Goal: Task Accomplishment & Management: Complete application form

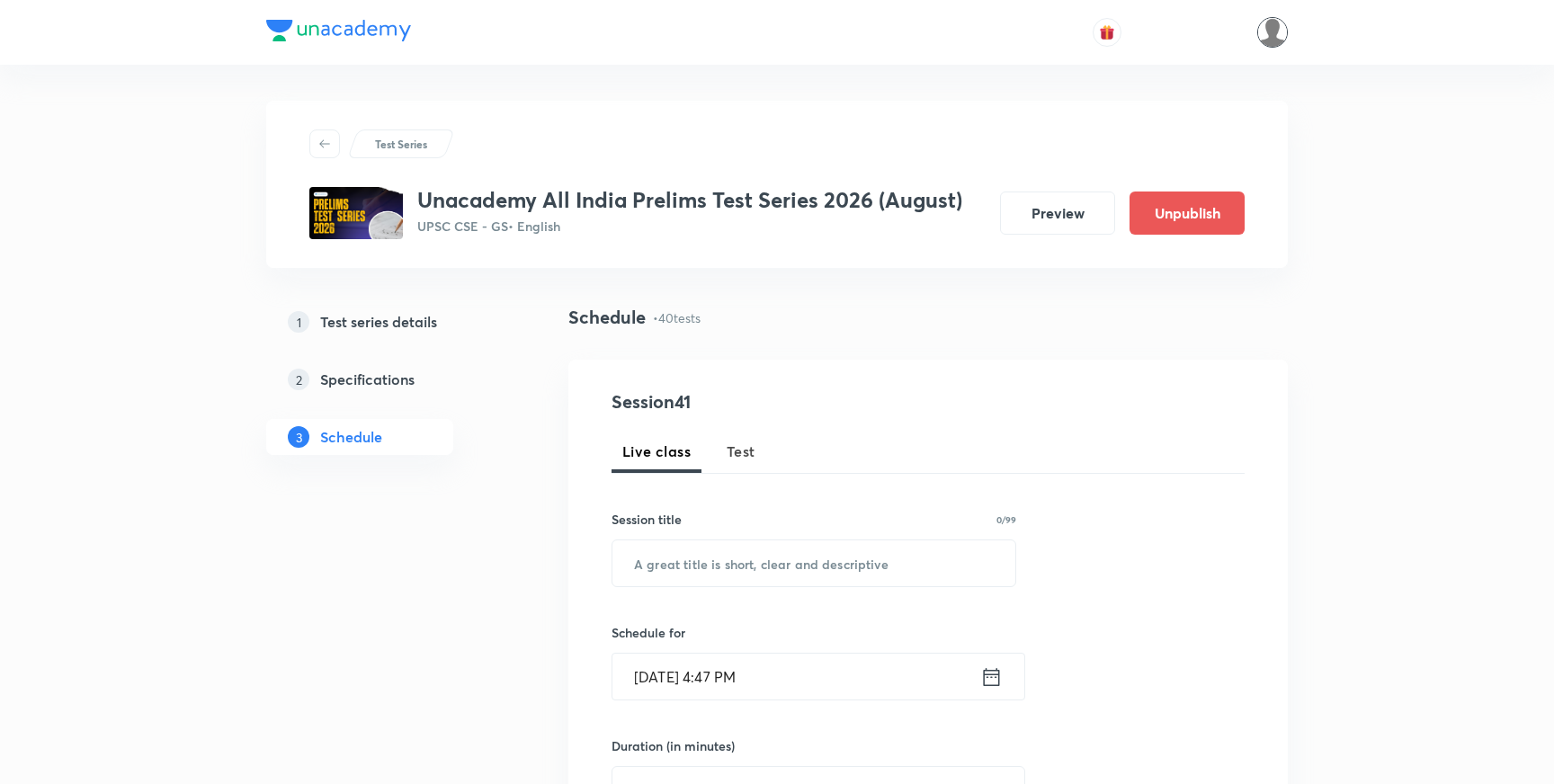
click at [1266, 32] on img at bounding box center [1273, 32] width 31 height 31
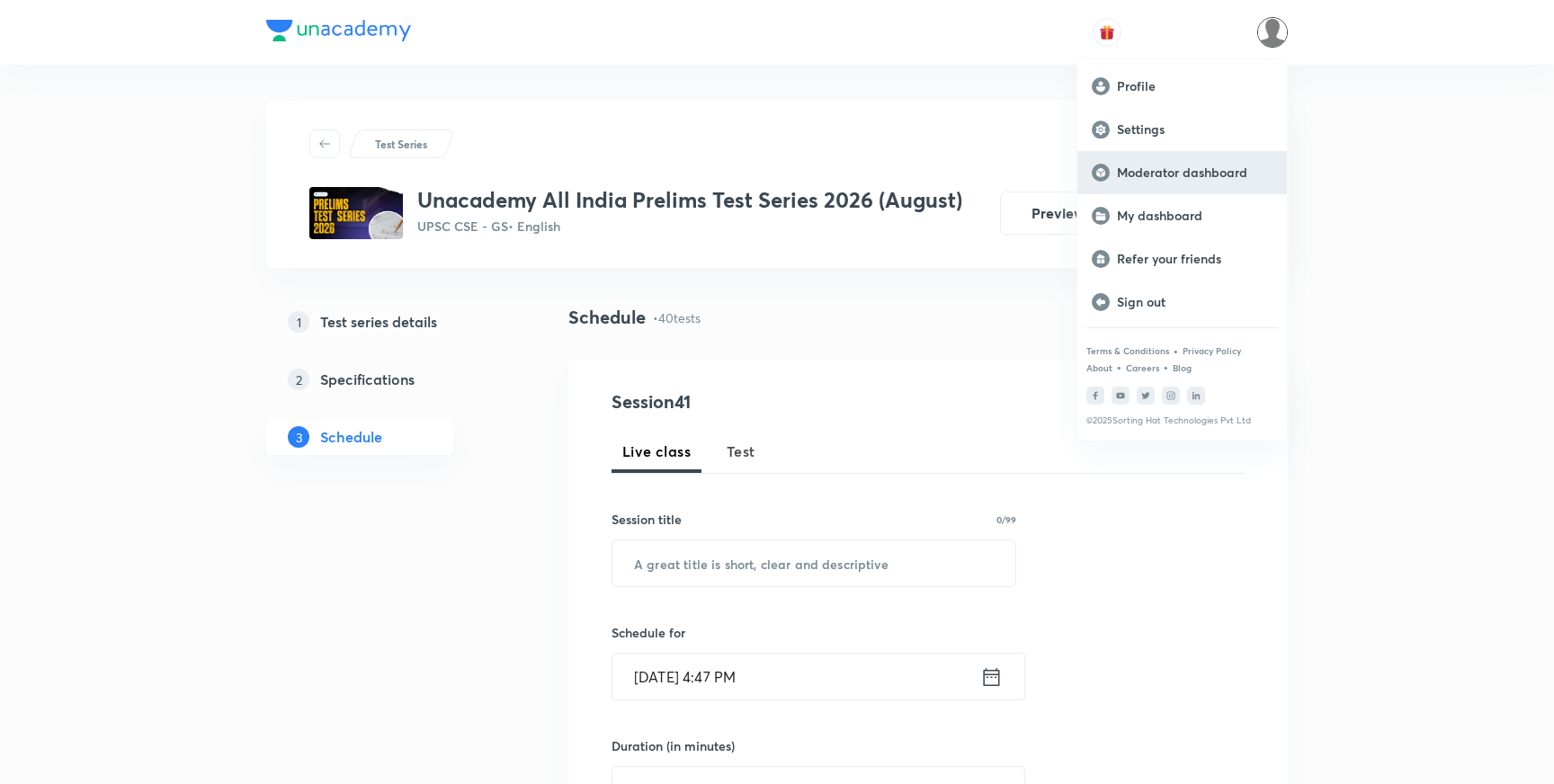
click at [1157, 175] on p "Moderator dashboard" at bounding box center [1195, 173] width 156 height 16
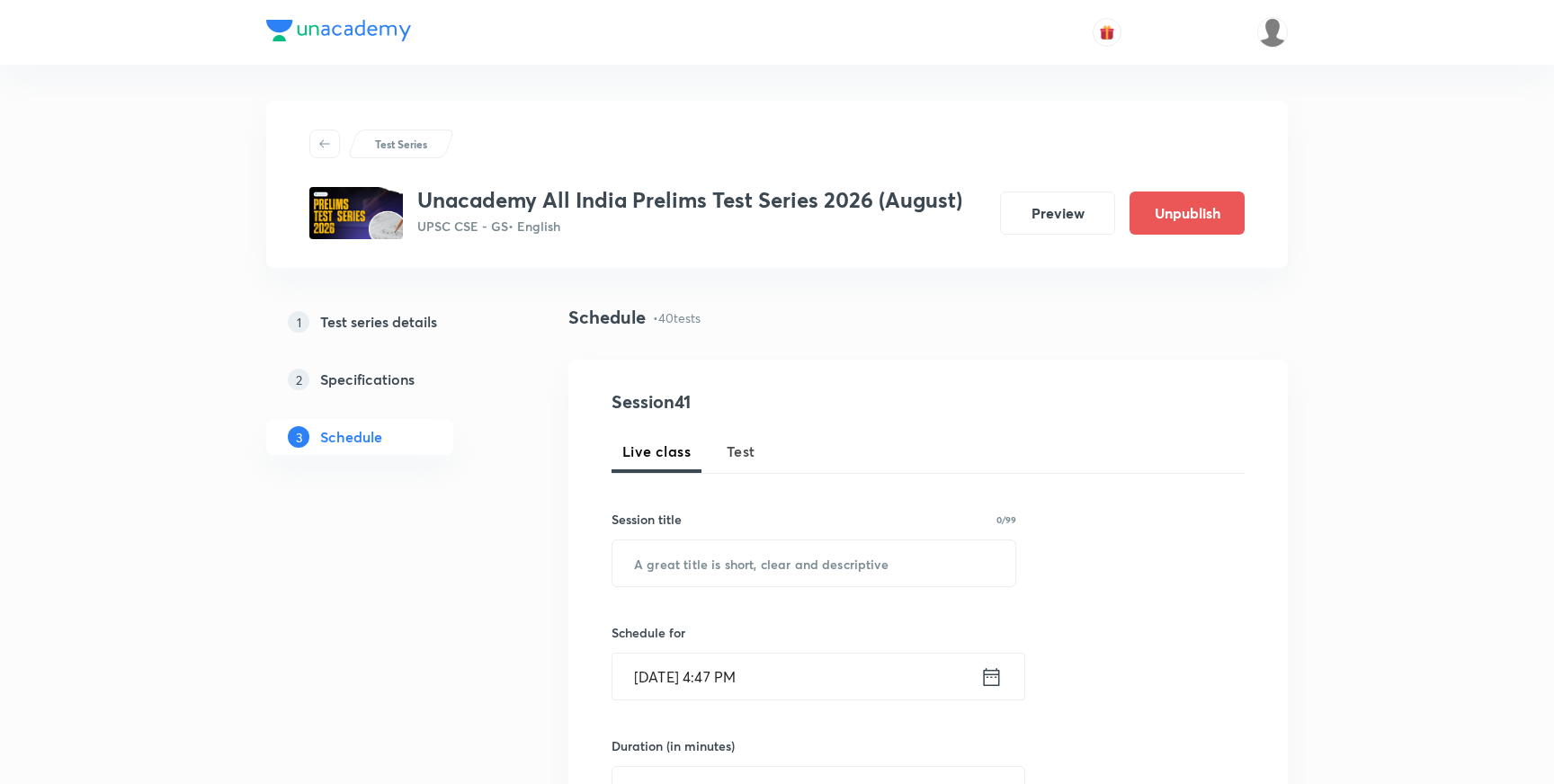
click at [404, 320] on h5 "Test series details" at bounding box center [378, 322] width 117 height 22
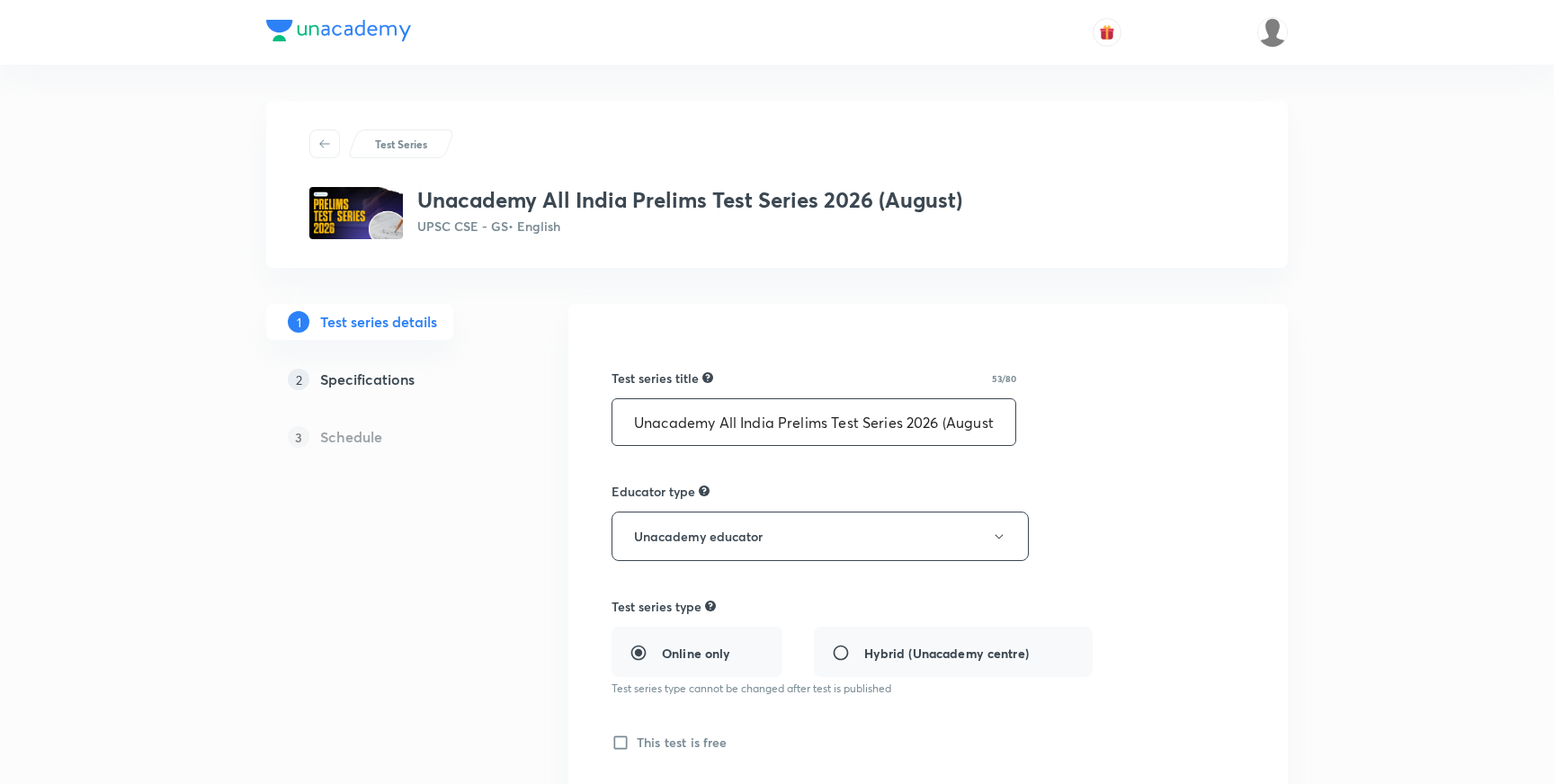
click at [773, 427] on input "Unacademy All India Prelims Test Series 2026 (August)" at bounding box center [814, 422] width 403 height 46
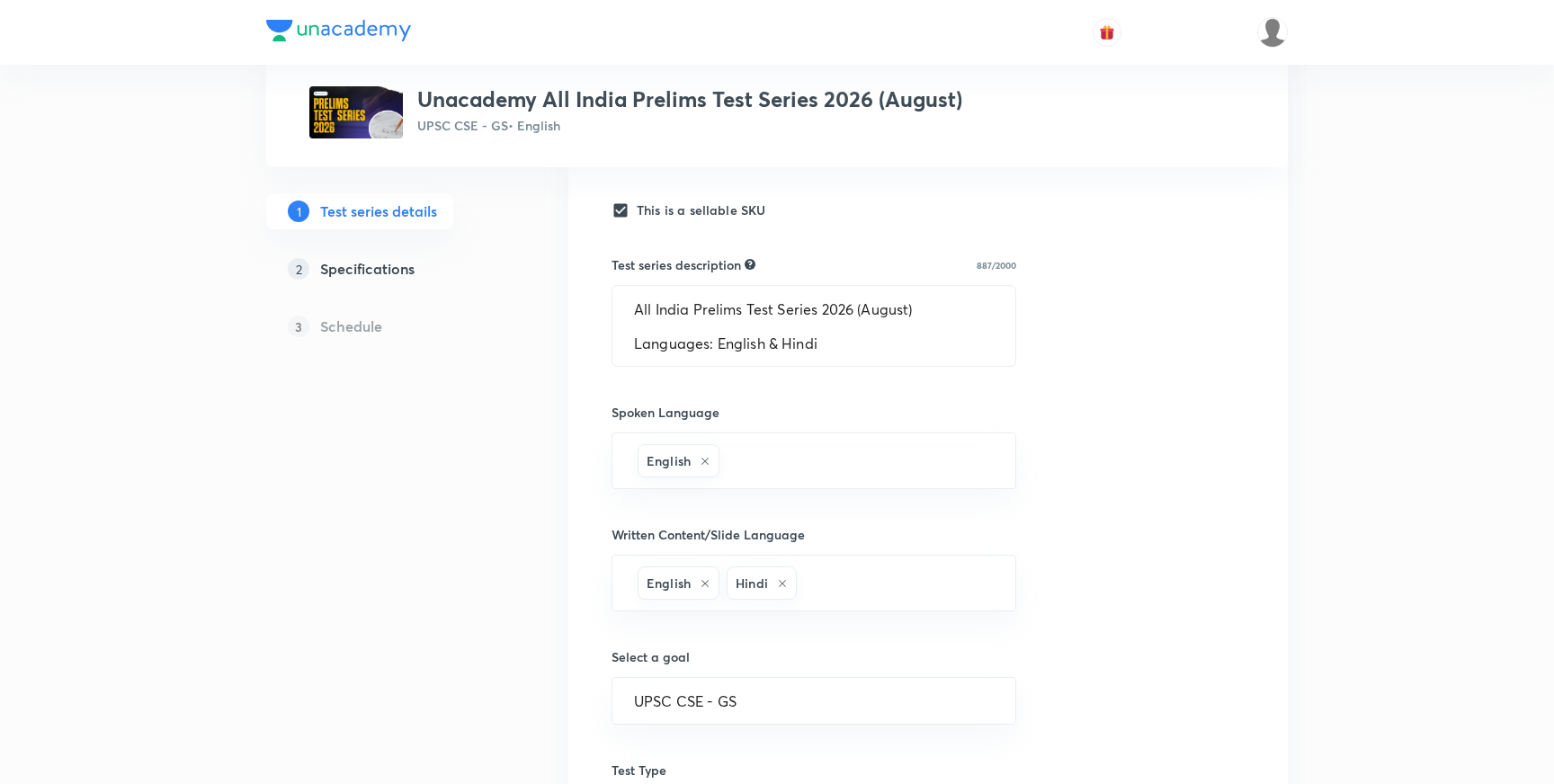
scroll to position [653, 0]
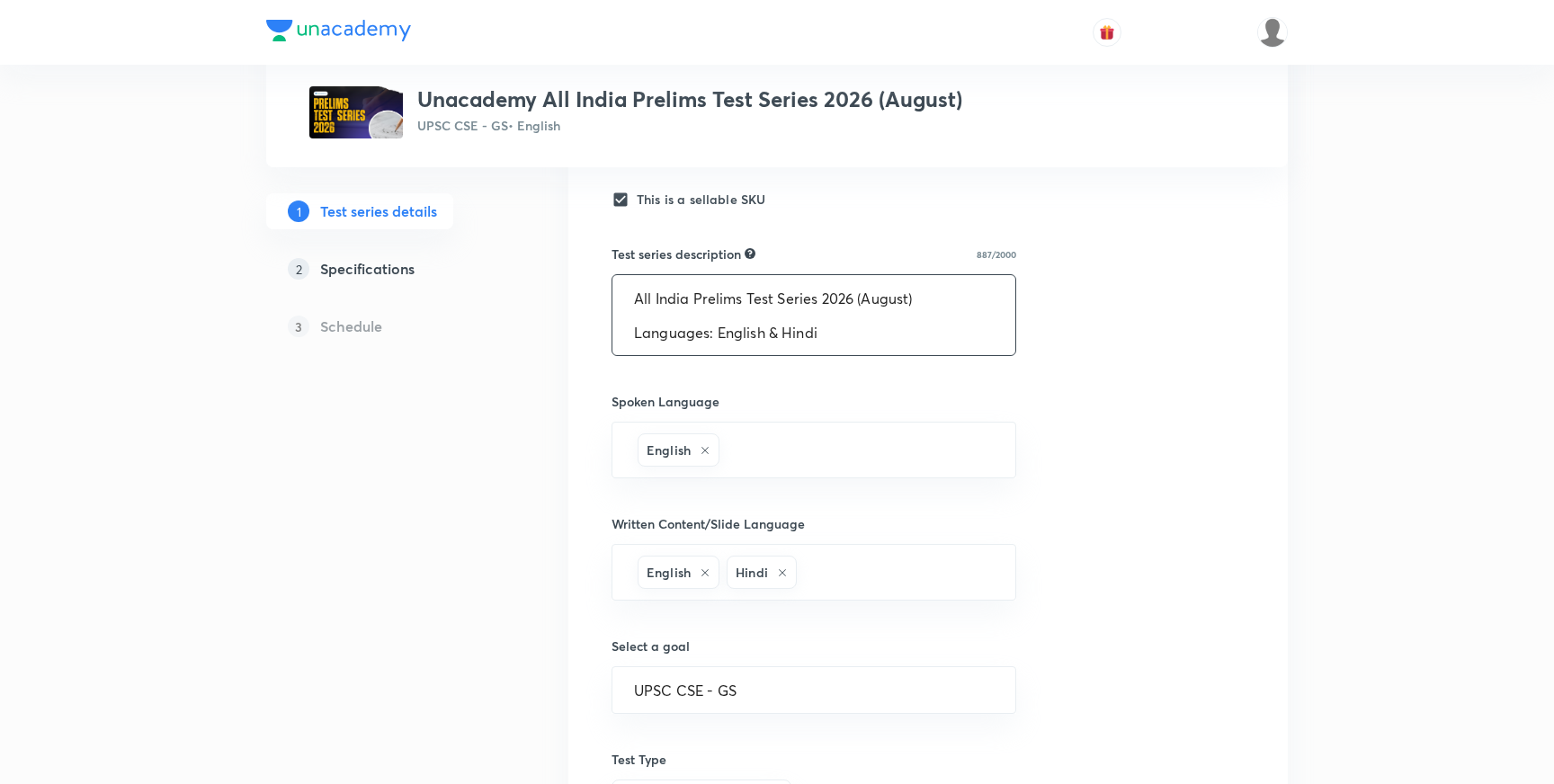
click at [762, 318] on textarea "All India Prelims Test Series 2026 (August) Languages: English & Hindi Get read…" at bounding box center [814, 314] width 403 height 80
click at [489, 372] on div "1 Test series details 2 Specifications 3 Schedule" at bounding box center [388, 364] width 245 height 1426
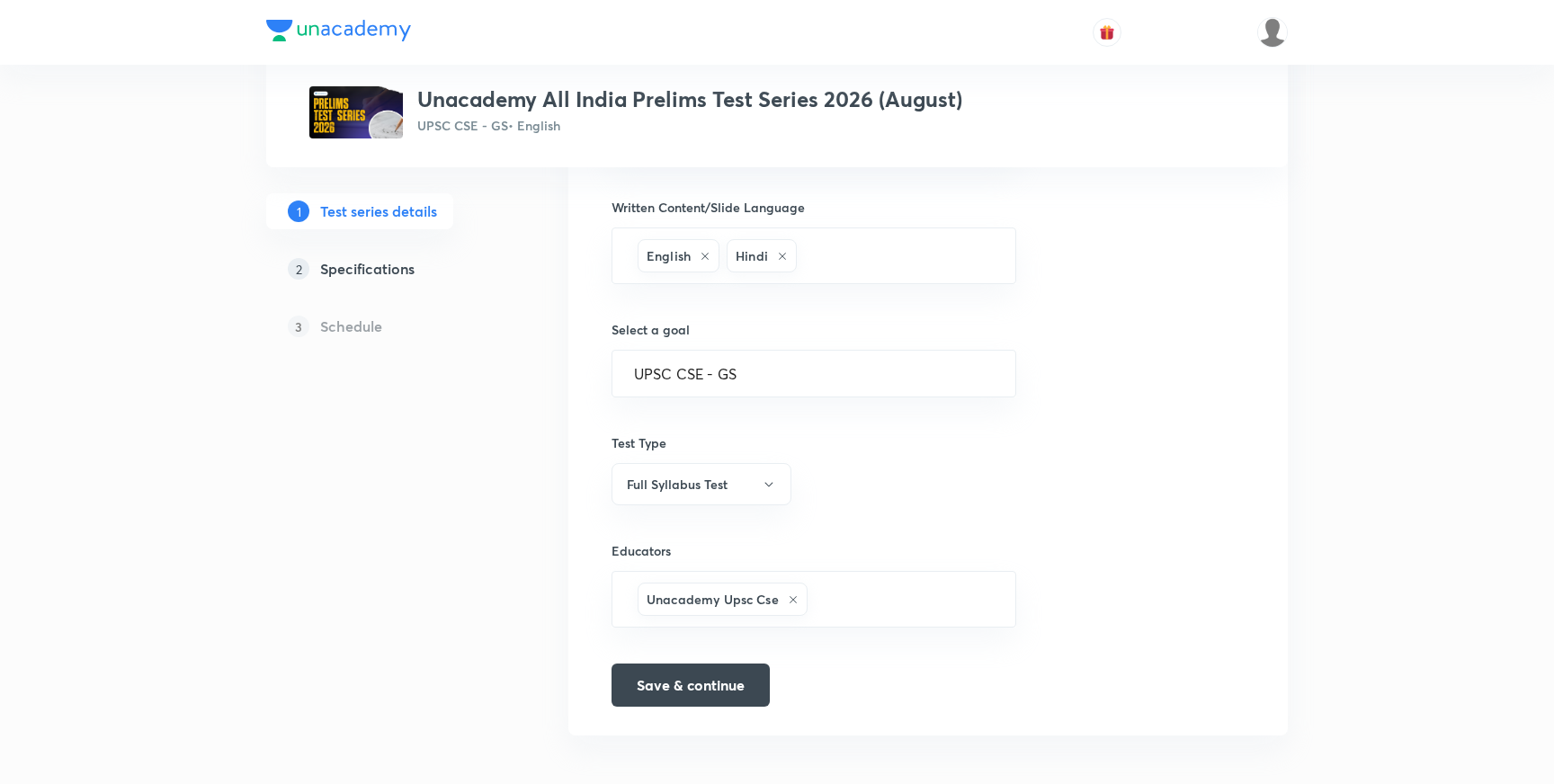
scroll to position [978, 0]
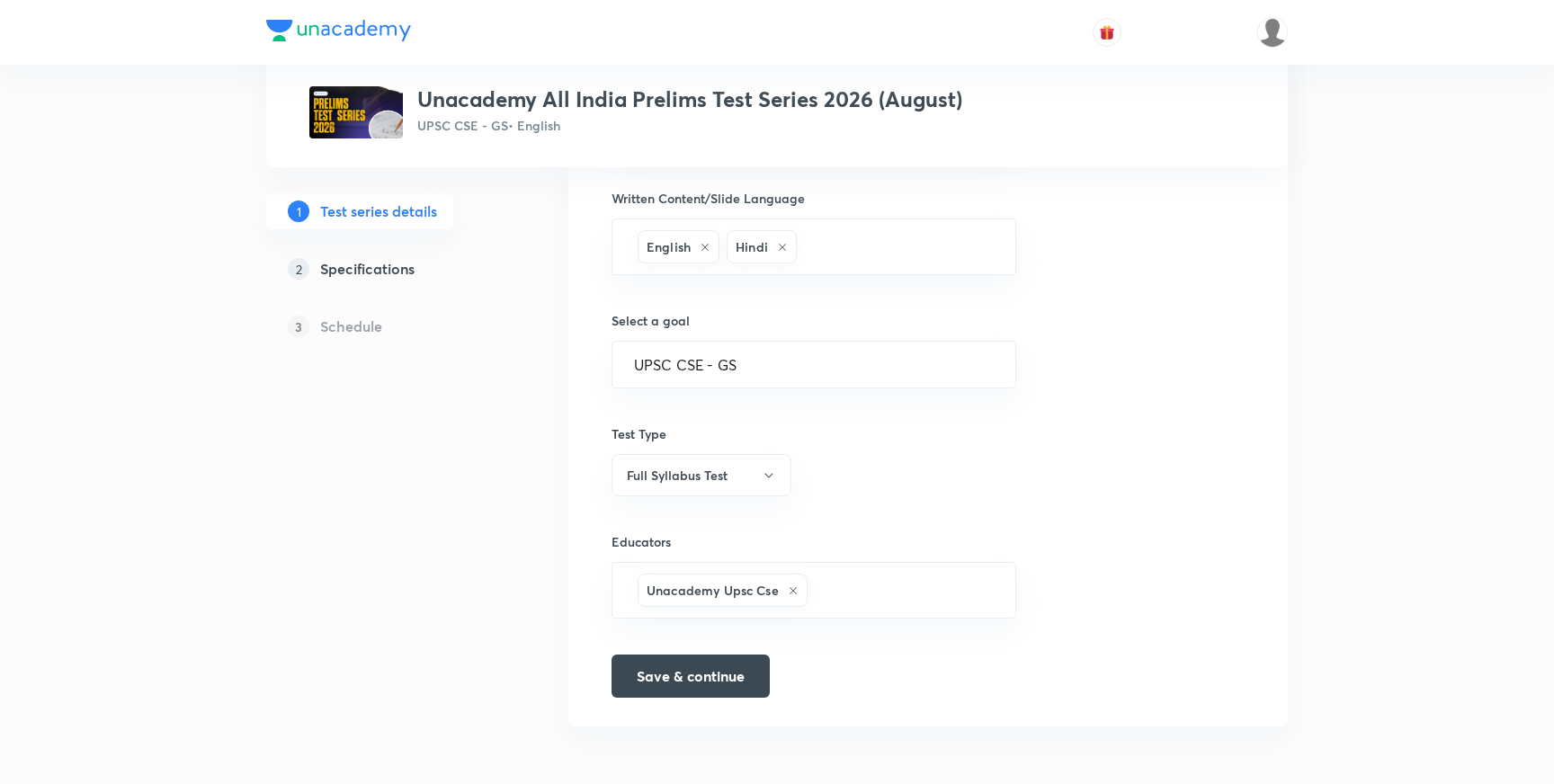
click at [379, 272] on h5 "Specifications" at bounding box center [367, 268] width 95 height 22
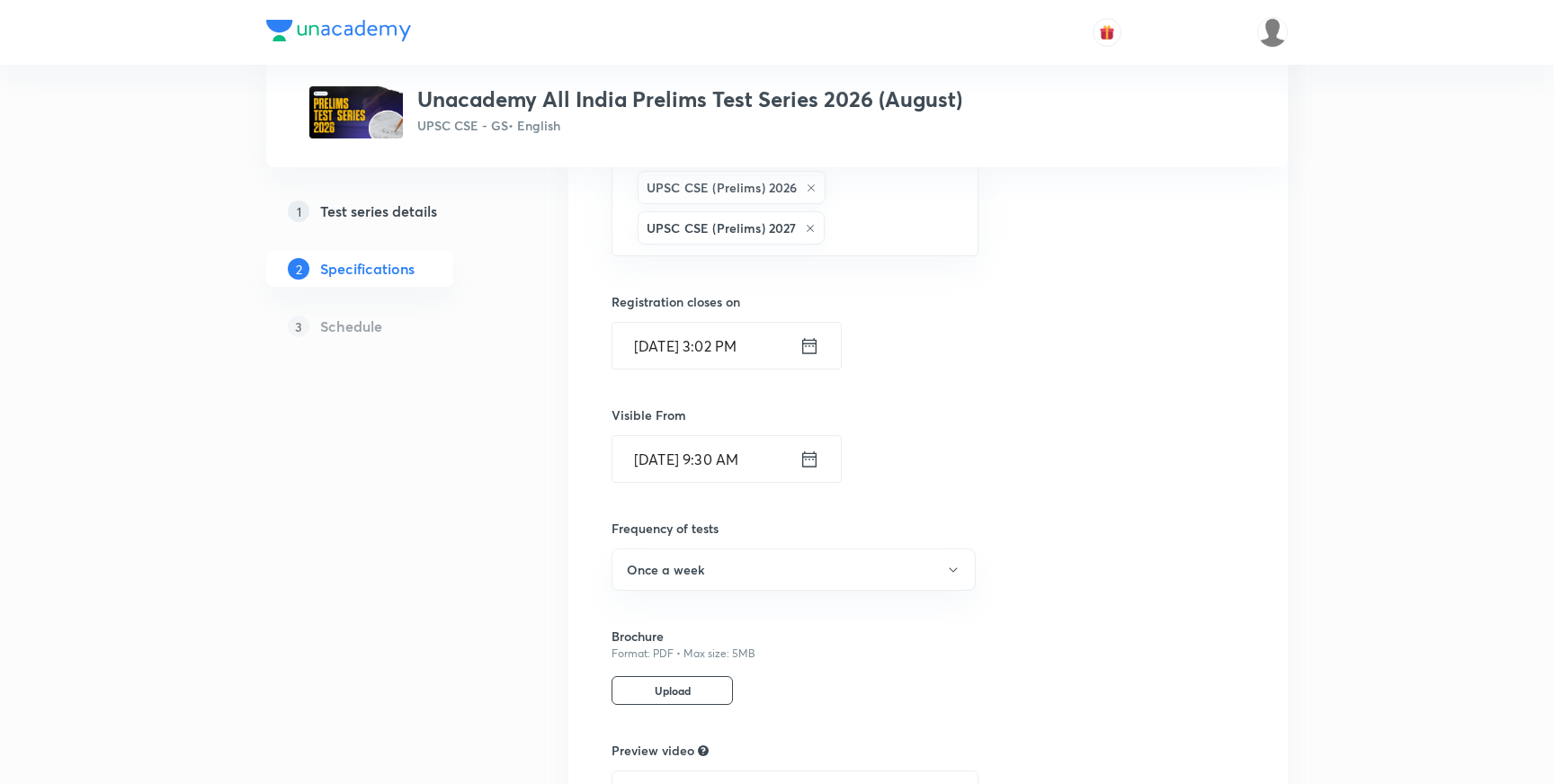
scroll to position [1307, 0]
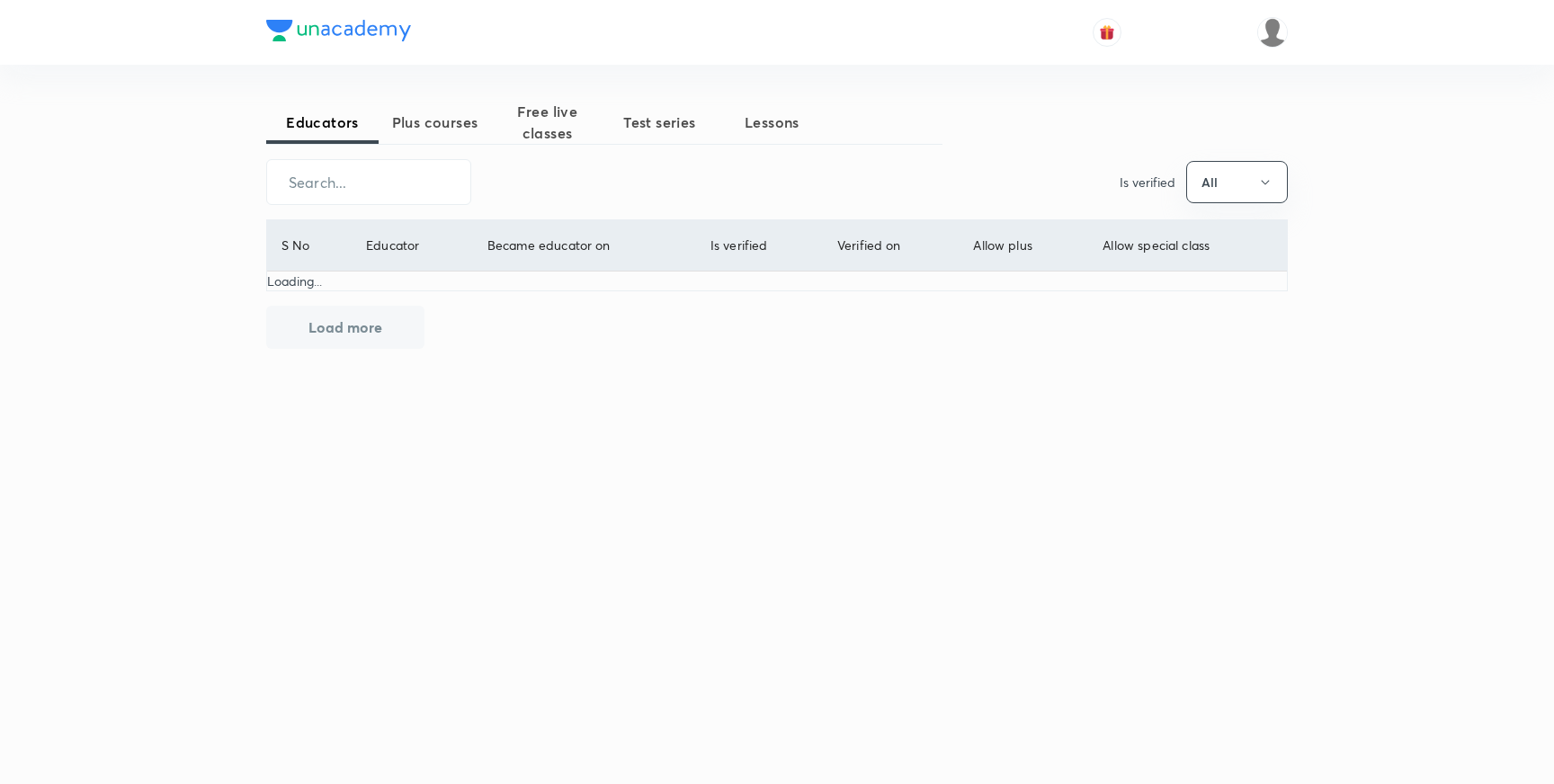
click at [649, 120] on span "Test series" at bounding box center [660, 122] width 113 height 22
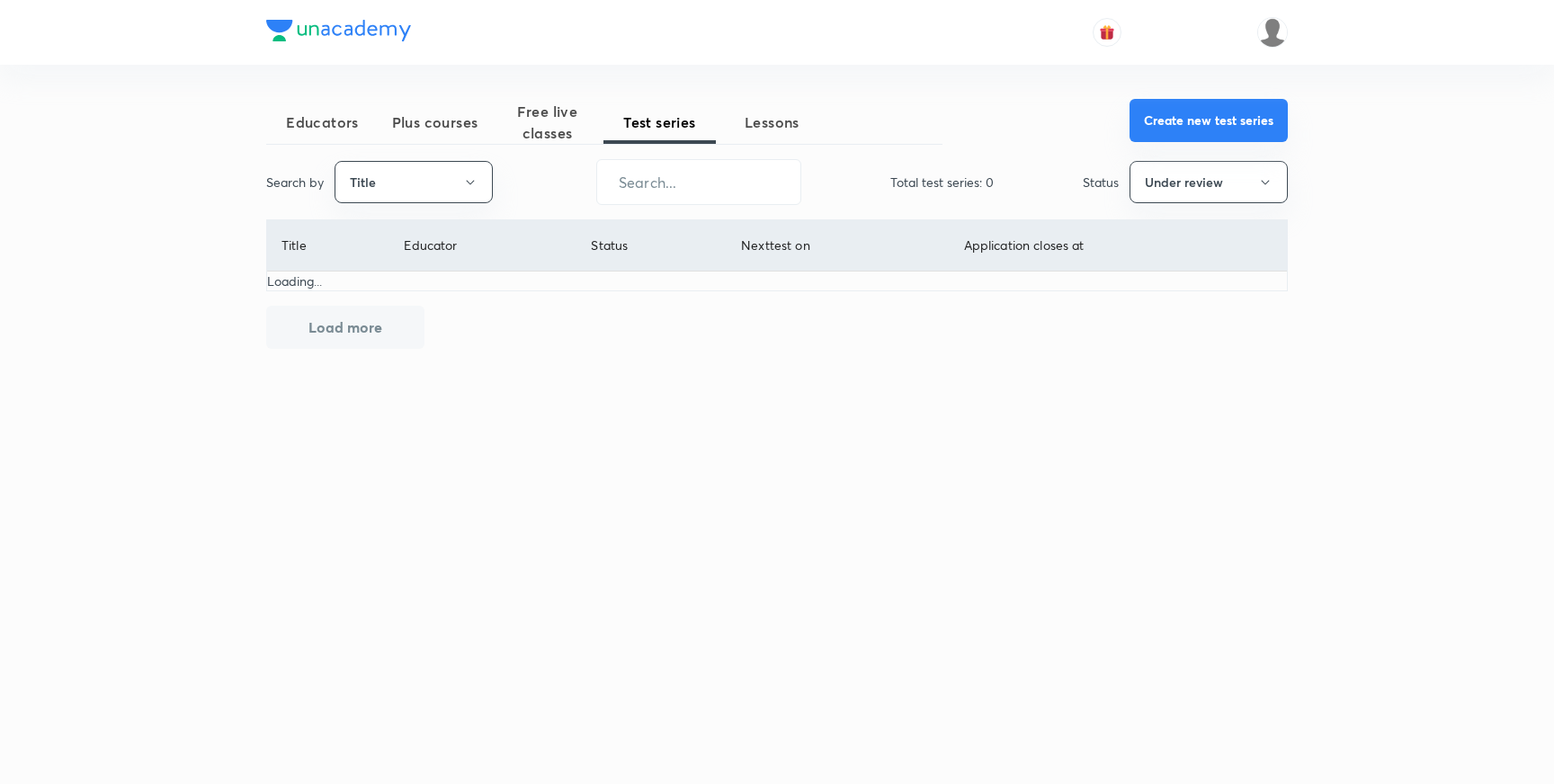
click at [1178, 128] on button "Create new test series" at bounding box center [1209, 120] width 158 height 43
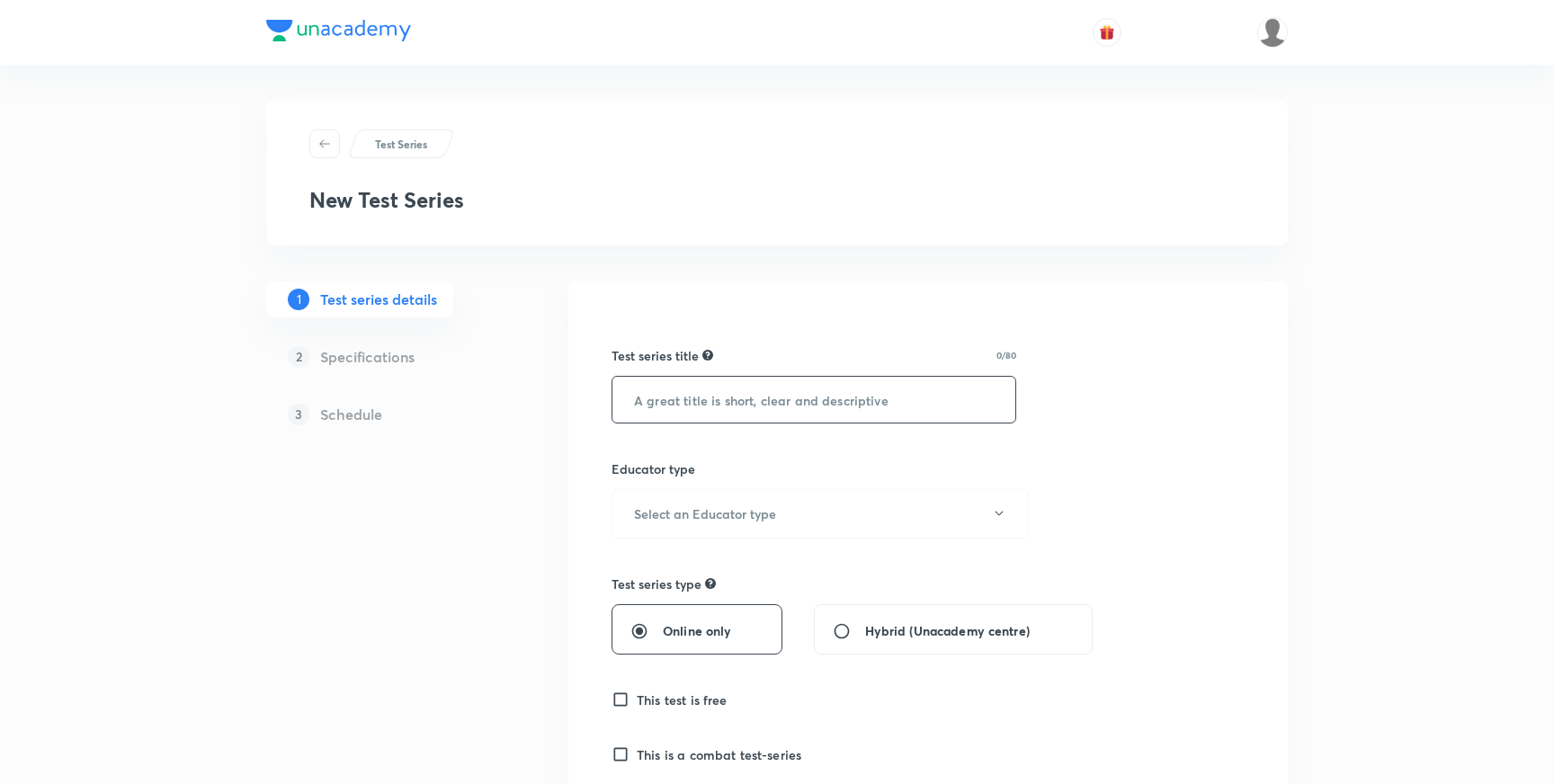
click at [701, 403] on input "text" at bounding box center [814, 400] width 403 height 46
paste input "Unacademy All India Prelims Test Series 2026 (August)"
click at [960, 400] on input "Unacademy All India Prelims Test Series 2026 (August)" at bounding box center [814, 400] width 403 height 46
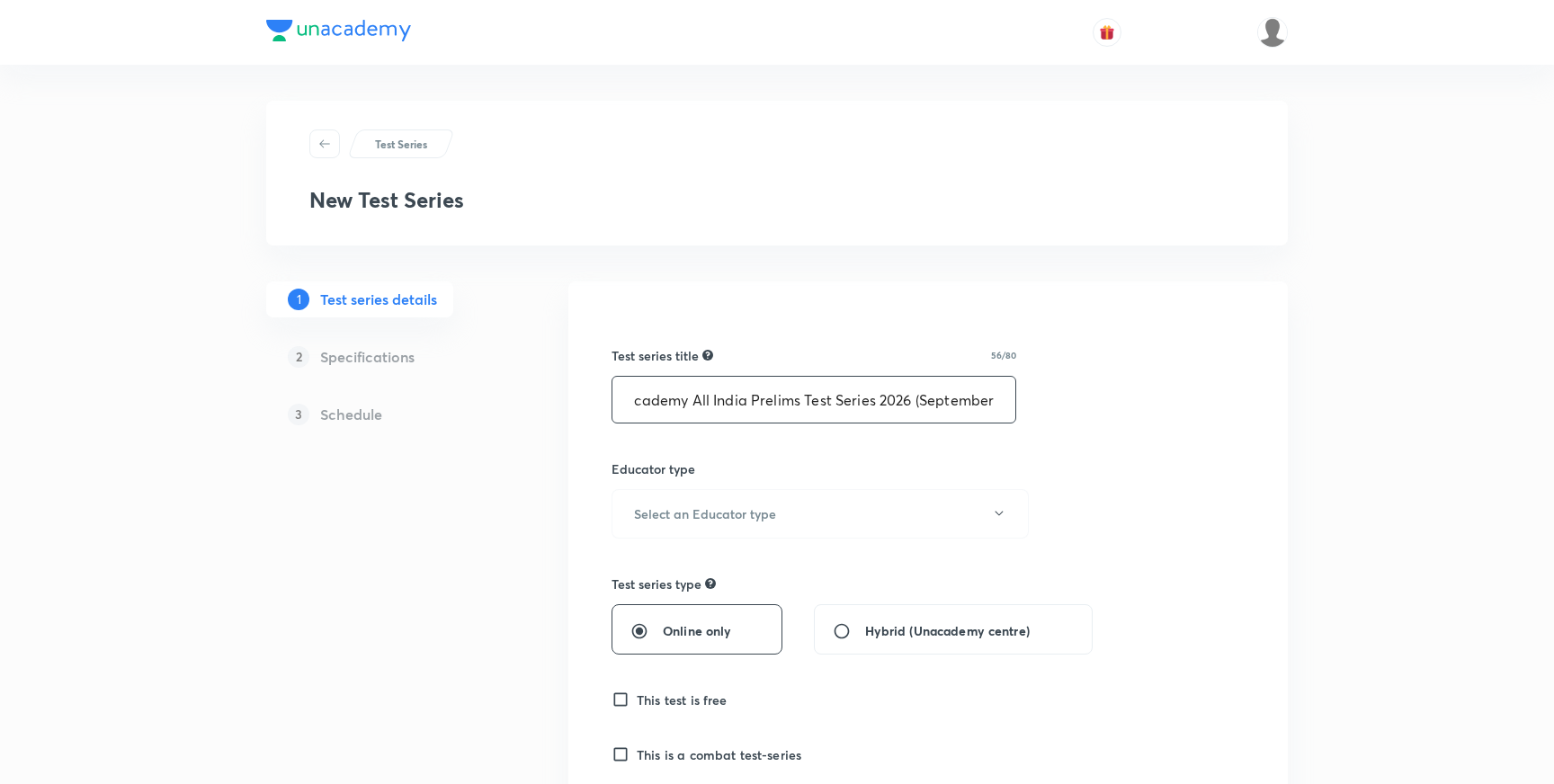
scroll to position [0, 31]
type input "Unacademy All India Prelims Test Series 2026 (September)"
click at [706, 518] on h6 "Select an Educator type" at bounding box center [705, 514] width 143 height 19
click at [669, 570] on span "Unacademy educator" at bounding box center [821, 572] width 394 height 19
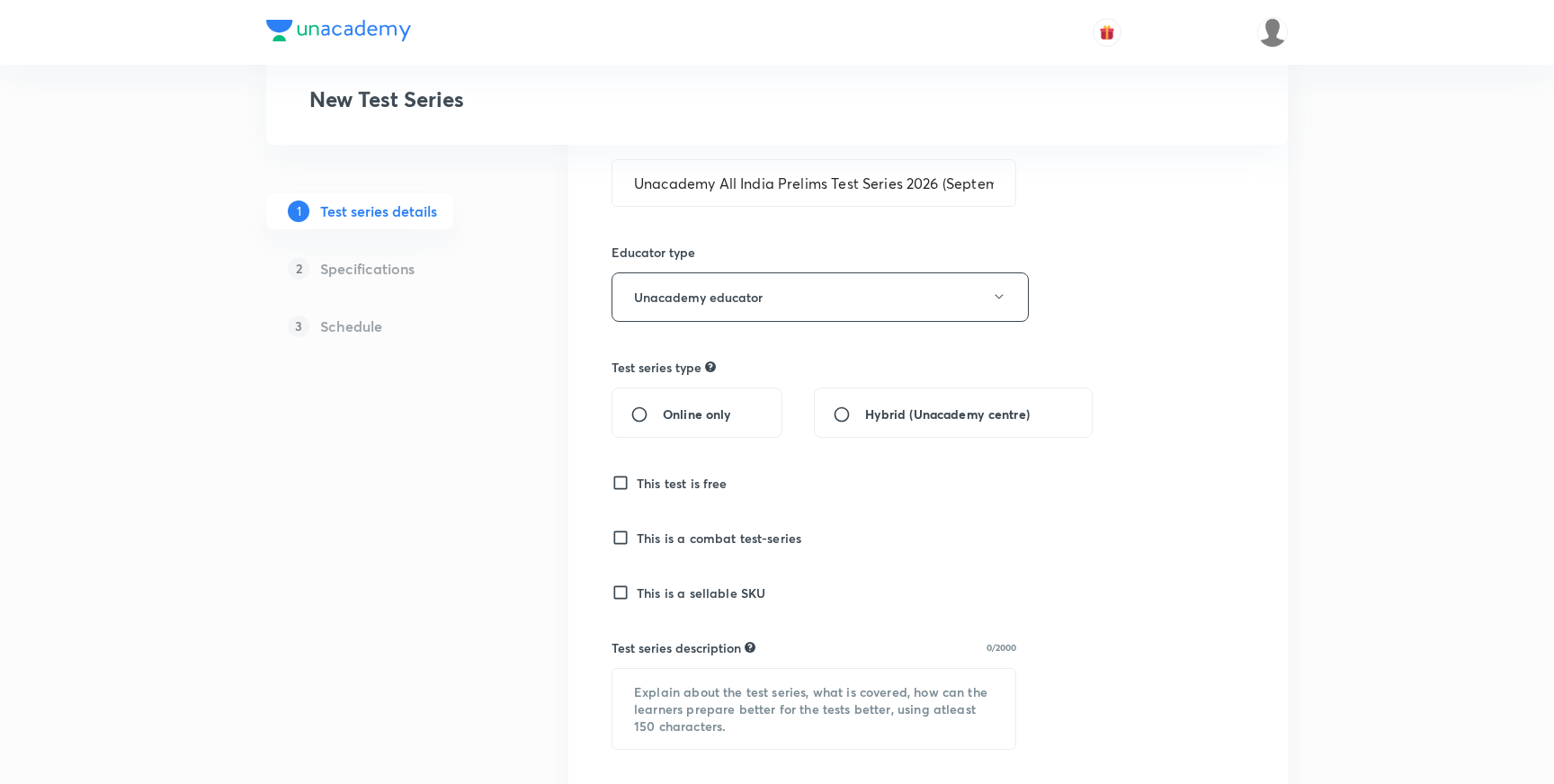
scroll to position [238, 0]
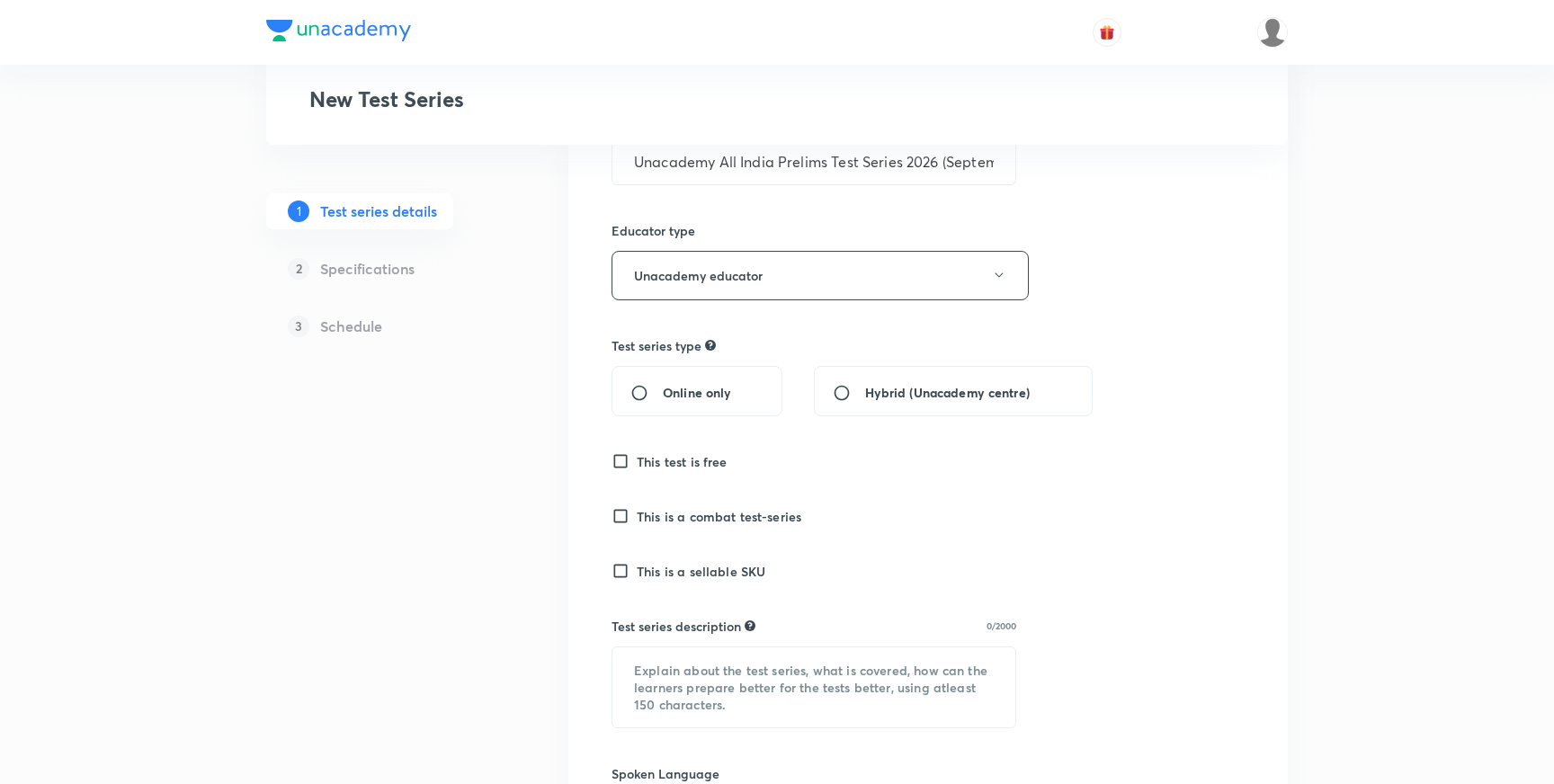
click at [638, 391] on input "Online only" at bounding box center [646, 393] width 33 height 18
radio input "true"
click at [620, 574] on input "This is a sellable SKU" at bounding box center [624, 570] width 25 height 18
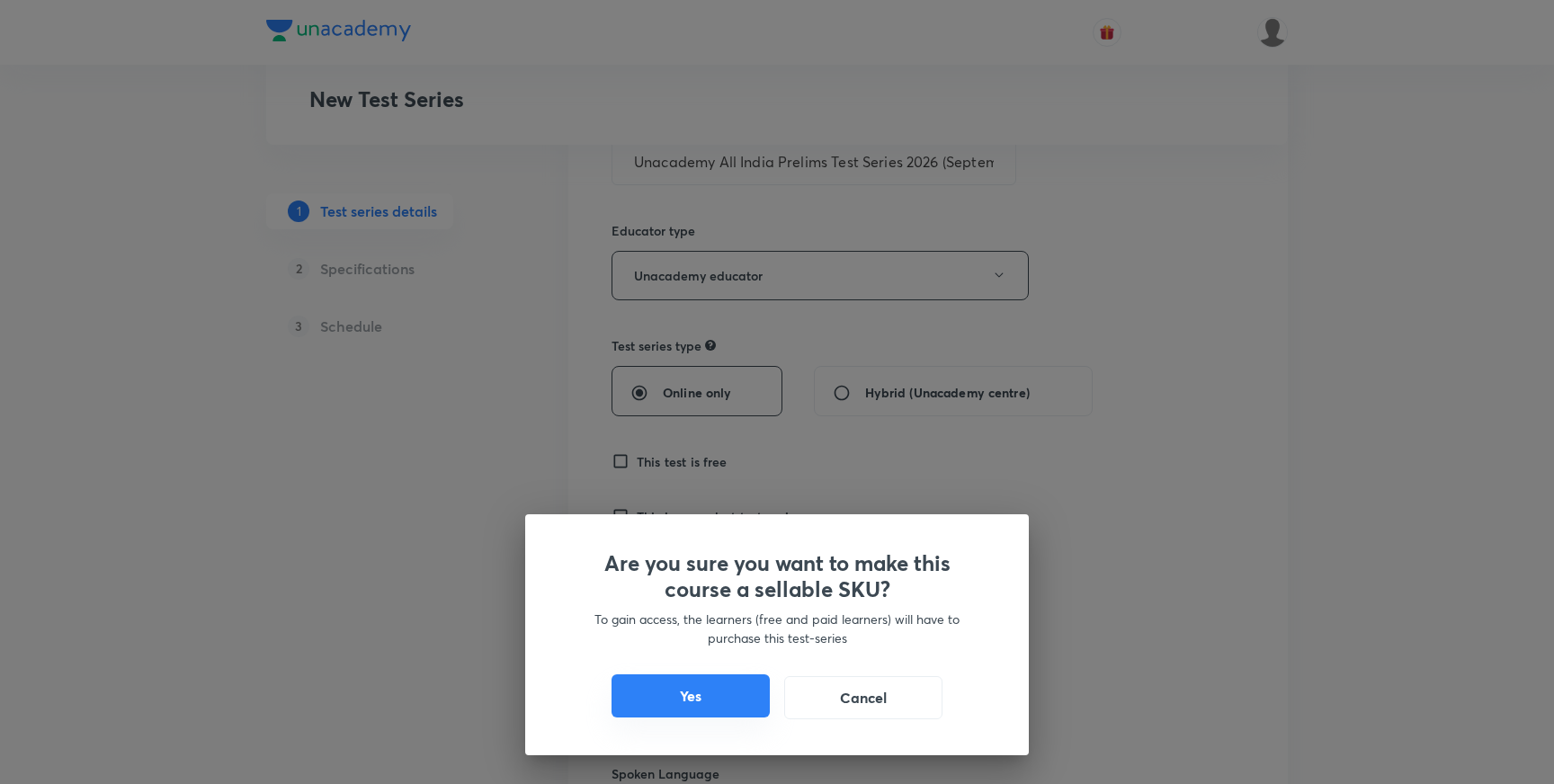
click at [688, 699] on button "Yes" at bounding box center [690, 696] width 158 height 43
checkbox input "true"
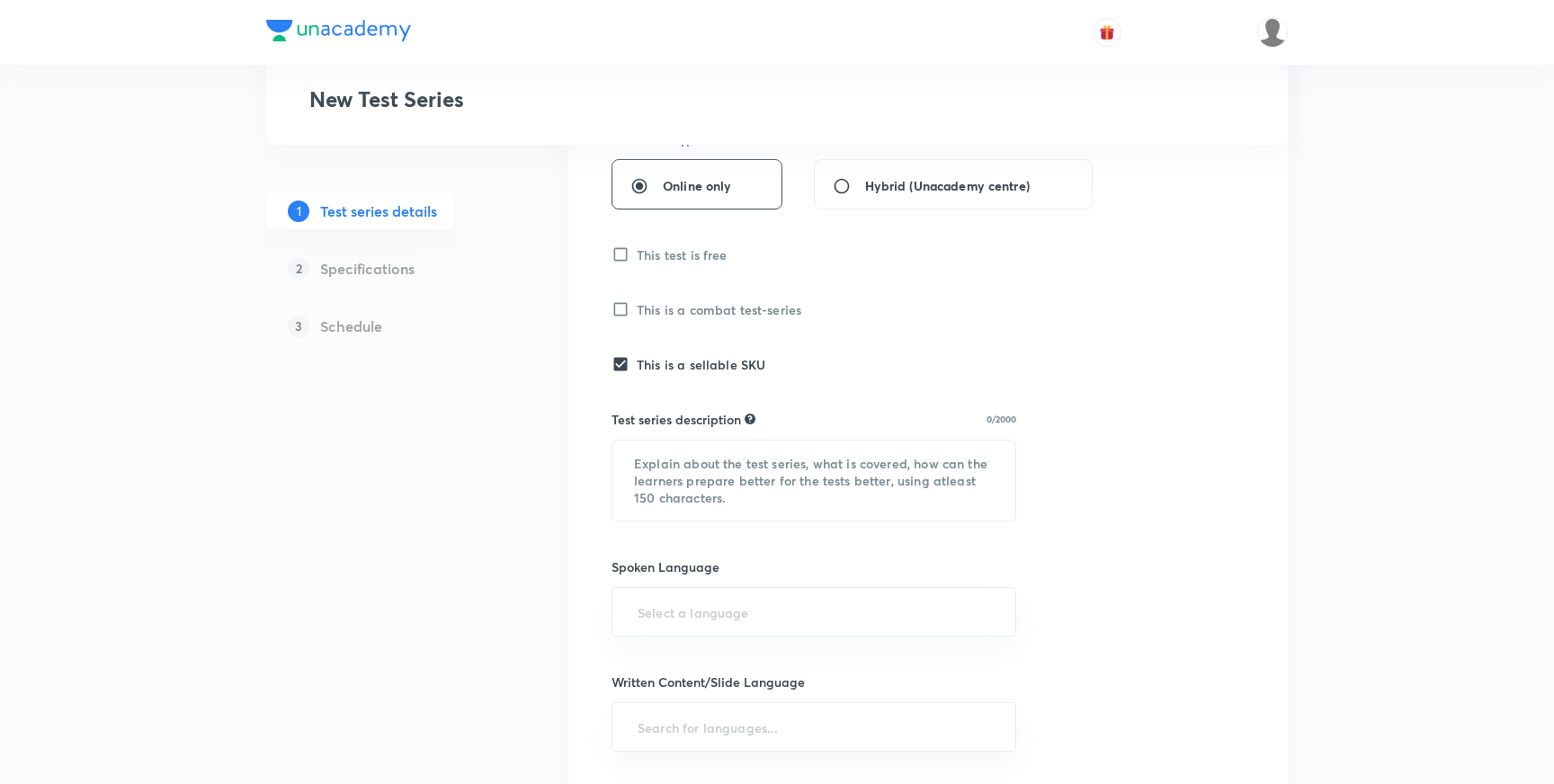
scroll to position [461, 0]
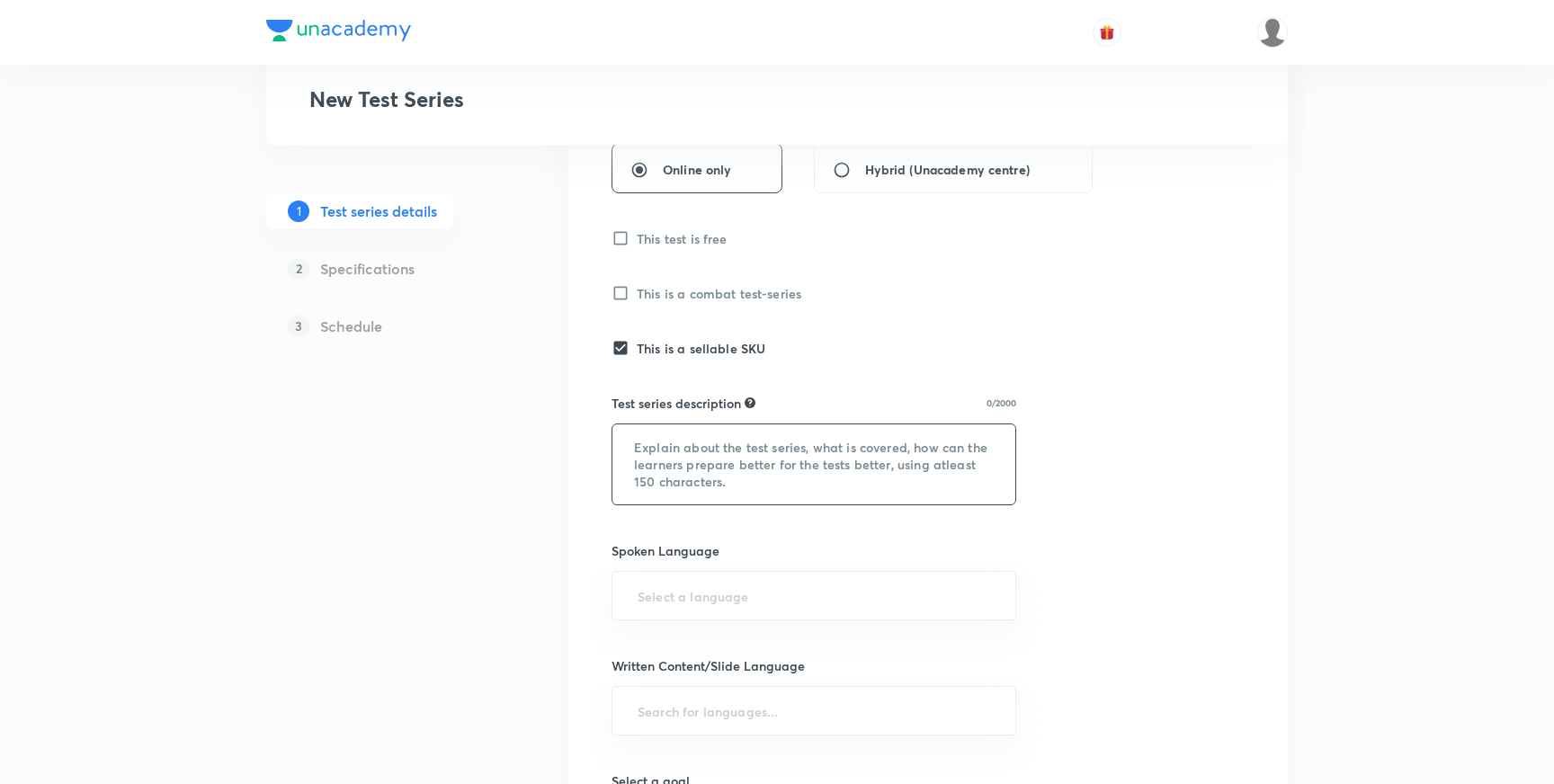
click at [716, 464] on textarea at bounding box center [814, 464] width 403 height 80
paste textarea "All India Prelims Test Series 2026 (August) Languages: English & Hindi Get read…"
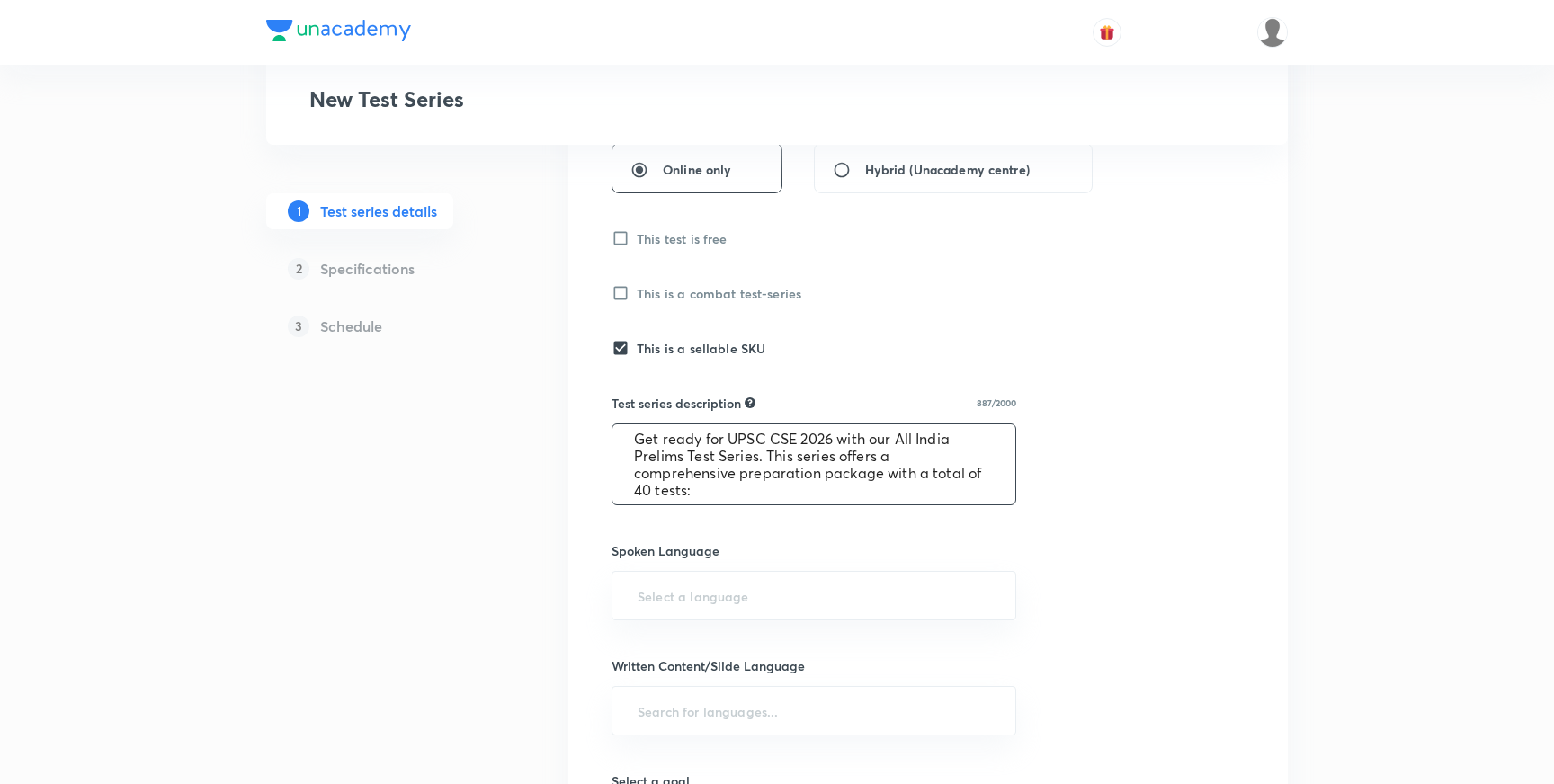
scroll to position [79, 0]
click at [651, 493] on textarea "All India Prelims Test Series 2026 (August) Languages: English & Hindi Get read…" at bounding box center [814, 464] width 403 height 80
click at [641, 489] on textarea "All India Prelims Test Series 2026 (August) Languages: English & Hindi Get read…" at bounding box center [814, 464] width 403 height 80
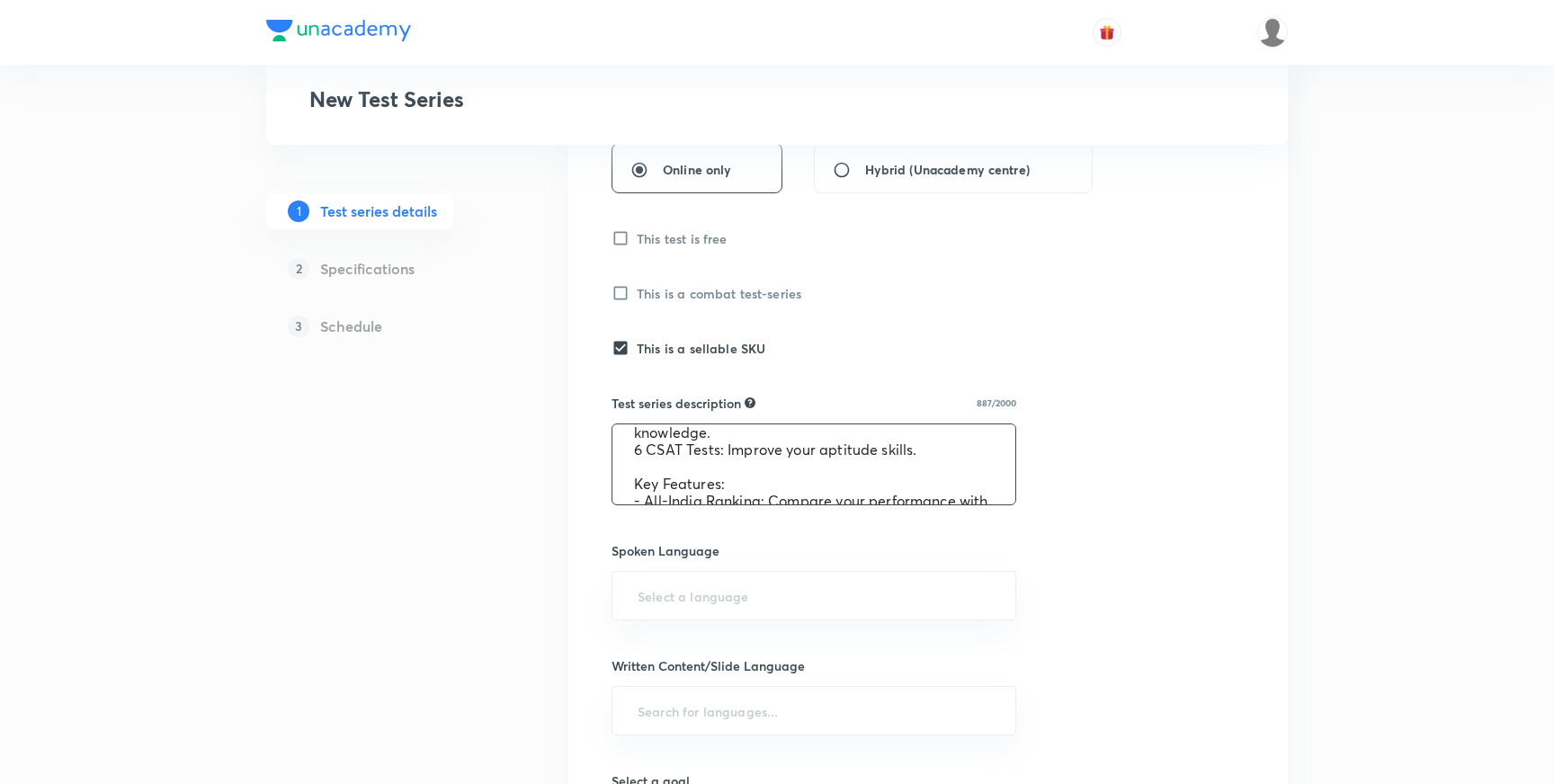
scroll to position [240, 0]
click at [641, 450] on textarea "All India Prelims Test Series 2026 (August) Languages: English & Hindi Get read…" at bounding box center [814, 464] width 403 height 80
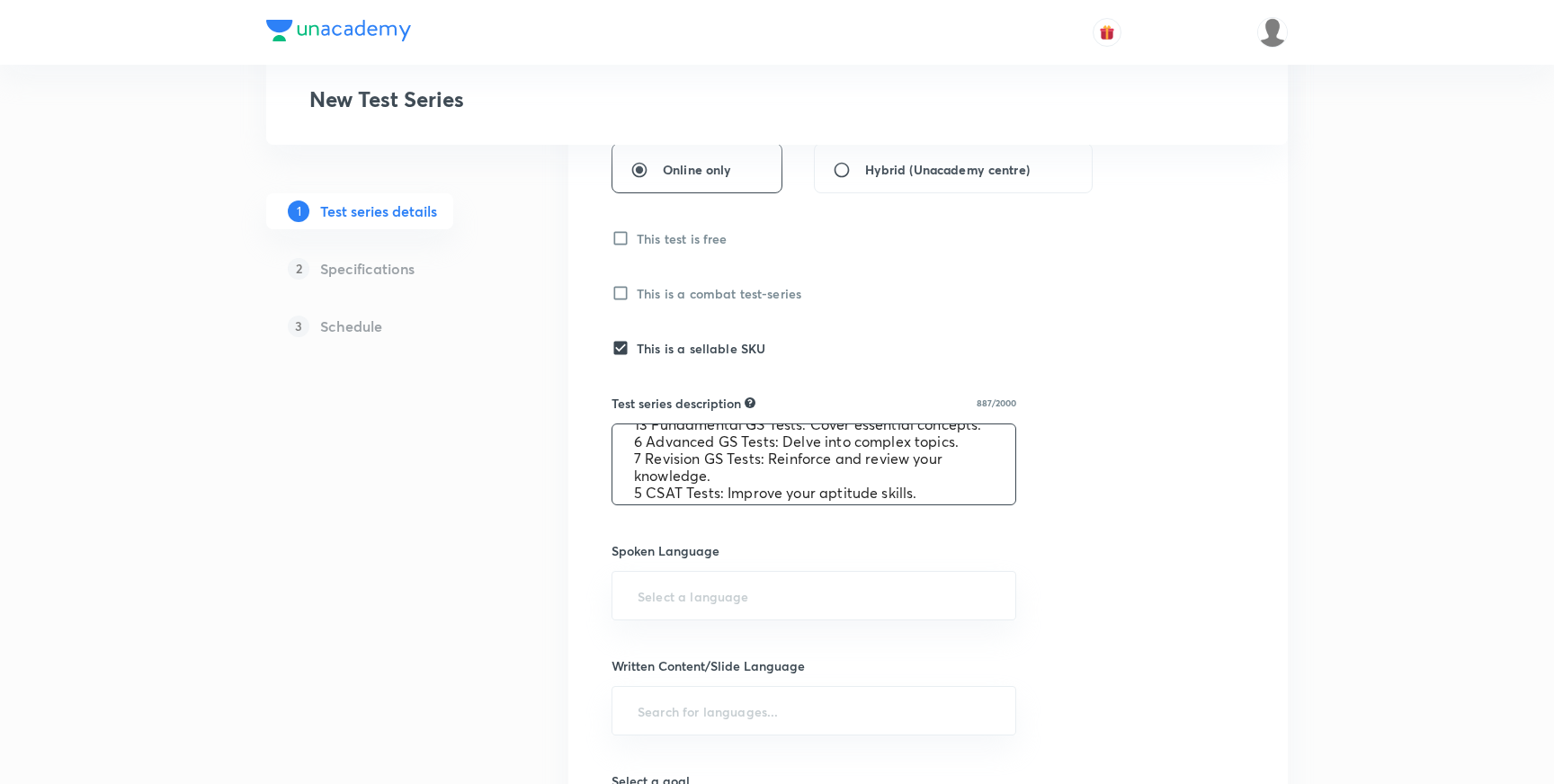
scroll to position [193, 0]
click at [640, 445] on textarea "All India Prelims Test Series 2026 (August) Languages: English & Hindi Get read…" at bounding box center [814, 464] width 403 height 80
click at [640, 463] on textarea "All India Prelims Test Series 2026 (August) Languages: English & Hindi Get read…" at bounding box center [814, 464] width 403 height 80
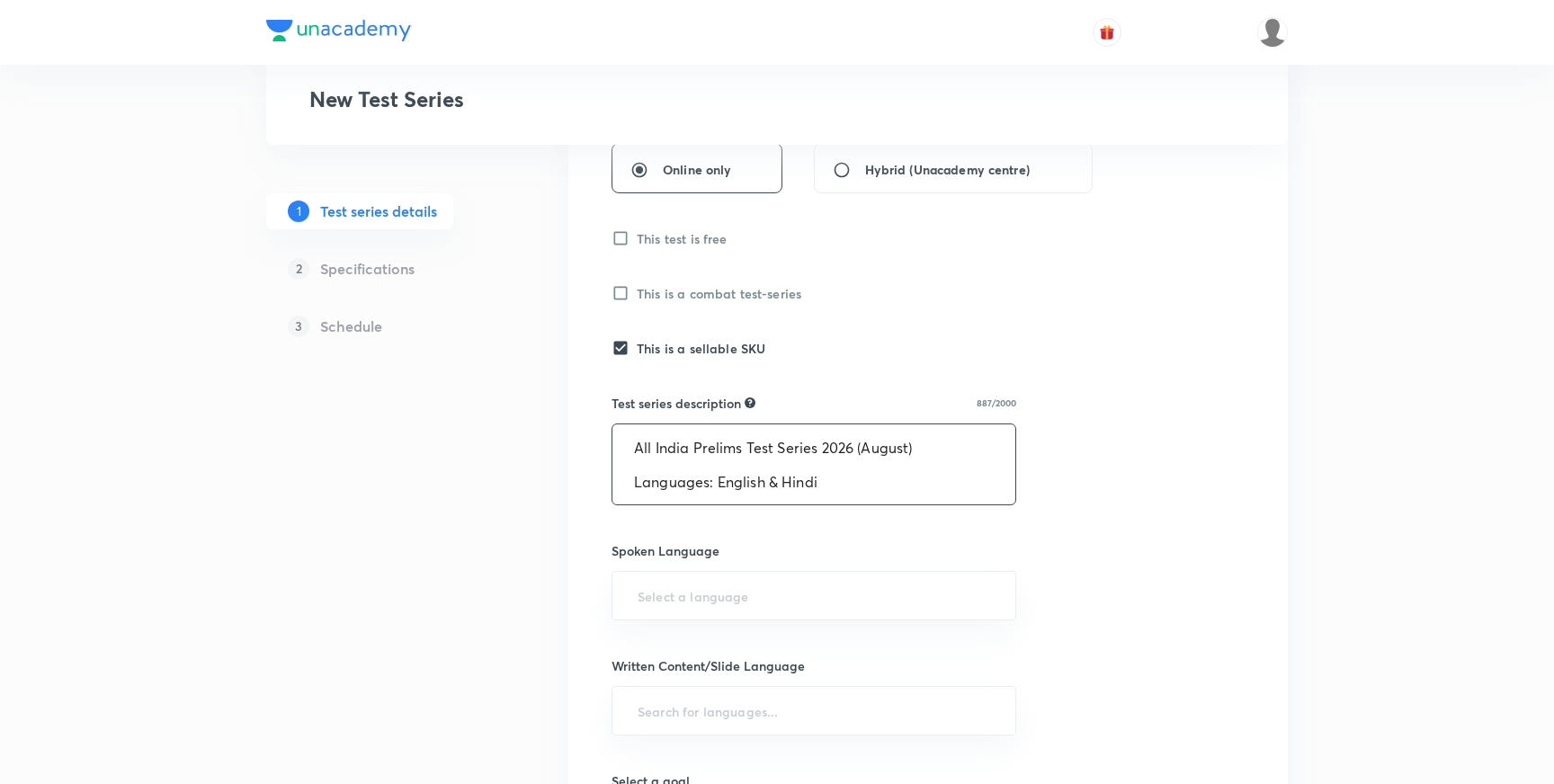
type textarea "All India Prelims Test Series 2026 (August) Languages: English & Hindi Get read…"
click at [483, 524] on div "1 Test series details 2 Specifications 3 Schedule" at bounding box center [388, 512] width 245 height 1385
click at [736, 596] on input "text" at bounding box center [814, 596] width 360 height 33
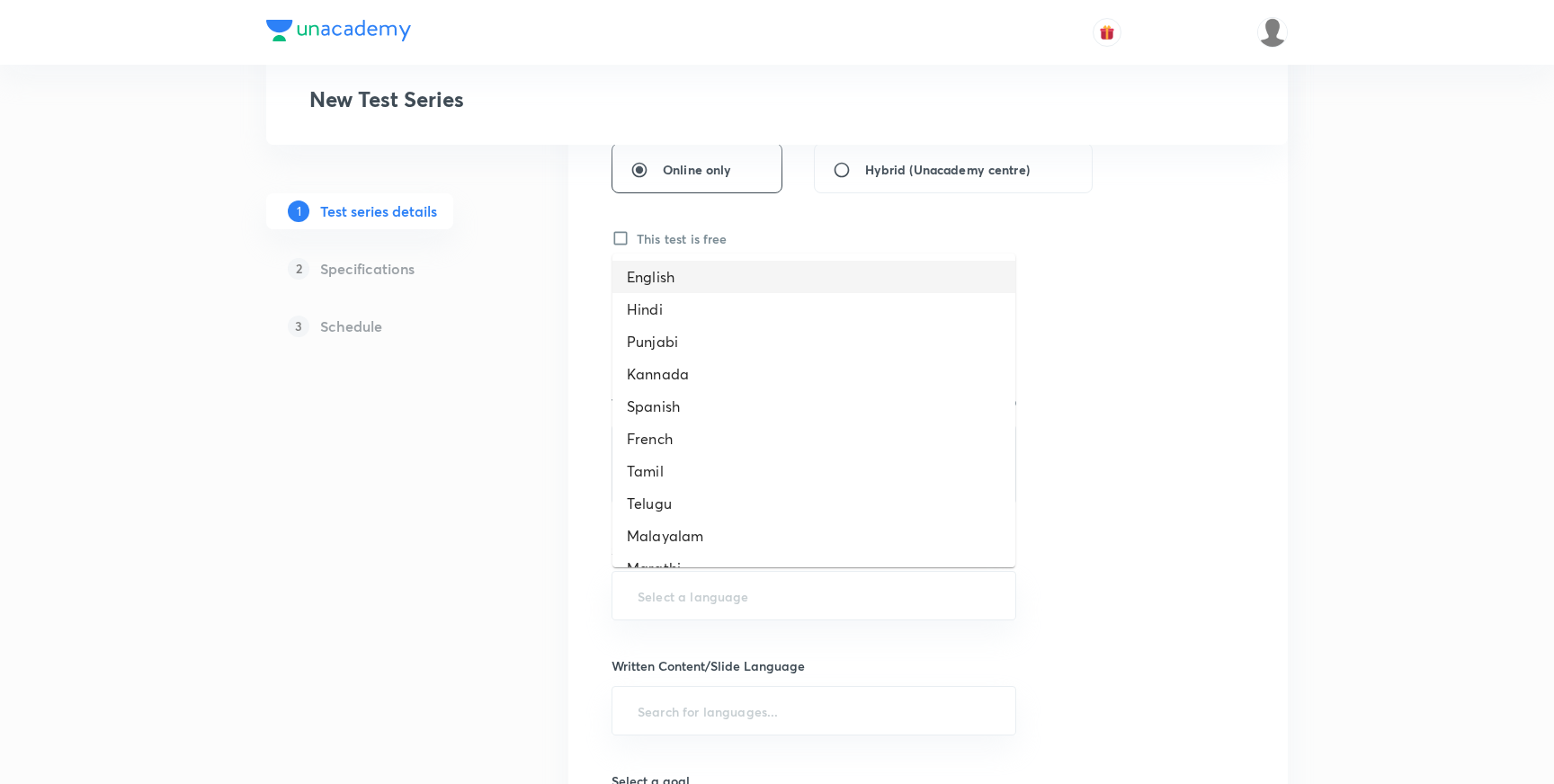
click at [662, 280] on li "English" at bounding box center [814, 277] width 403 height 33
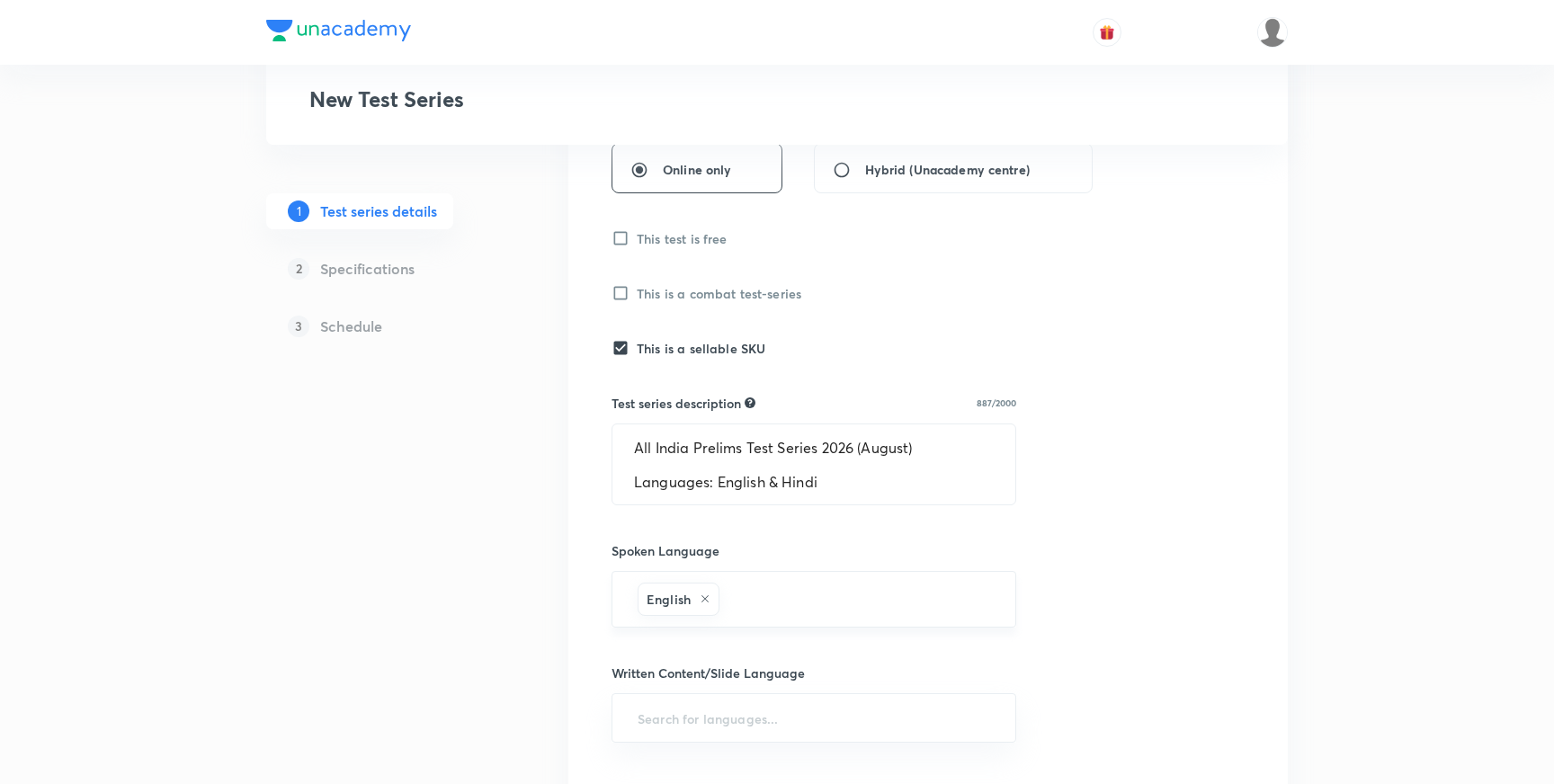
click at [792, 604] on input "text" at bounding box center [858, 598] width 271 height 33
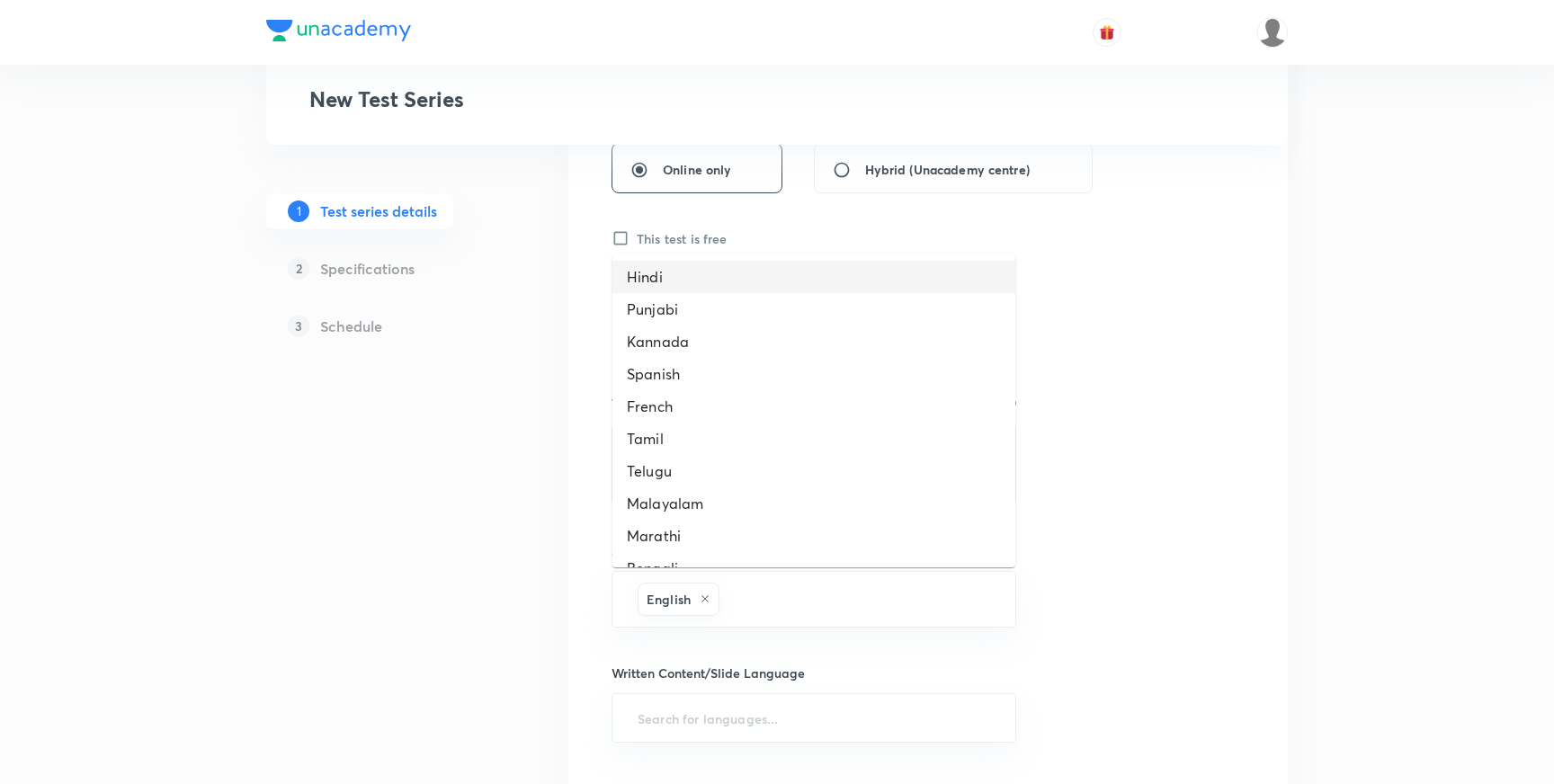
click at [667, 283] on li "Hindi" at bounding box center [814, 277] width 403 height 33
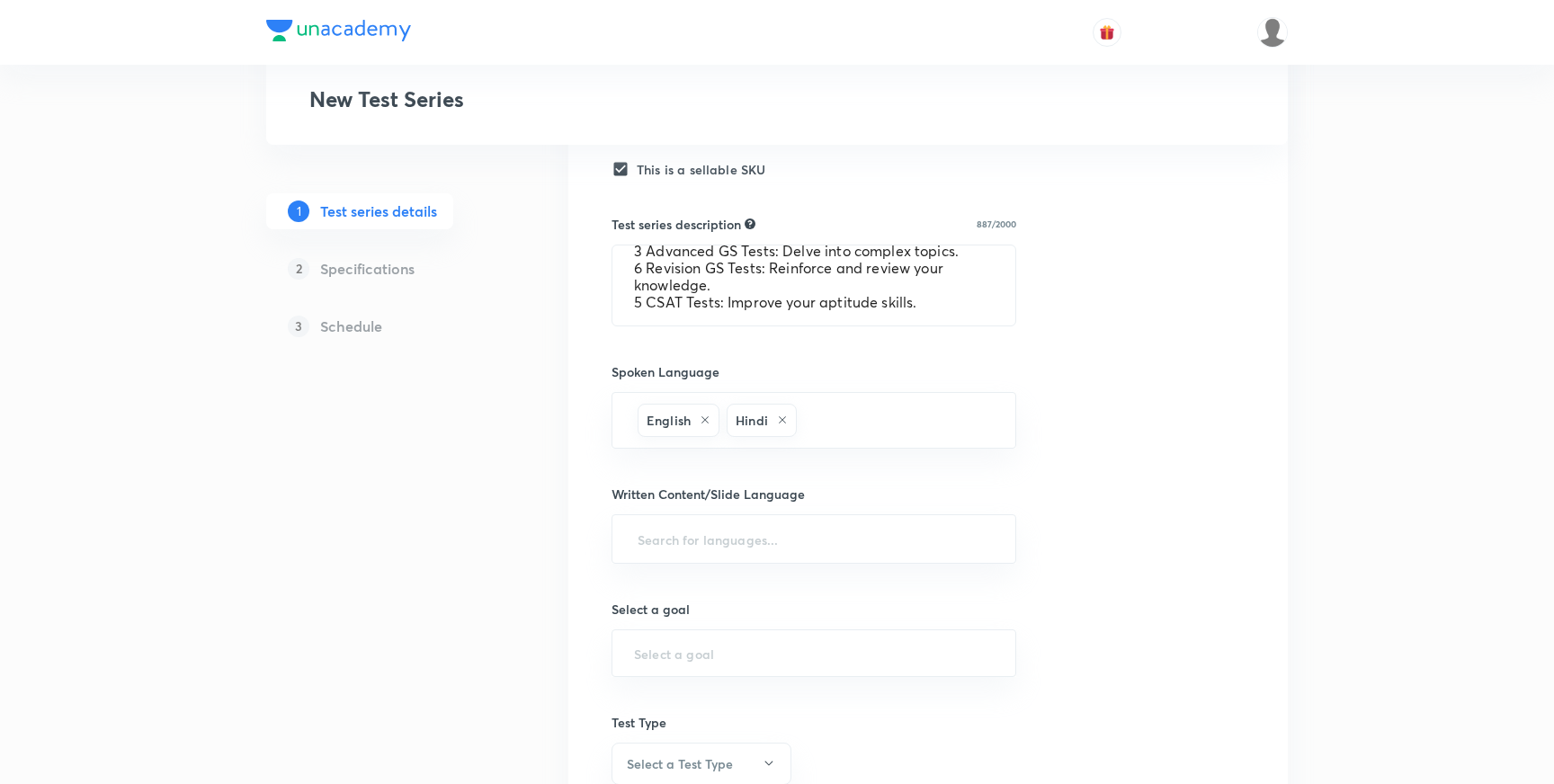
scroll to position [643, 0]
click at [678, 540] on input "text" at bounding box center [814, 535] width 360 height 33
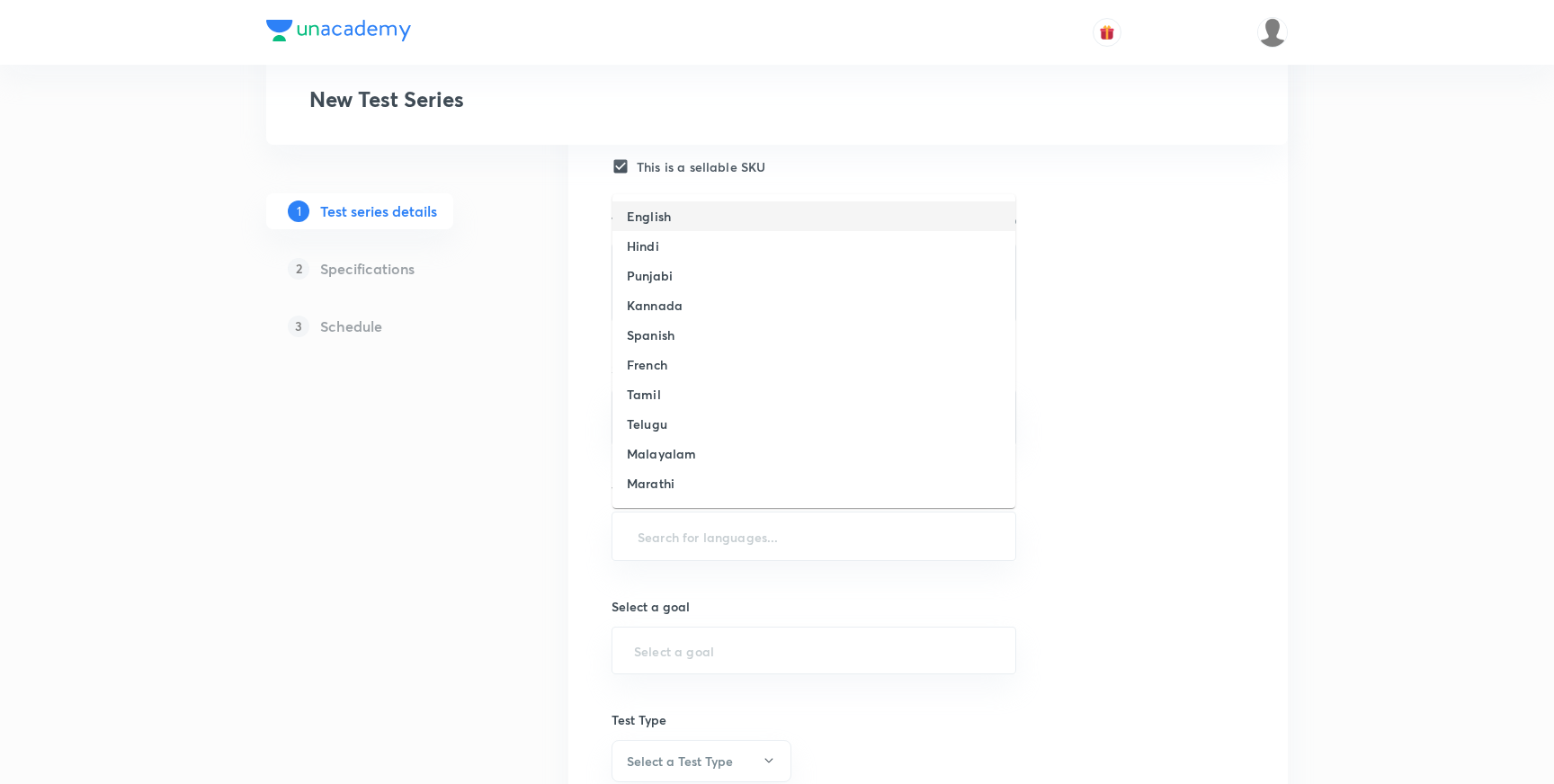
click at [661, 220] on h6 "English" at bounding box center [648, 217] width 44 height 19
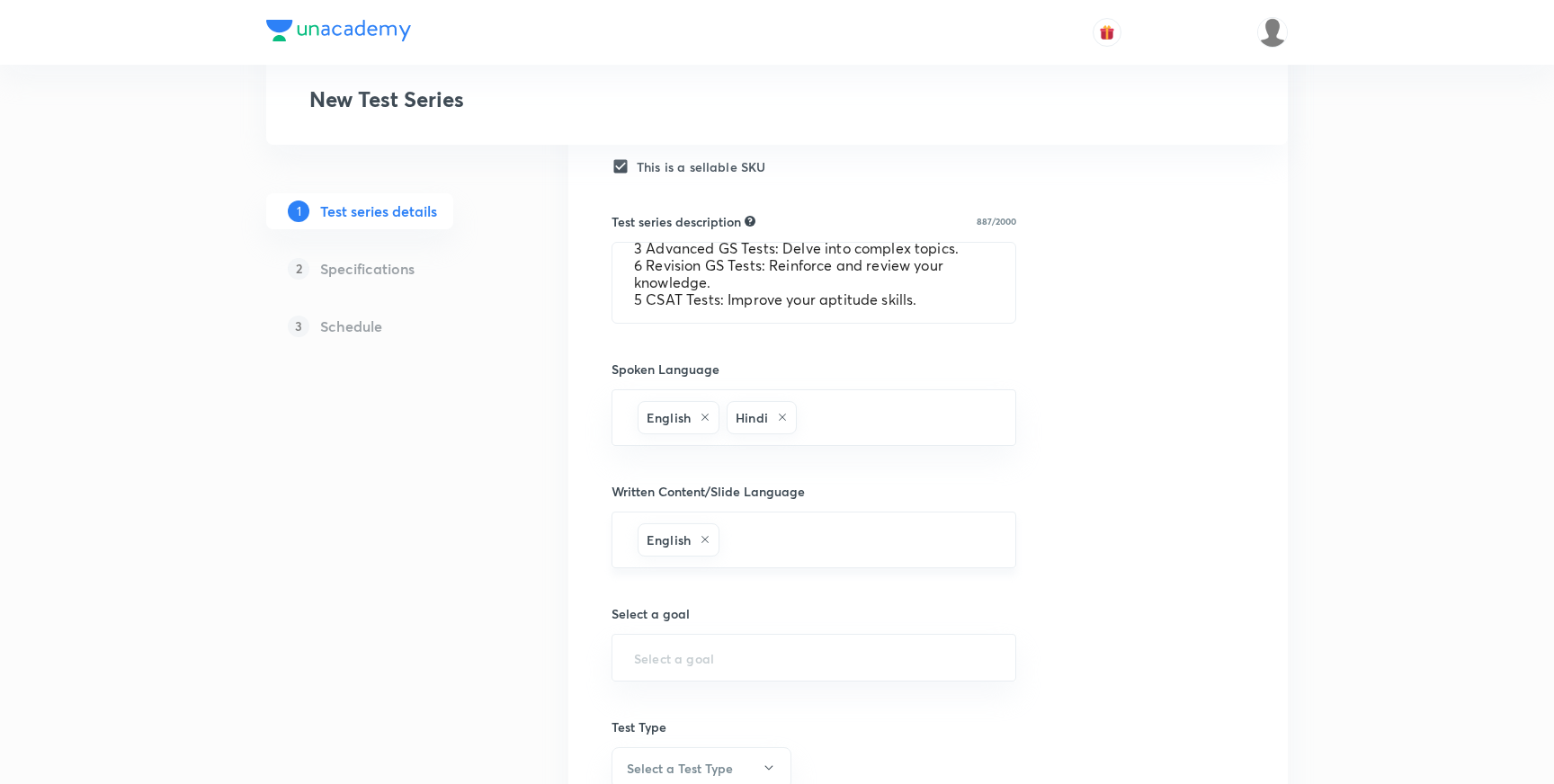
click at [776, 550] on input "text" at bounding box center [858, 539] width 271 height 33
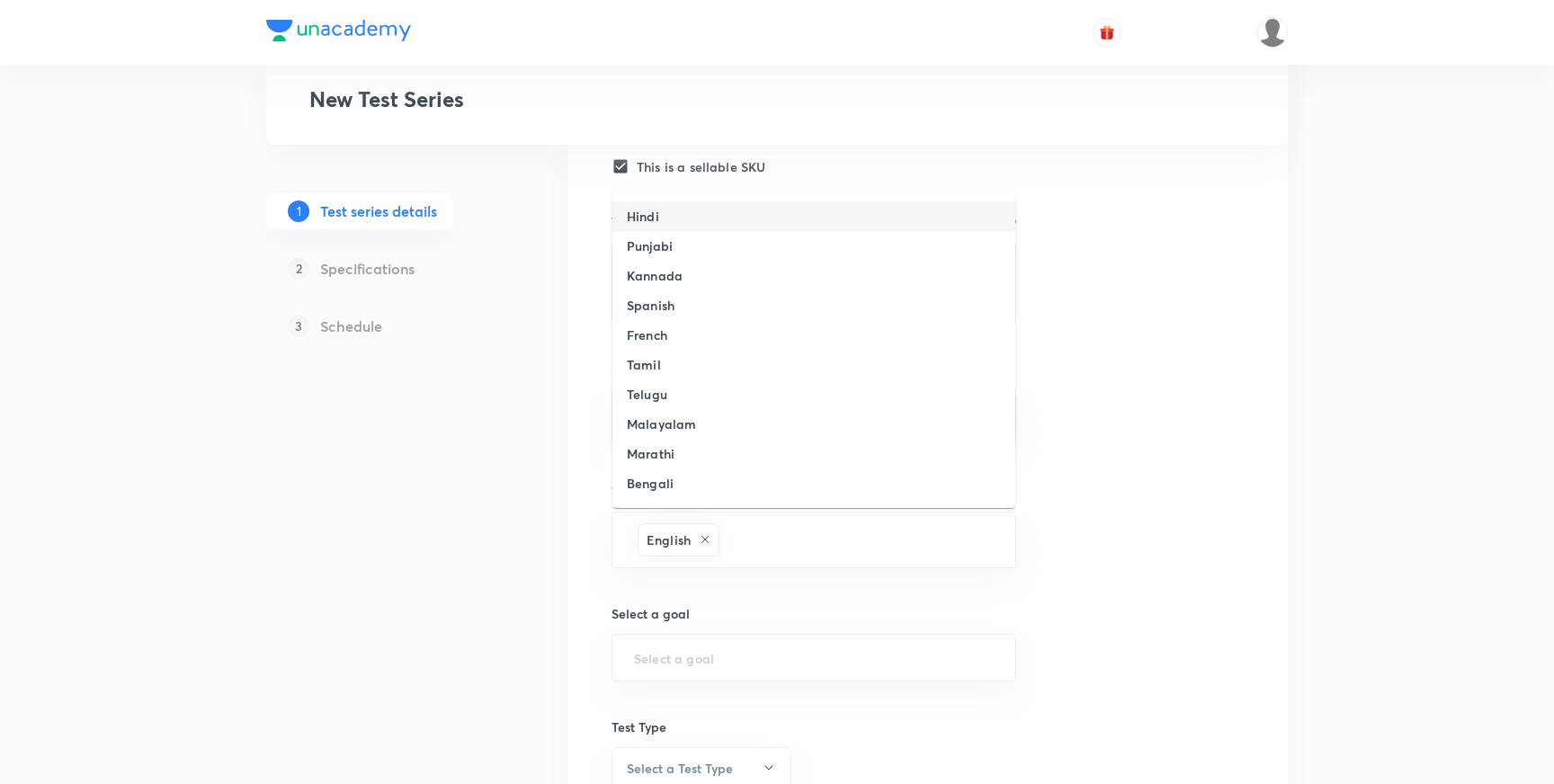
click at [672, 209] on li "Hindi" at bounding box center [814, 217] width 403 height 30
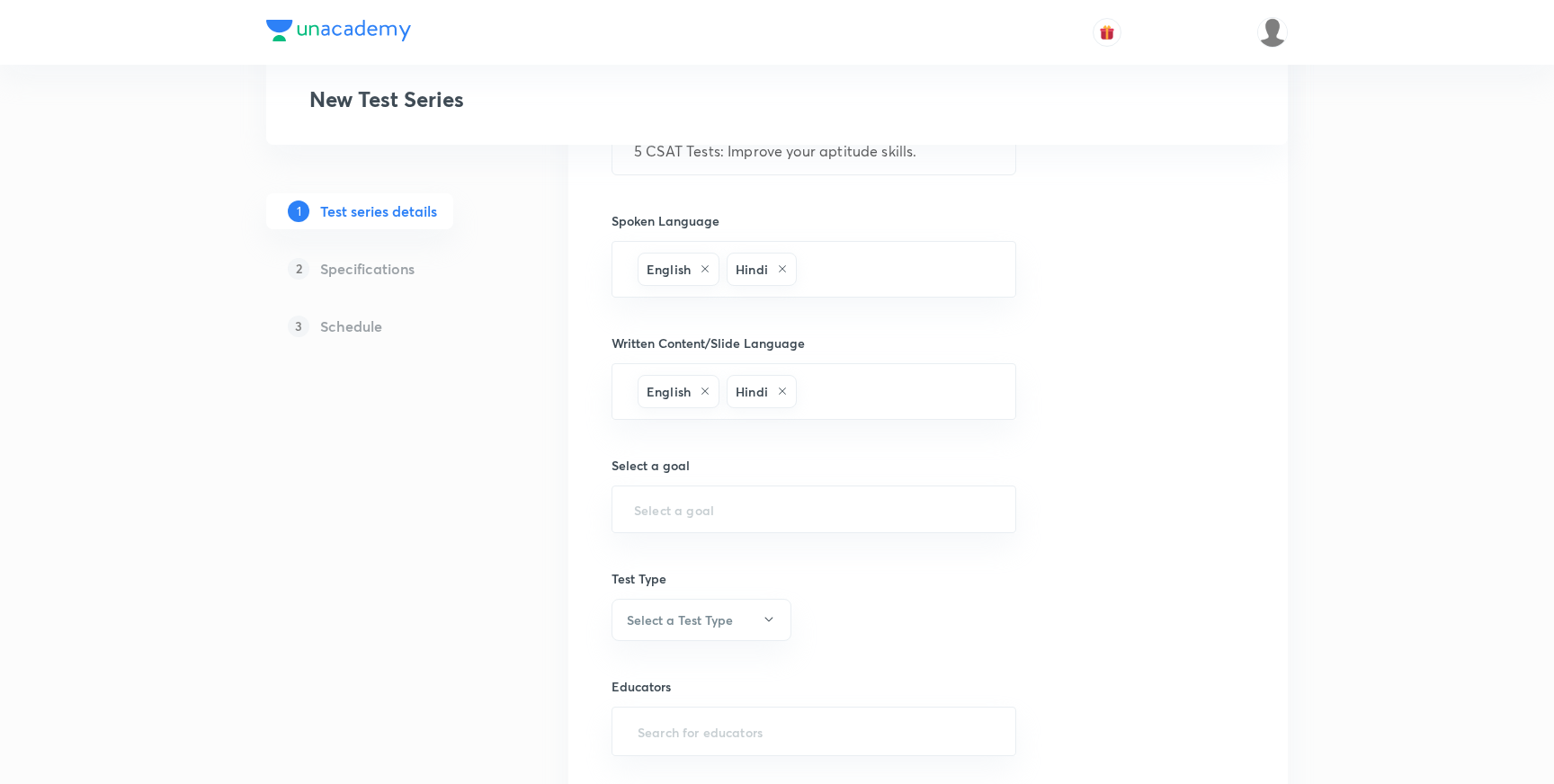
scroll to position [797, 0]
click at [671, 505] on input "text" at bounding box center [814, 504] width 360 height 17
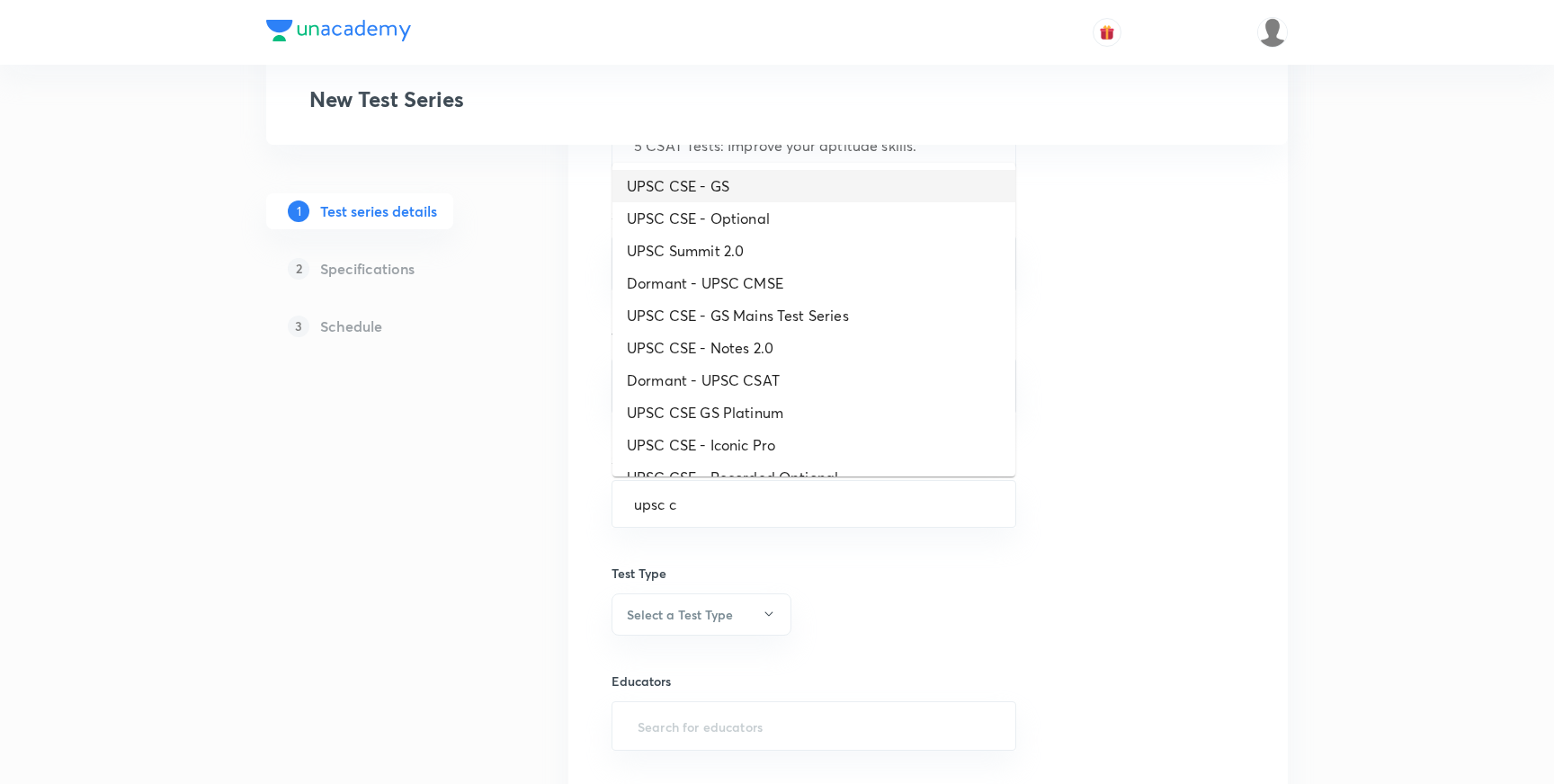
click at [705, 185] on li "UPSC CSE - GS" at bounding box center [814, 186] width 403 height 33
type input "UPSC CSE - GS"
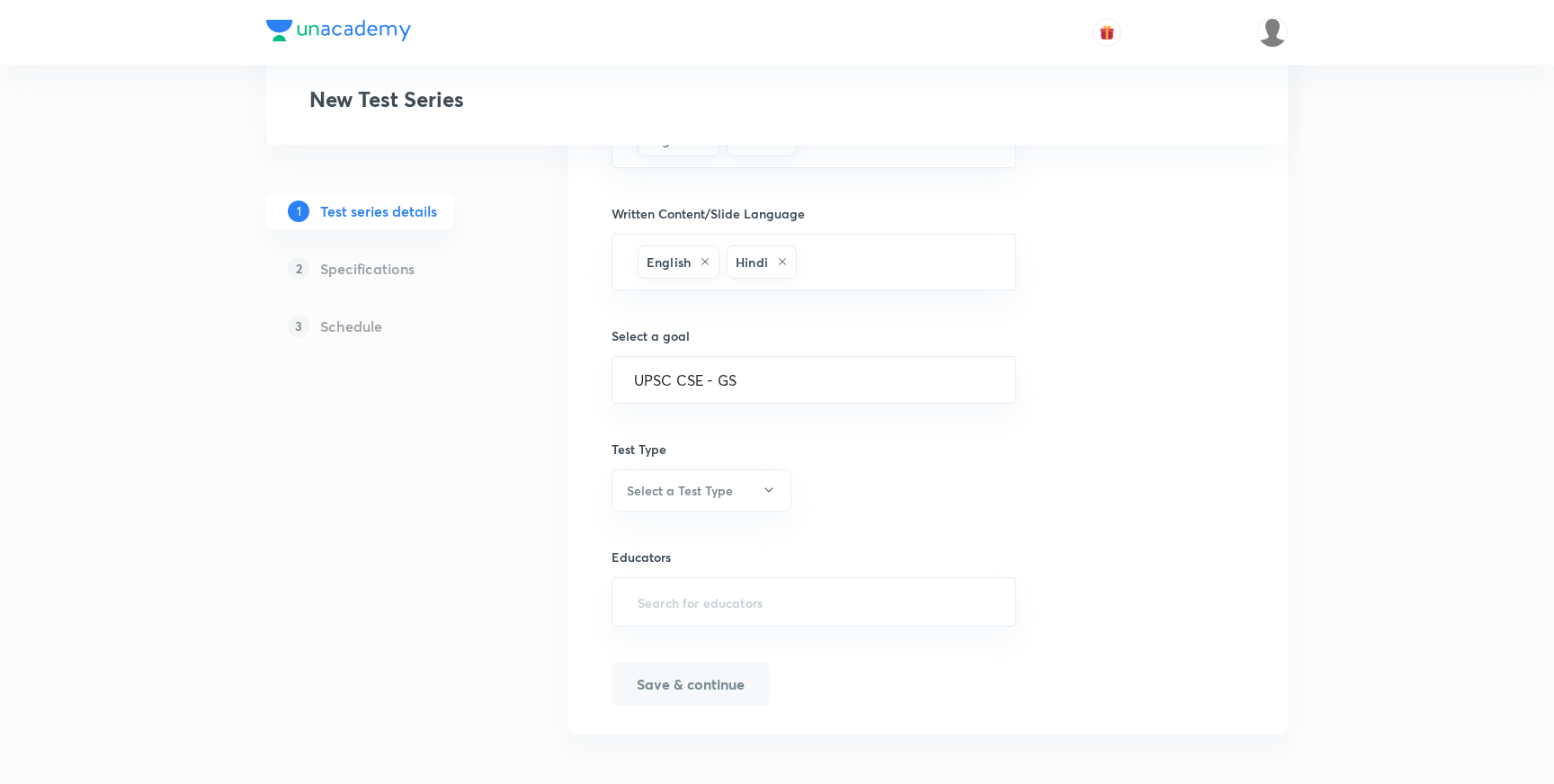
scroll to position [929, 0]
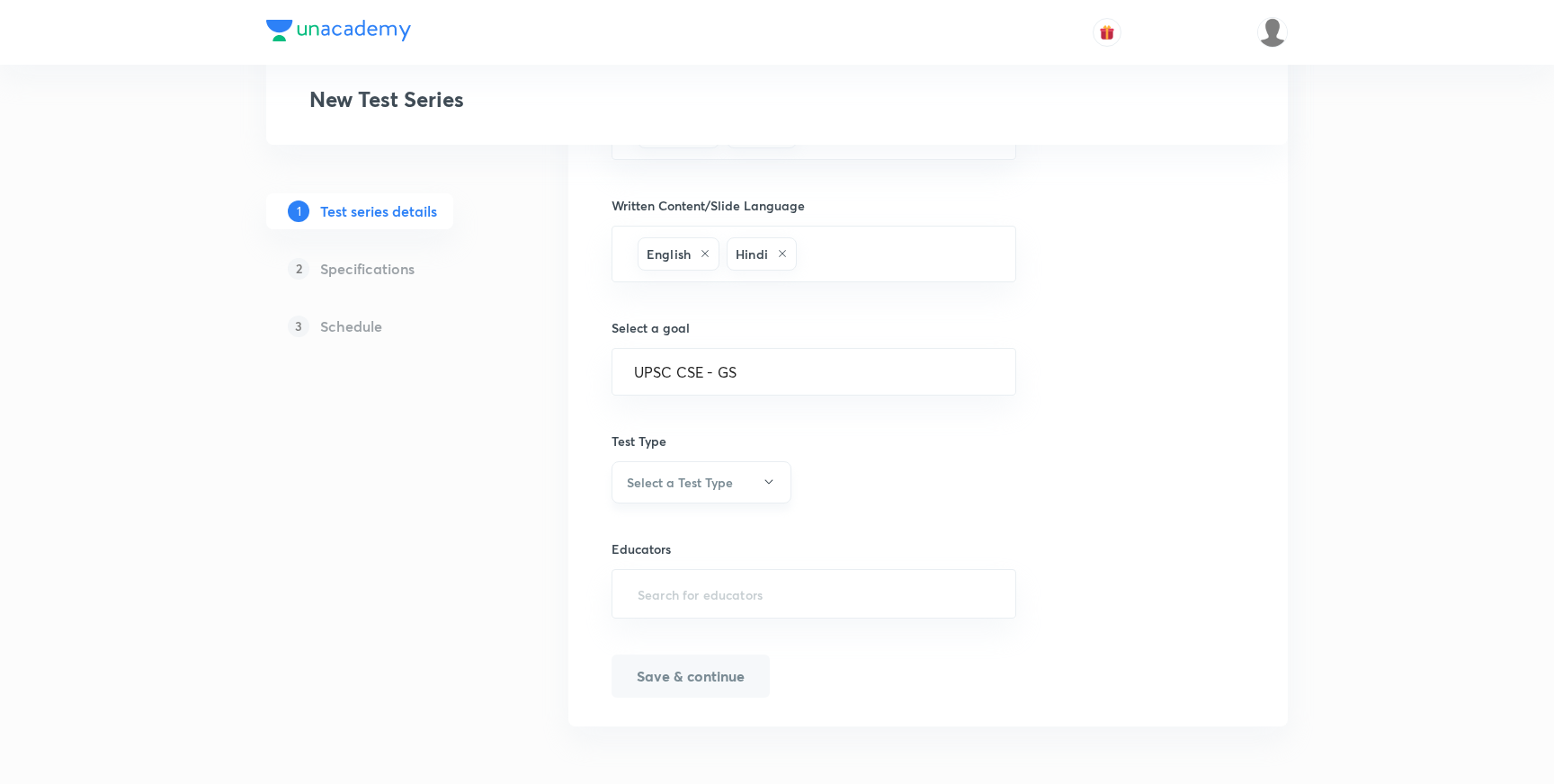
click at [681, 480] on h6 "Select a Test Type" at bounding box center [679, 482] width 106 height 19
click at [654, 536] on span "Full Syllabus Test" at bounding box center [702, 537] width 157 height 19
click at [681, 601] on input "text" at bounding box center [814, 594] width 360 height 33
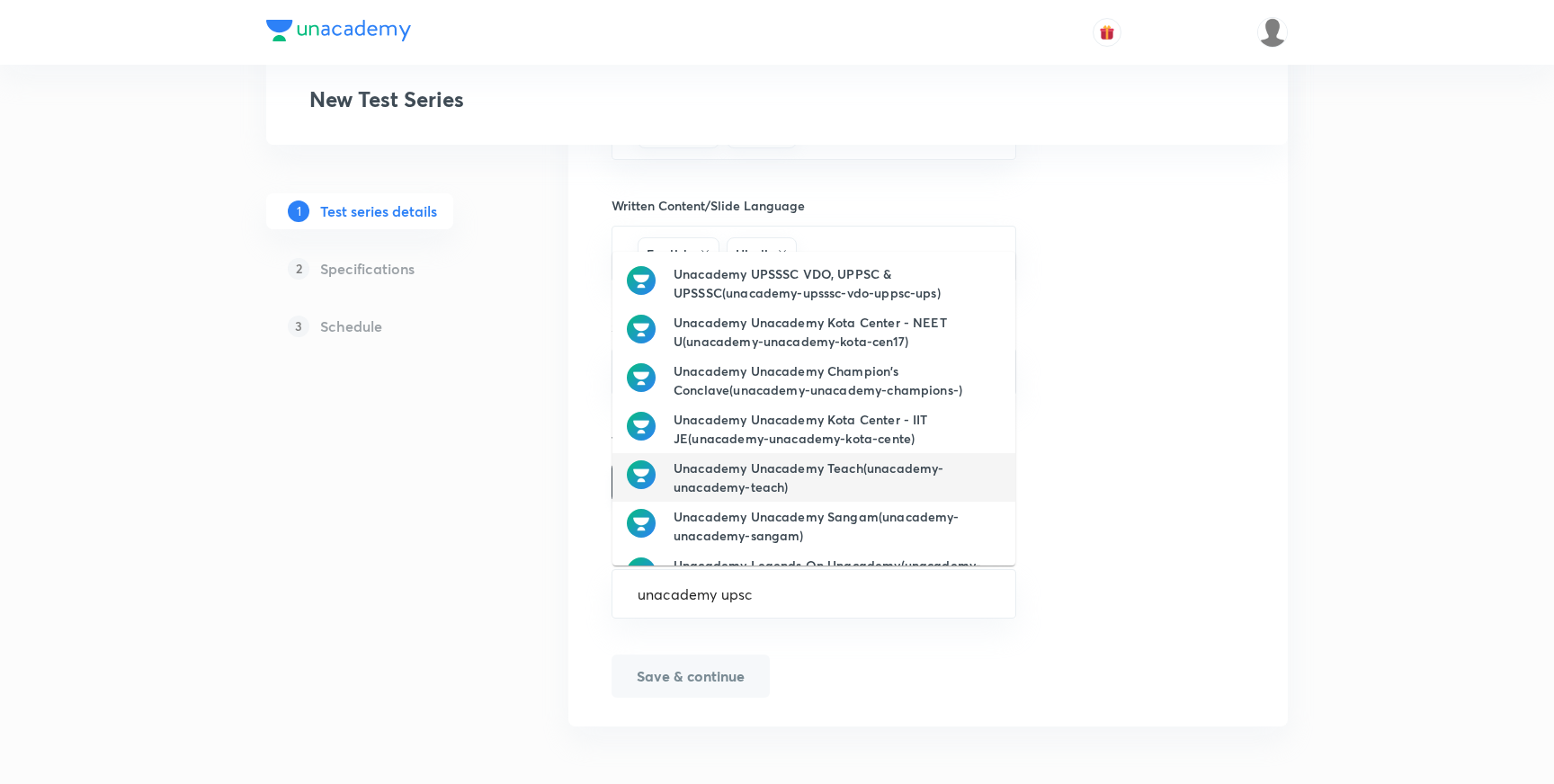
type input "unacademy upsc"
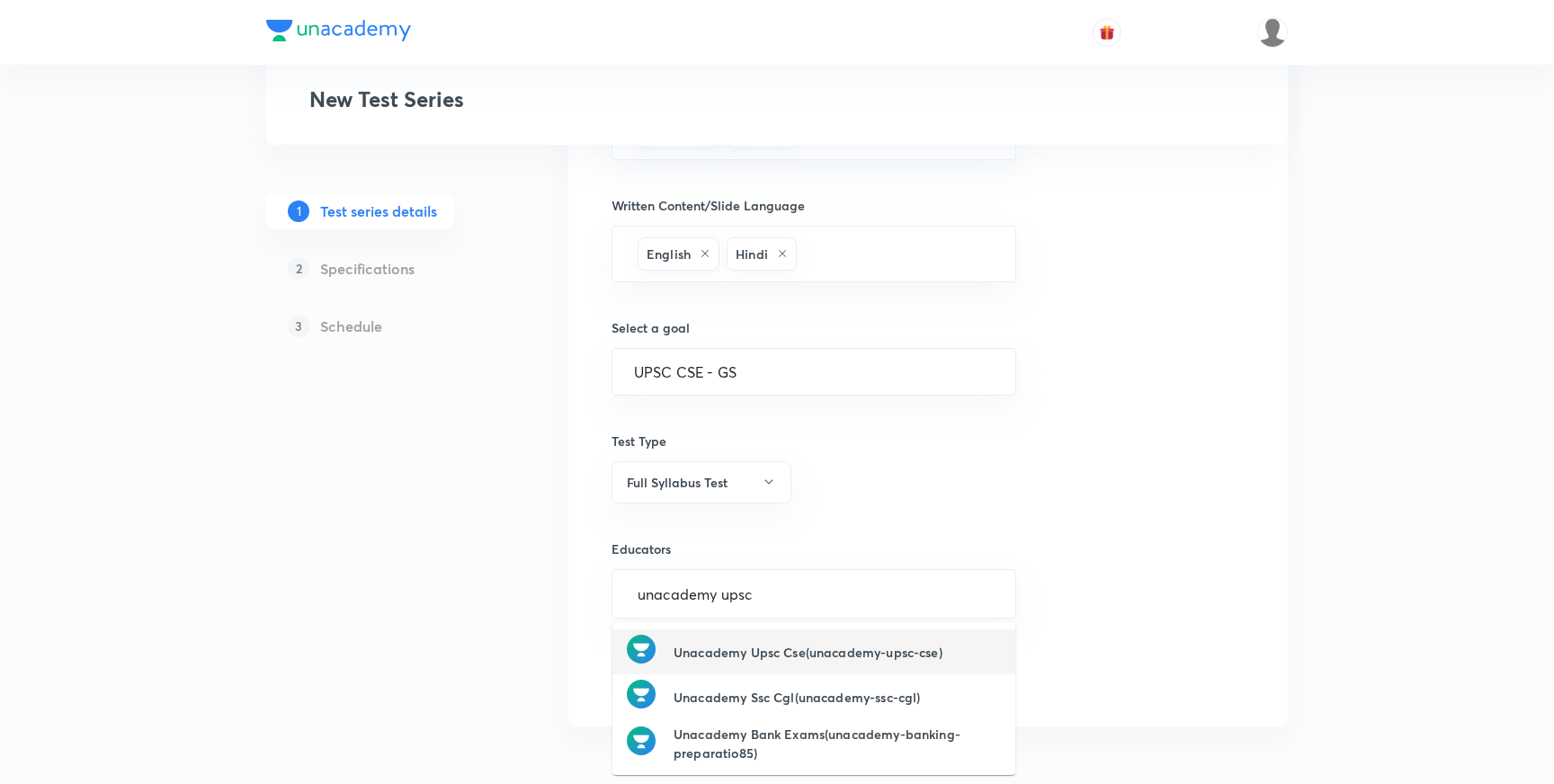
click at [793, 659] on h6 "Unacademy Upsc Cse(unacademy-upsc-cse)" at bounding box center [807, 653] width 269 height 19
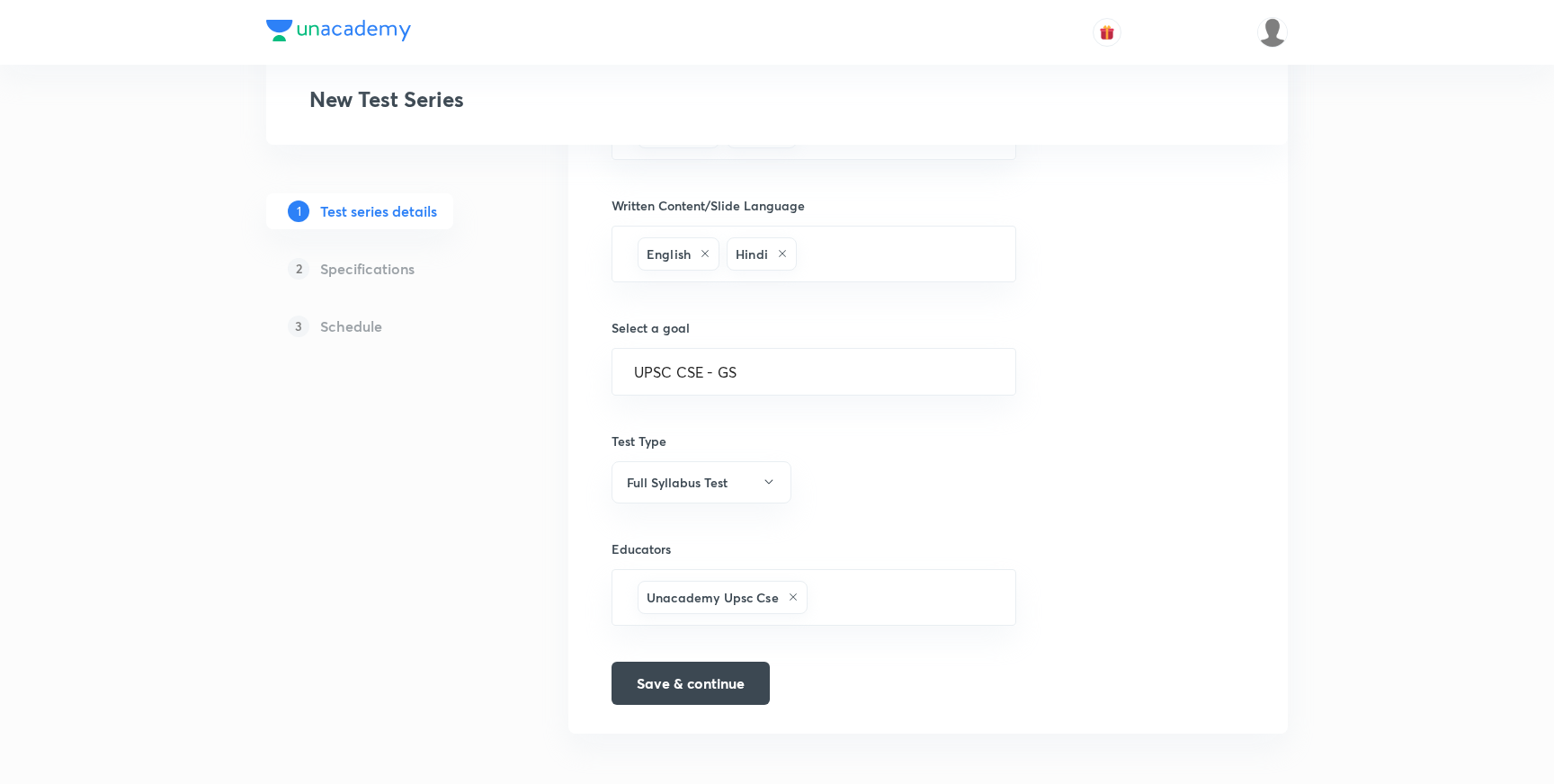
click at [490, 585] on div "1 Test series details 2 Specifications 3 Schedule" at bounding box center [388, 55] width 245 height 1407
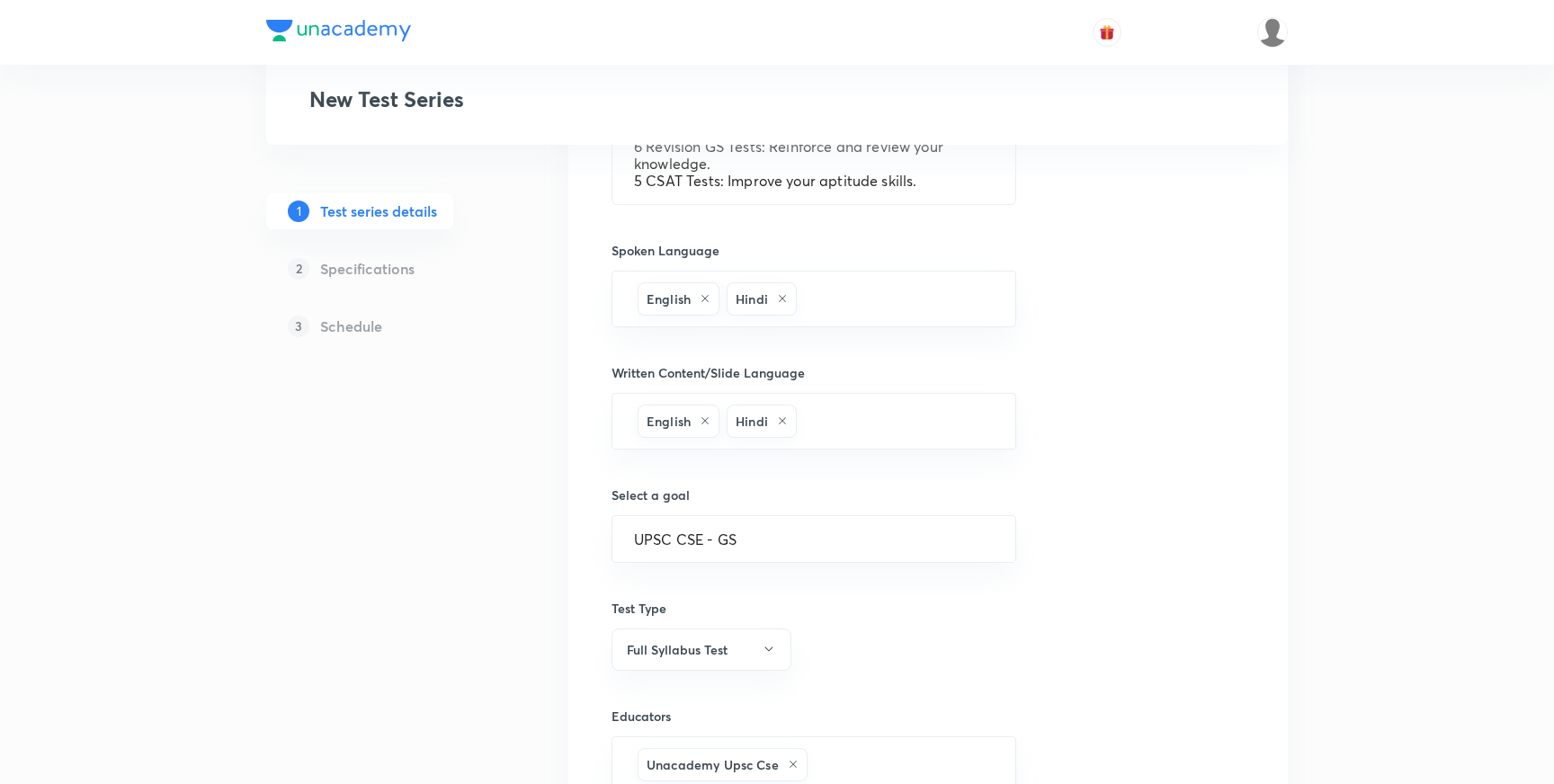
scroll to position [936, 0]
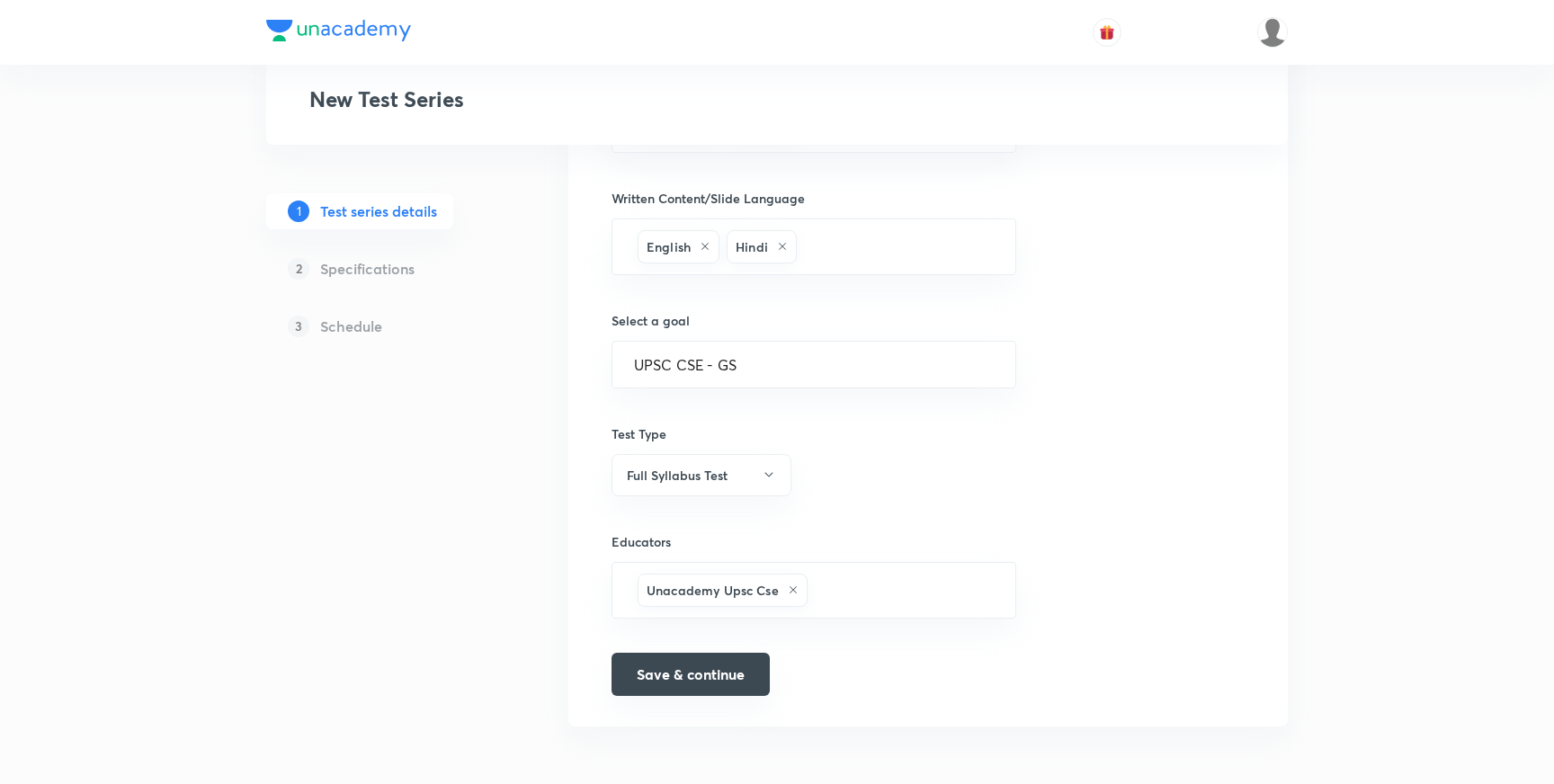
click at [690, 678] on button "Save & continue" at bounding box center [690, 674] width 158 height 43
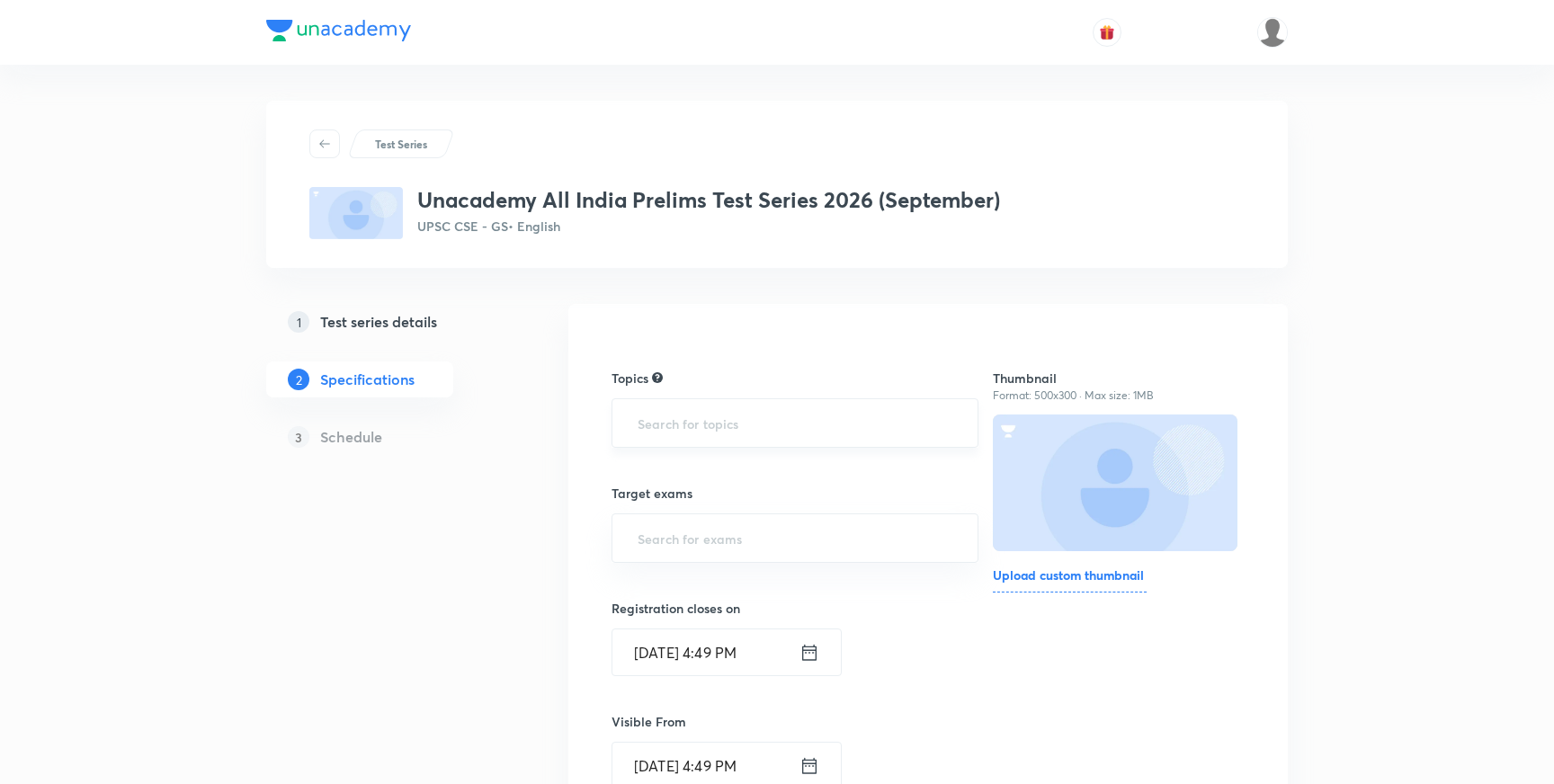
click at [690, 414] on input "text" at bounding box center [794, 422] width 322 height 33
type input "curr"
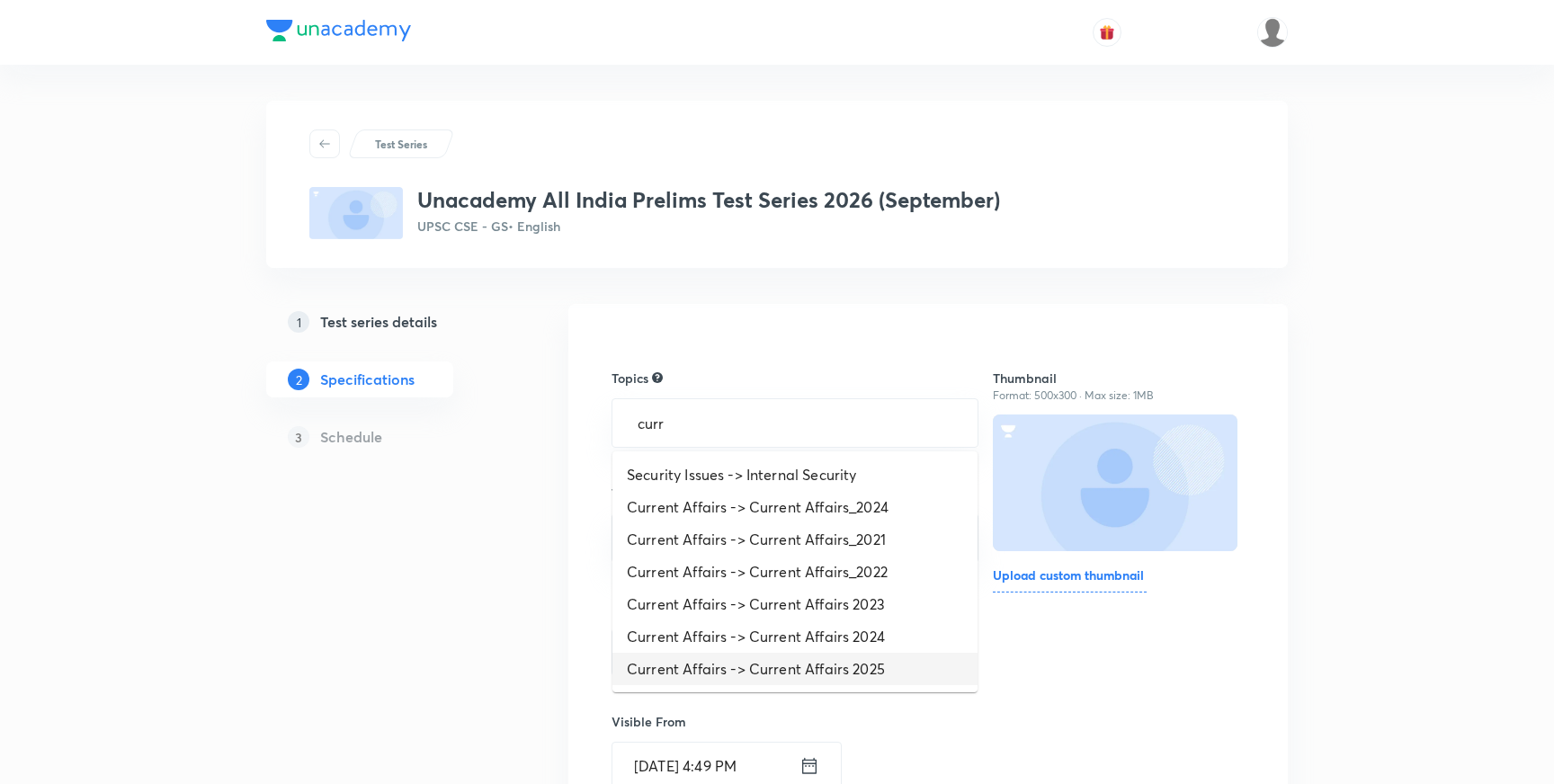
click at [807, 667] on li "Current Affairs -> Current Affairs 2025" at bounding box center [794, 669] width 365 height 33
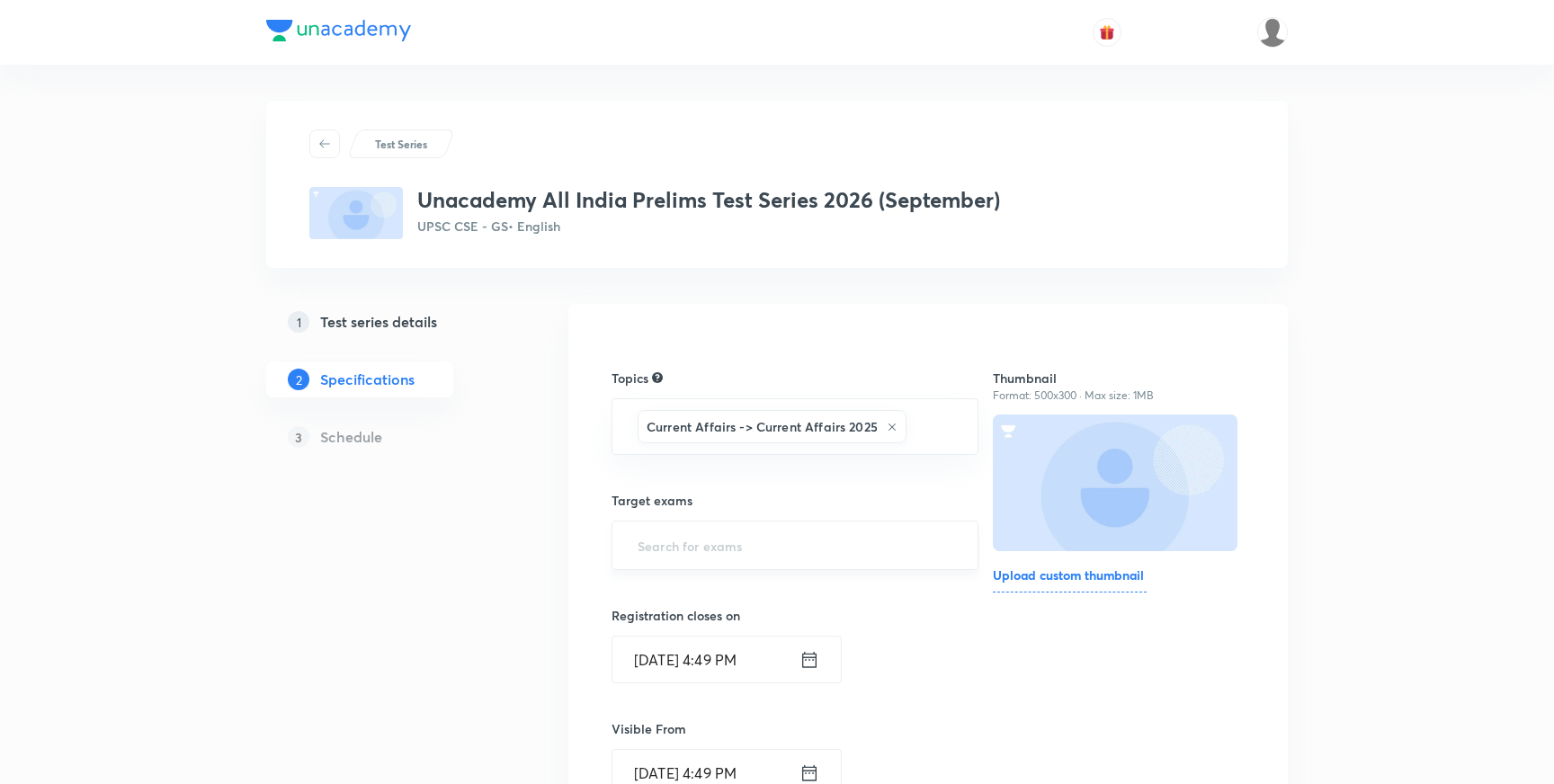
click at [725, 547] on input "text" at bounding box center [794, 545] width 322 height 33
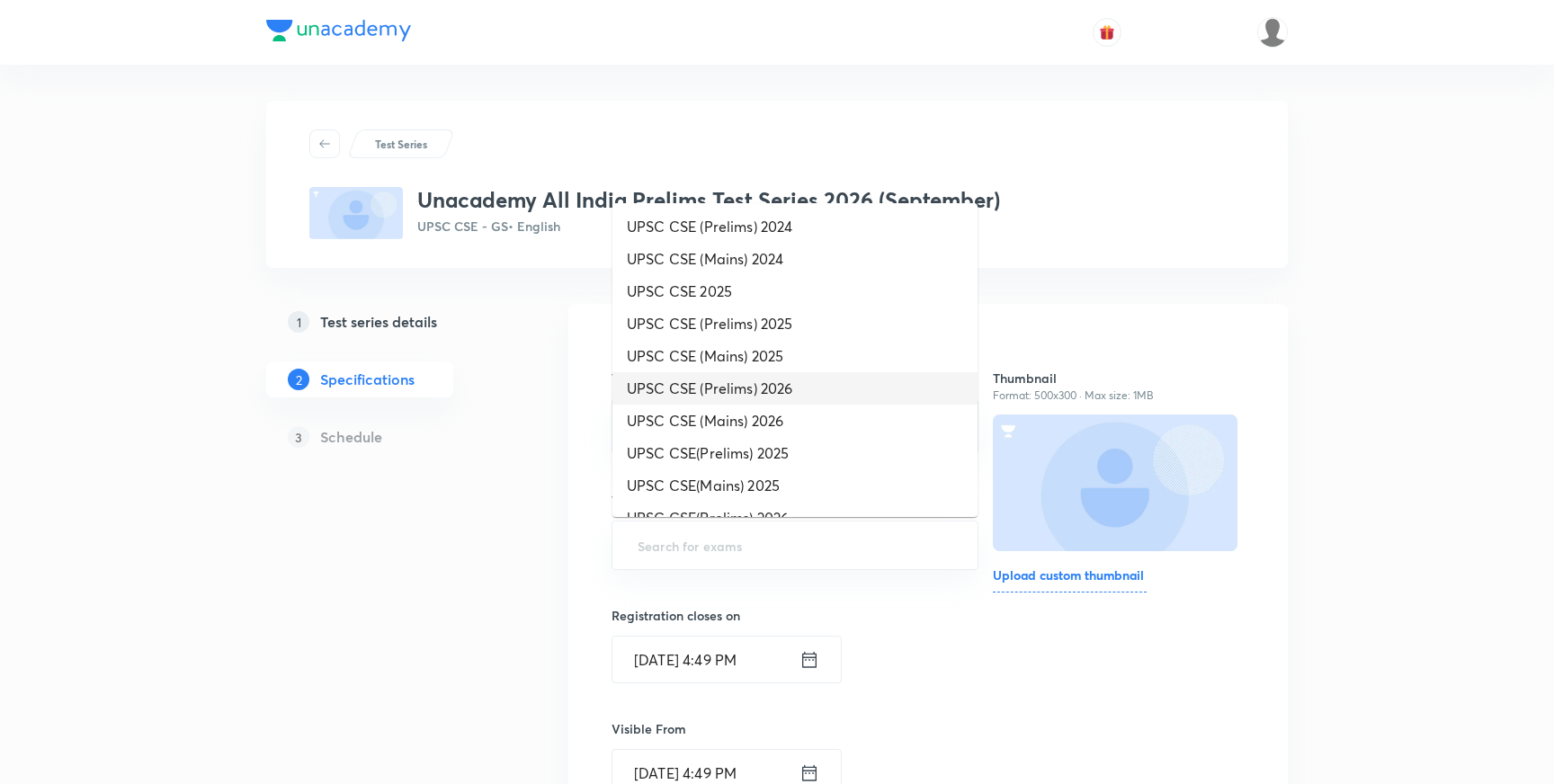
click at [755, 392] on li "UPSC CSE (Prelims) 2026" at bounding box center [794, 388] width 365 height 33
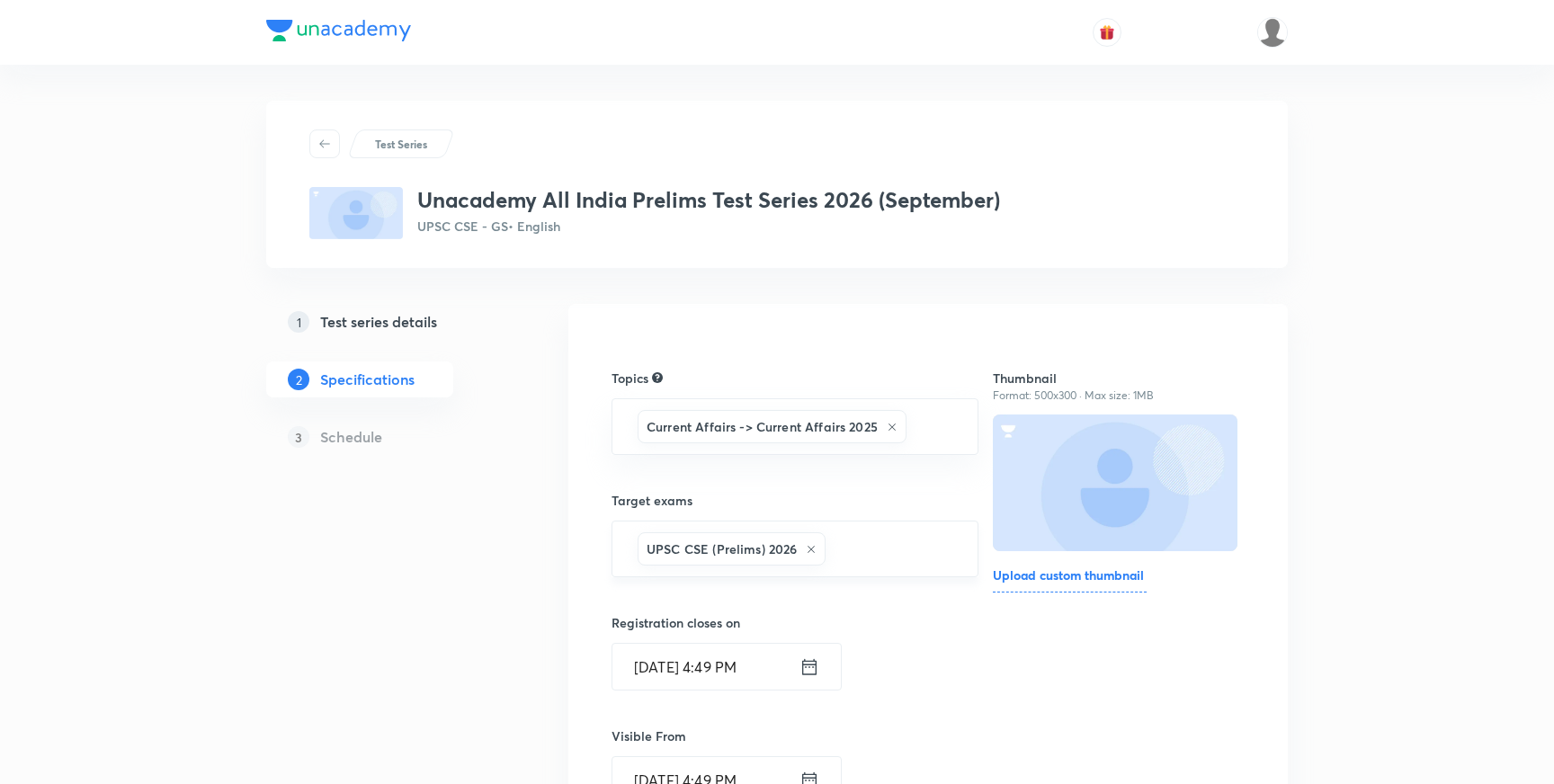
click at [868, 559] on input "text" at bounding box center [892, 549] width 126 height 33
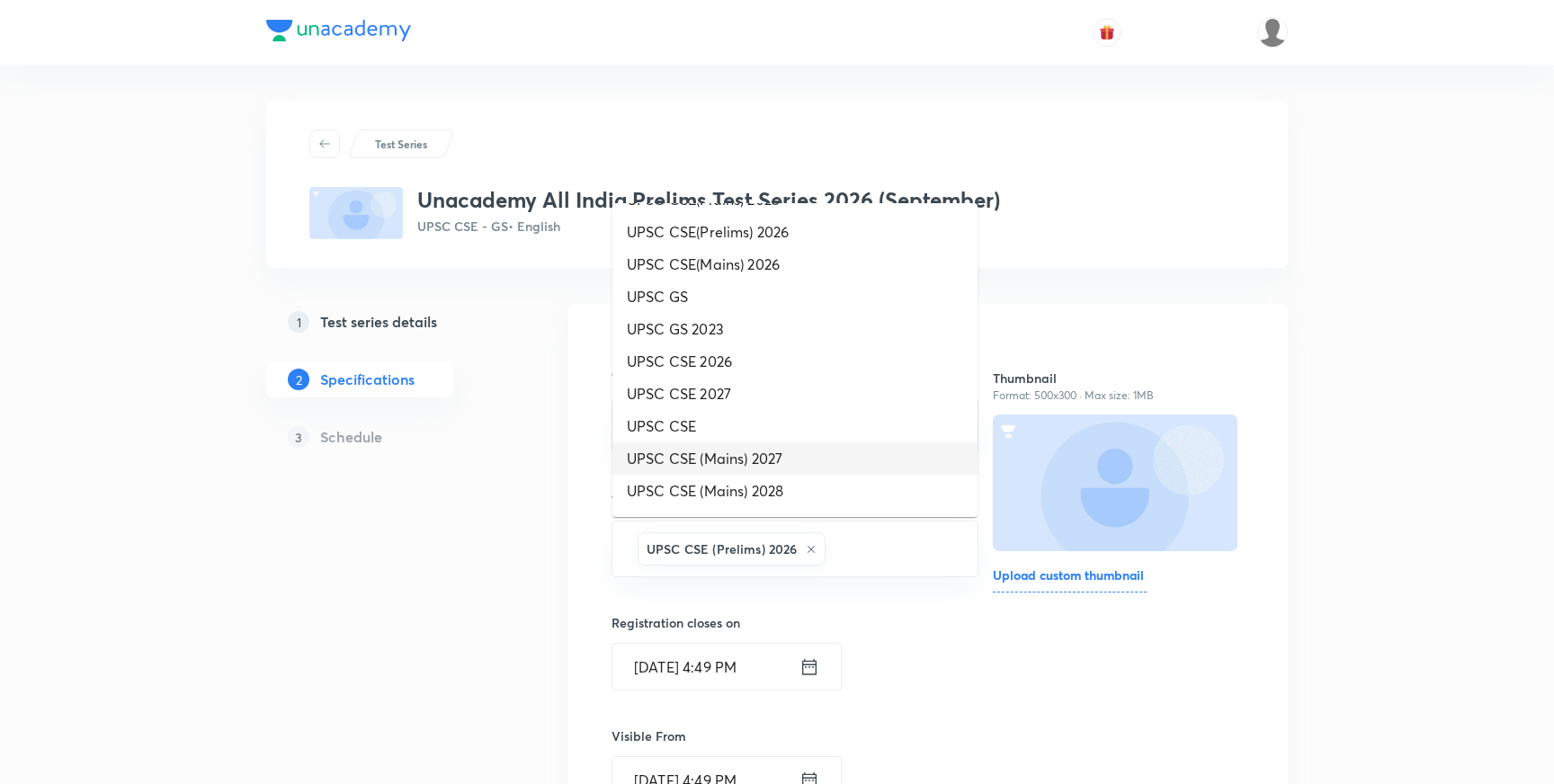
scroll to position [316, 0]
click at [732, 466] on li "UPSC CSE (Prelims) 2027" at bounding box center [794, 461] width 365 height 33
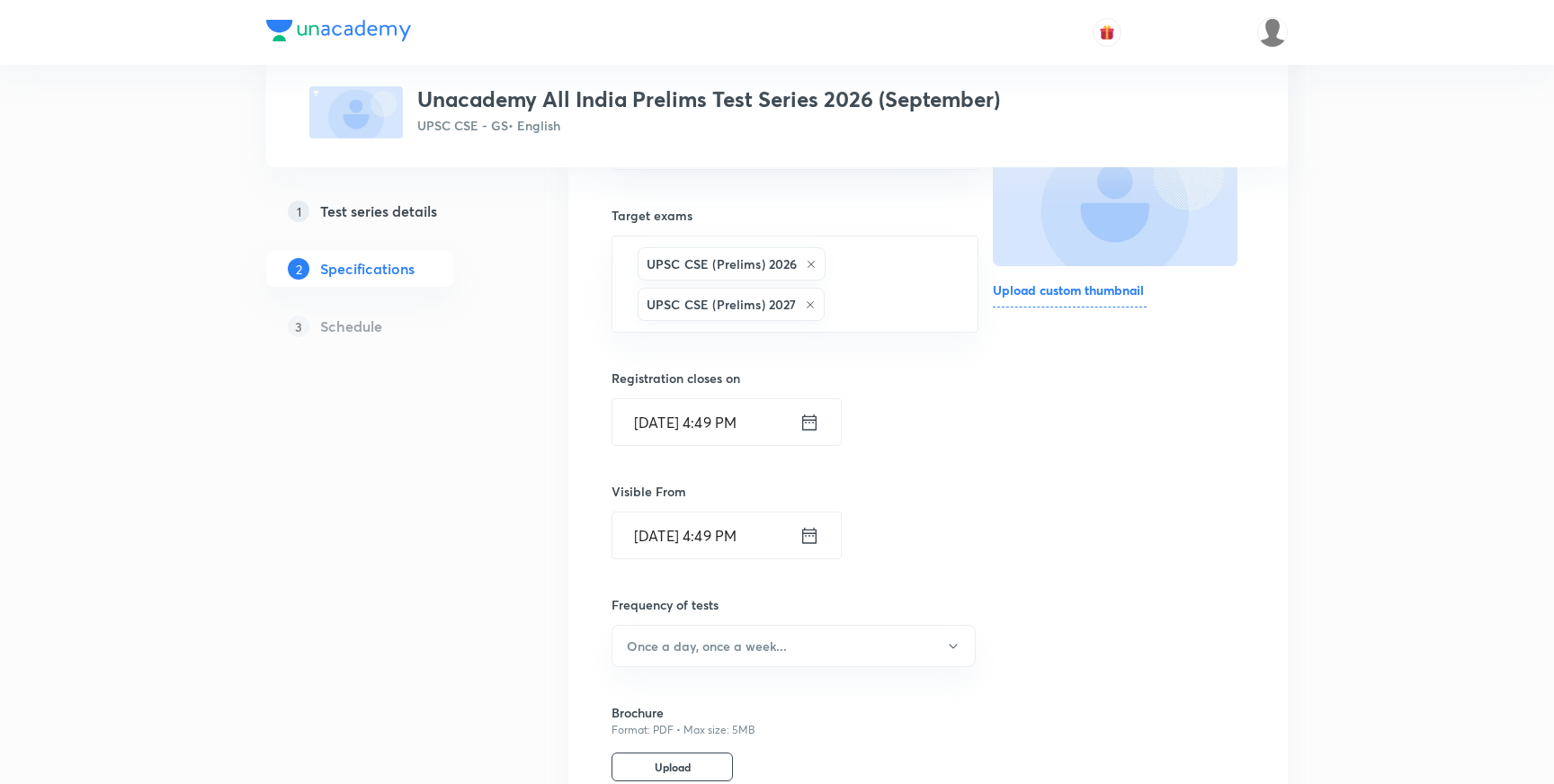
scroll to position [314, 0]
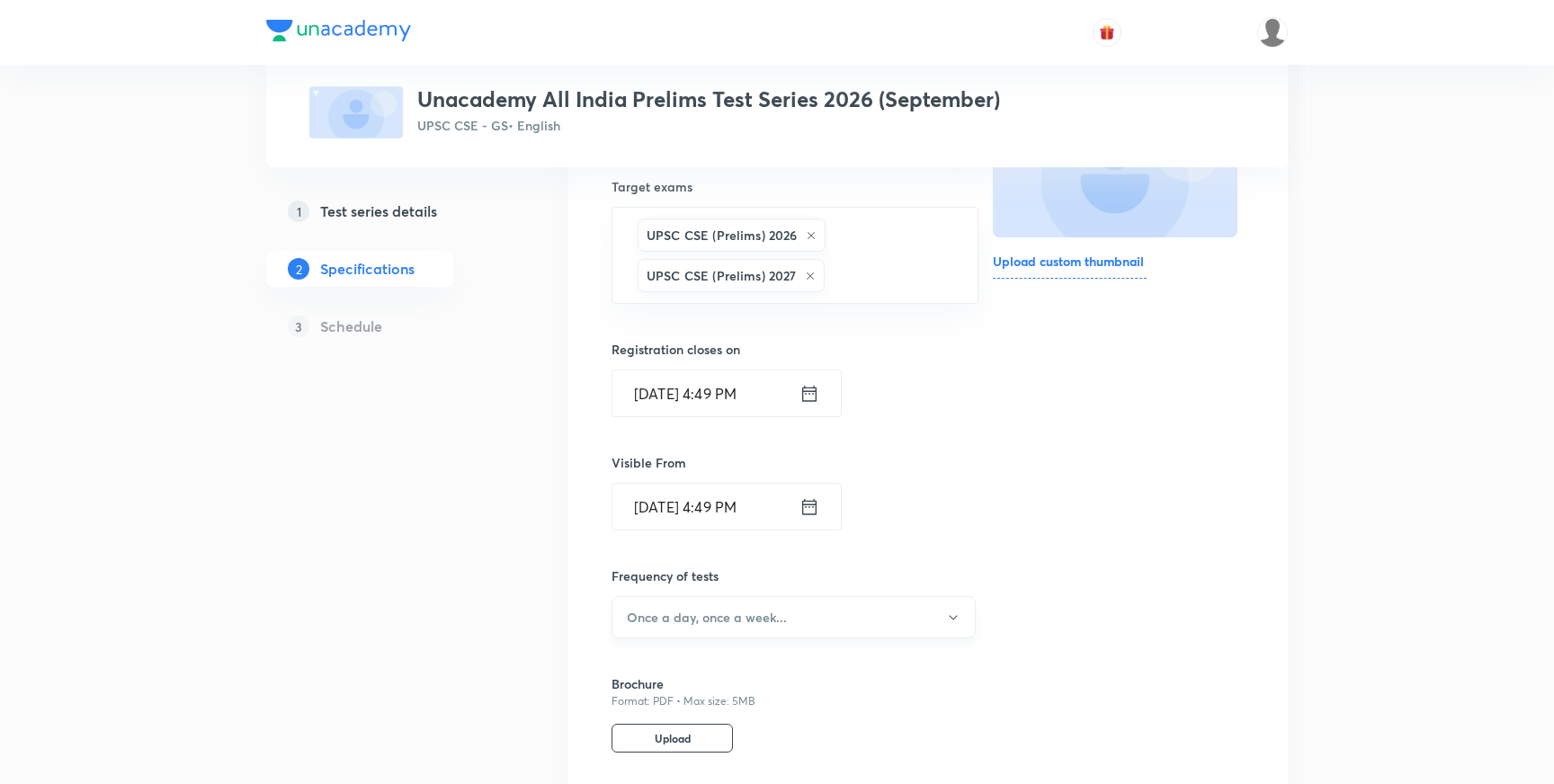
click at [680, 618] on h6 "Once a day, once a week..." at bounding box center [706, 617] width 160 height 19
click at [660, 592] on span "Once a week" at bounding box center [793, 589] width 340 height 19
click at [490, 585] on div "1 Test series details 2 Specifications 3 Schedule" at bounding box center [388, 494] width 245 height 1009
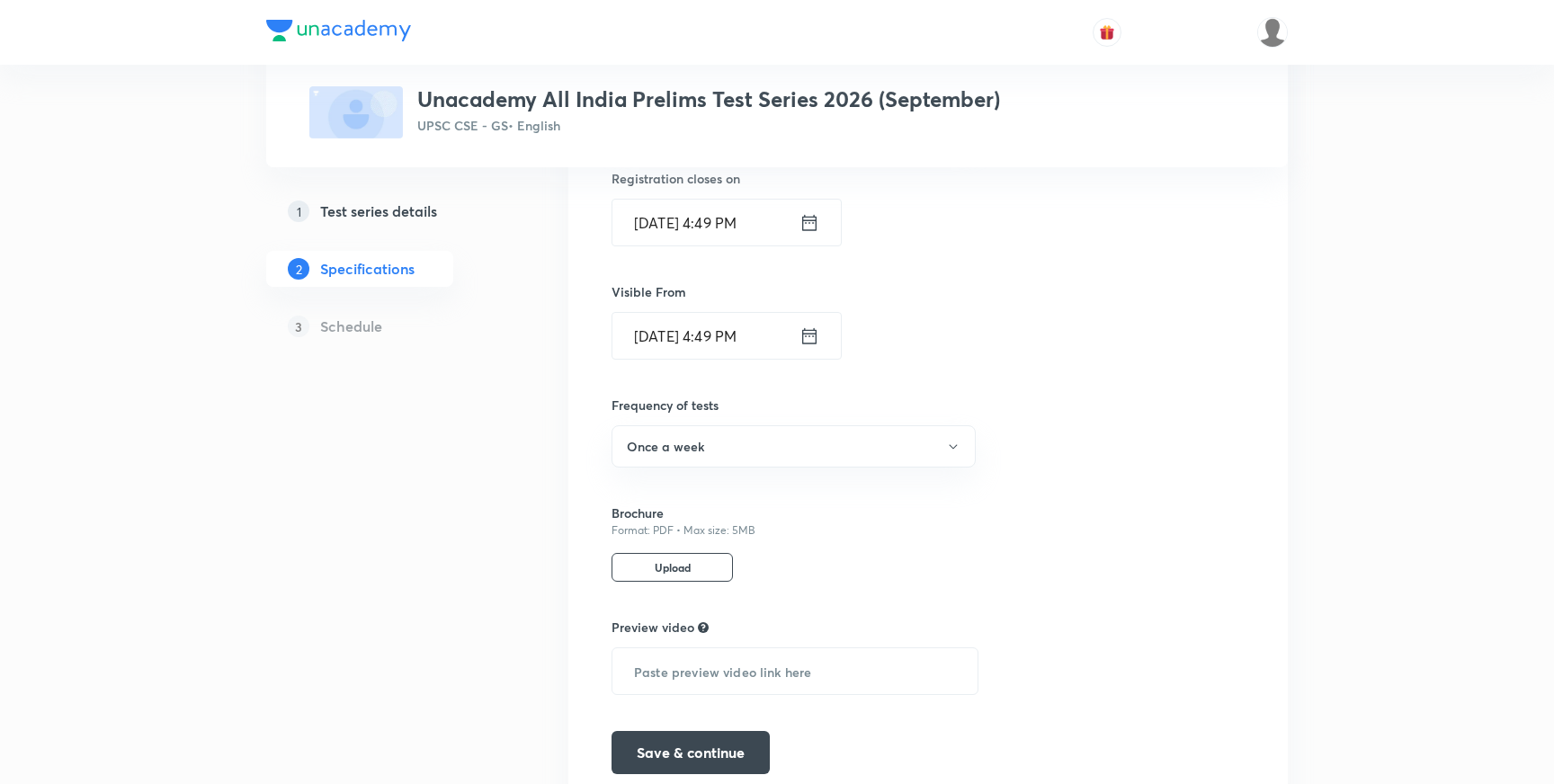
scroll to position [502, 0]
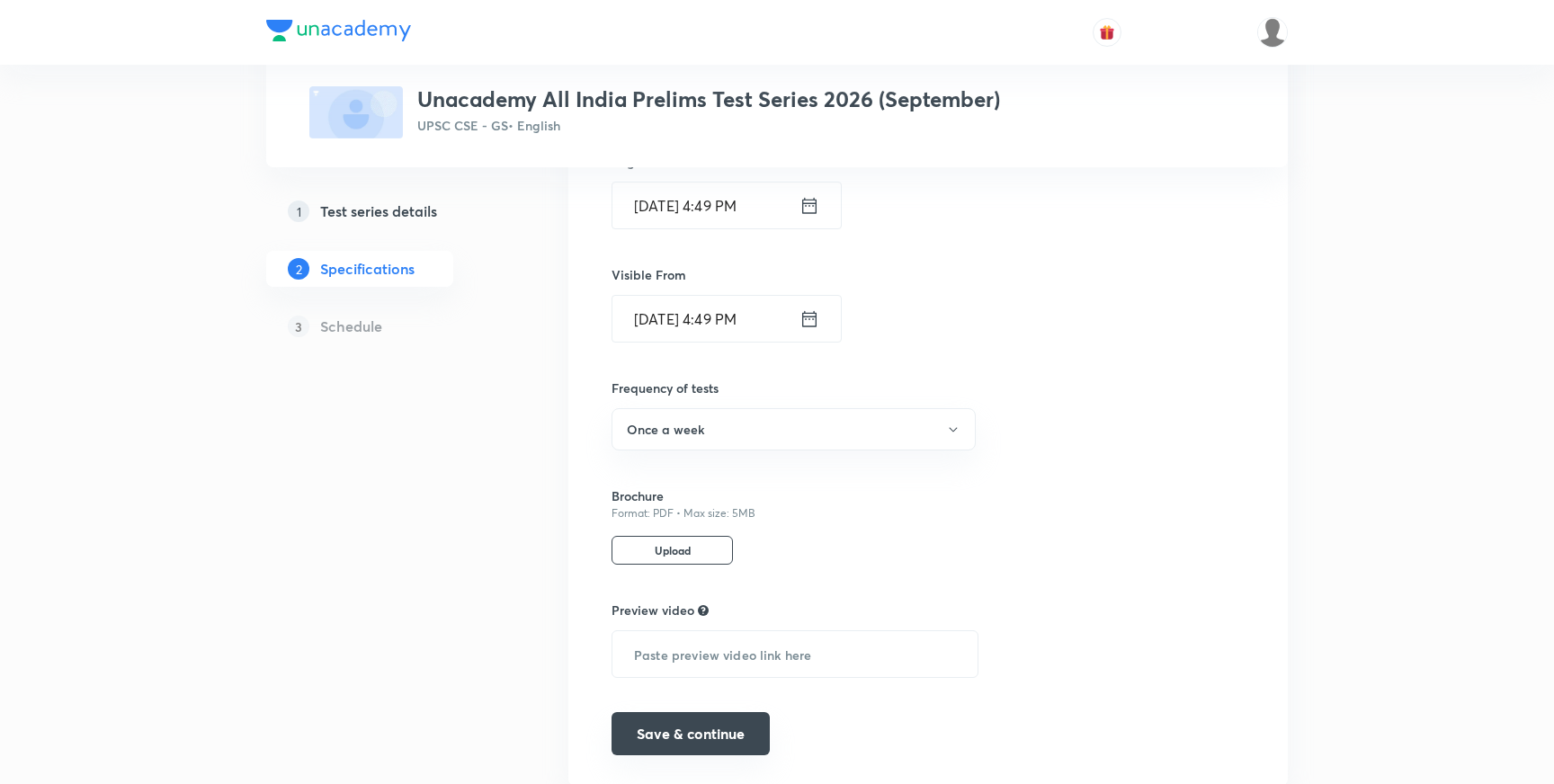
click at [692, 737] on button "Save & continue" at bounding box center [690, 734] width 158 height 43
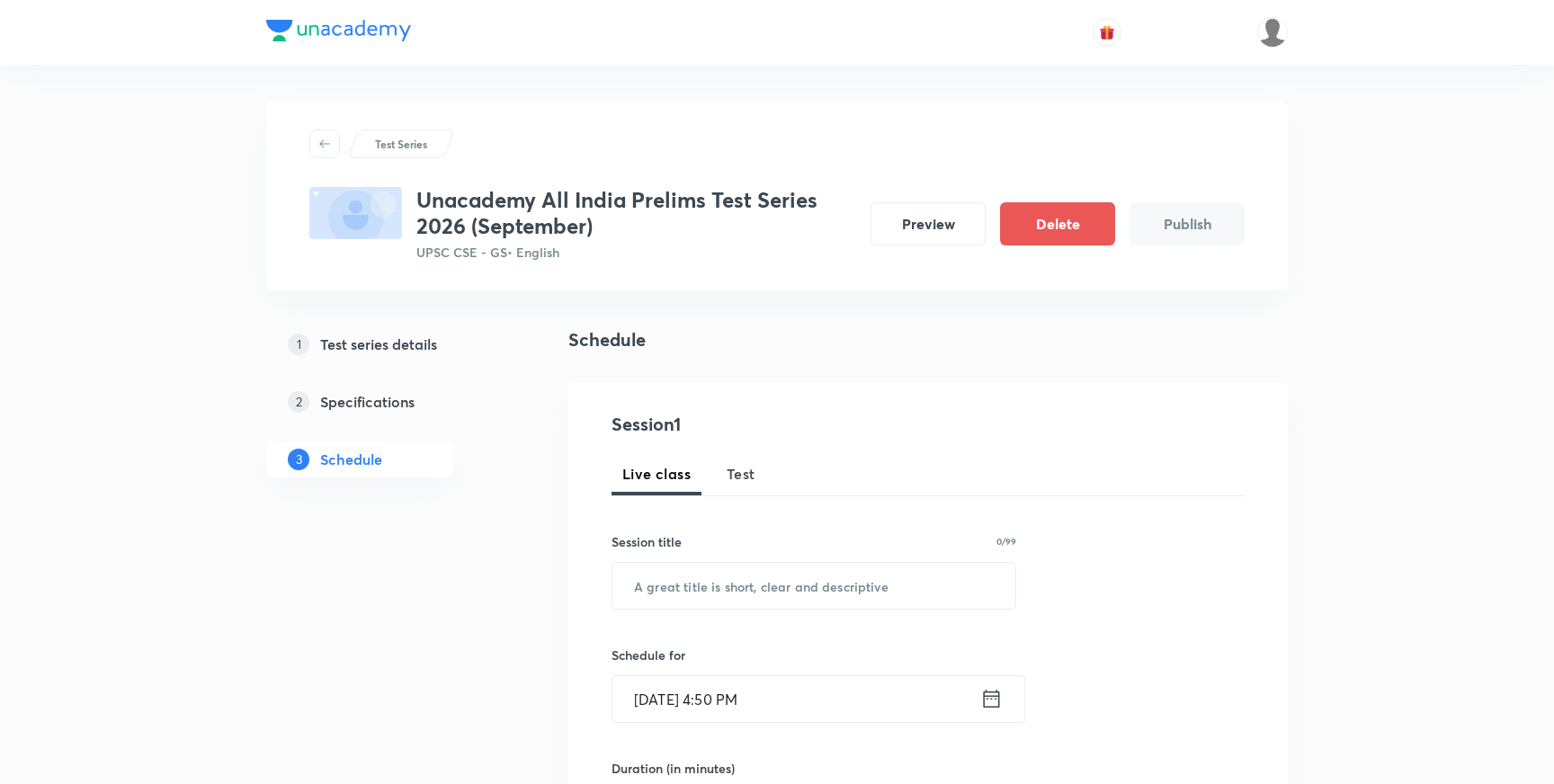
click at [740, 477] on span "Test" at bounding box center [741, 474] width 29 height 22
click at [720, 584] on input "text" at bounding box center [814, 585] width 403 height 46
paste input "Sectional Test 1 : Ancient History, Medieval History and Art and Culture NCERTs"
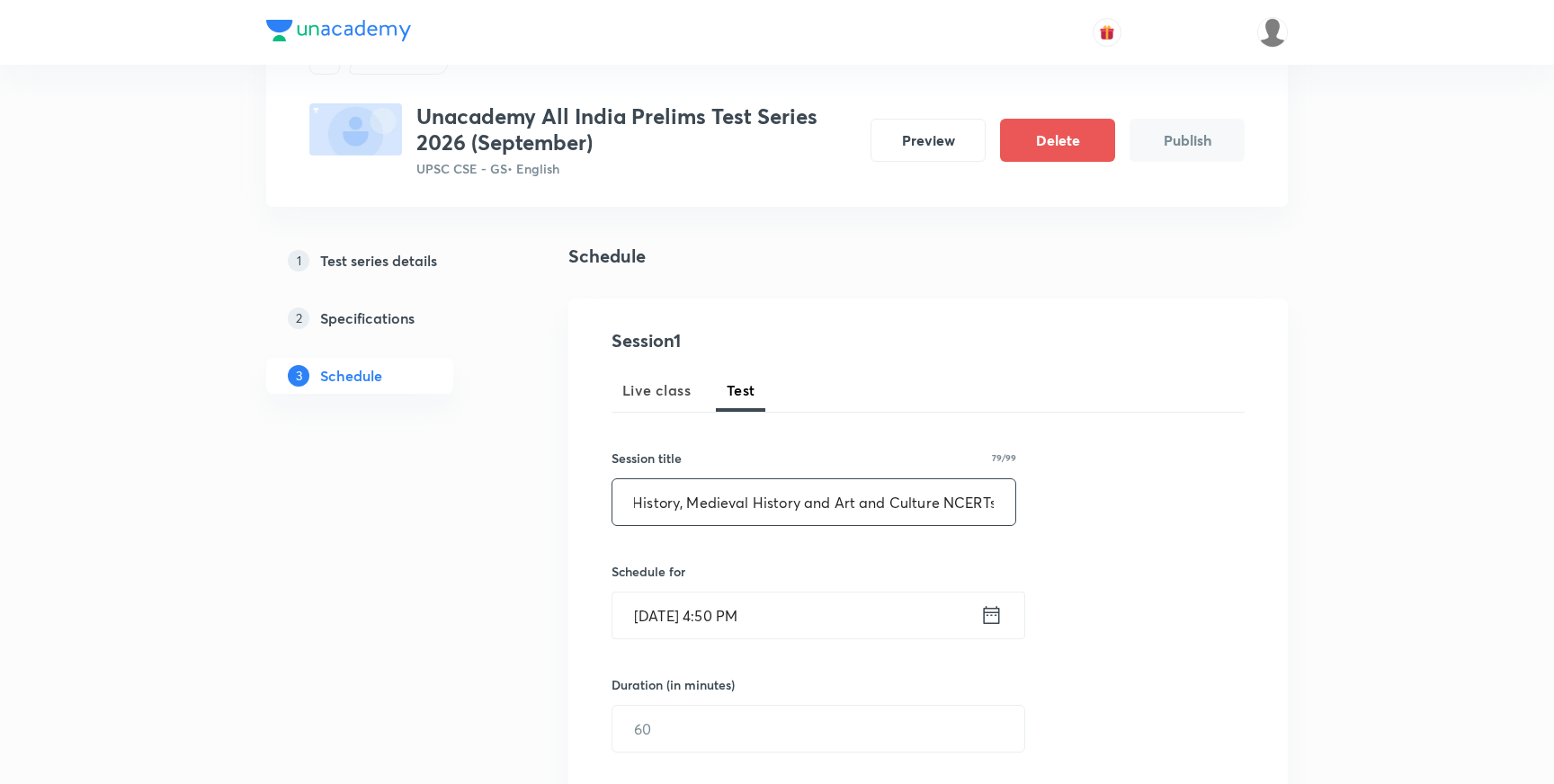
scroll to position [89, 0]
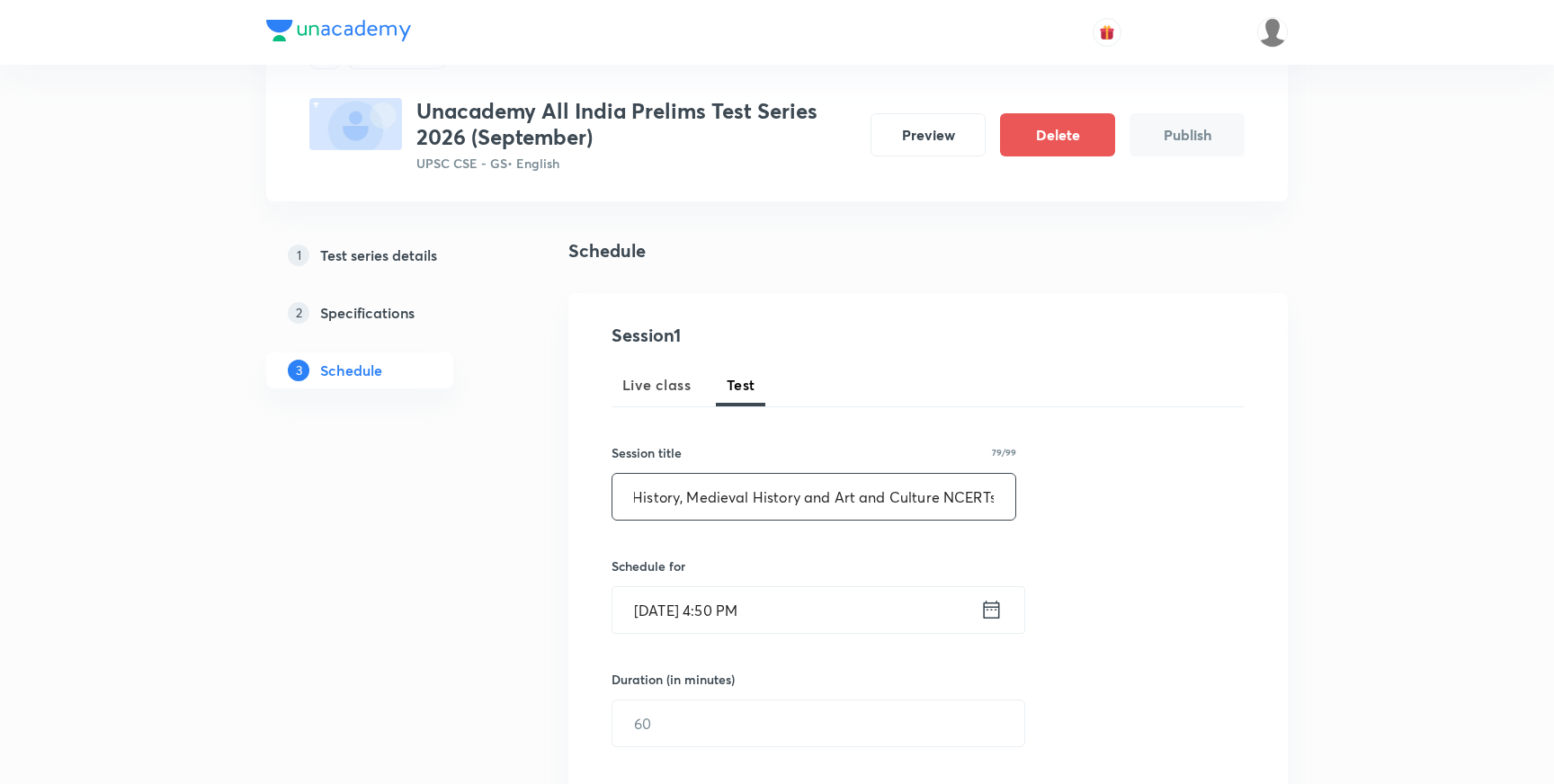
type input "Sectional Test 1 : Ancient History, Medieval History and Art and Culture NCERTs"
click at [739, 602] on input "Sept 2, 2025, 4:50 PM" at bounding box center [796, 610] width 368 height 46
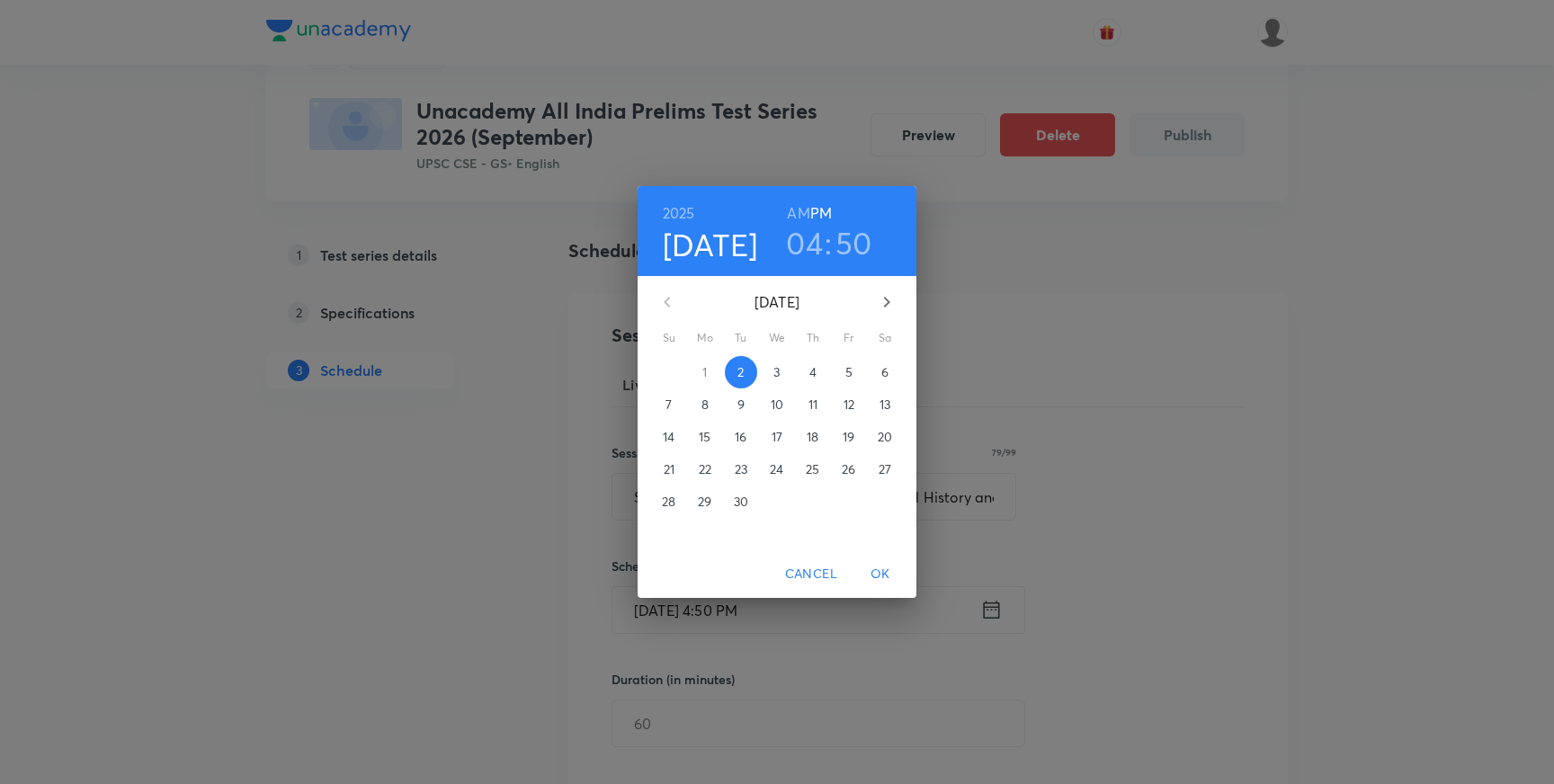
click at [670, 434] on p "14" at bounding box center [669, 437] width 11 height 18
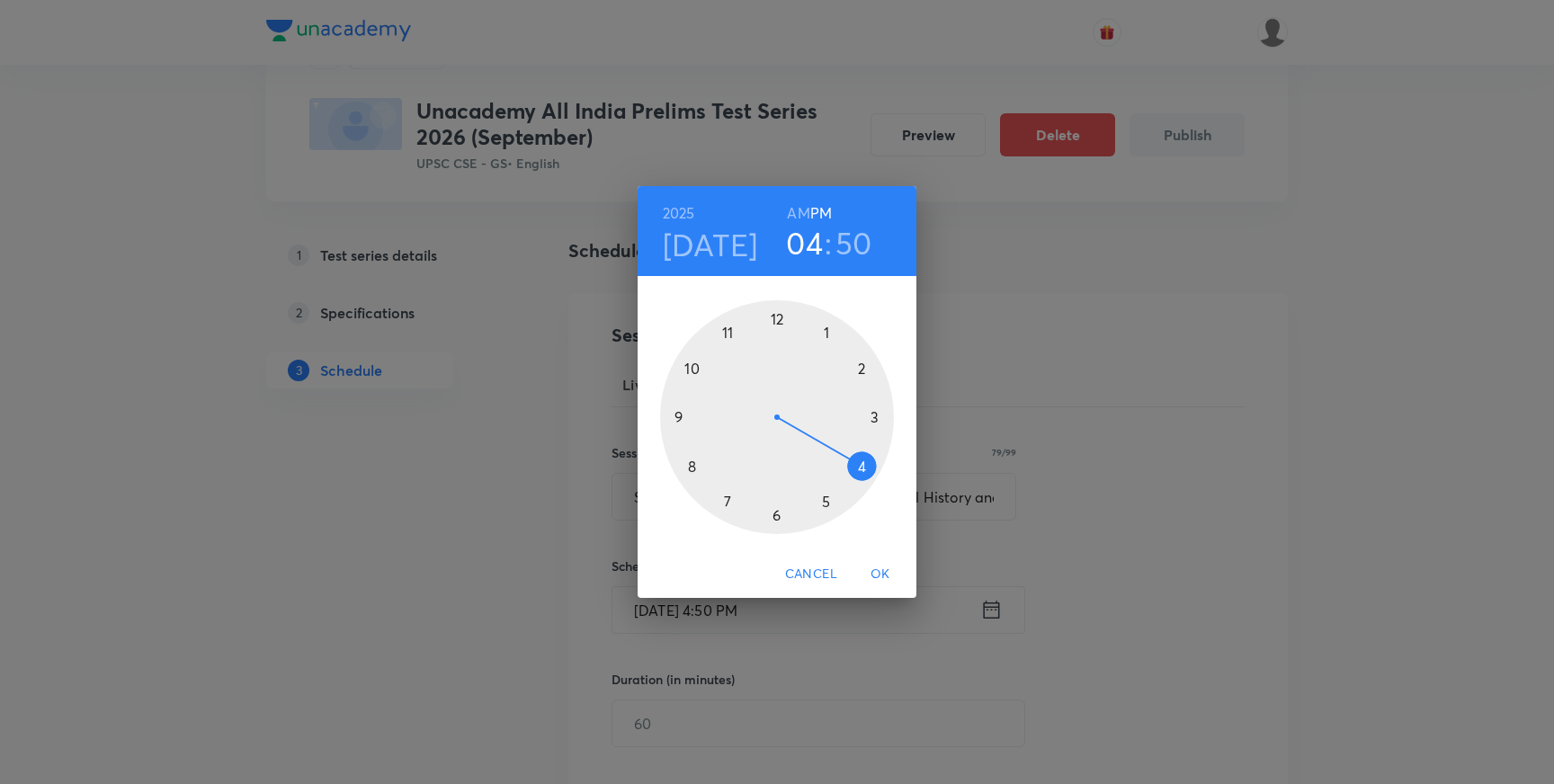
click at [678, 415] on div at bounding box center [777, 416] width 234 height 234
click at [799, 215] on h6 "AM" at bounding box center [798, 213] width 23 height 25
click at [777, 513] on div at bounding box center [777, 416] width 234 height 234
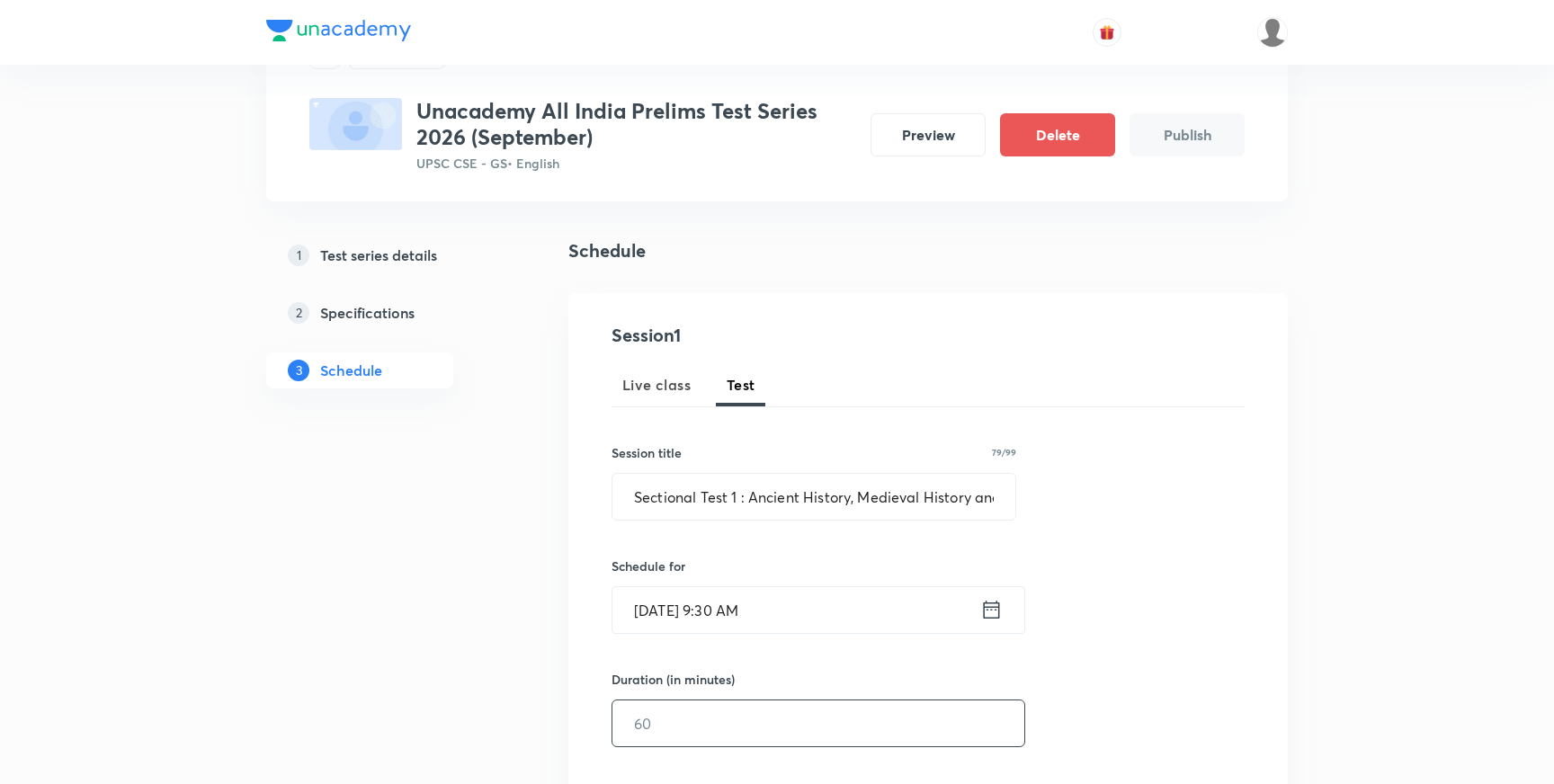
click at [723, 725] on input "text" at bounding box center [818, 723] width 412 height 46
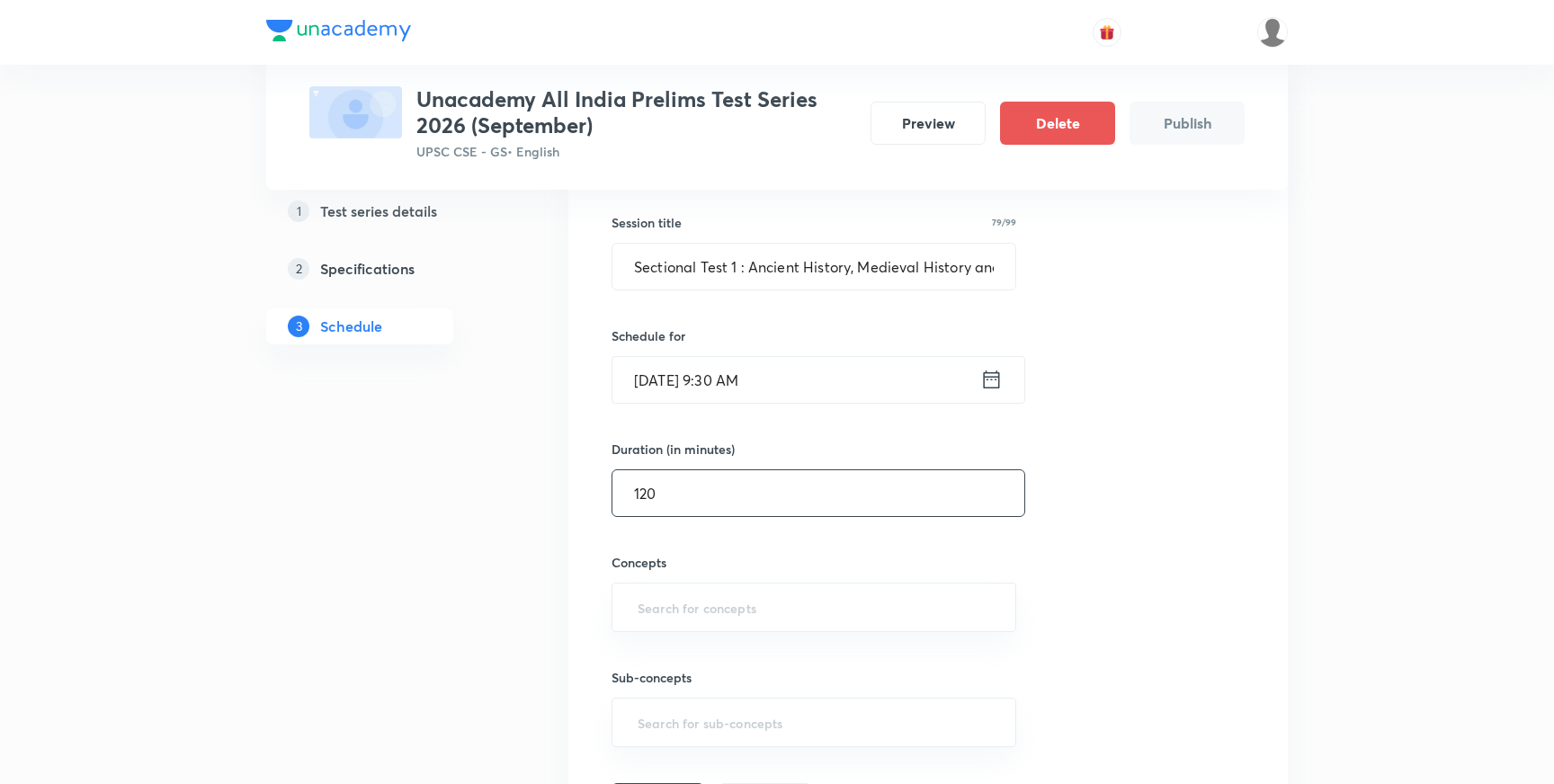
scroll to position [332, 0]
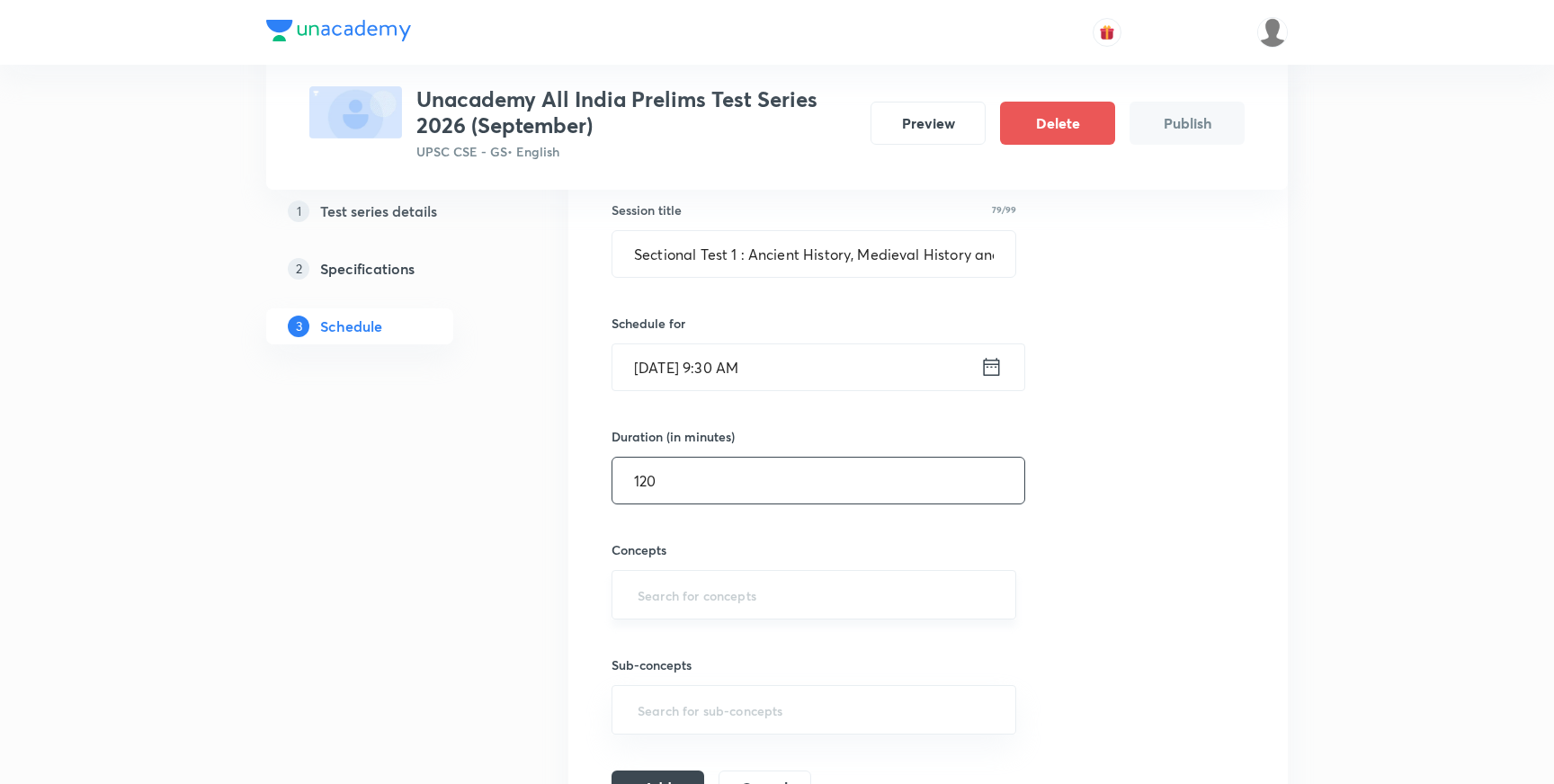
type input "120"
click at [708, 608] on input "text" at bounding box center [814, 595] width 360 height 33
click at [714, 598] on input "text" at bounding box center [814, 595] width 360 height 33
type input "ncert"
click at [702, 601] on input "text" at bounding box center [814, 595] width 360 height 33
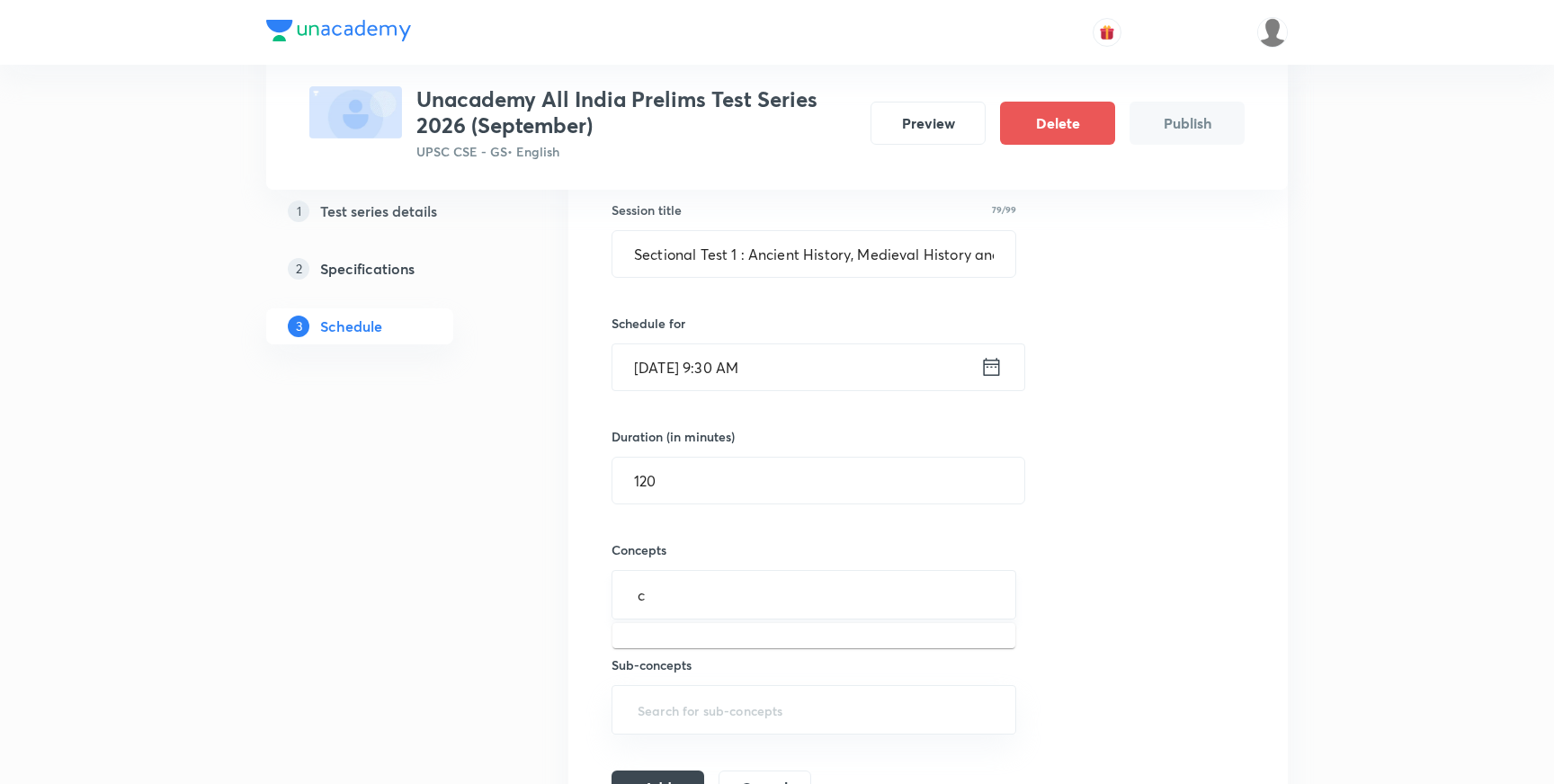
type input "cu"
click at [754, 648] on li "Current Affairs 2025" at bounding box center [814, 646] width 403 height 33
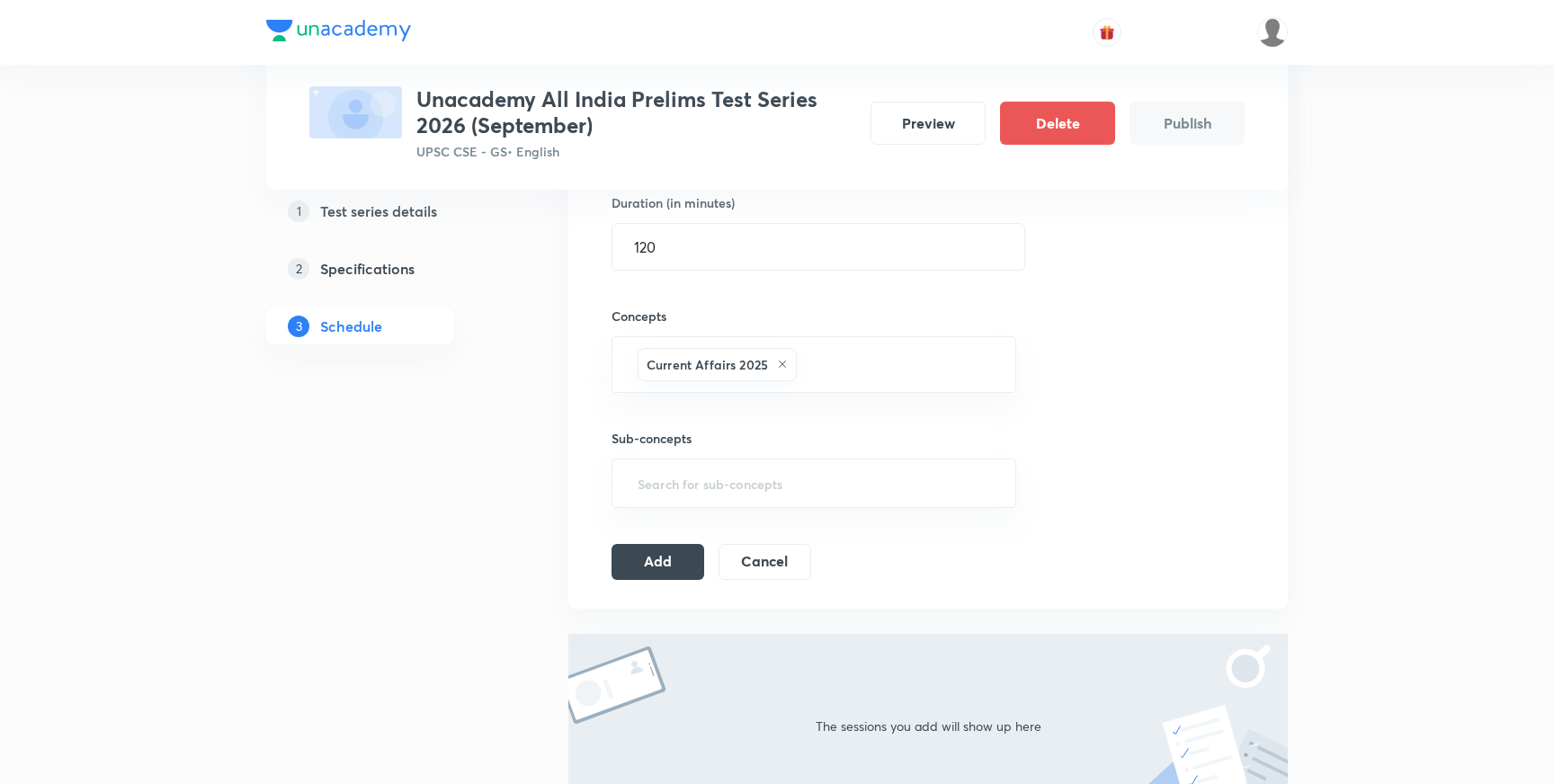
scroll to position [567, 0]
click at [642, 563] on button "Add" at bounding box center [657, 558] width 93 height 36
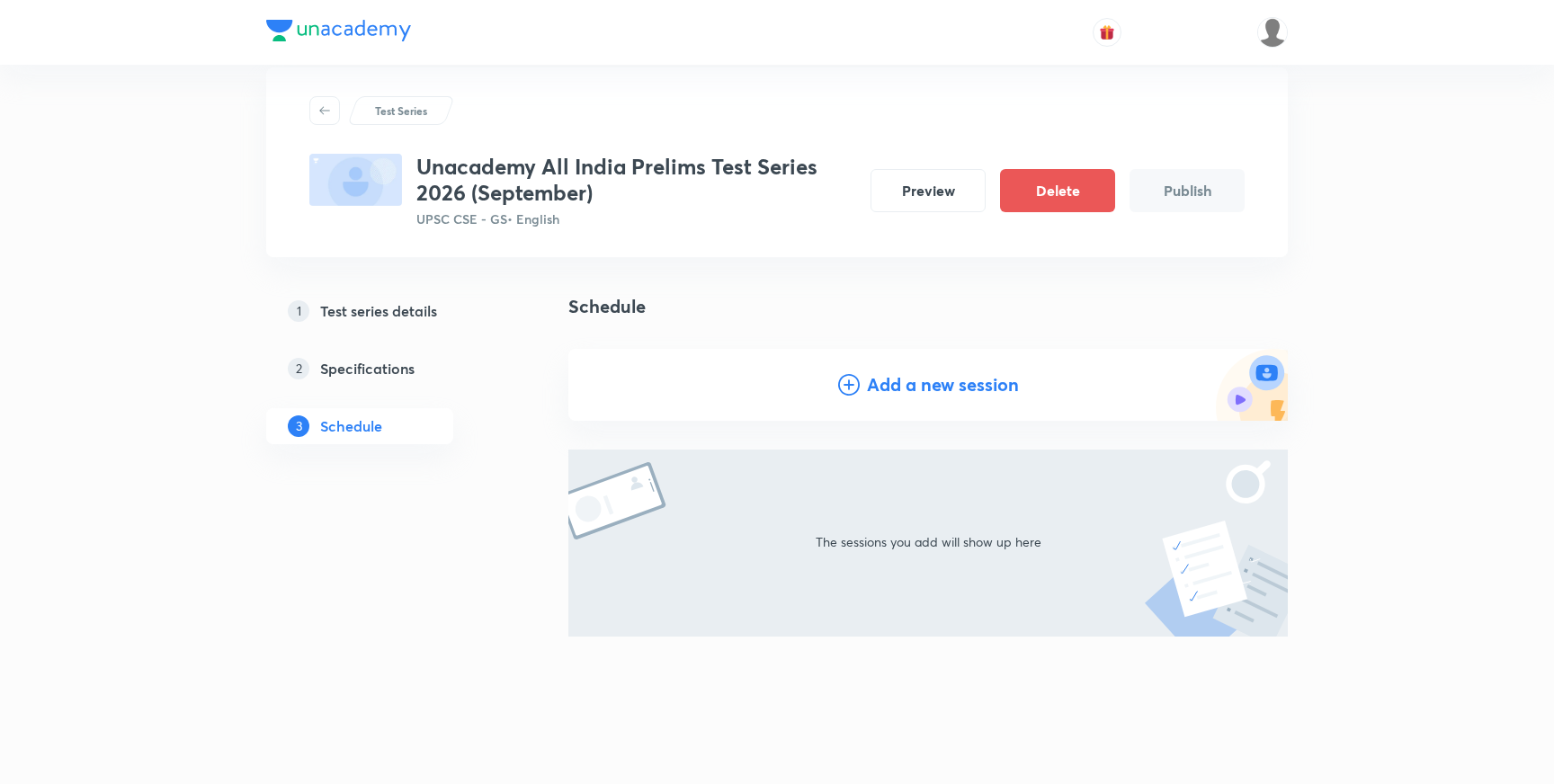
scroll to position [0, 0]
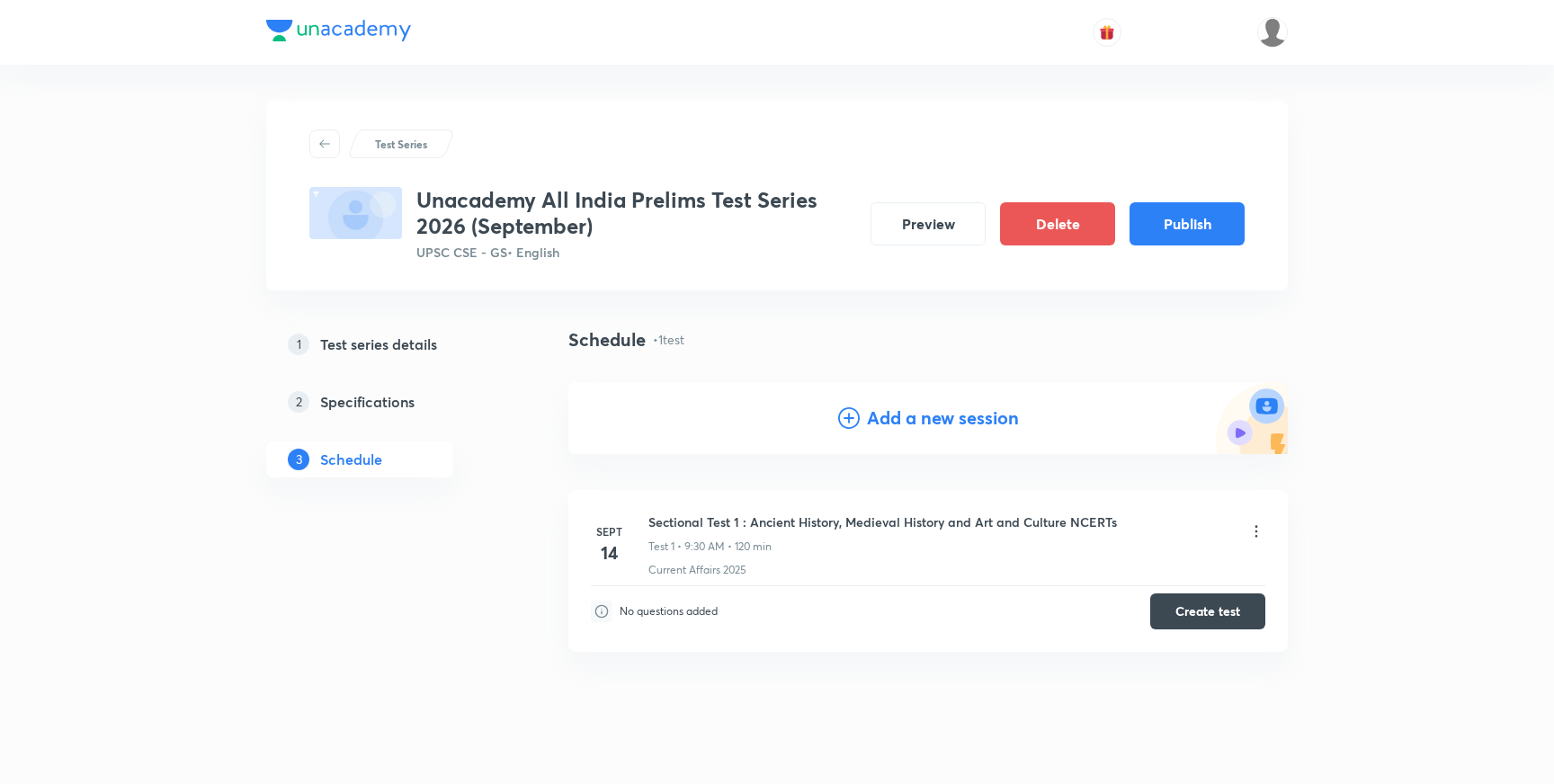
click at [383, 402] on h5 "Specifications" at bounding box center [367, 401] width 95 height 22
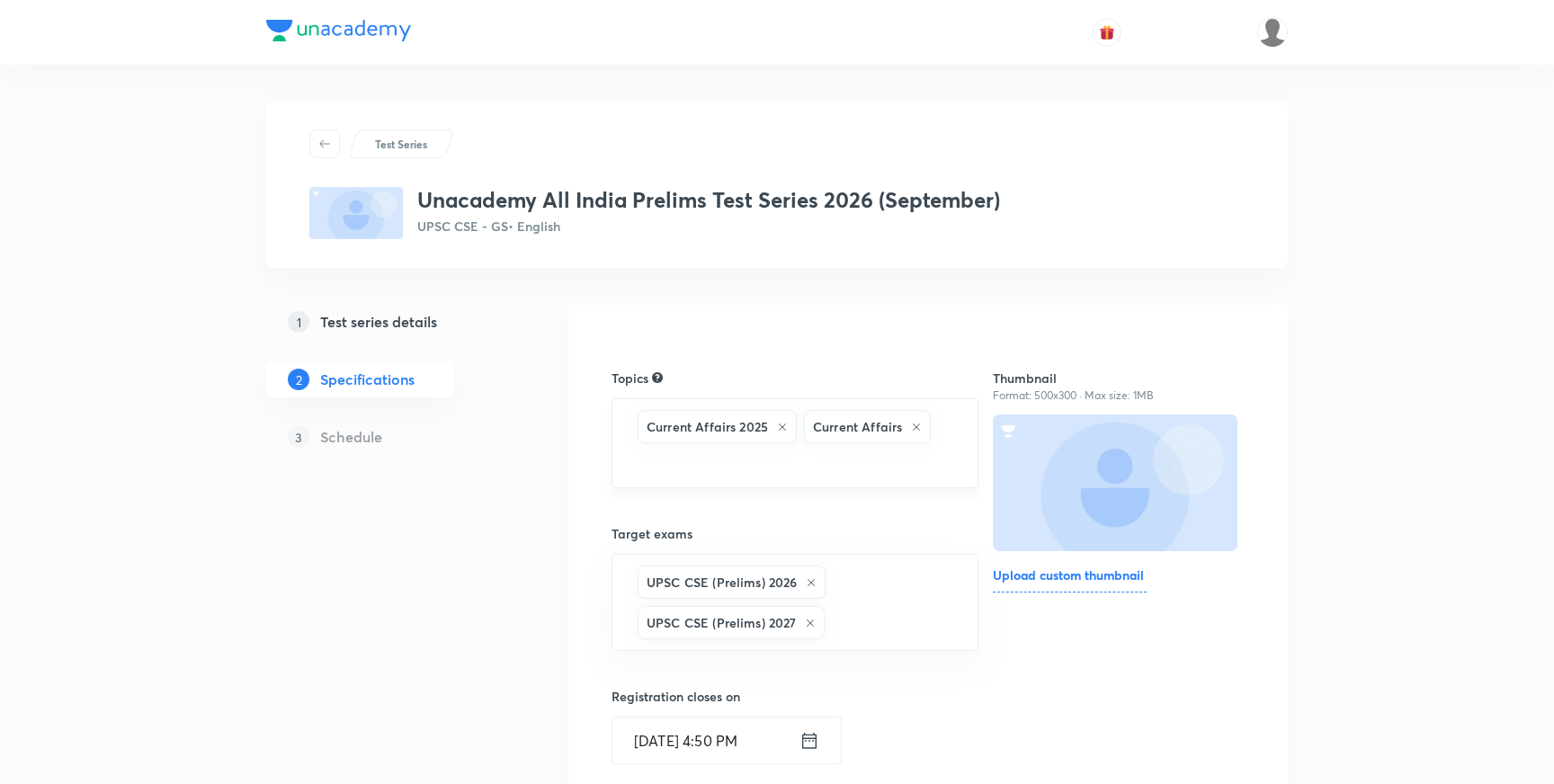
click at [765, 465] on input "text" at bounding box center [794, 463] width 322 height 33
type input "ncert"
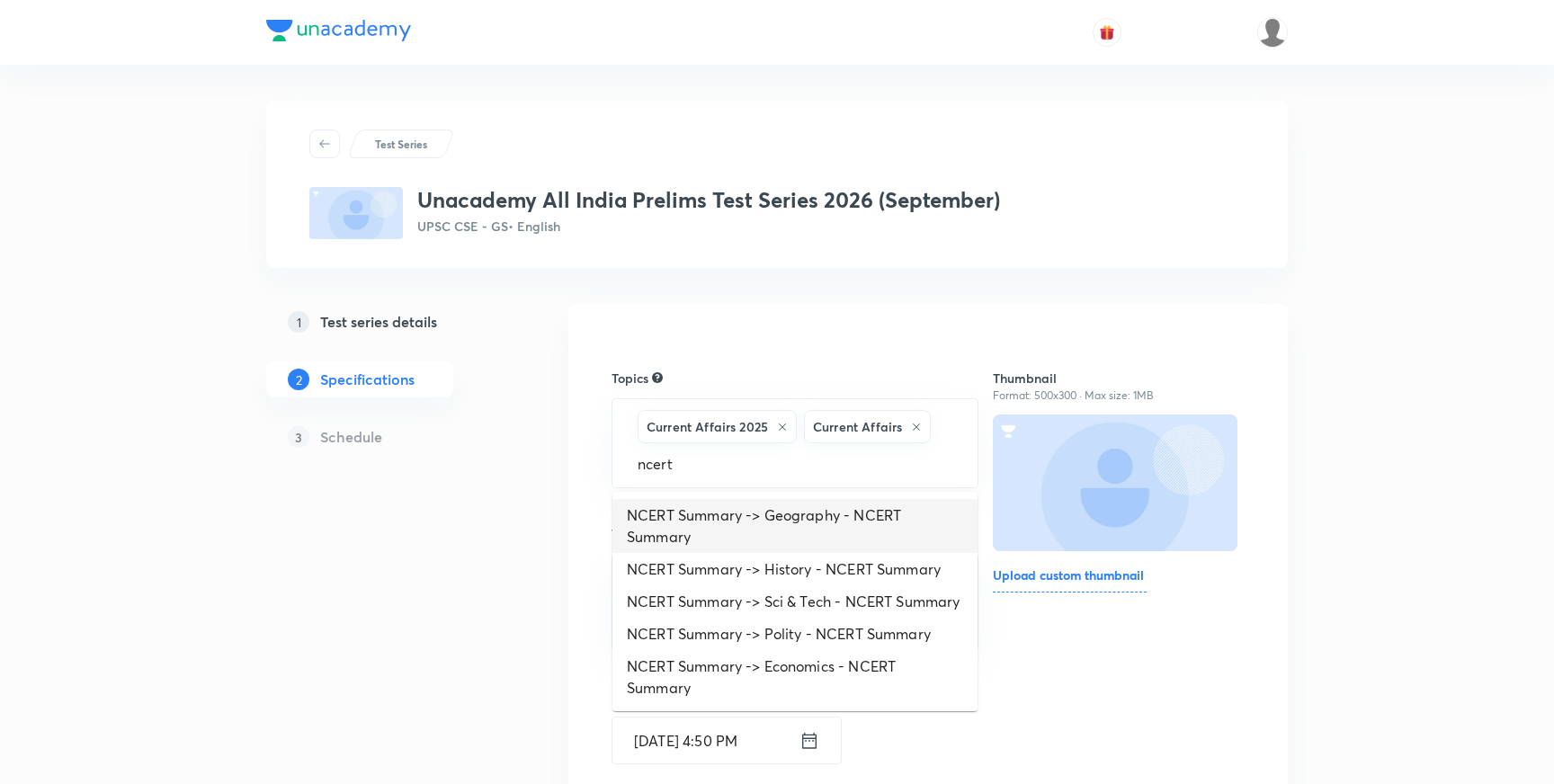
click at [681, 519] on li "NCERT Summary -> Geography - NCERT Summary" at bounding box center [794, 526] width 365 height 54
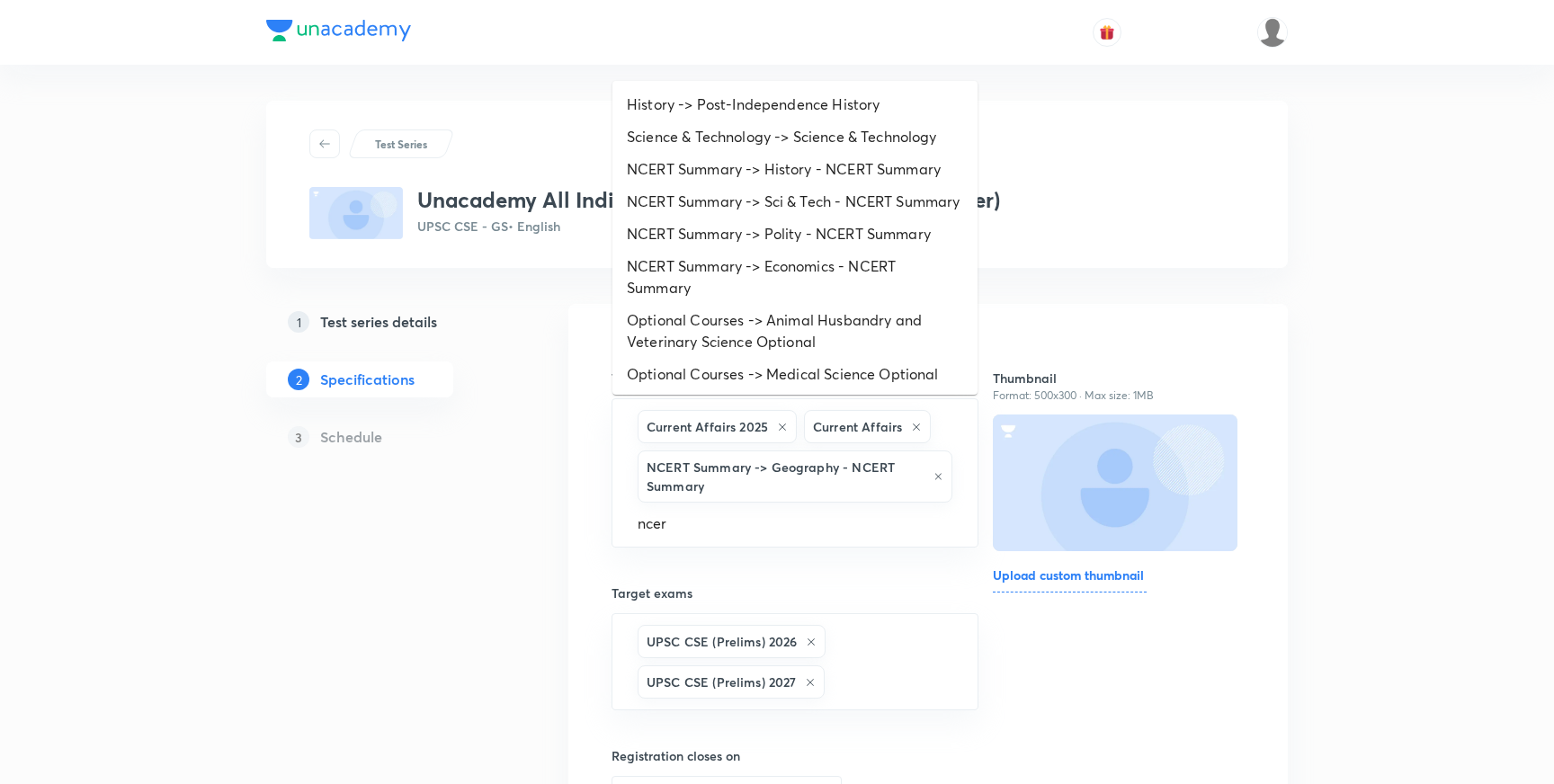
type input "ncert"
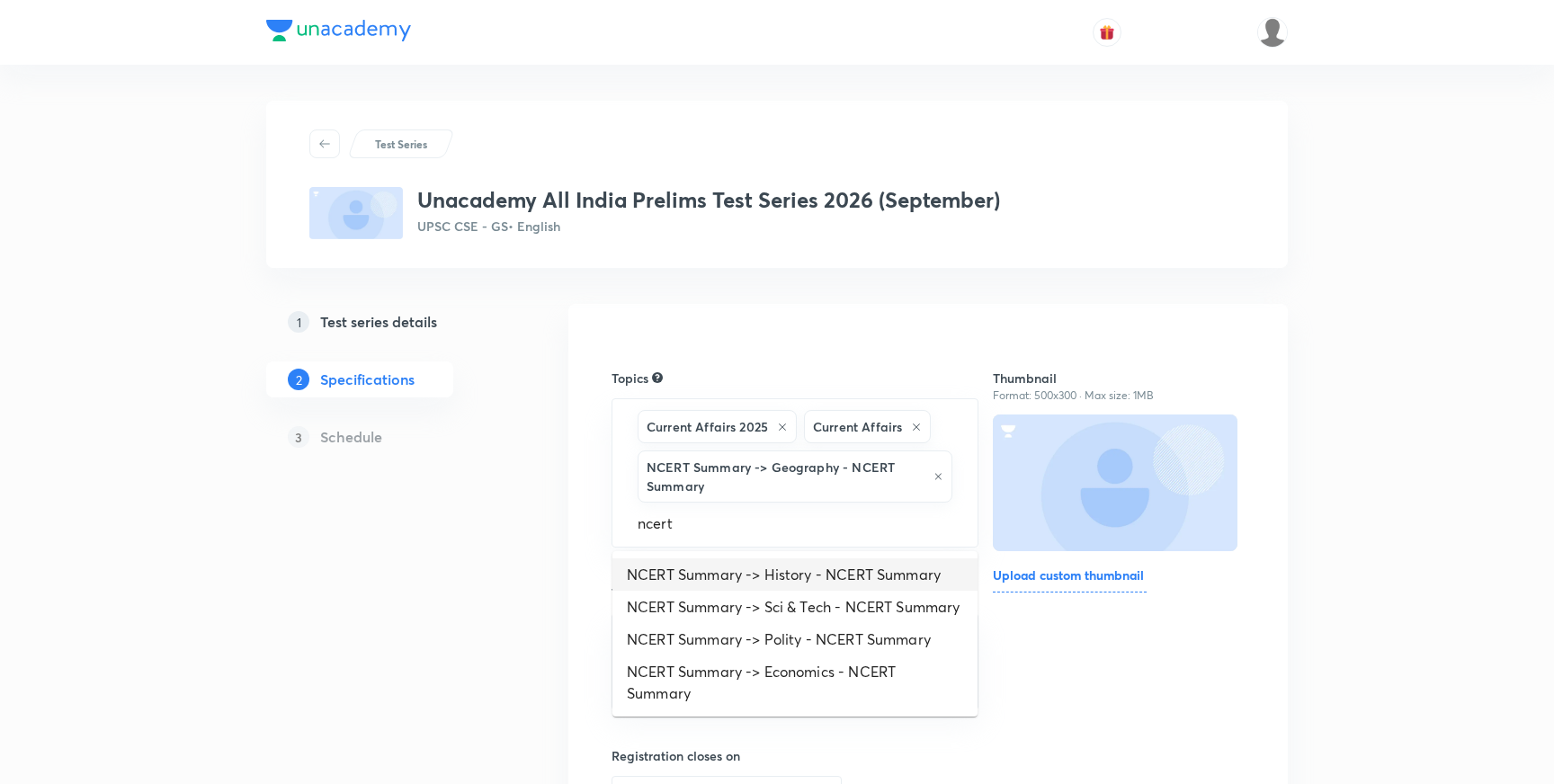
click at [775, 584] on li "NCERT Summary -> History - NCERT Summary" at bounding box center [794, 575] width 365 height 33
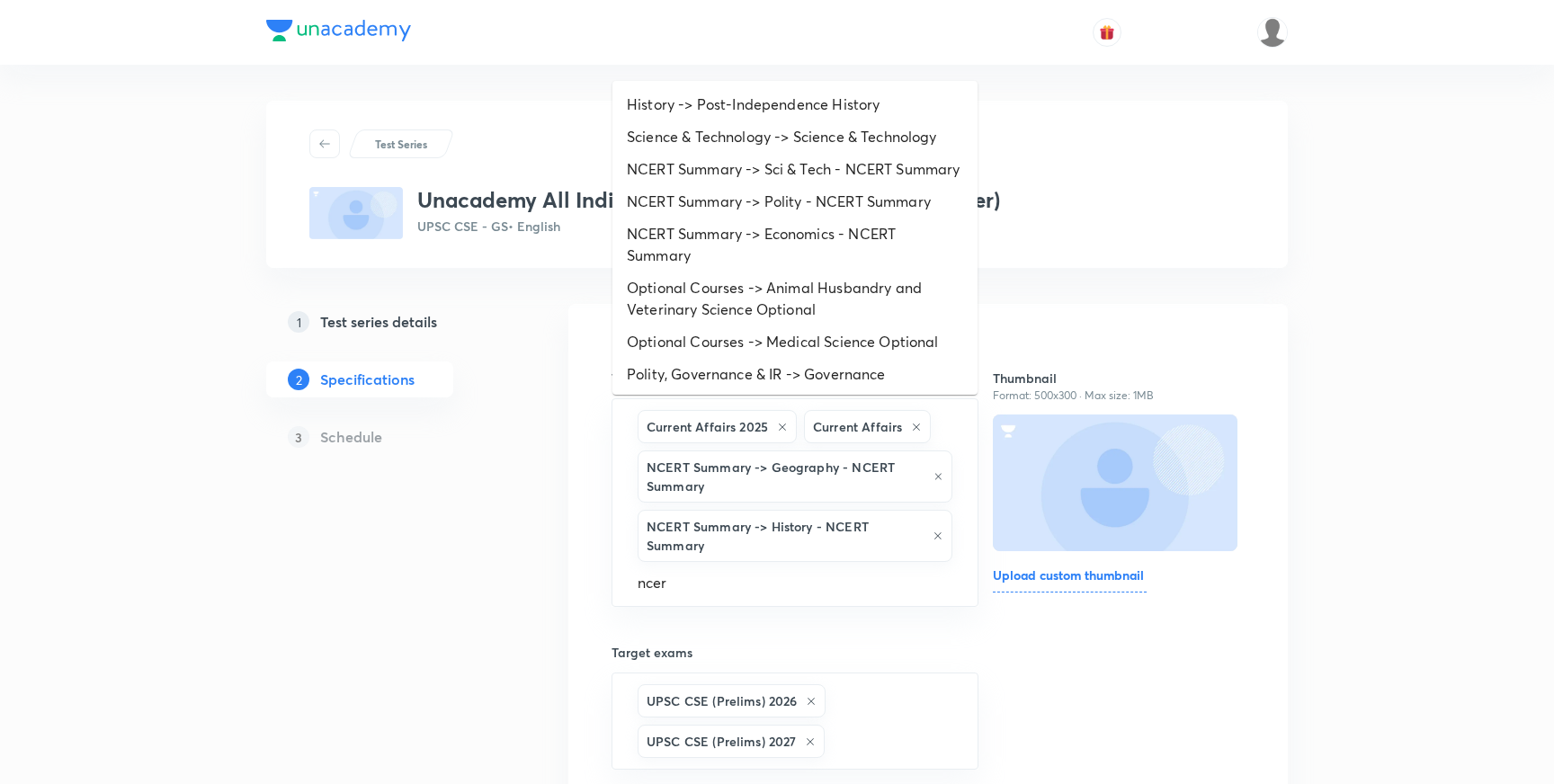
type input "ncert"
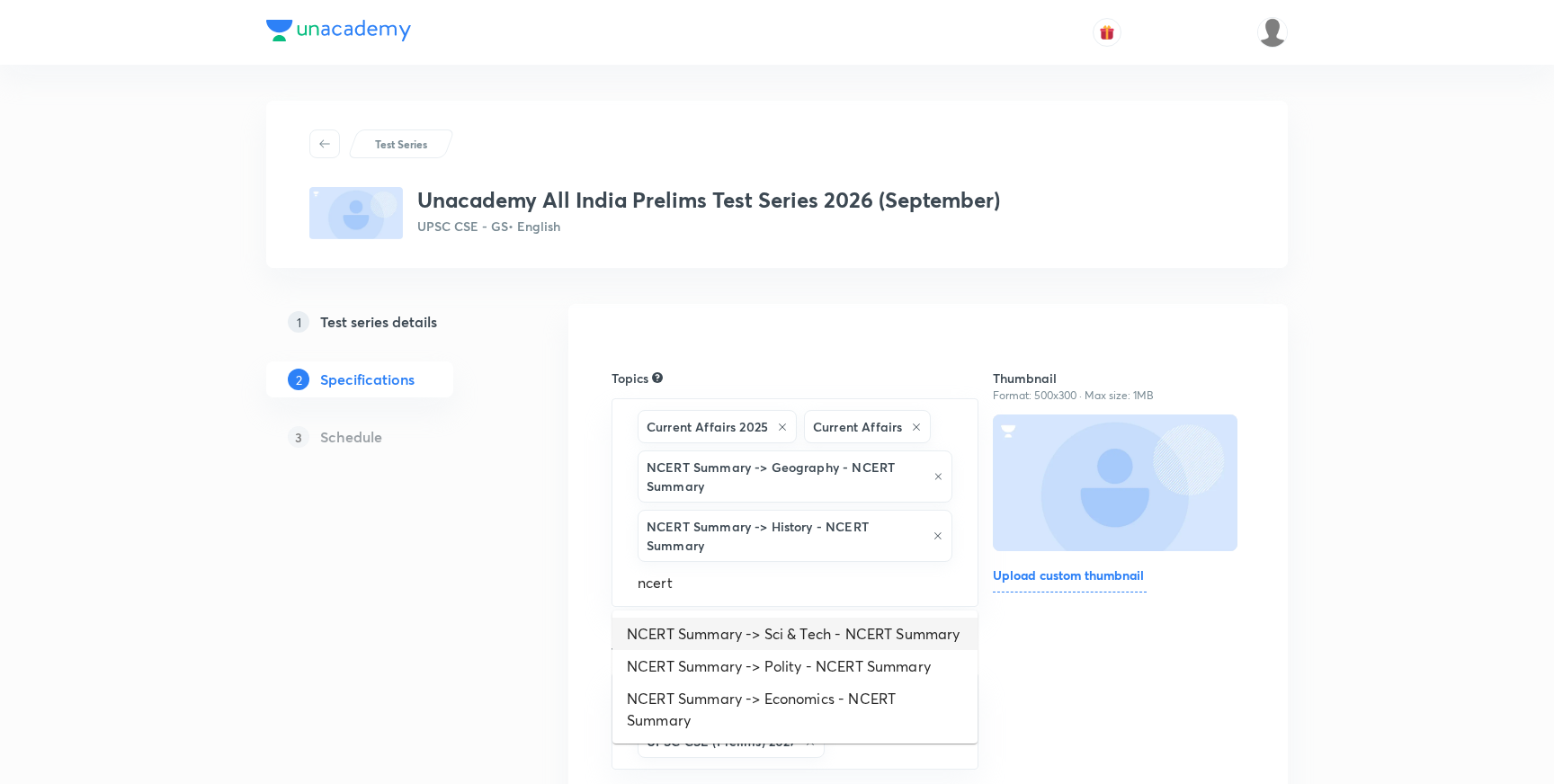
click at [854, 646] on li "NCERT Summary -> Sci & Tech - NCERT Summary" at bounding box center [794, 634] width 365 height 33
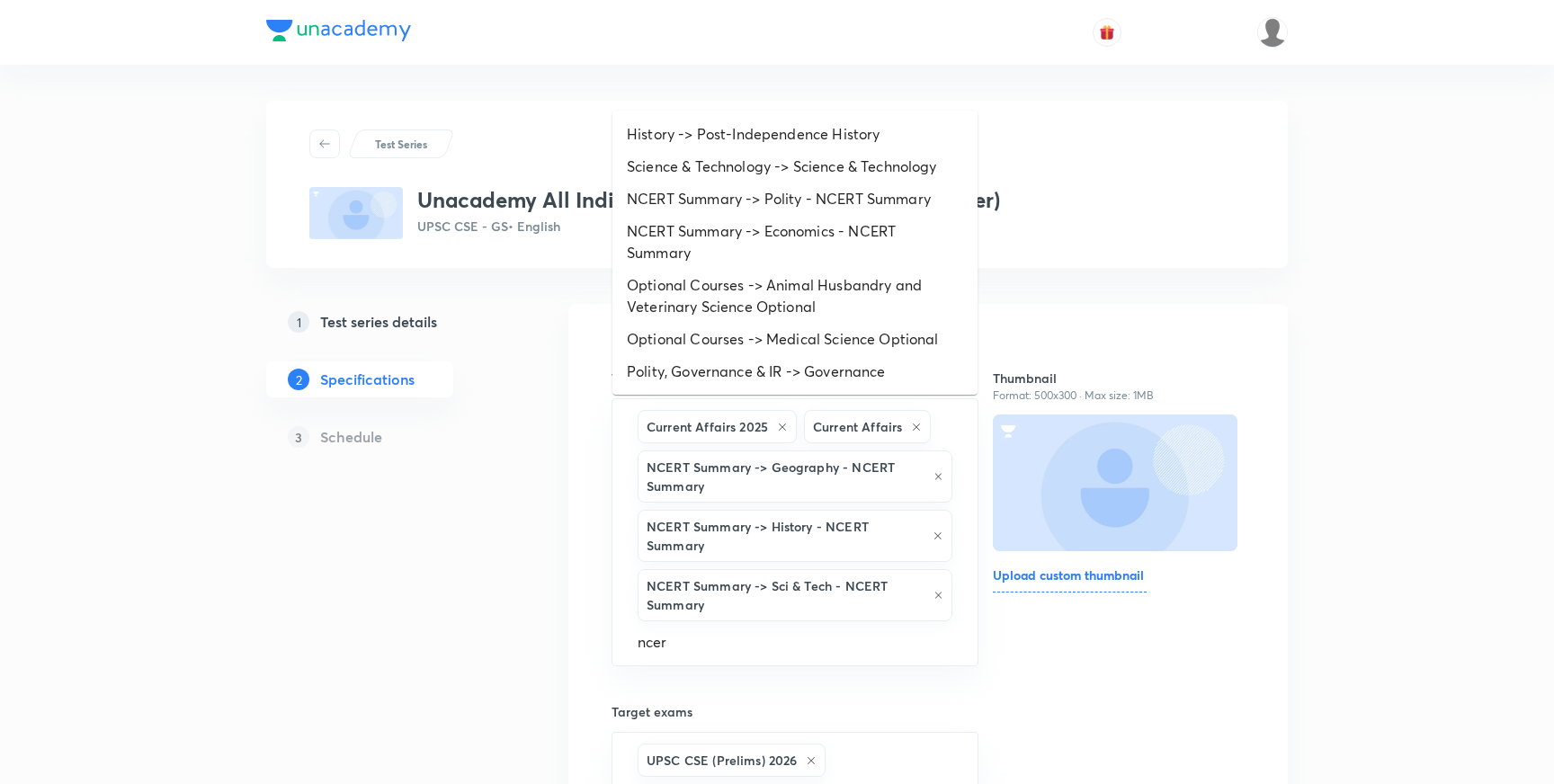
type input "ncert"
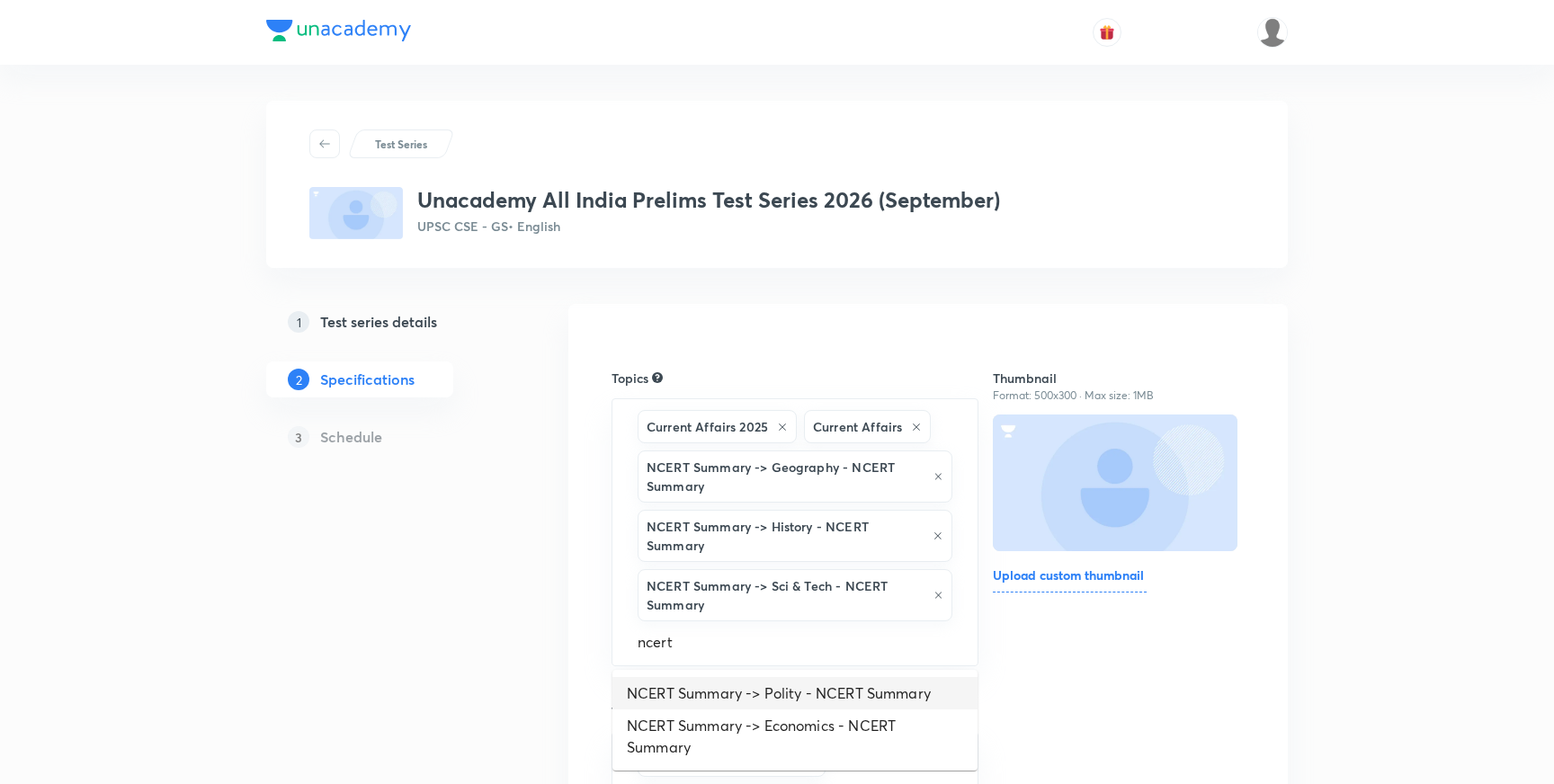
click at [868, 698] on li "NCERT Summary -> Polity - NCERT Summary" at bounding box center [794, 693] width 365 height 33
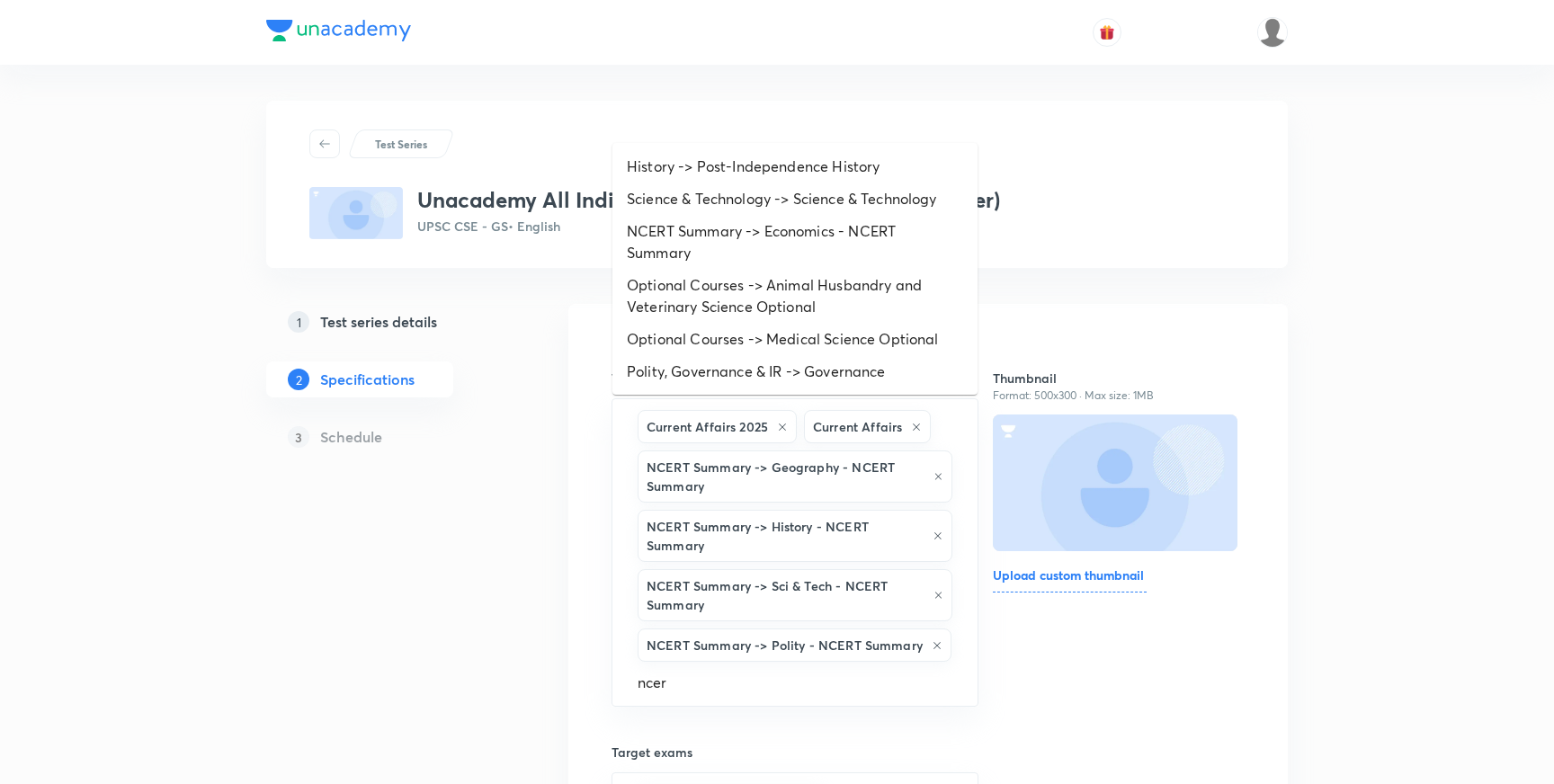
type input "ncert"
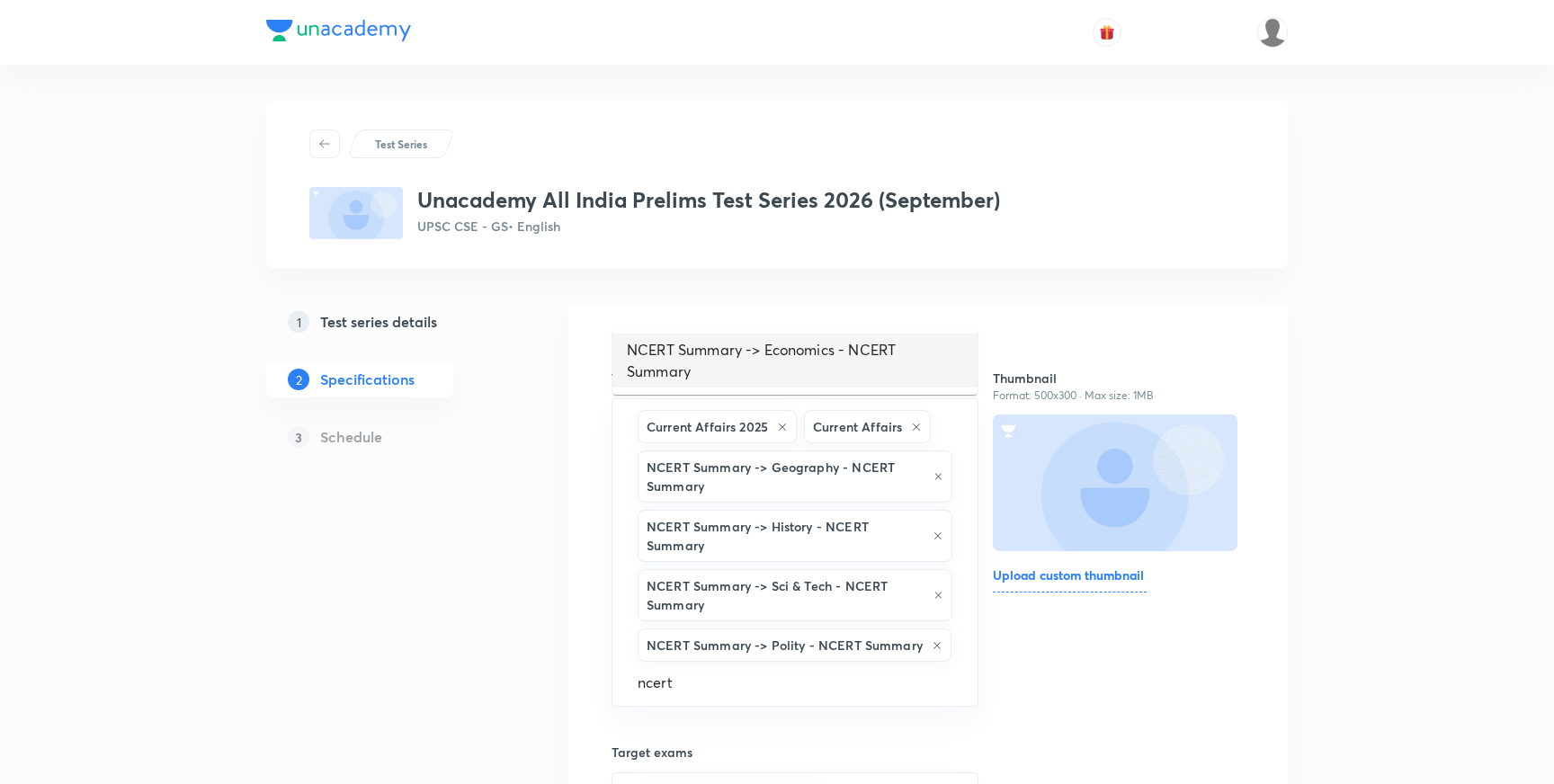
click at [797, 362] on li "NCERT Summary -> Economics - NCERT Summary" at bounding box center [794, 361] width 365 height 54
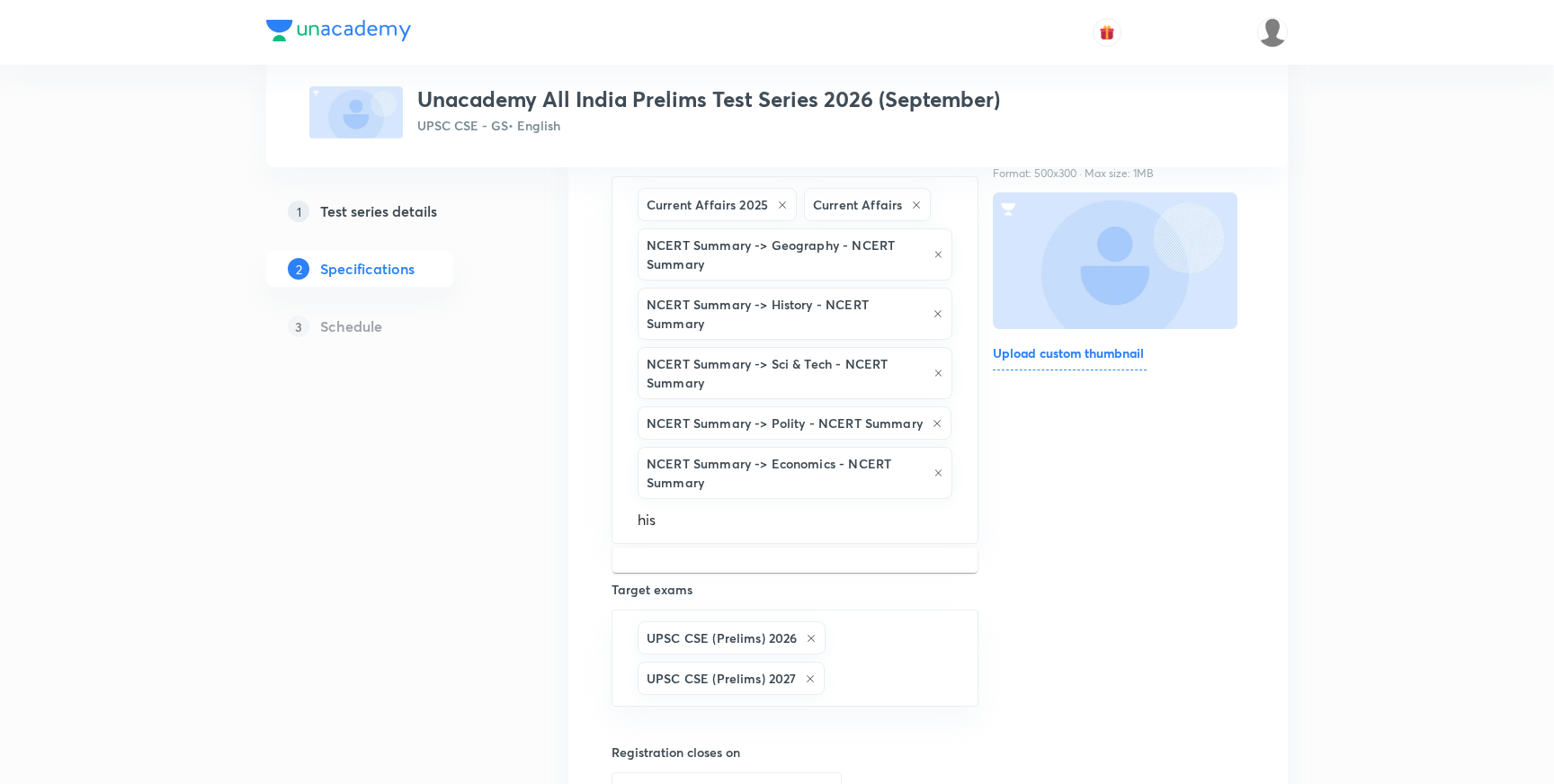
scroll to position [224, 0]
type input "hist"
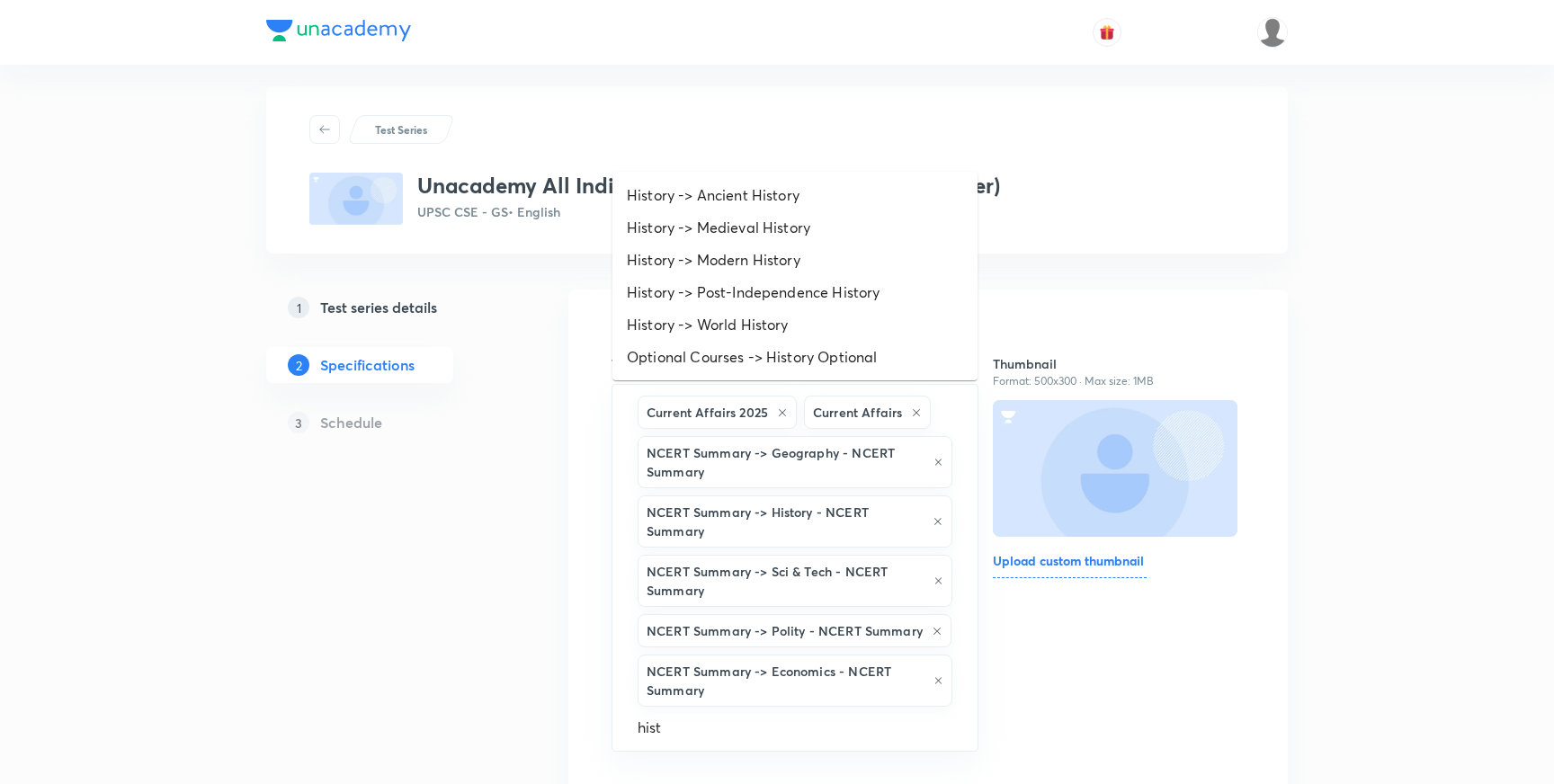
scroll to position [10, 0]
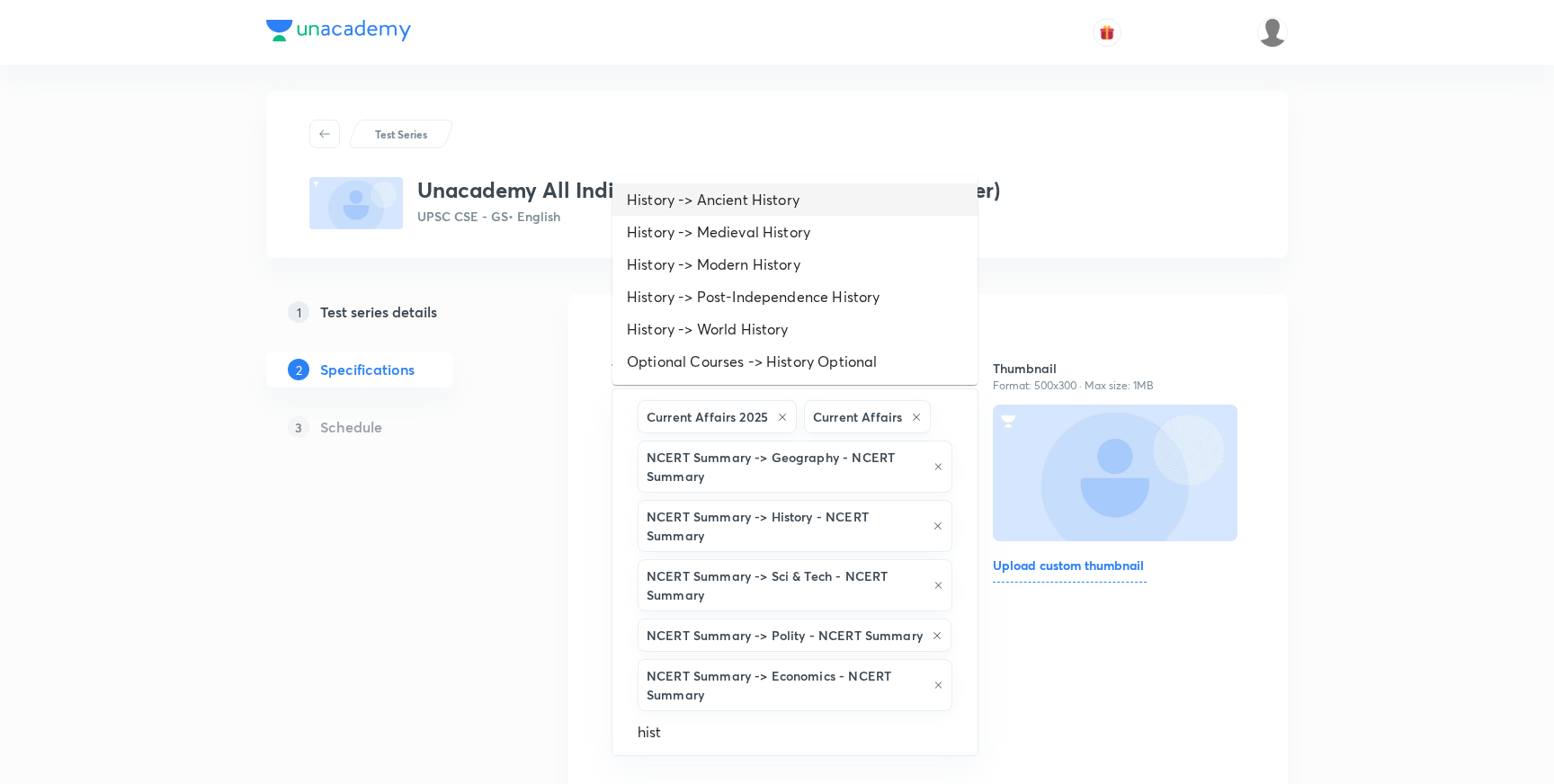
click at [692, 195] on li "History -> Ancient History" at bounding box center [794, 200] width 365 height 33
type input "his"
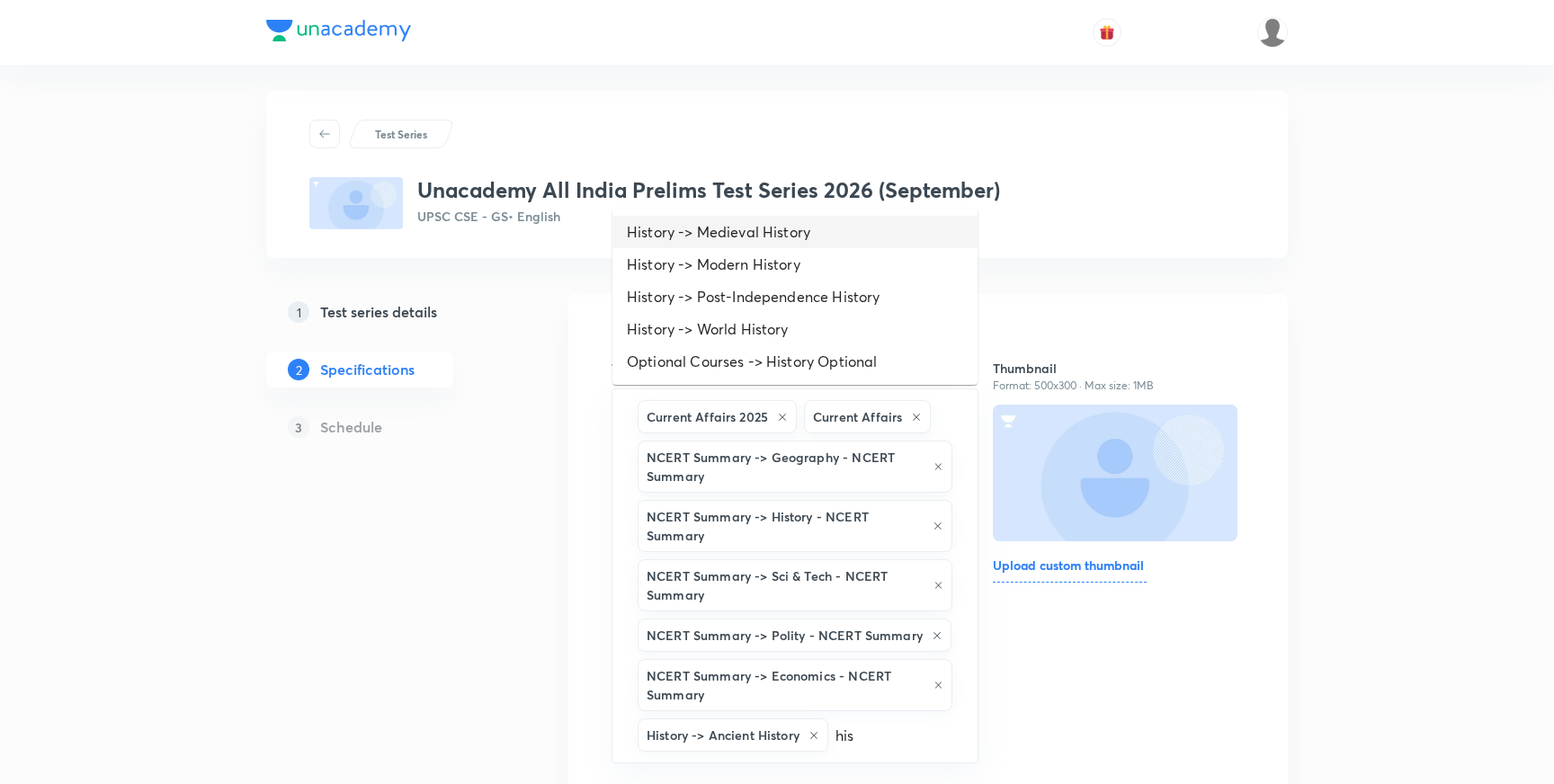
click at [760, 234] on li "History -> Medieval History" at bounding box center [794, 232] width 365 height 33
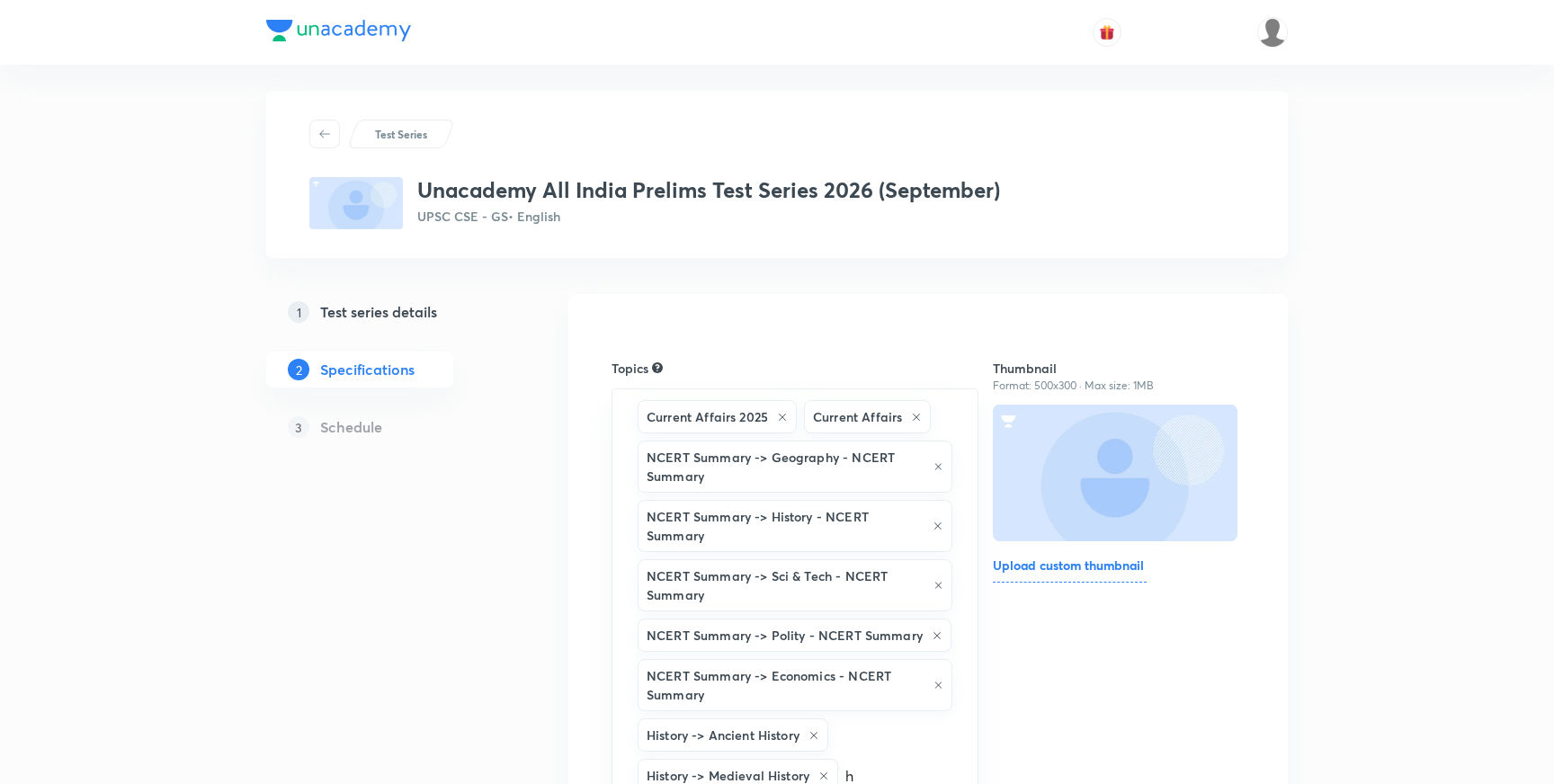
scroll to position [11, 0]
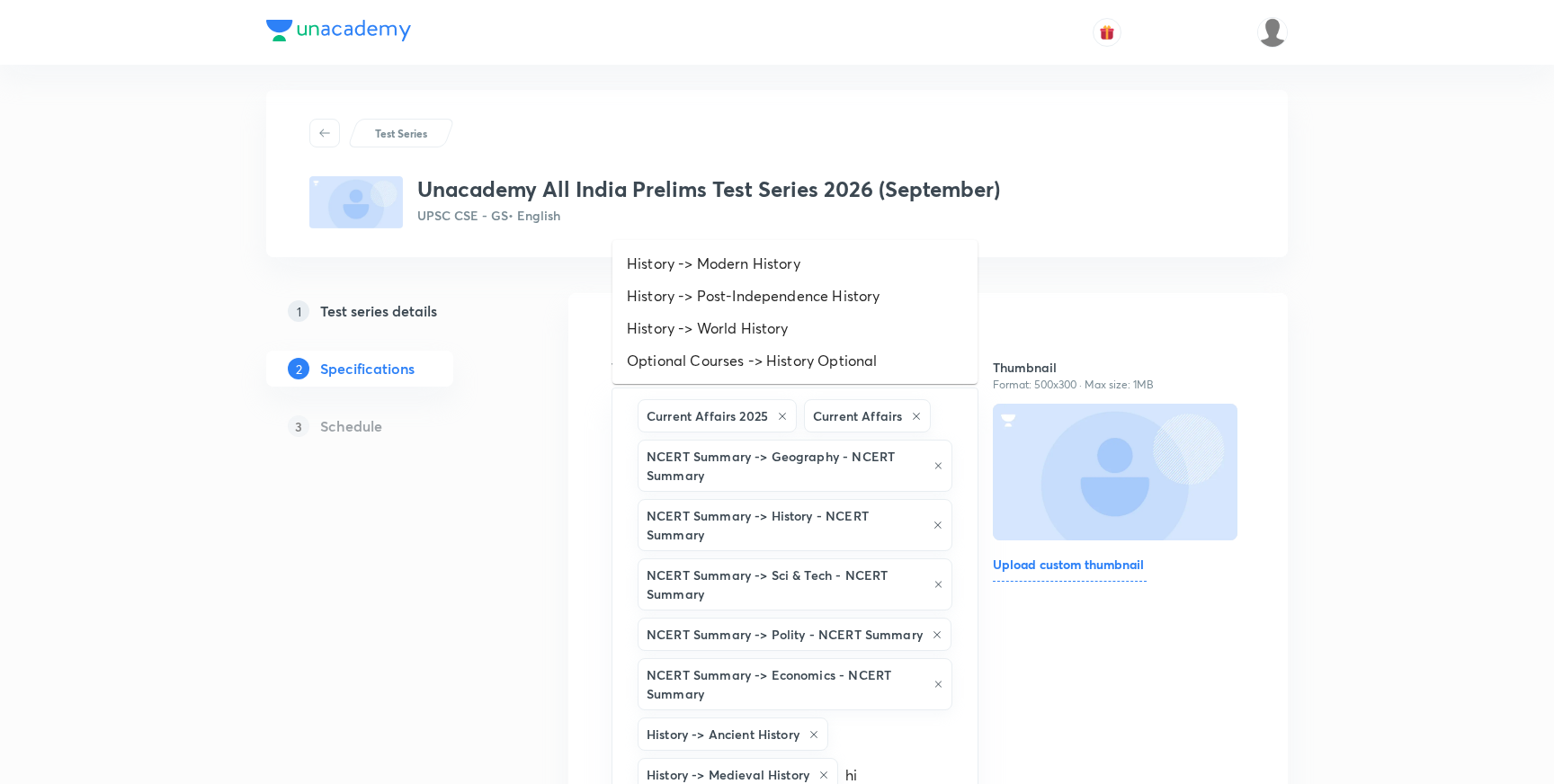
type input "his"
click at [762, 263] on li "History -> Modern History" at bounding box center [794, 264] width 365 height 33
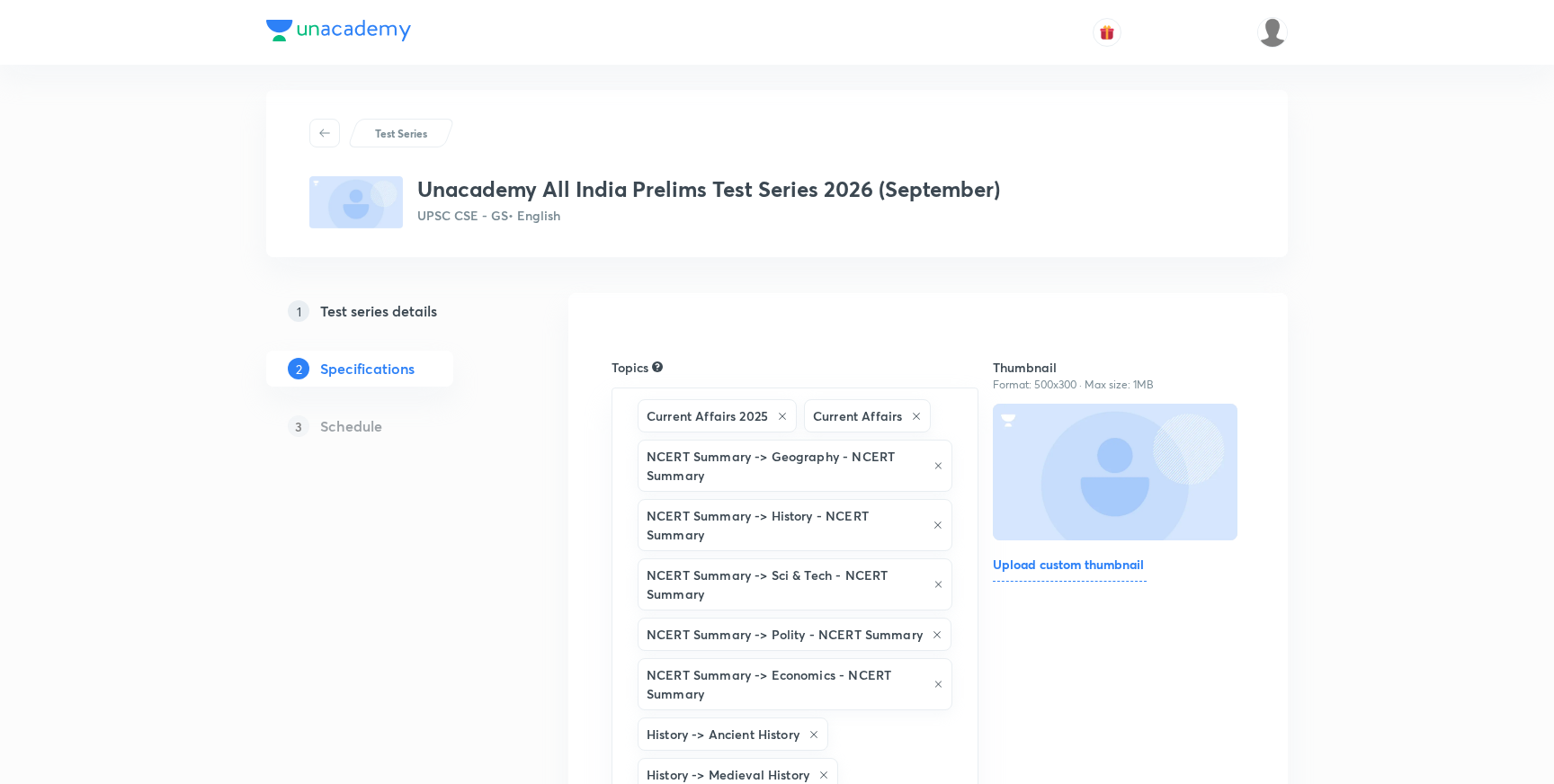
scroll to position [52, 0]
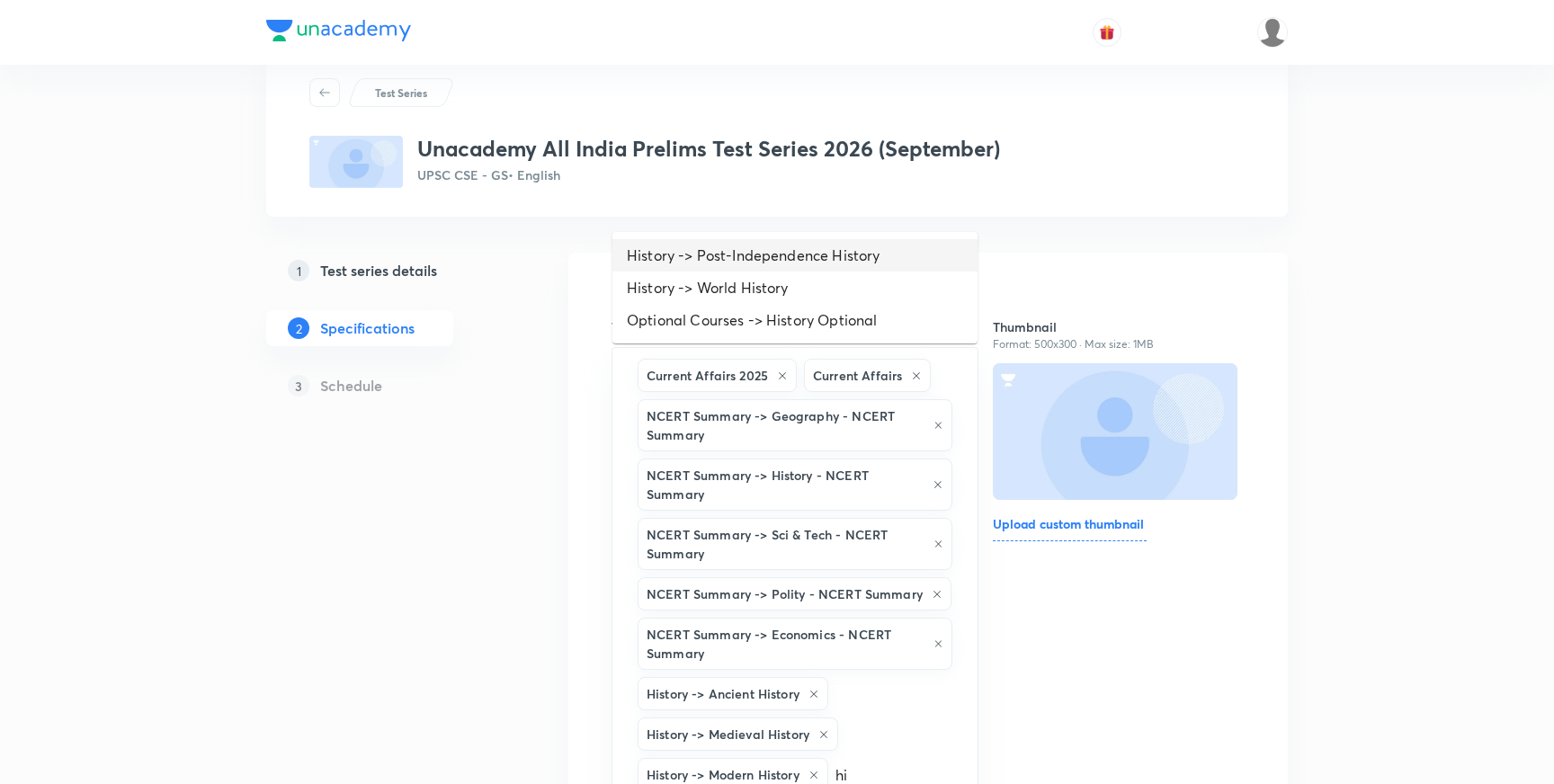
type input "h"
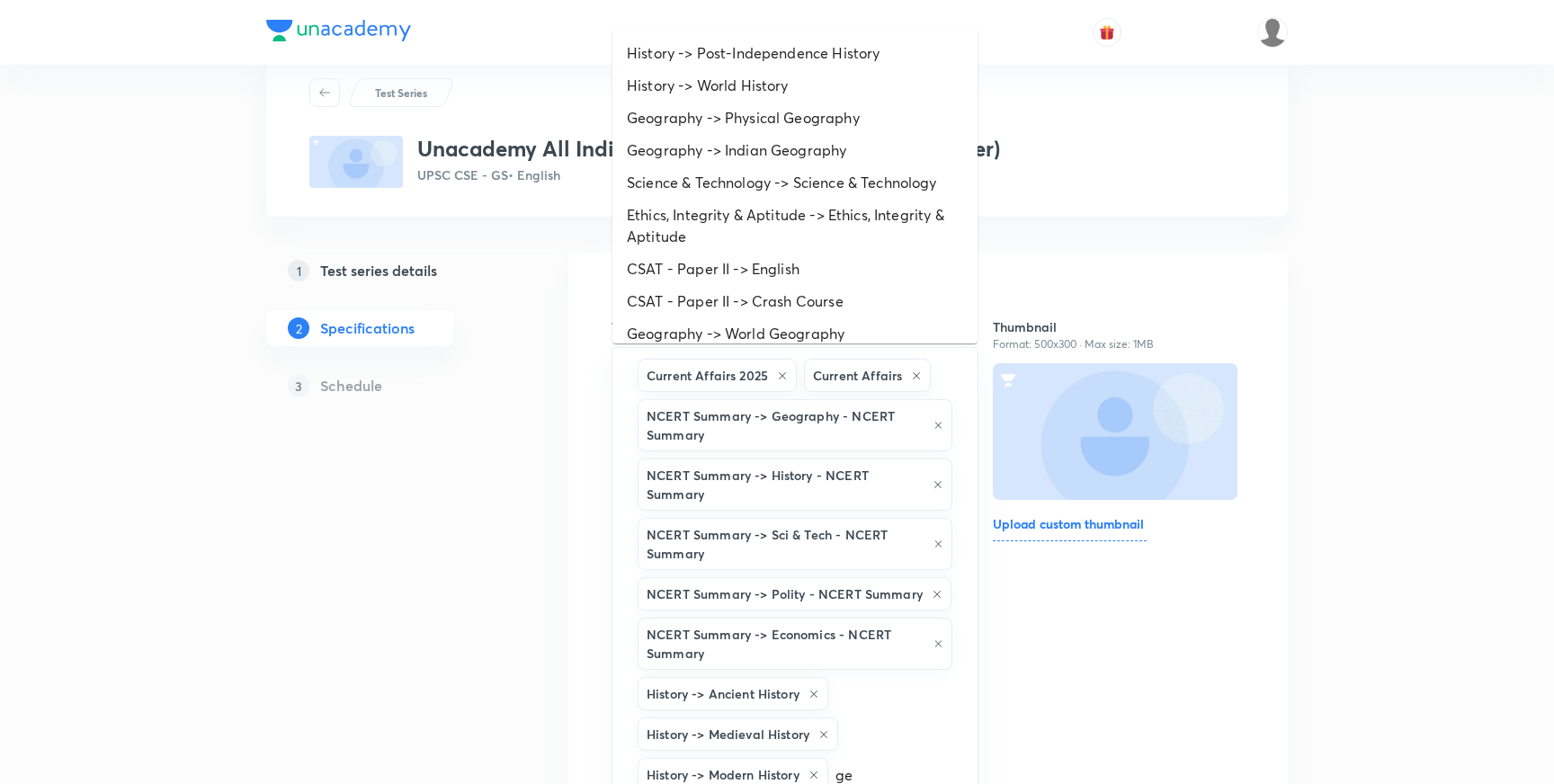
type input "geo"
click at [762, 121] on li "Geography -> Physical Geography" at bounding box center [794, 117] width 365 height 33
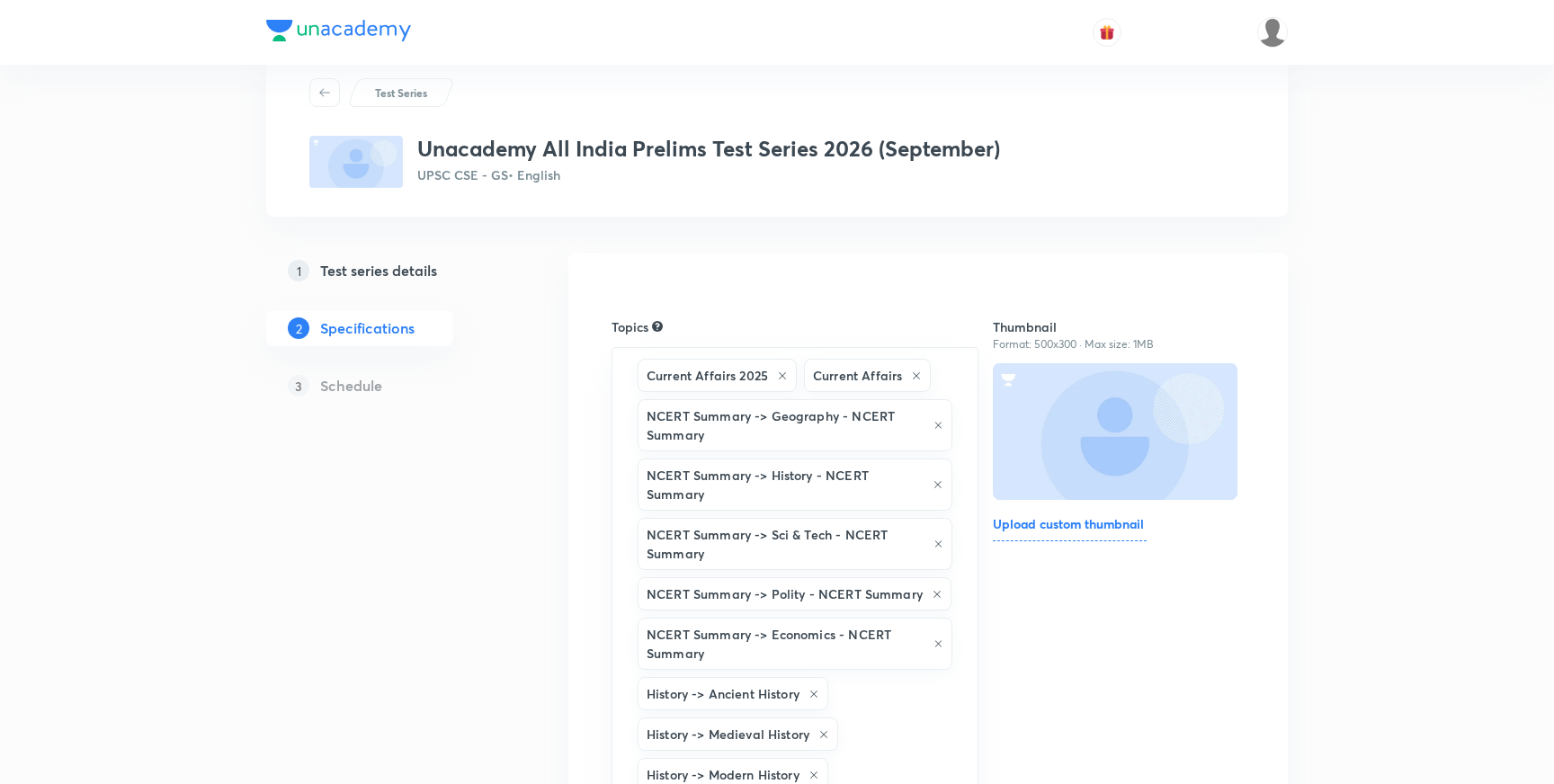
scroll to position [92, 0]
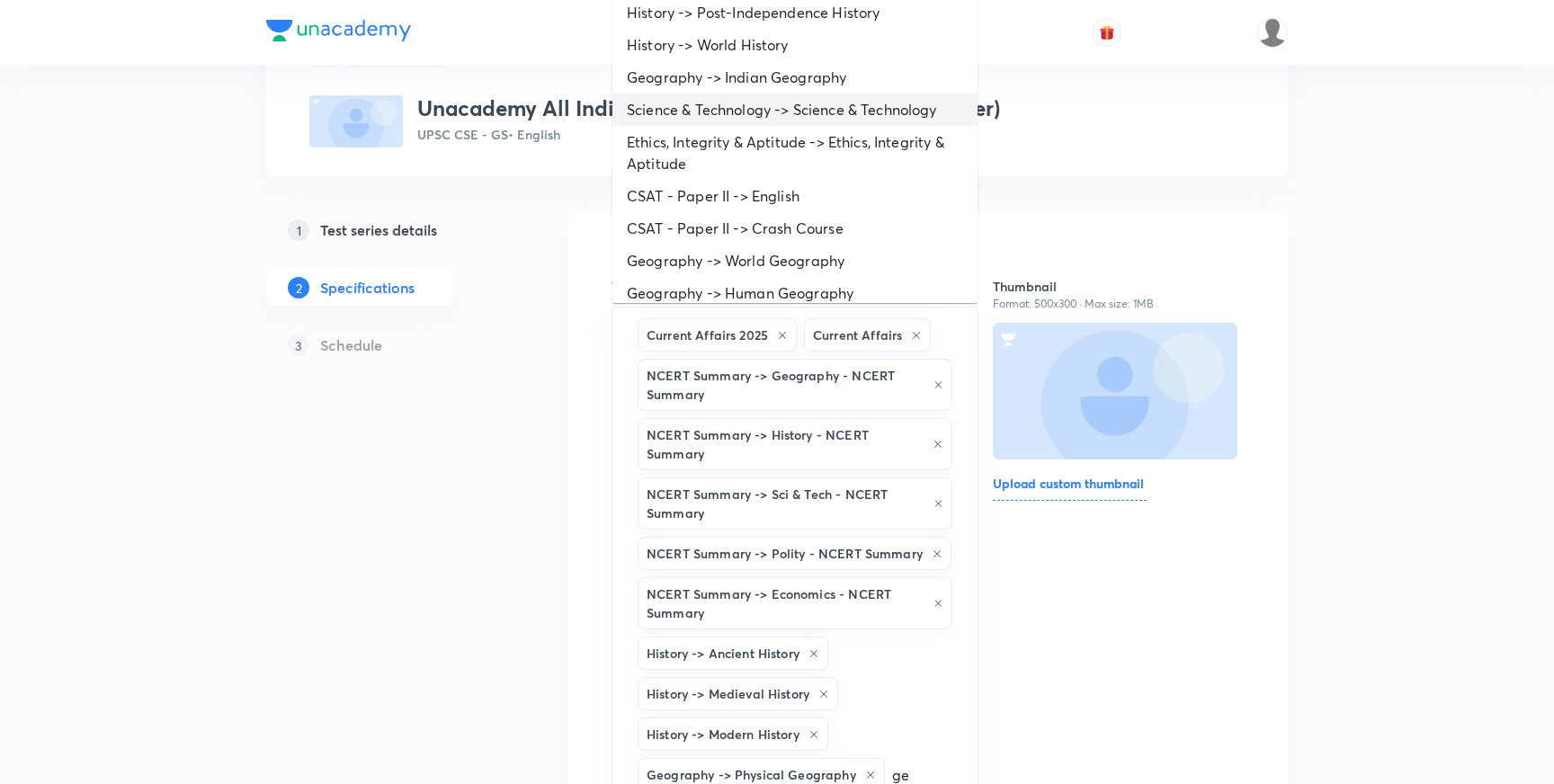
type input "geo"
click at [769, 81] on li "Geography -> Indian Geography" at bounding box center [794, 77] width 365 height 33
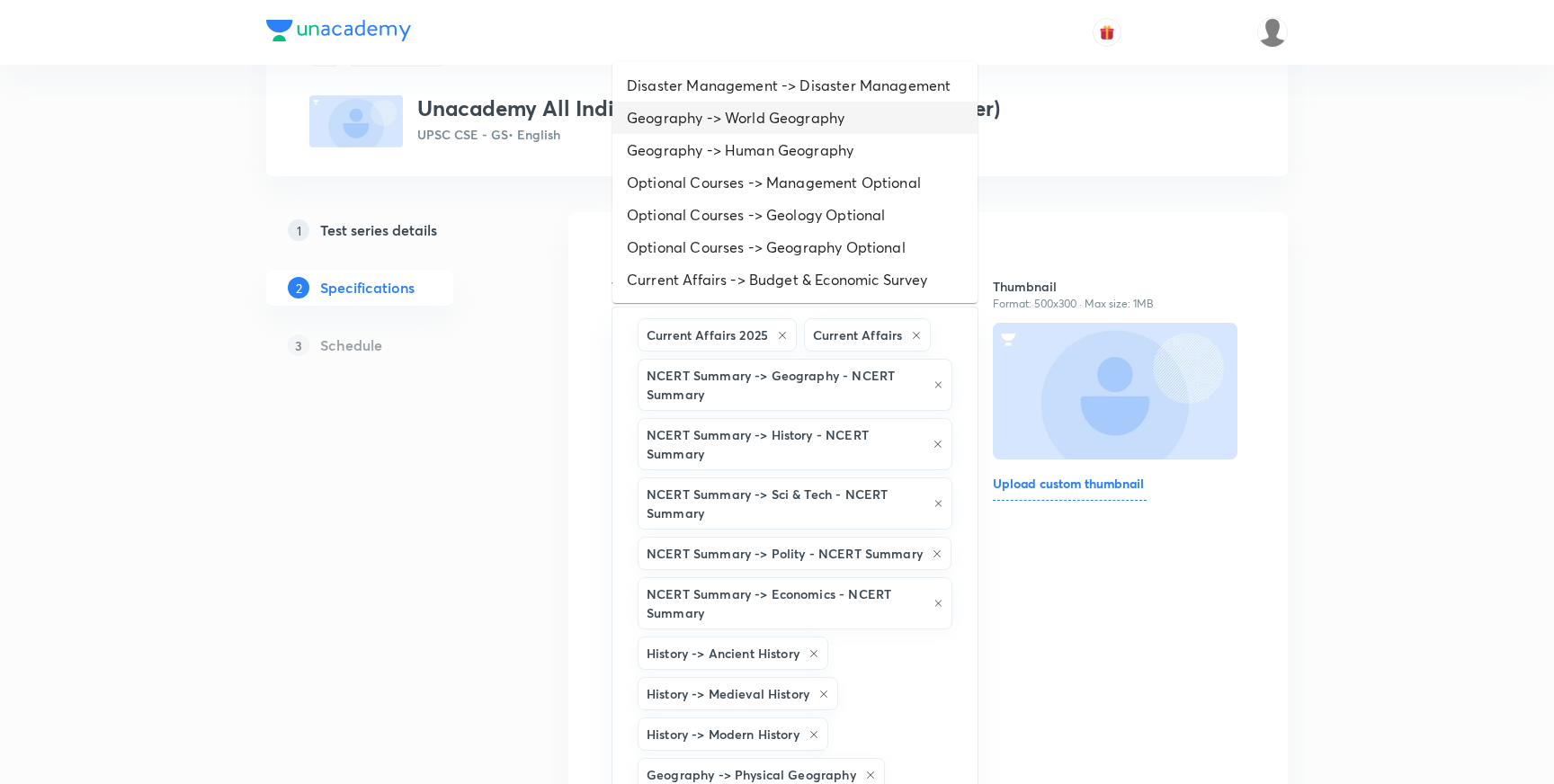
scroll to position [132, 0]
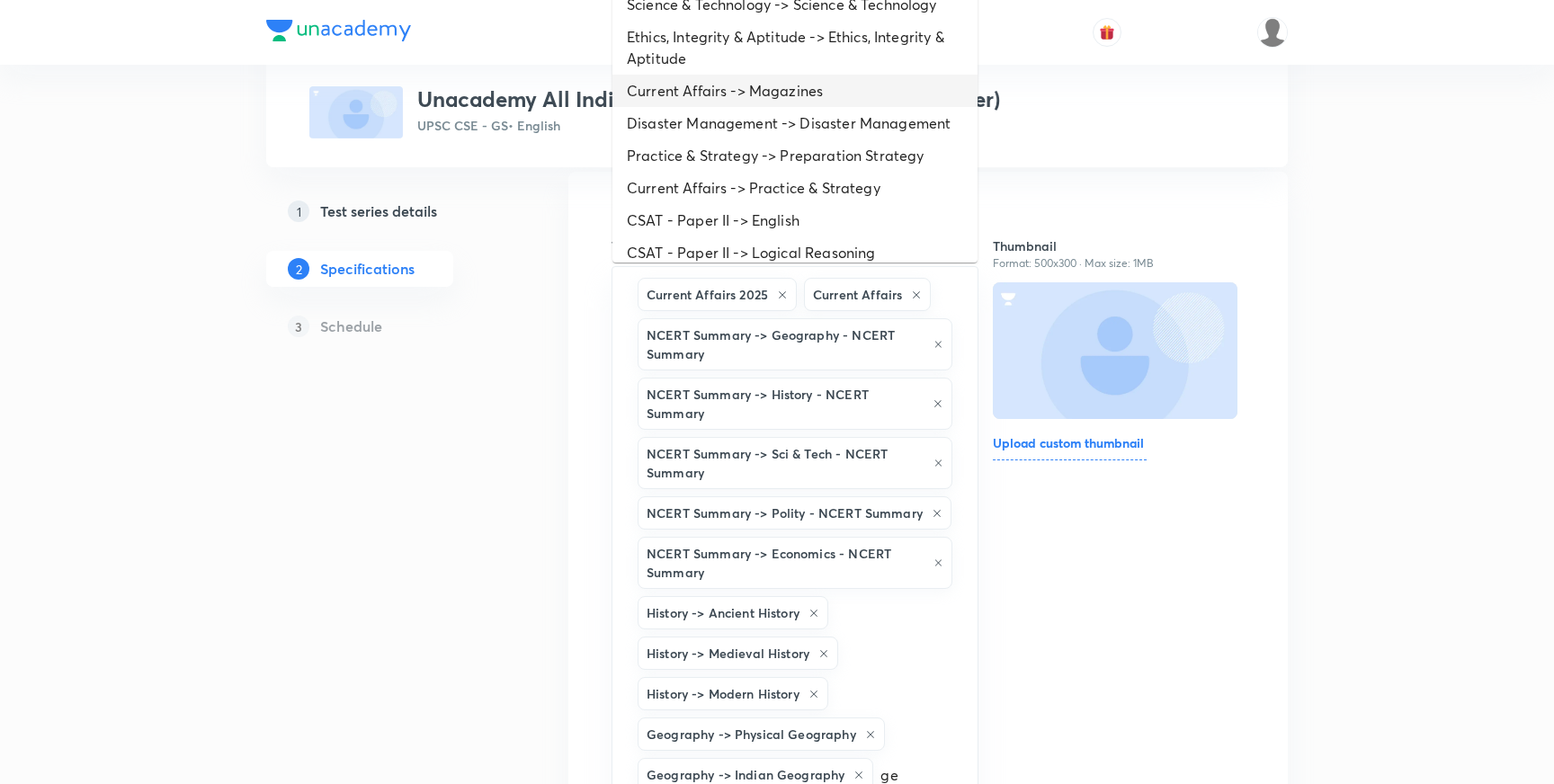
type input "geo"
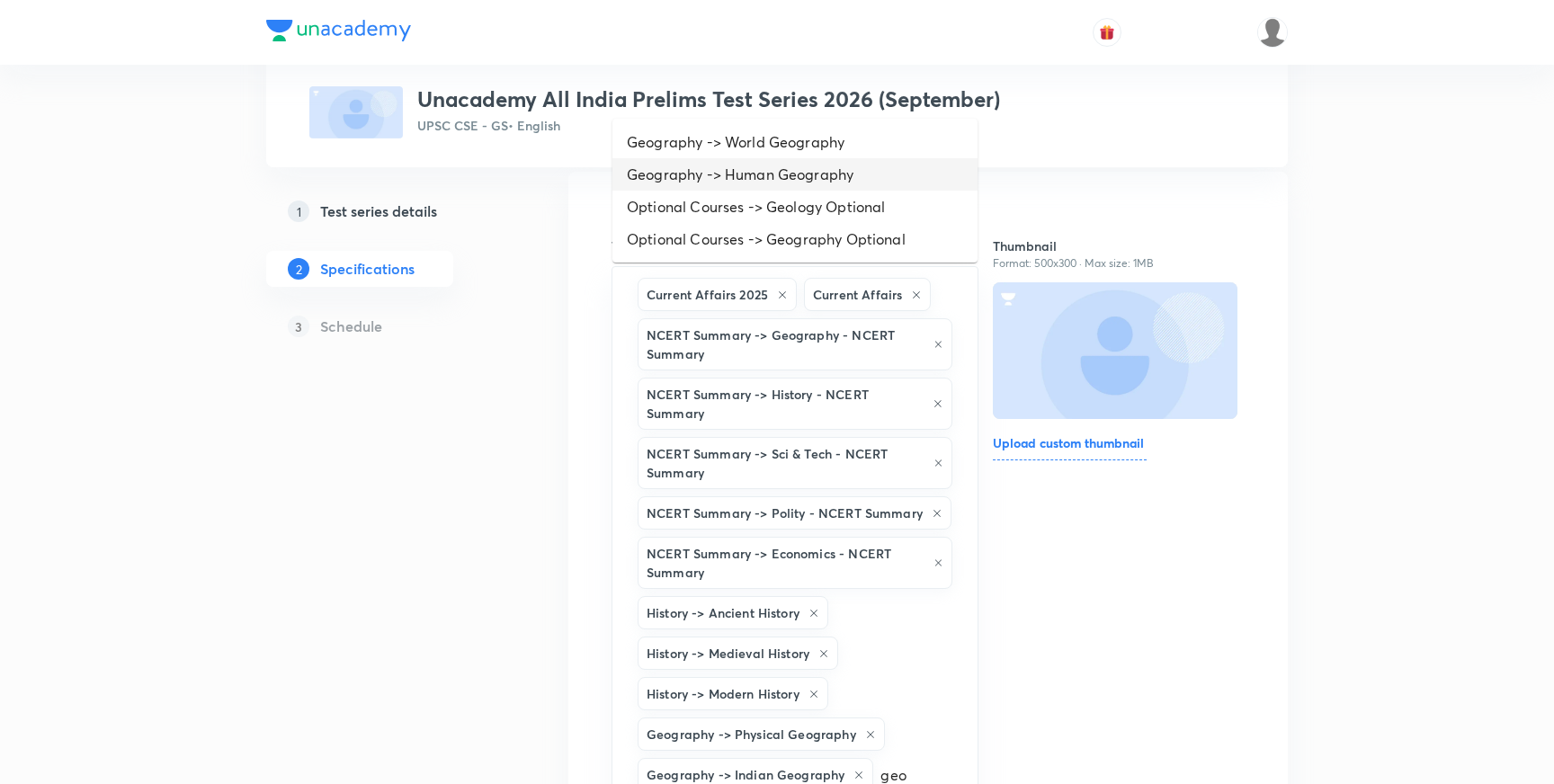
click at [790, 176] on li "Geography -> Human Geography" at bounding box center [794, 174] width 365 height 33
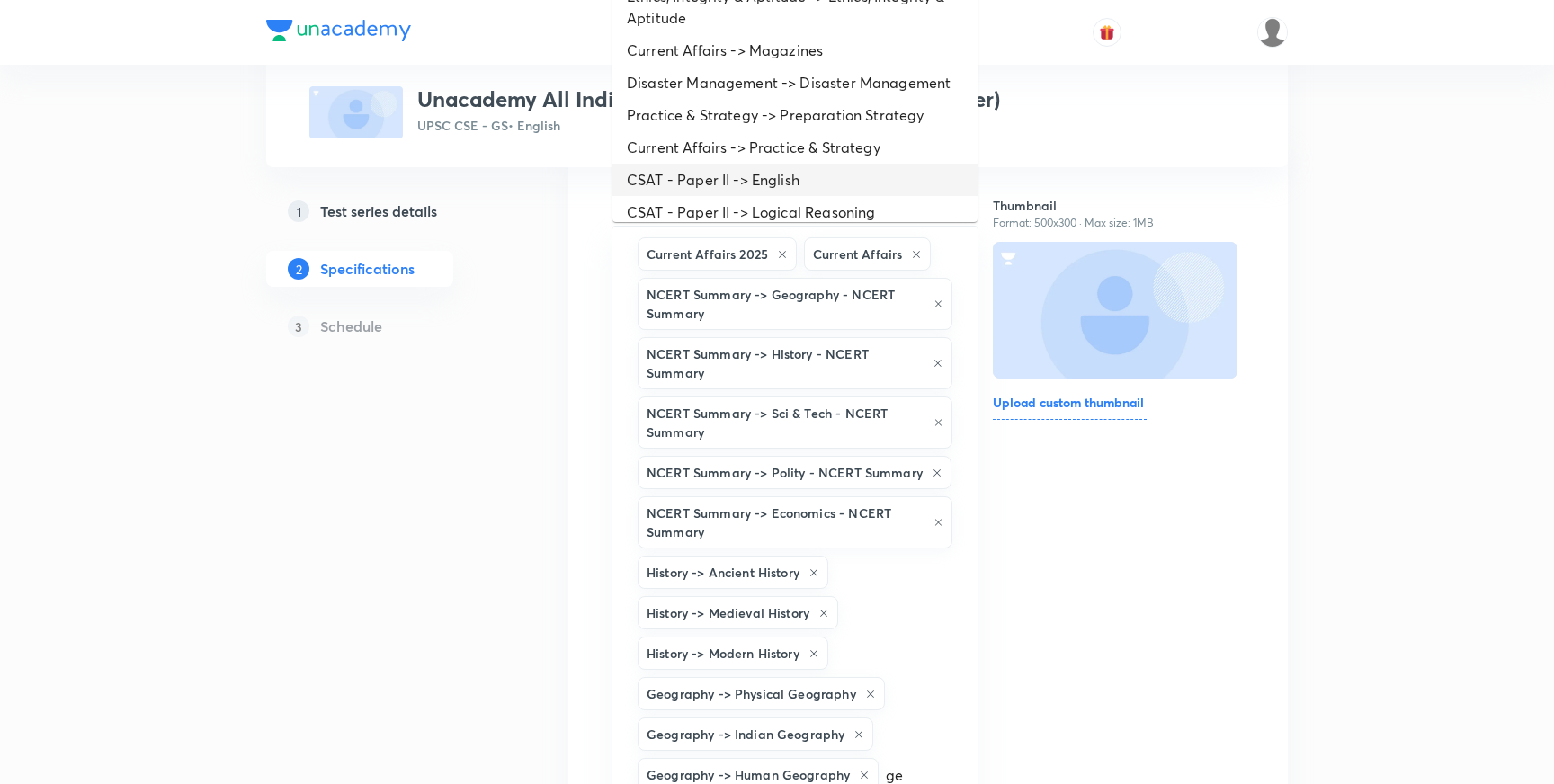
type input "geo"
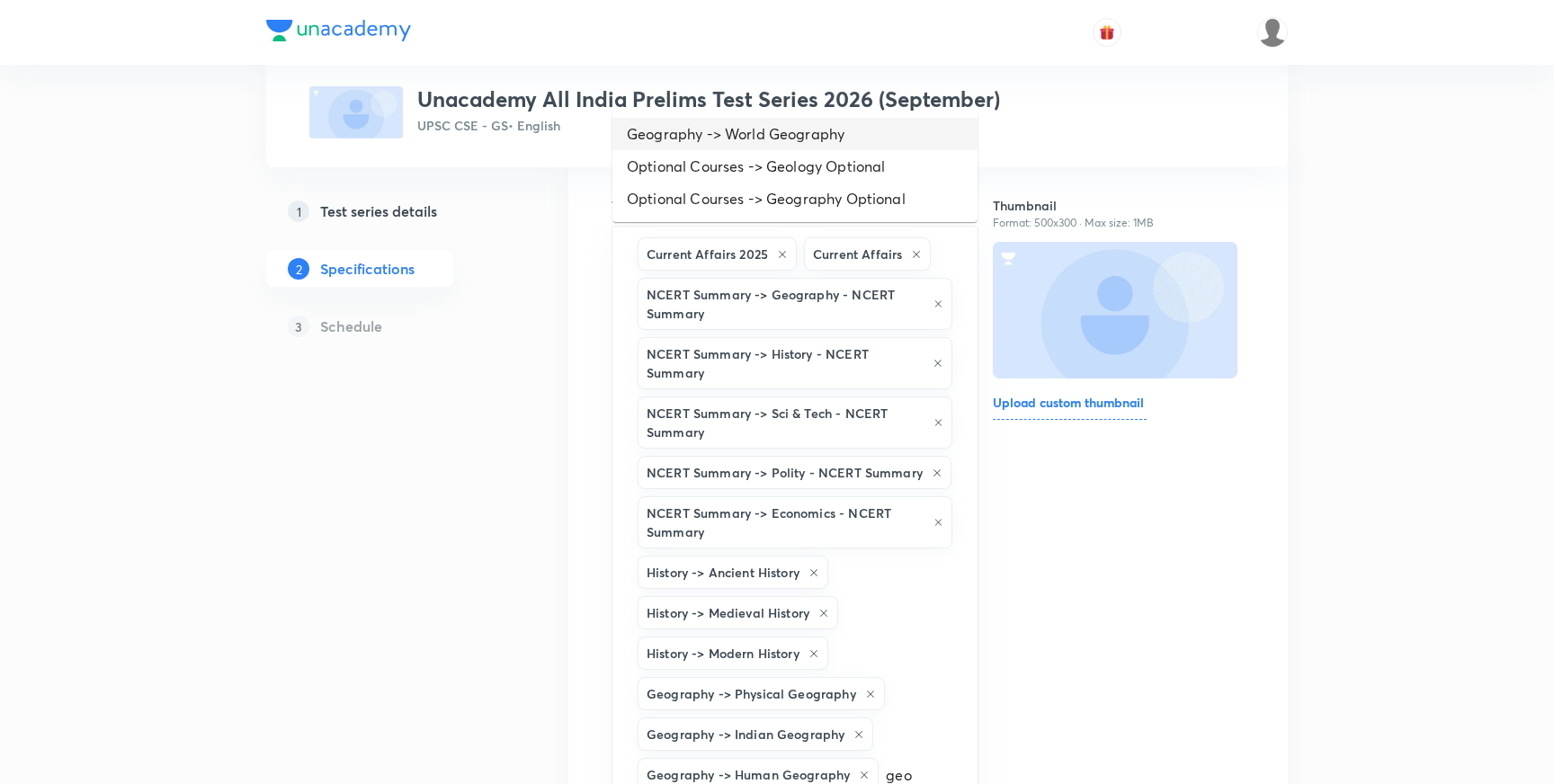
click at [777, 141] on li "Geography -> World Geography" at bounding box center [794, 134] width 365 height 33
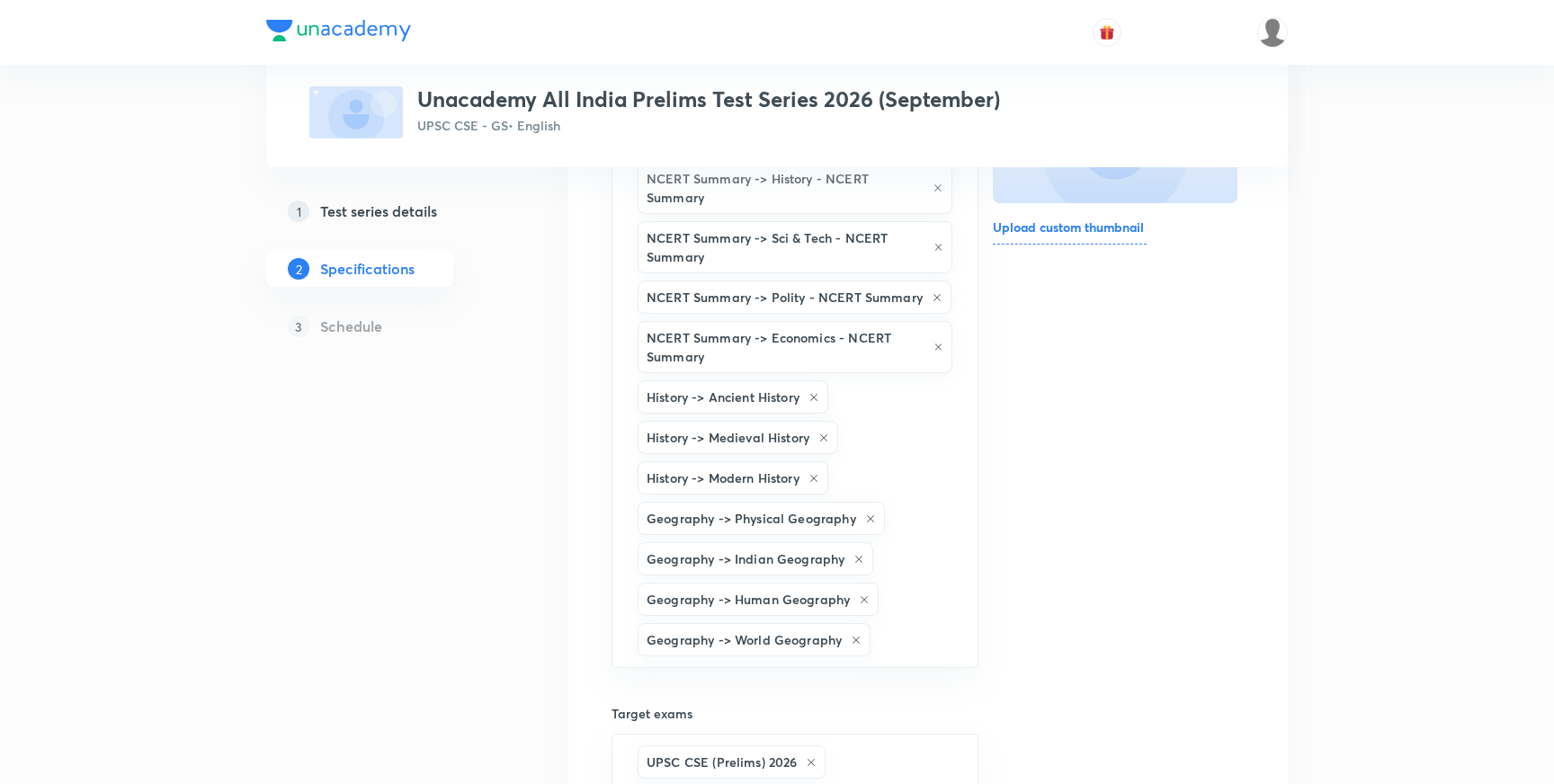
scroll to position [360, 0]
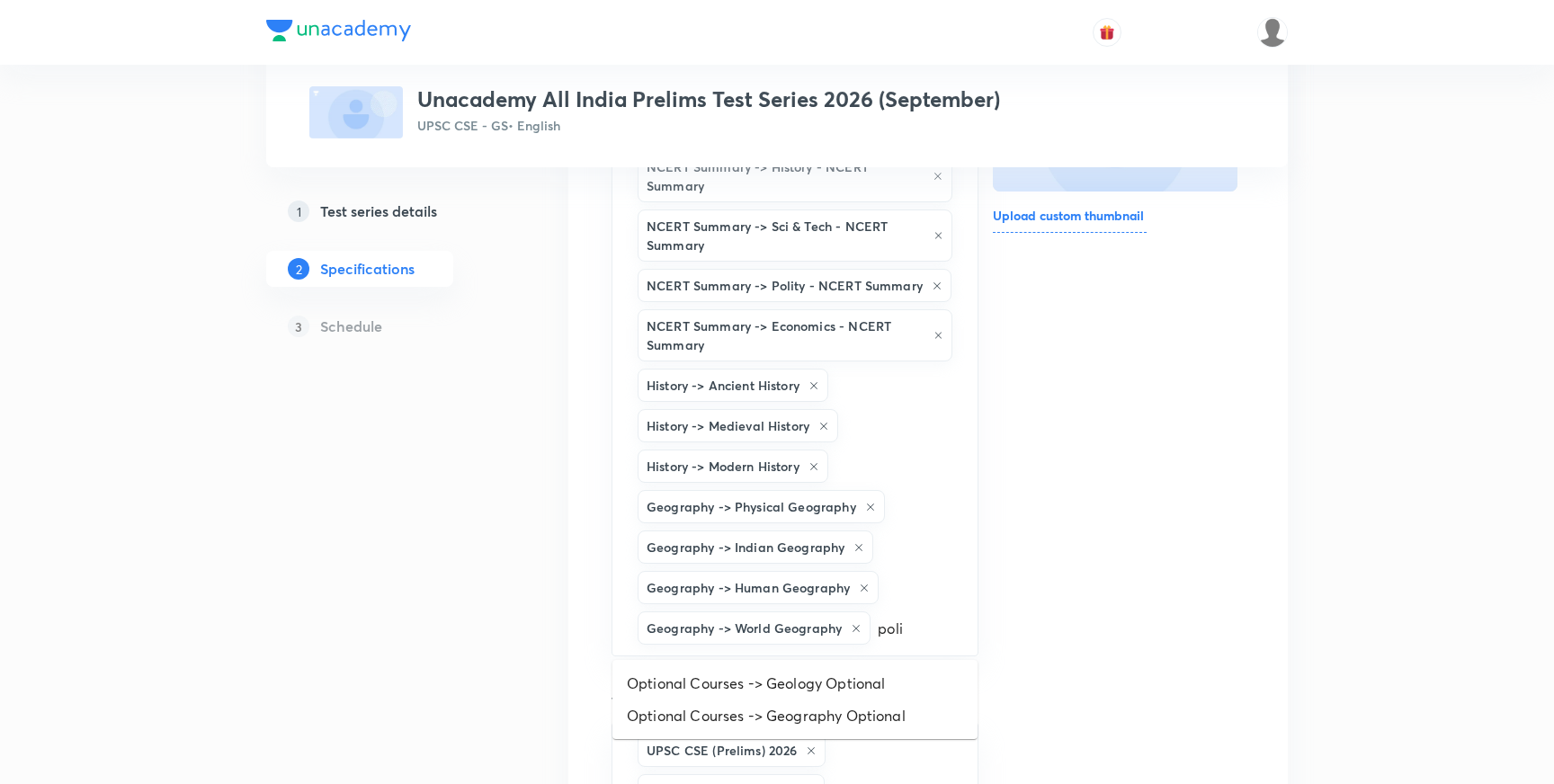
type input "polit"
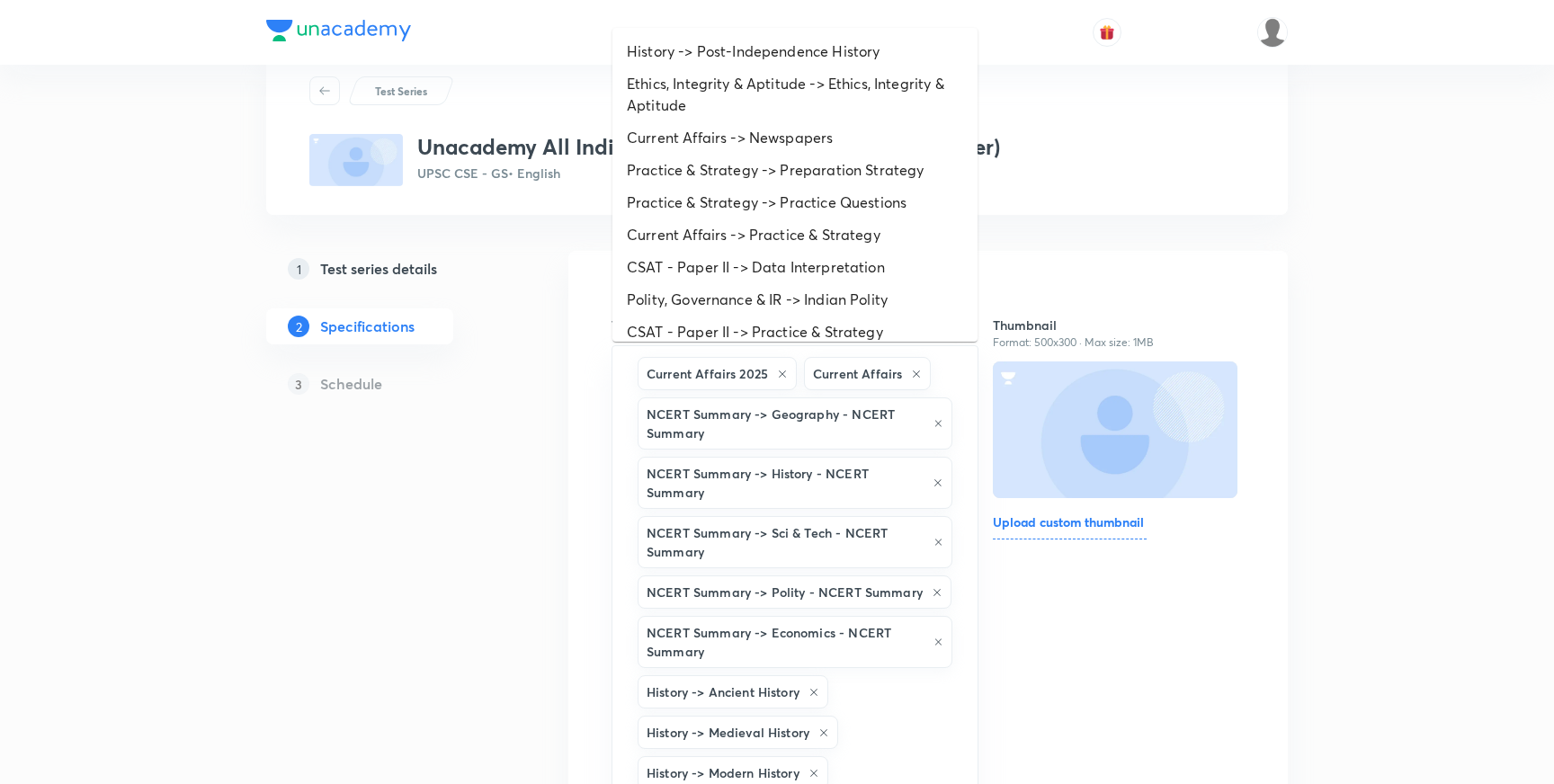
scroll to position [0, 0]
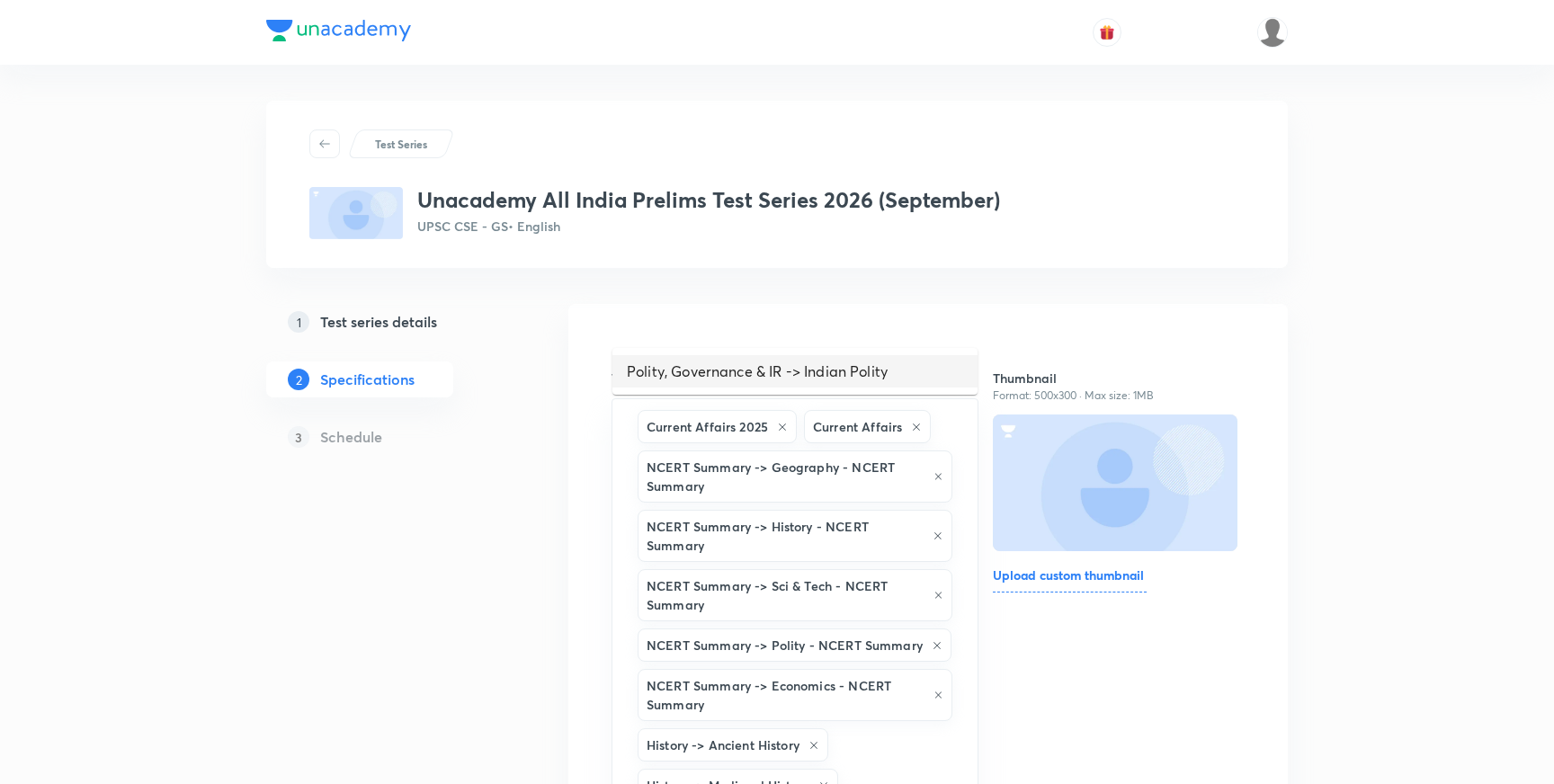
click at [781, 370] on li "Polity, Governance & IR -> Indian Polity" at bounding box center [794, 371] width 365 height 33
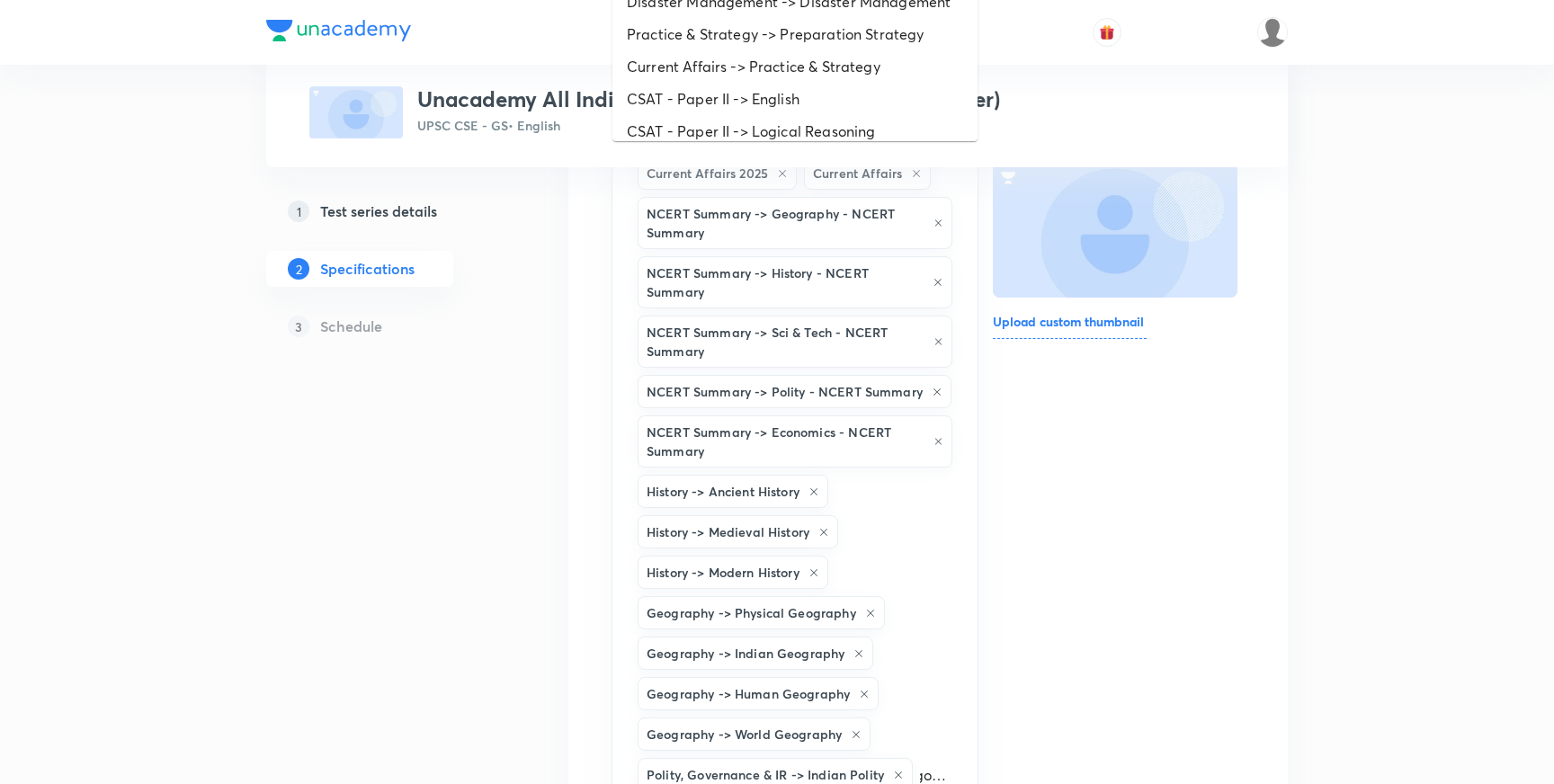
scroll to position [0, 23]
type input "governa"
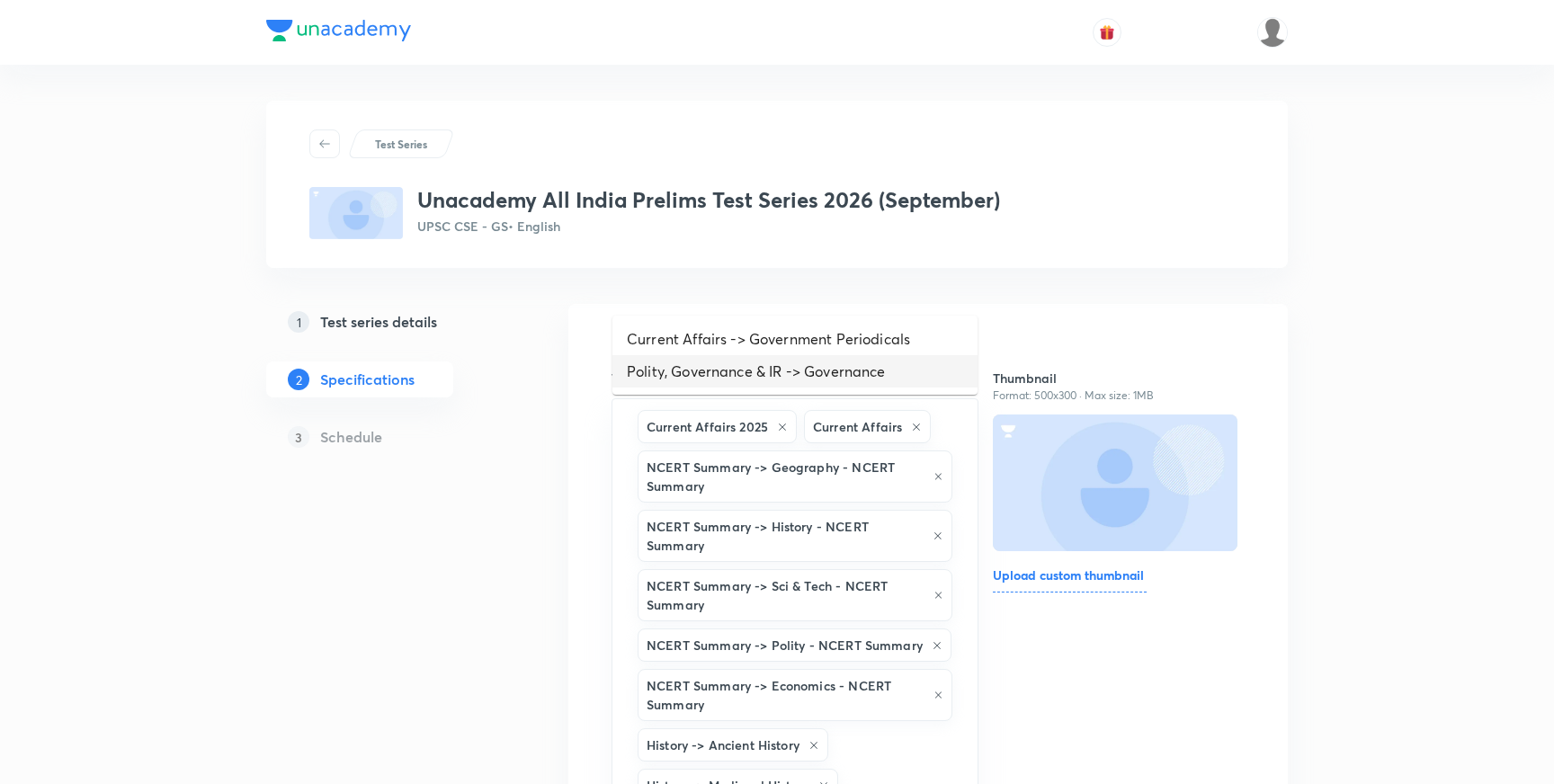
click at [843, 355] on li "Current Affairs -> Government Periodicals" at bounding box center [794, 339] width 365 height 33
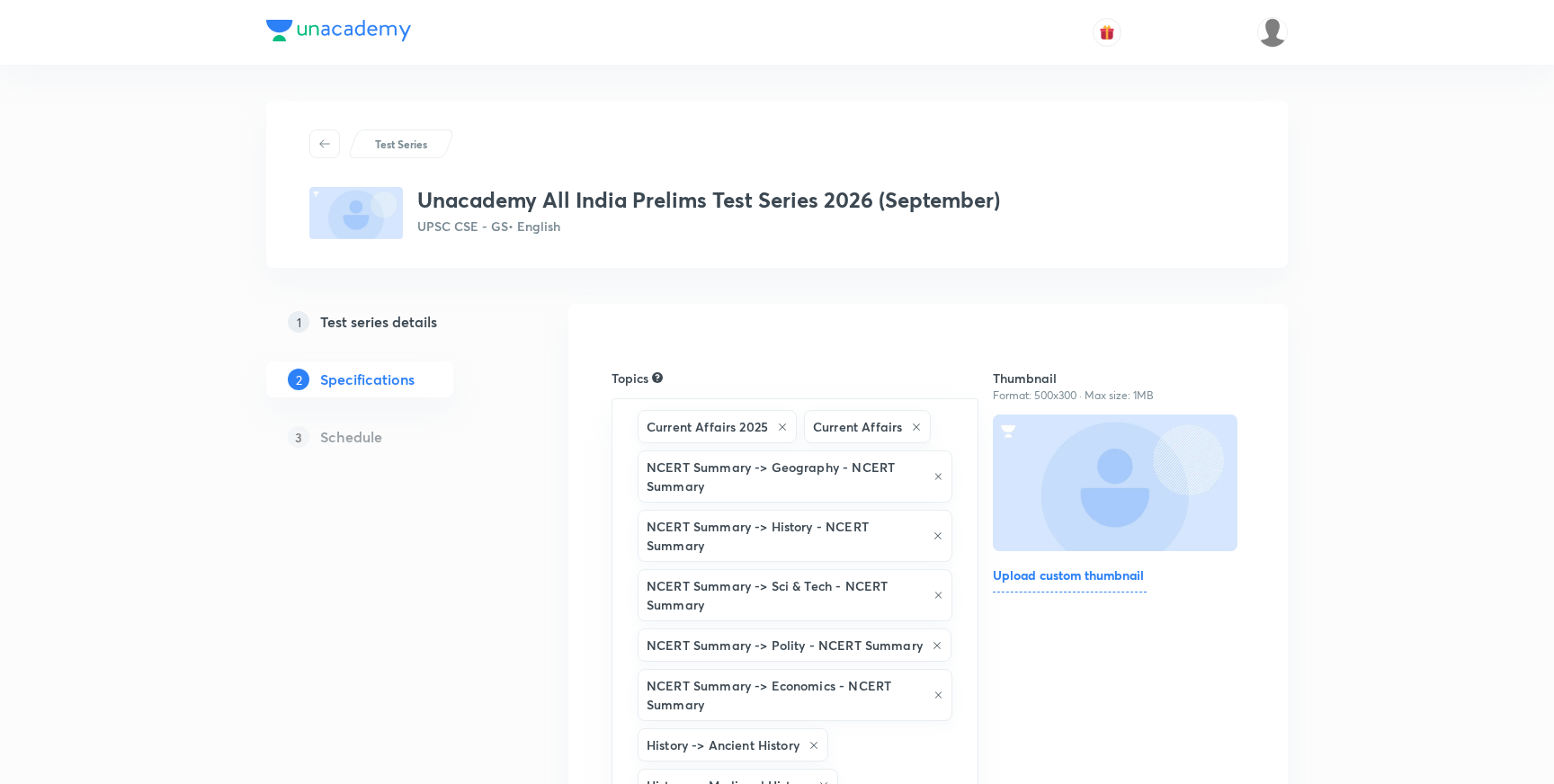
scroll to position [294, 0]
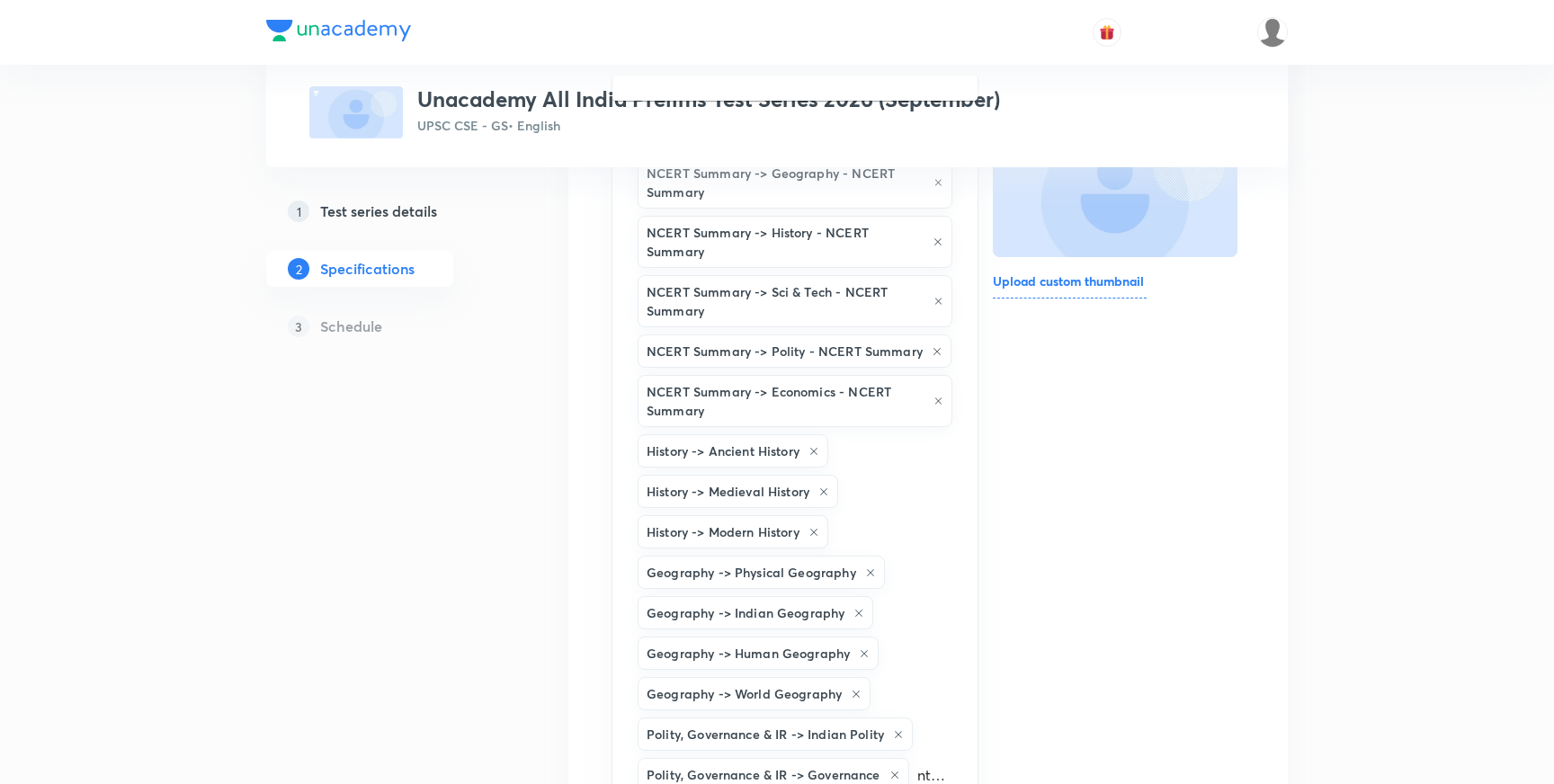
type input "interna"
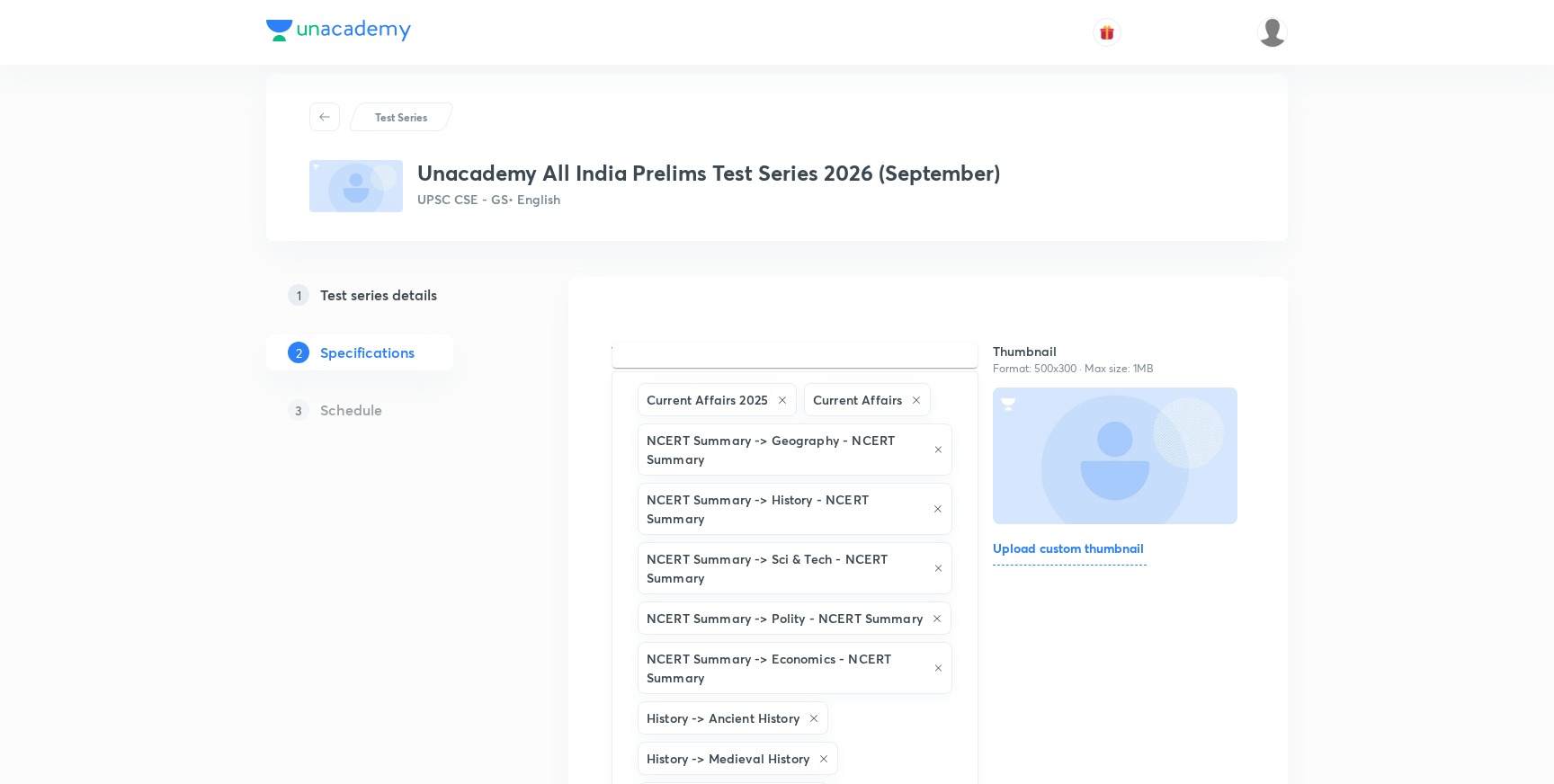
scroll to position [0, 0]
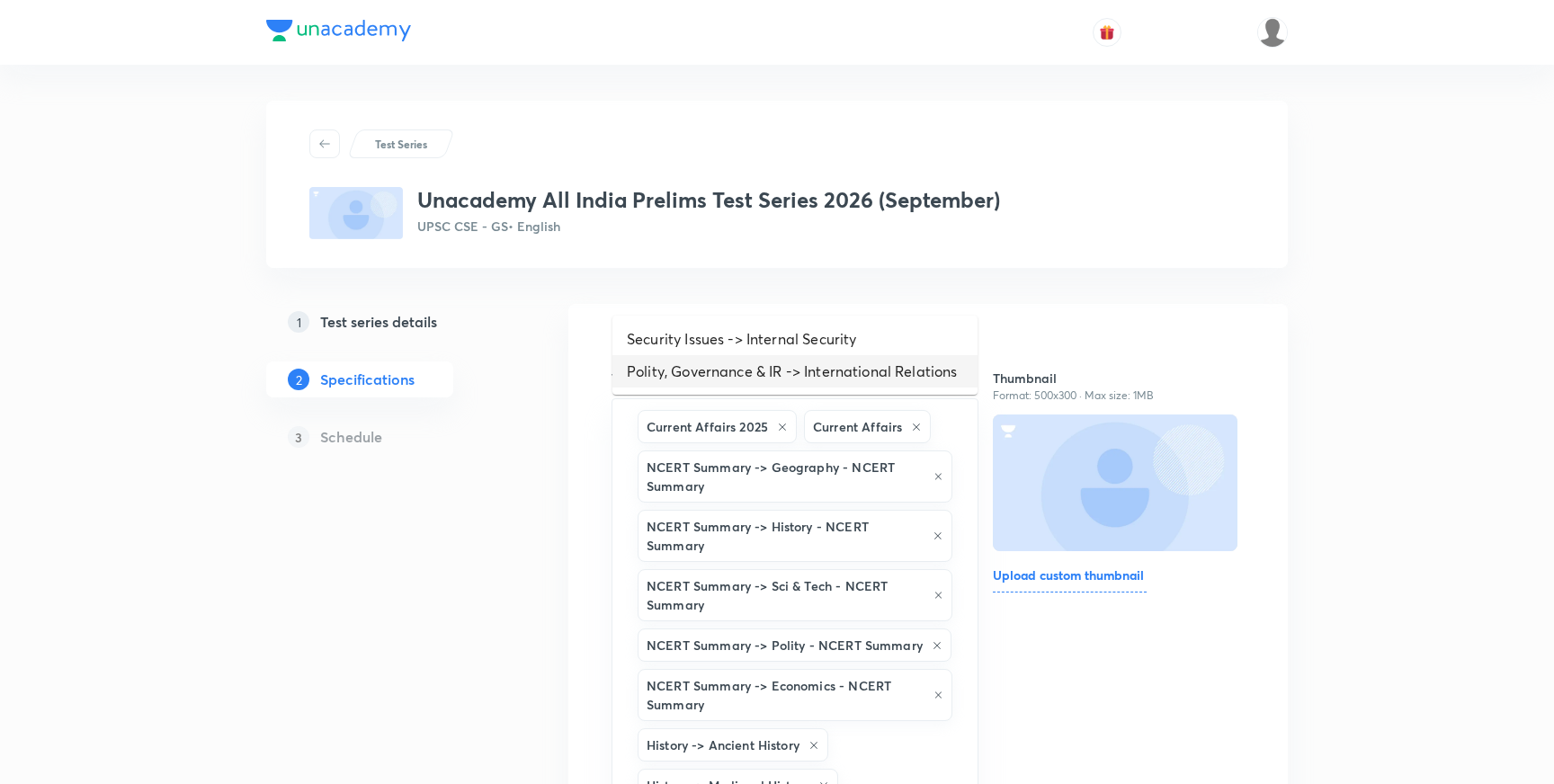
click at [836, 370] on li "Polity, Governance & IR -> International Relations" at bounding box center [794, 371] width 365 height 33
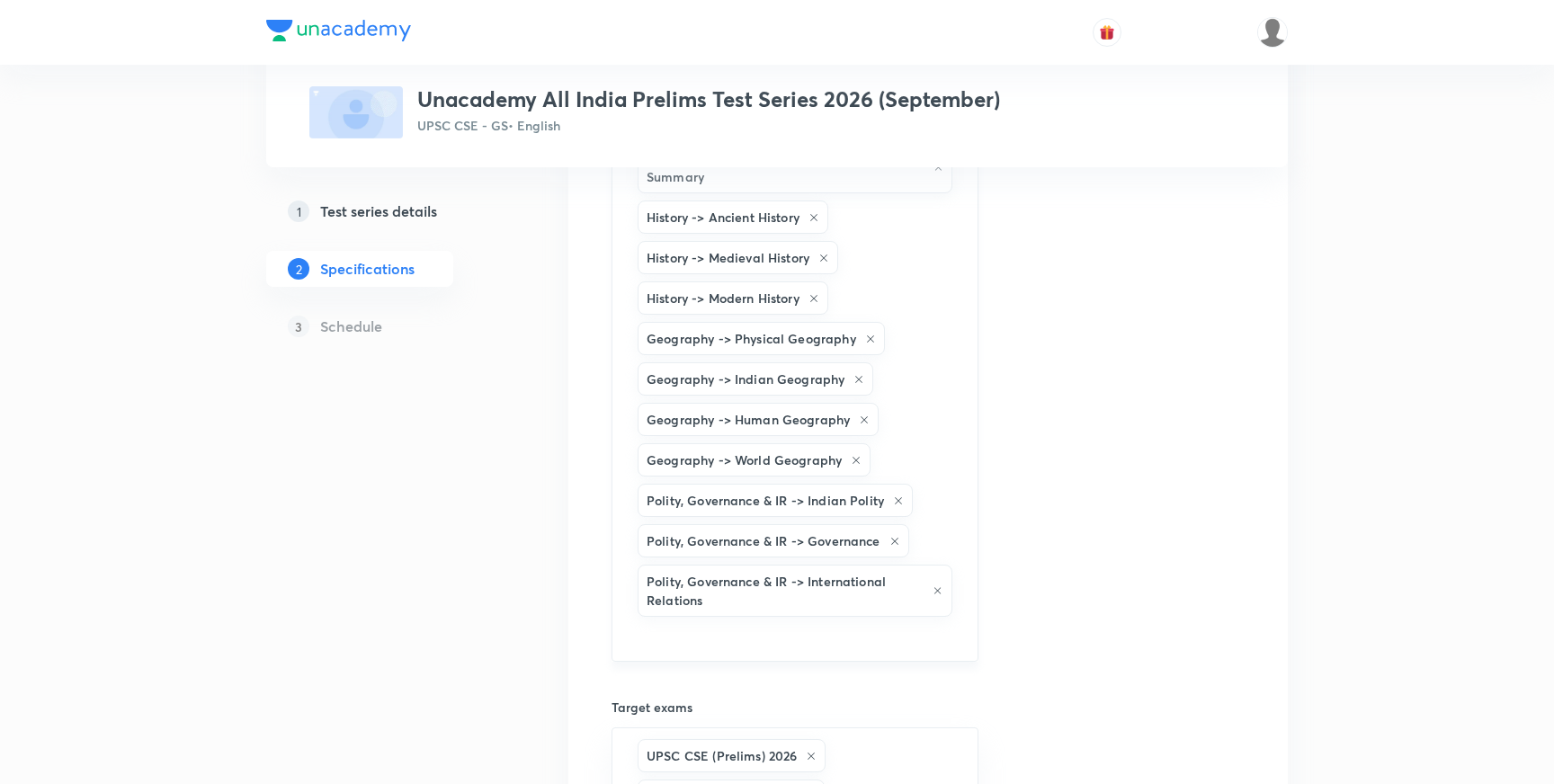
scroll to position [554, 0]
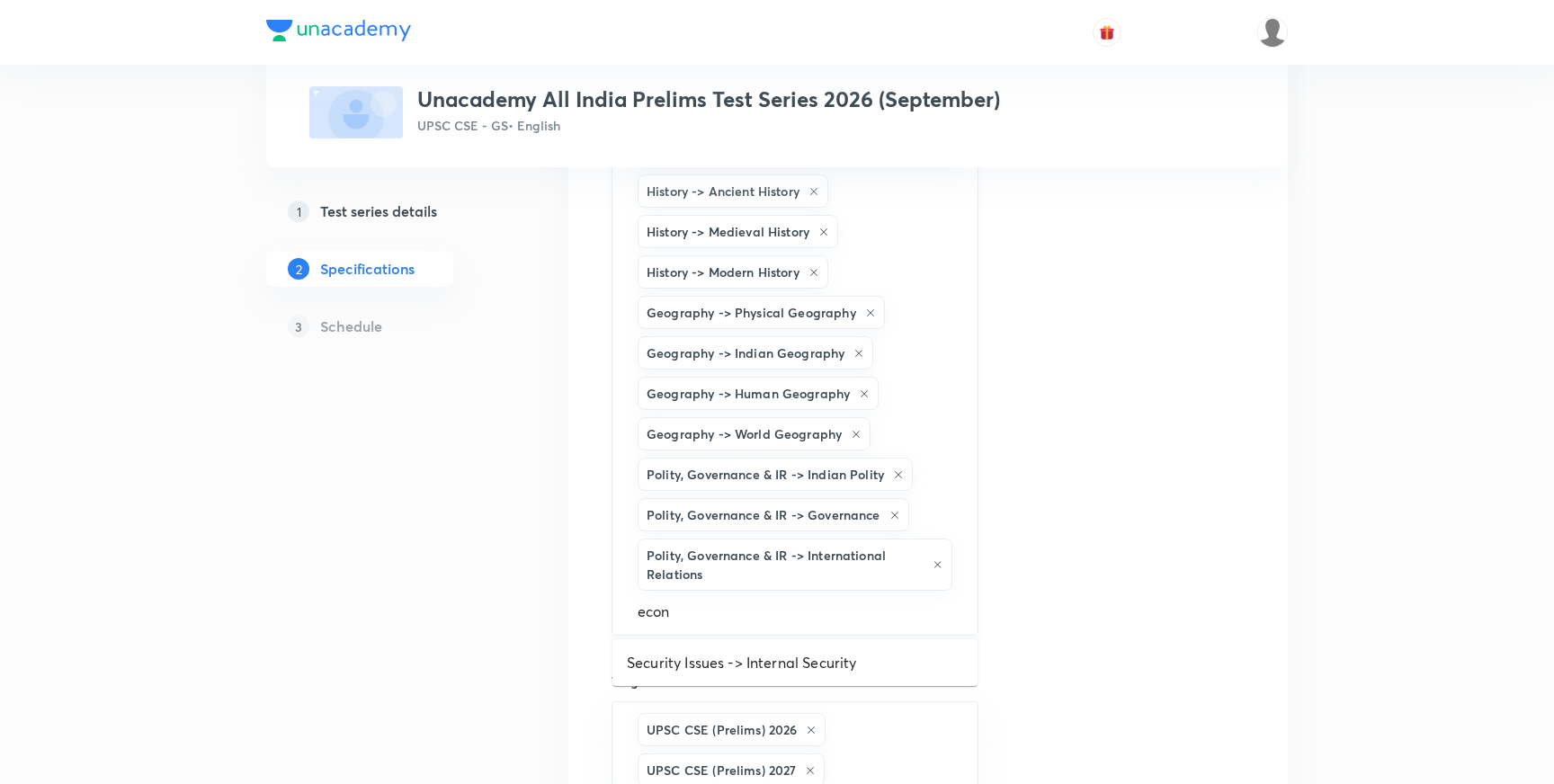
type input "econo"
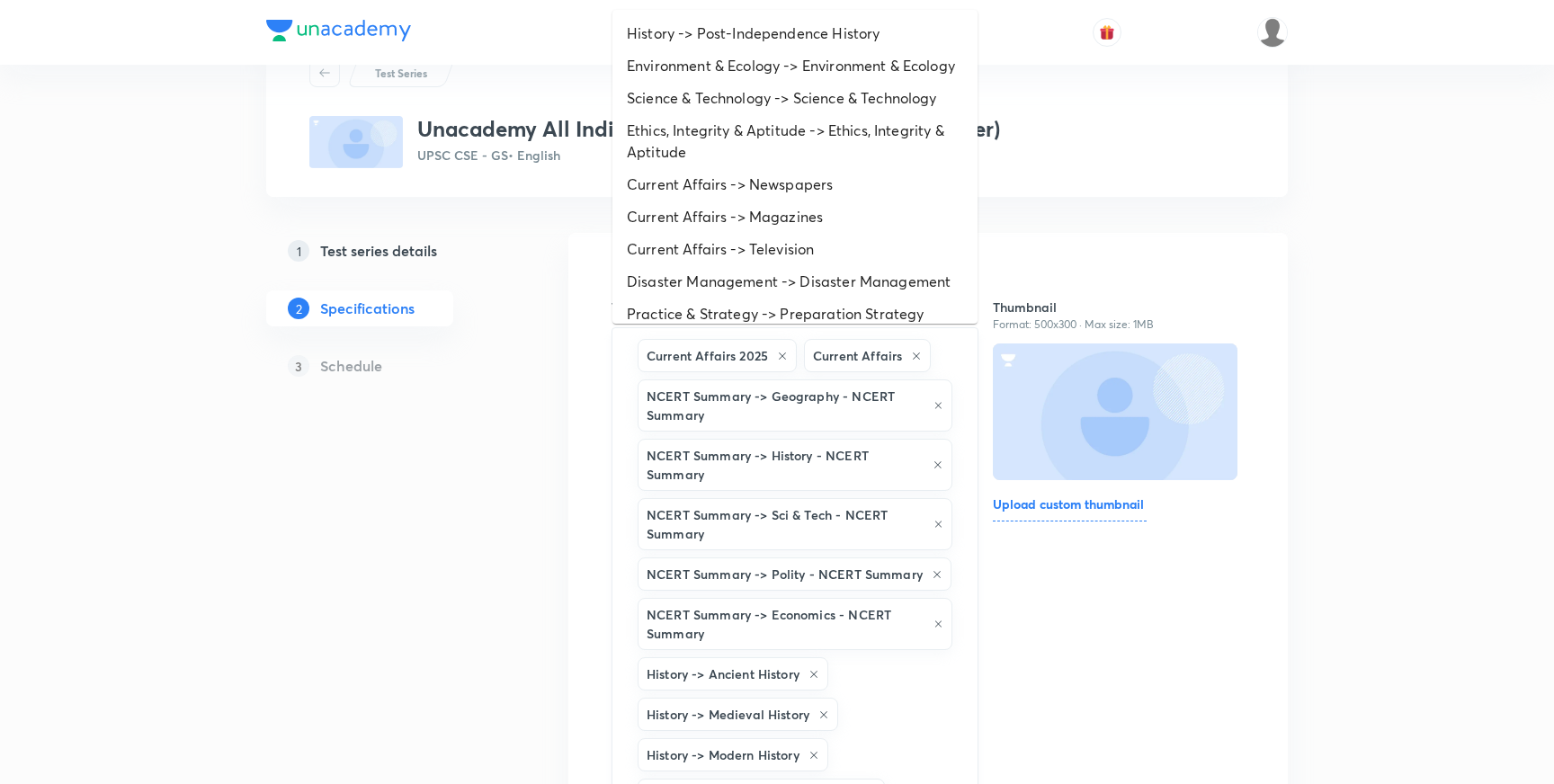
scroll to position [66, 0]
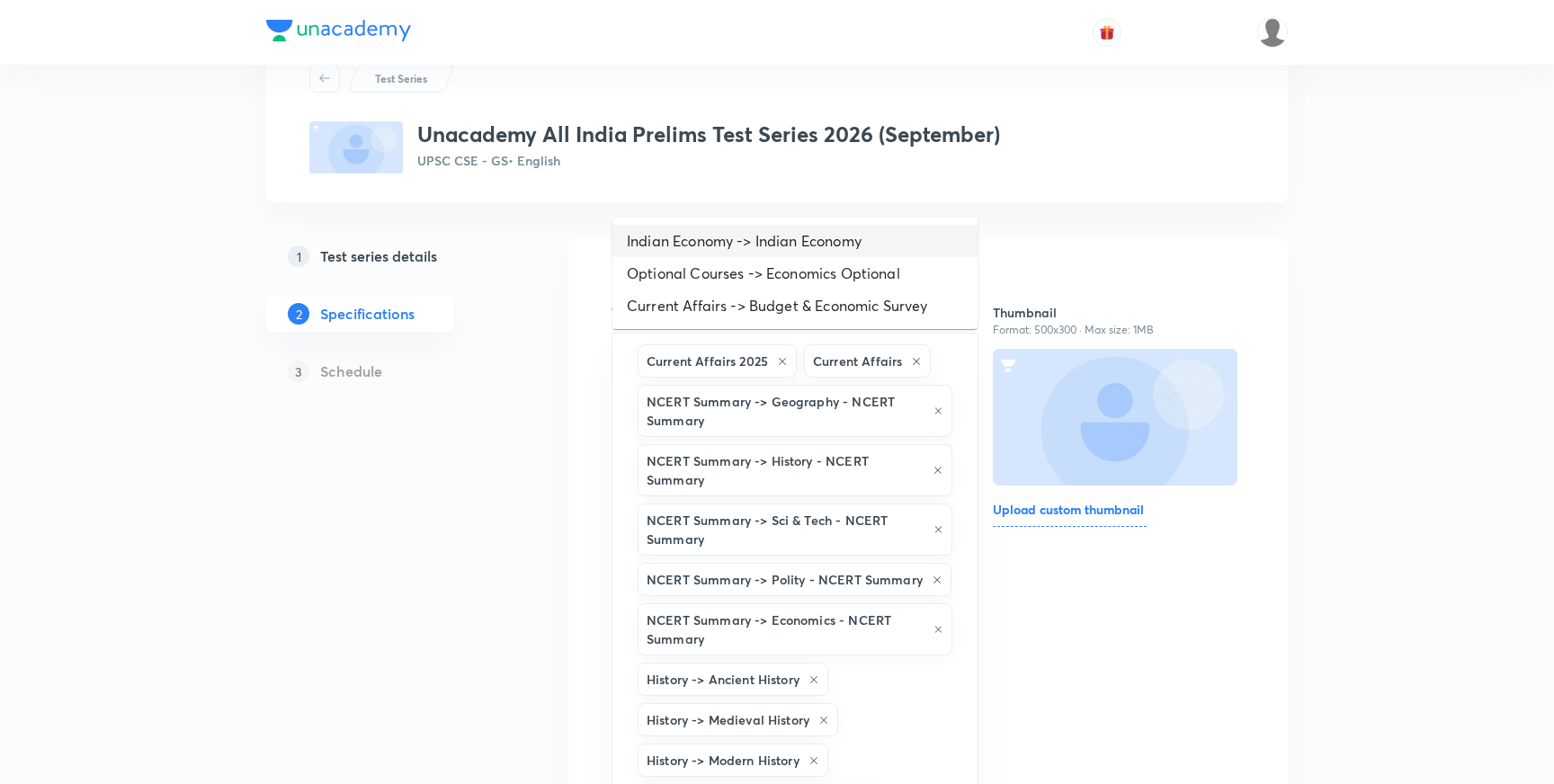
click at [847, 248] on li "Indian Economy -> Indian Economy" at bounding box center [794, 241] width 365 height 33
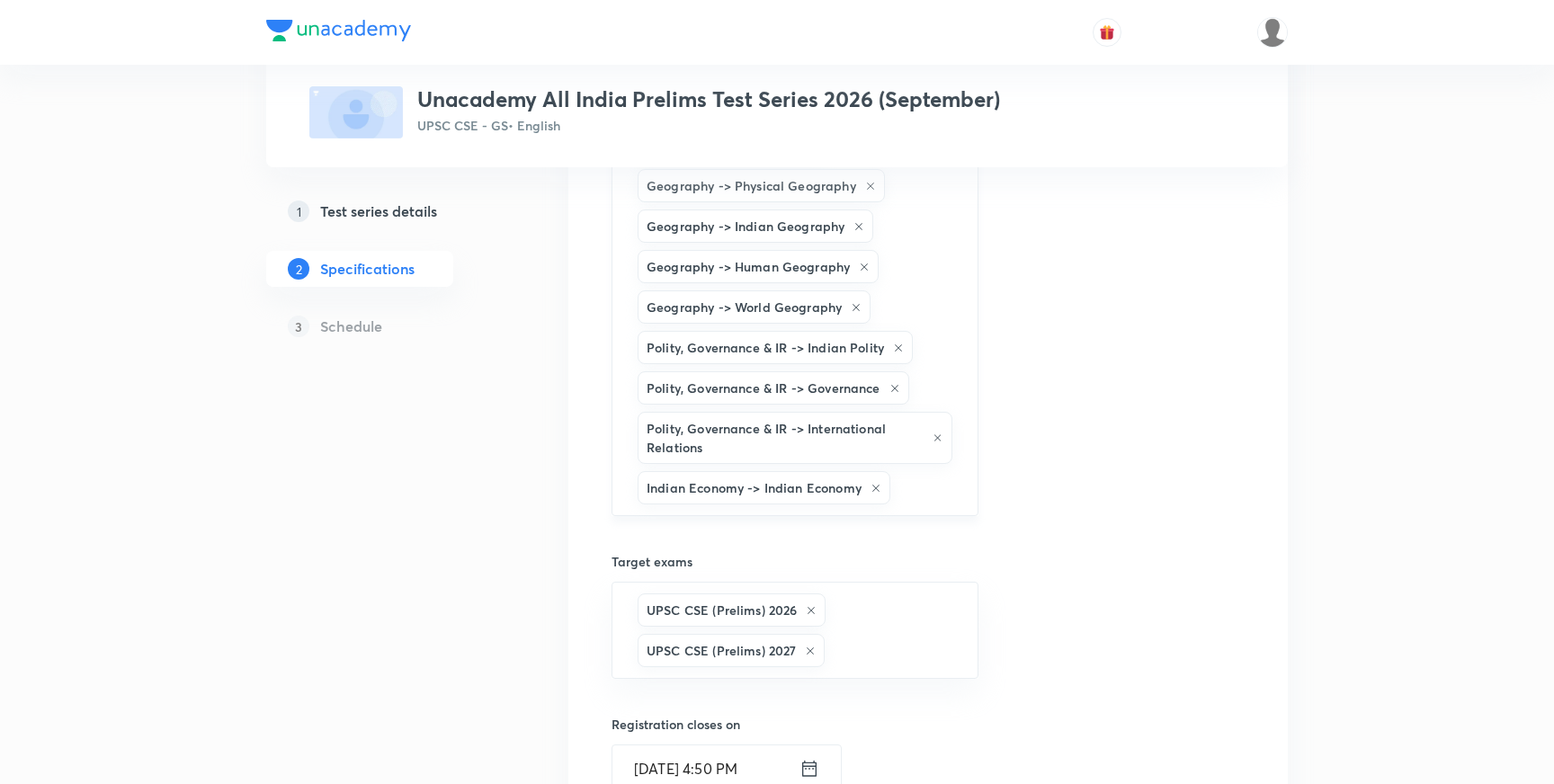
scroll to position [683, 0]
type input "scien"
click at [912, 566] on h6 "Target exams" at bounding box center [794, 560] width 367 height 19
click at [917, 493] on input "text" at bounding box center [925, 486] width 62 height 33
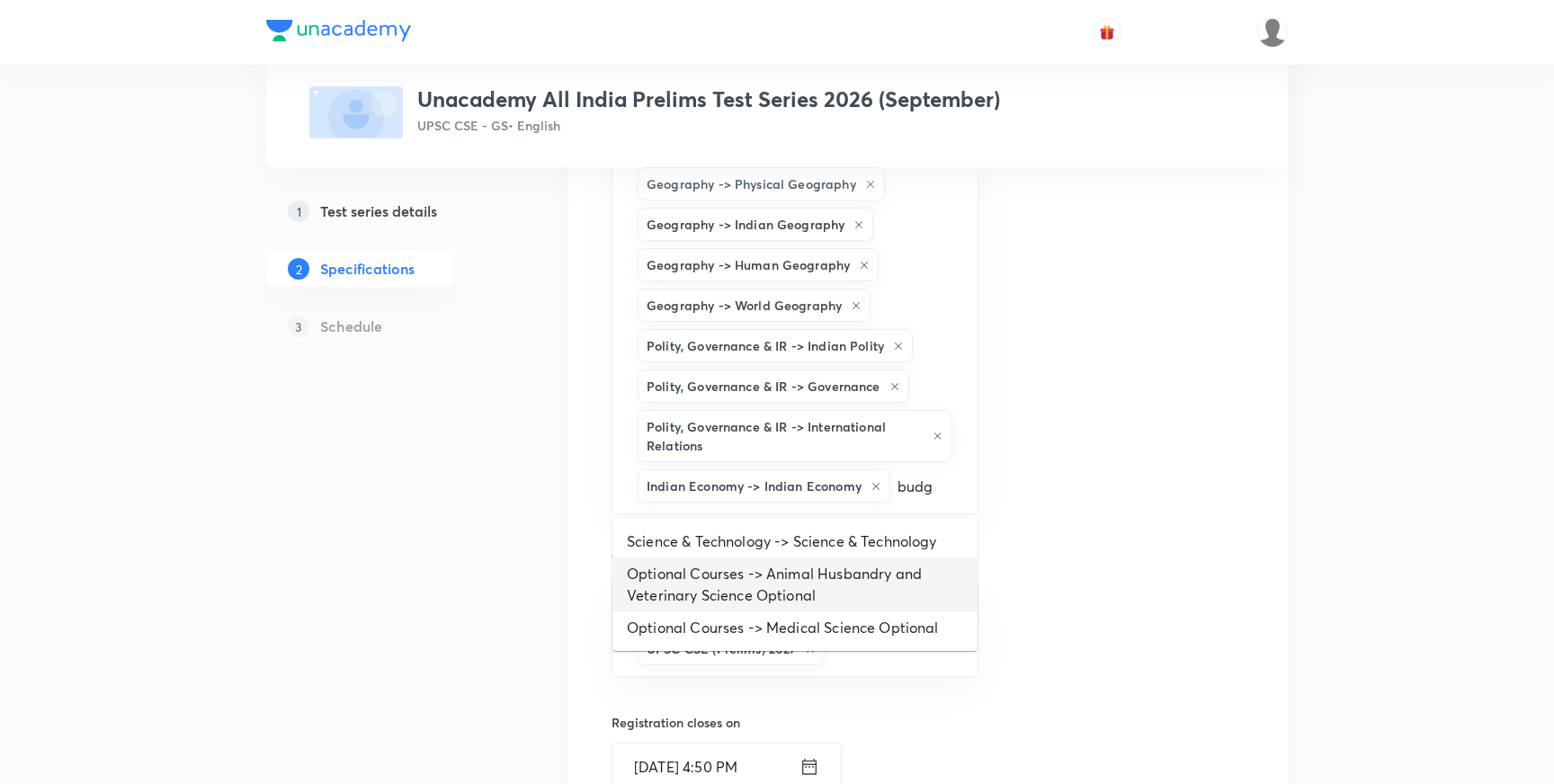
type input "budge"
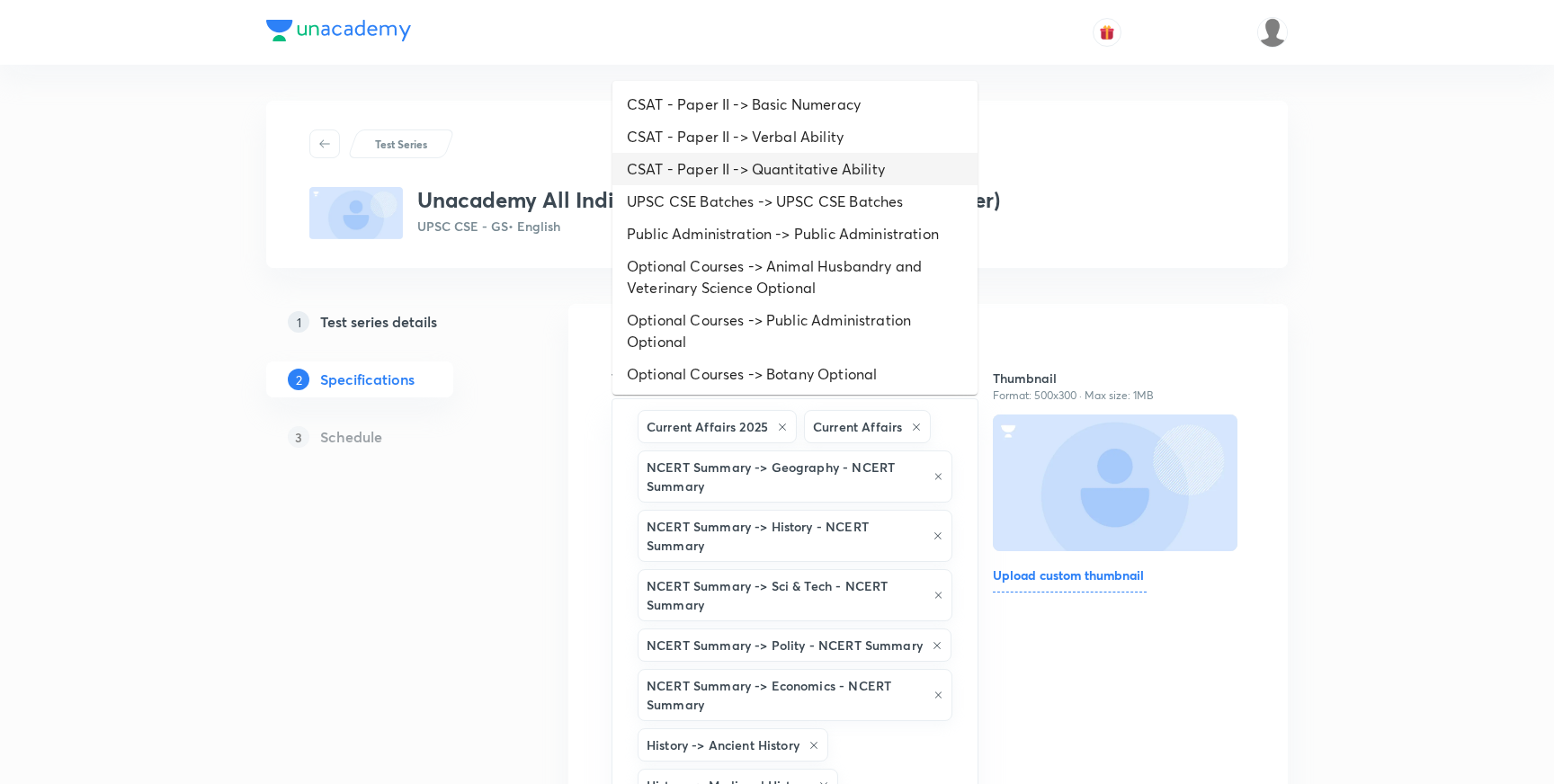
scroll to position [24, 0]
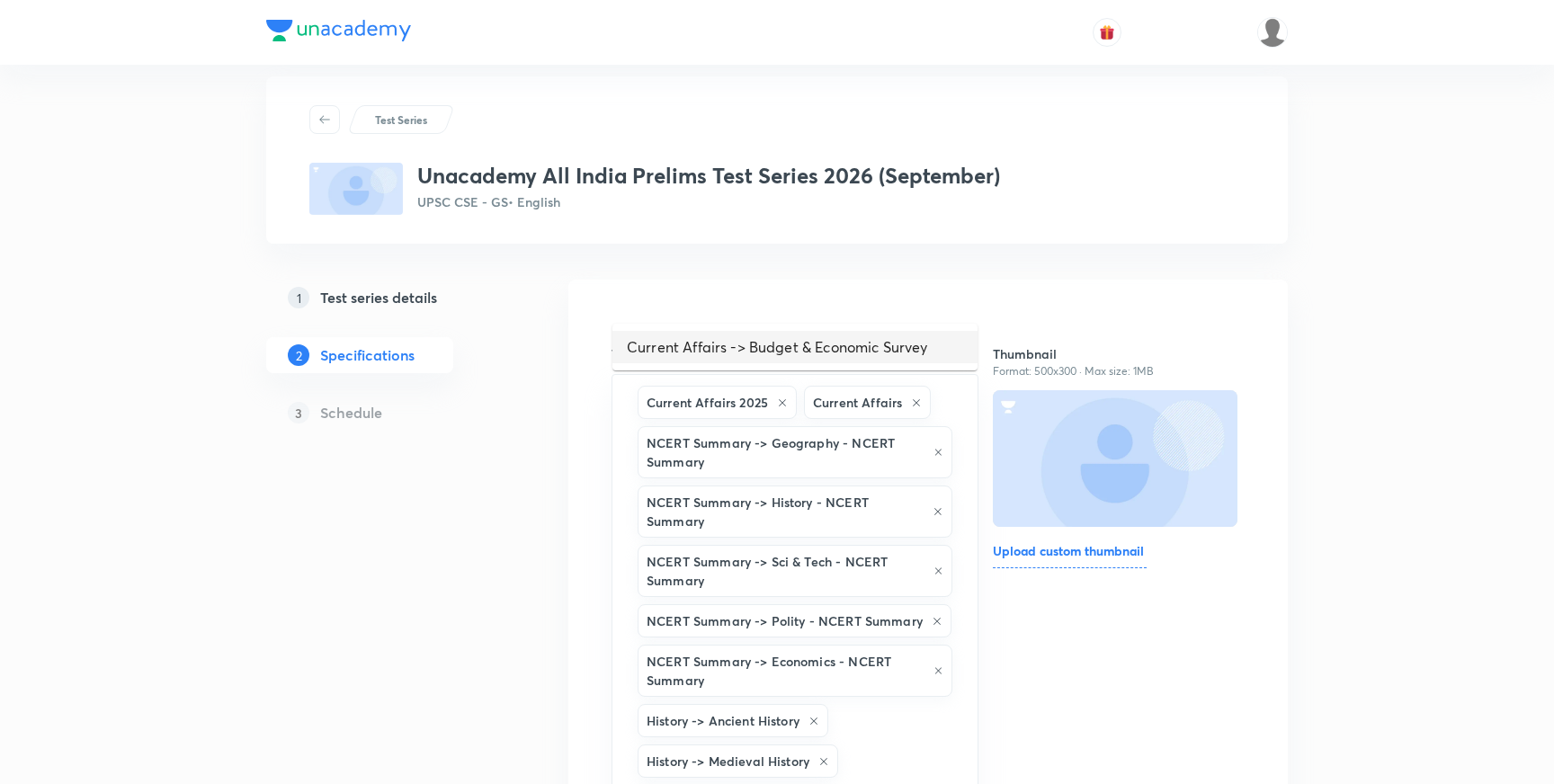
click at [872, 354] on li "Current Affairs -> Budget & Economic Survey" at bounding box center [794, 347] width 365 height 33
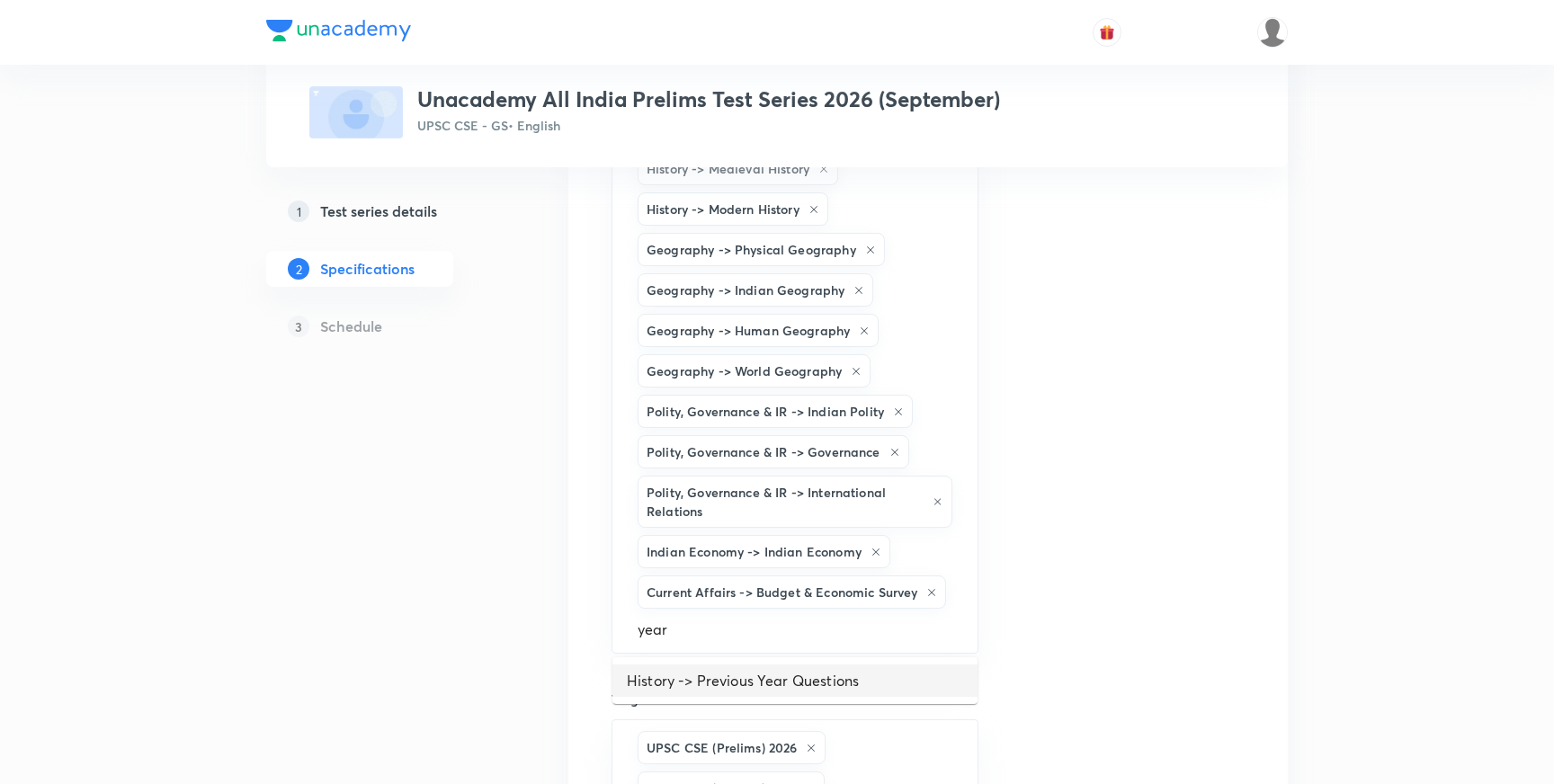
scroll to position [619, 0]
type input "y"
type input "scien"
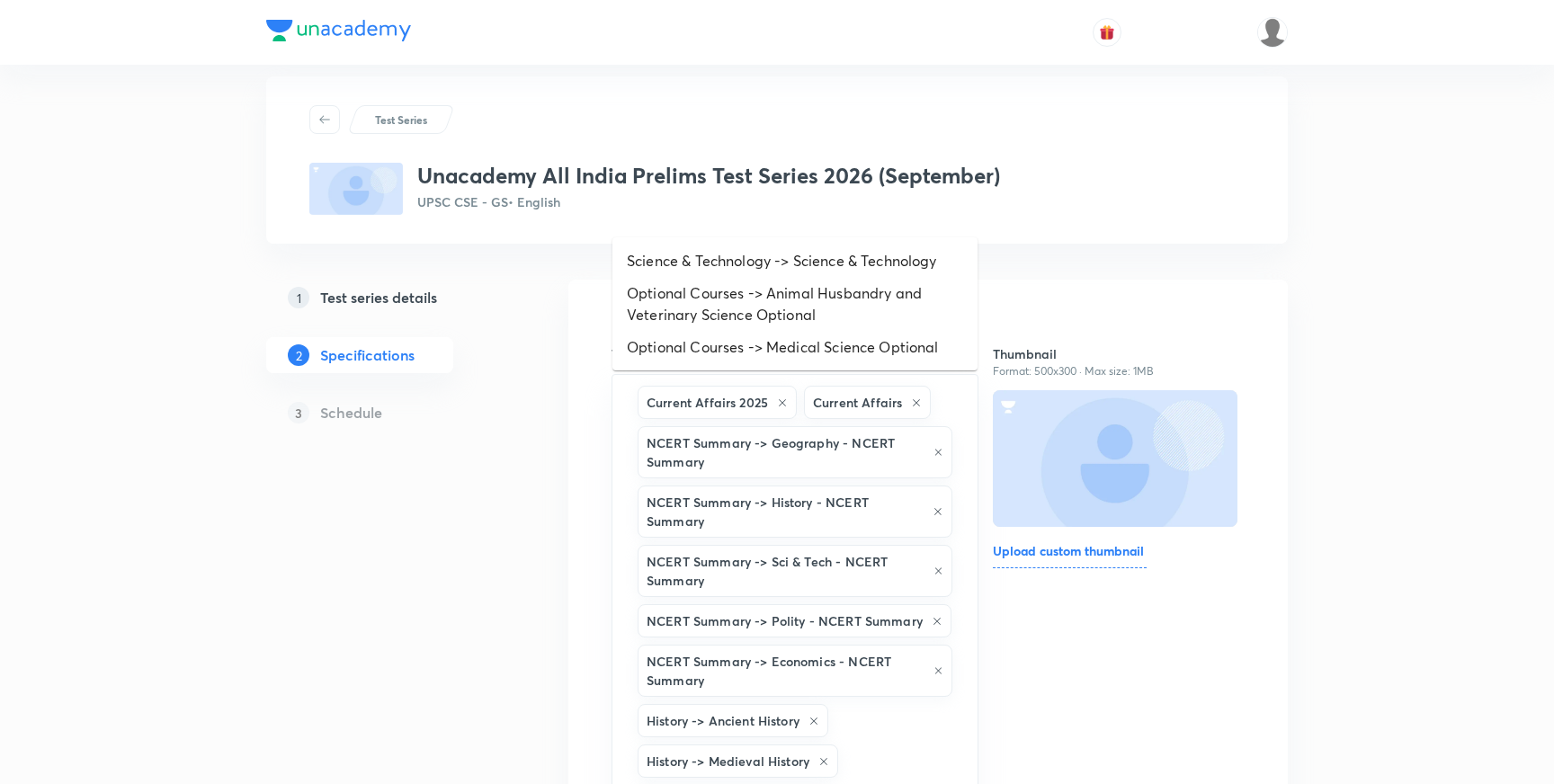
scroll to position [0, 0]
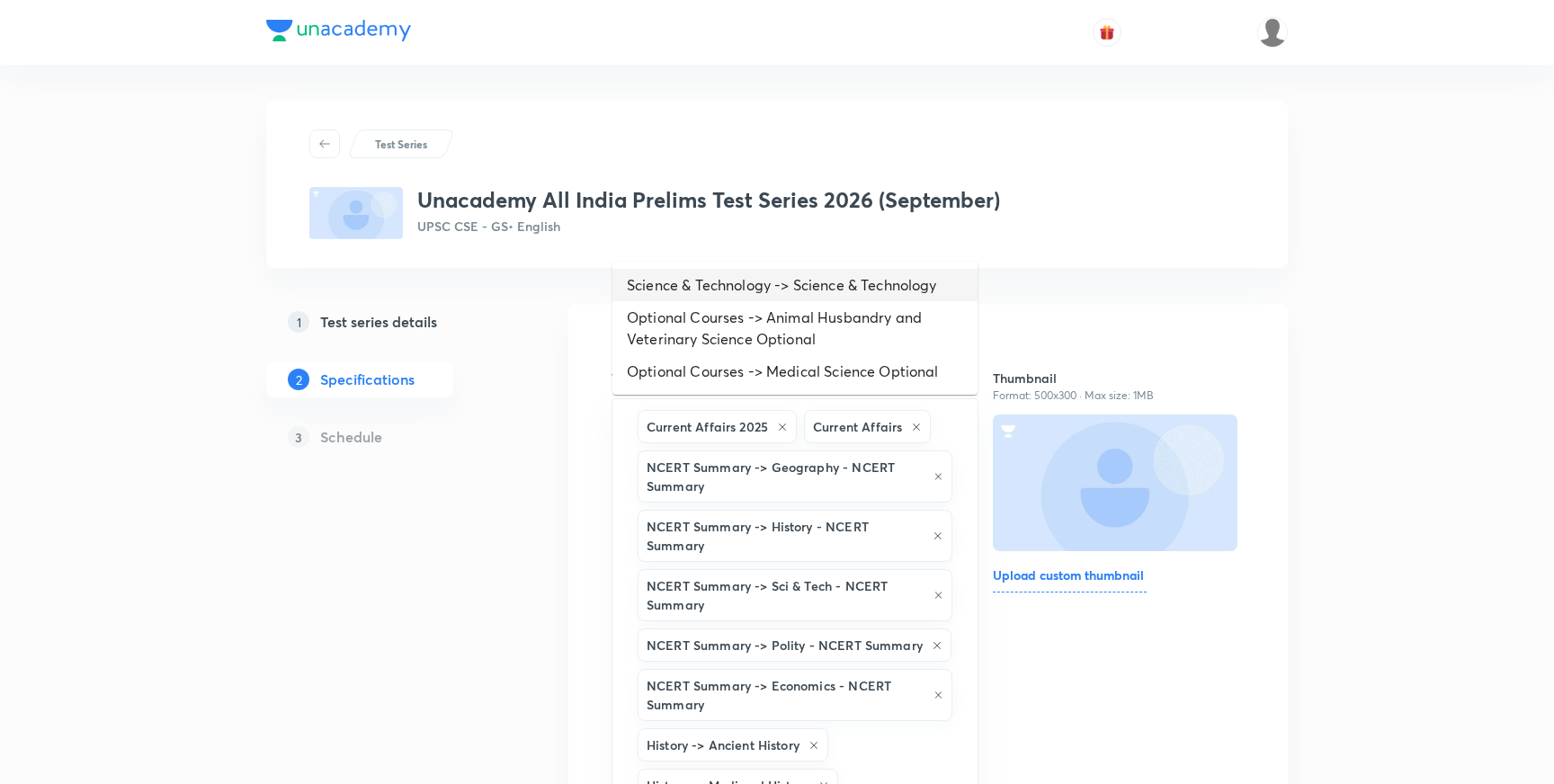
click at [887, 289] on li "Science & Technology -> Science & Technology" at bounding box center [794, 285] width 365 height 33
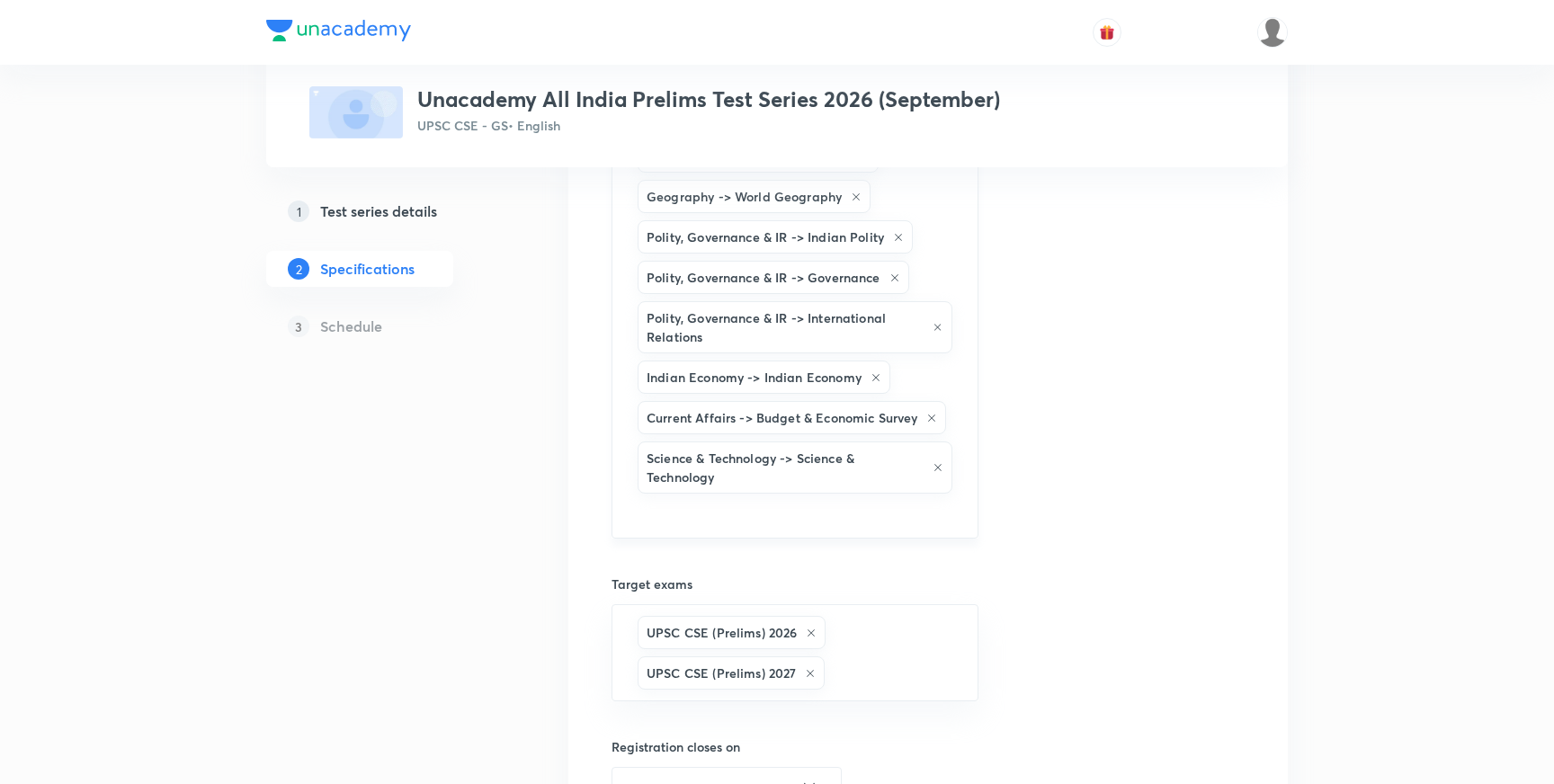
scroll to position [793, 0]
type input "envir"
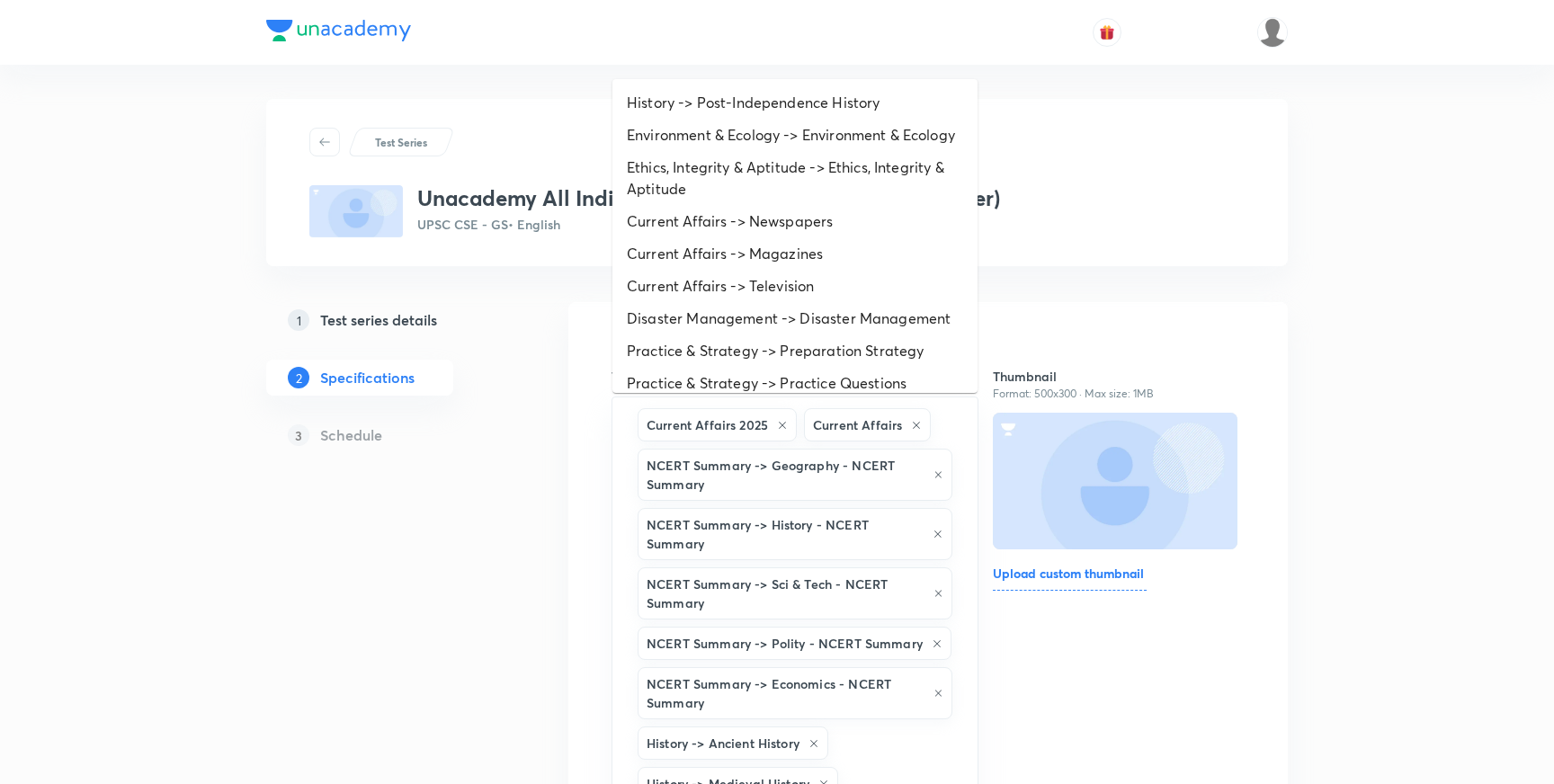
scroll to position [0, 0]
click at [898, 139] on li "Environment & Ecology -> Environment & Ecology" at bounding box center [794, 137] width 365 height 33
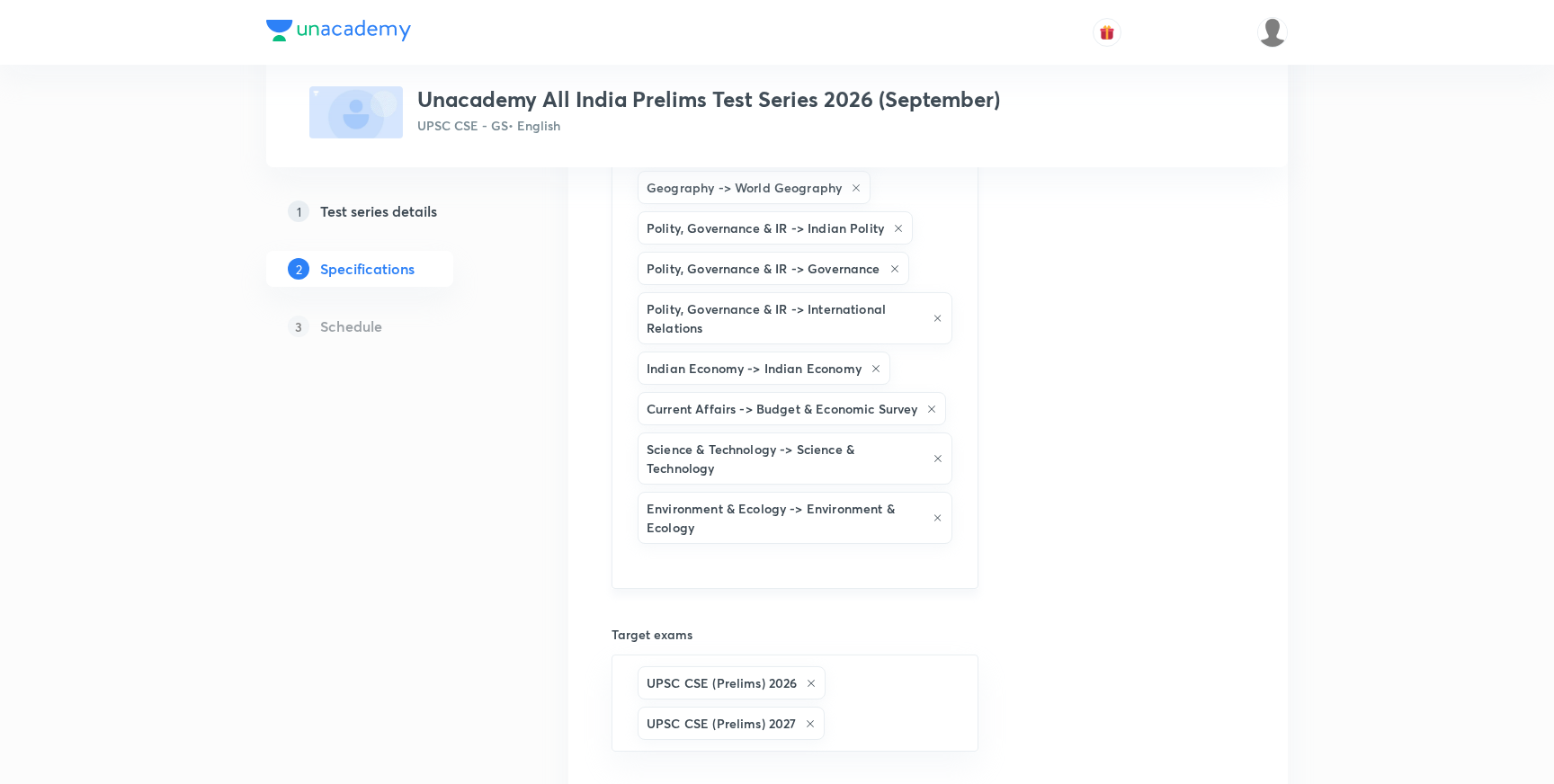
scroll to position [799, 0]
type input "csat"
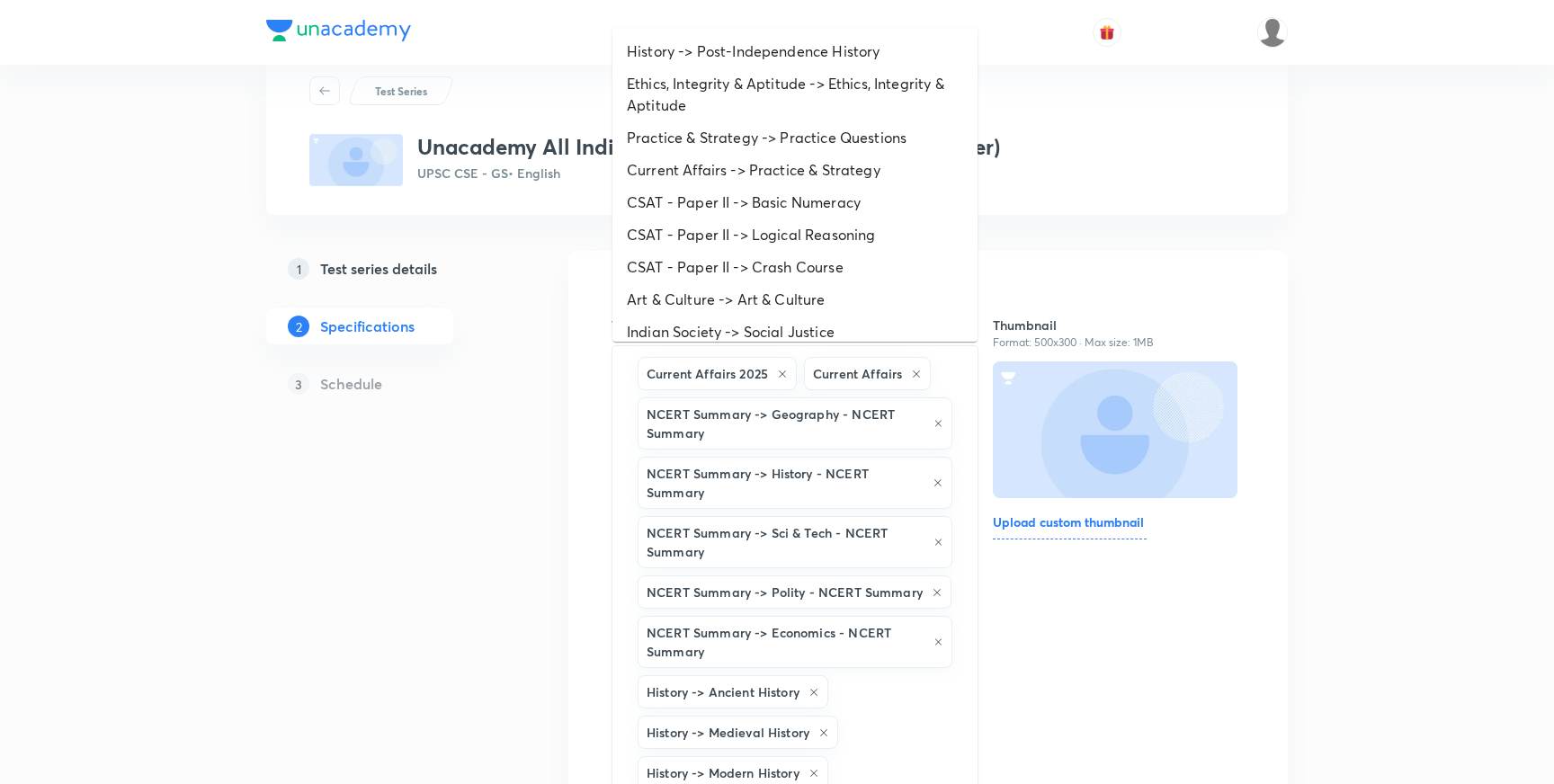
scroll to position [0, 0]
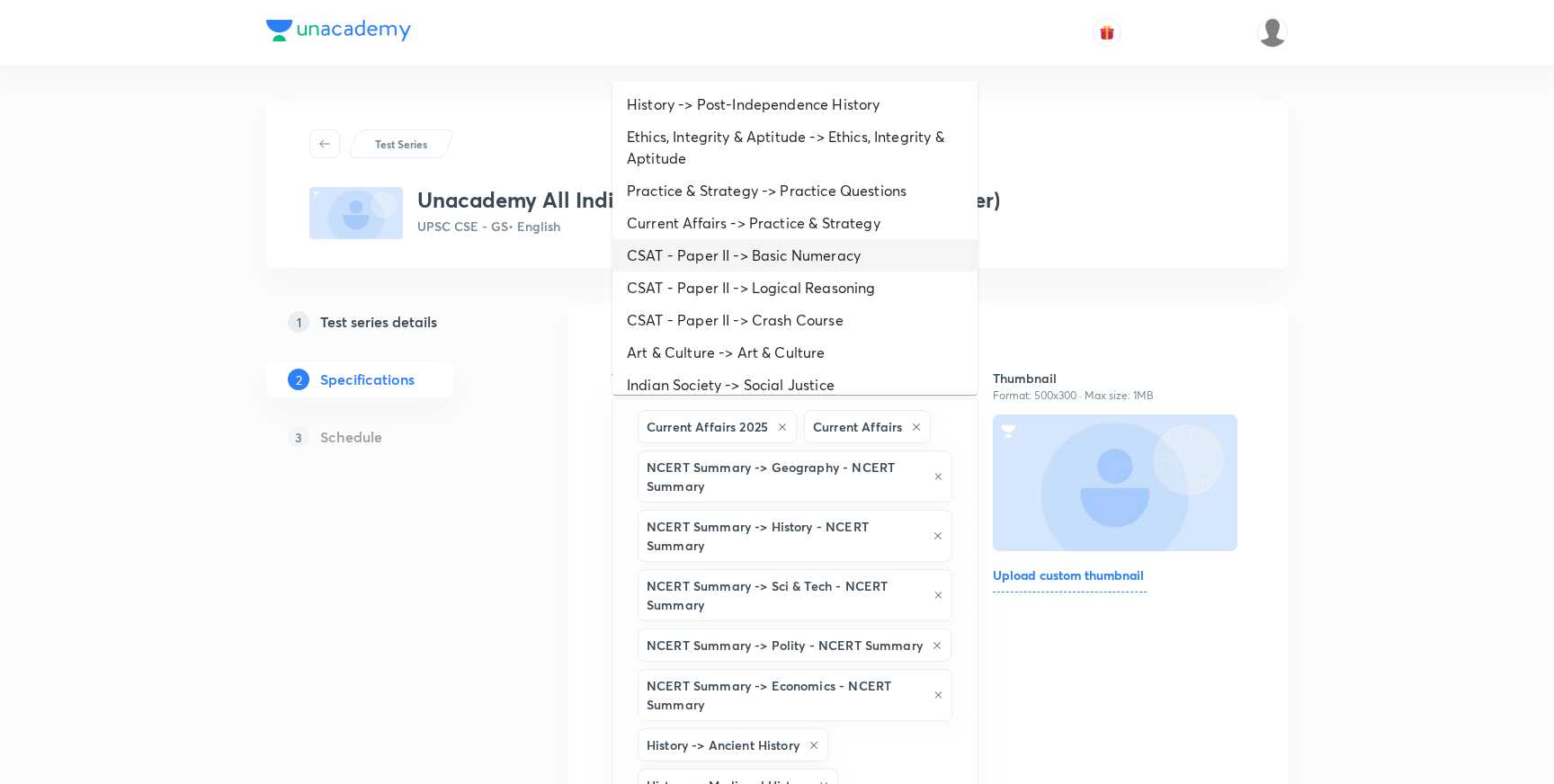
click at [835, 269] on li "CSAT - Paper II -> Basic Numeracy" at bounding box center [794, 255] width 365 height 33
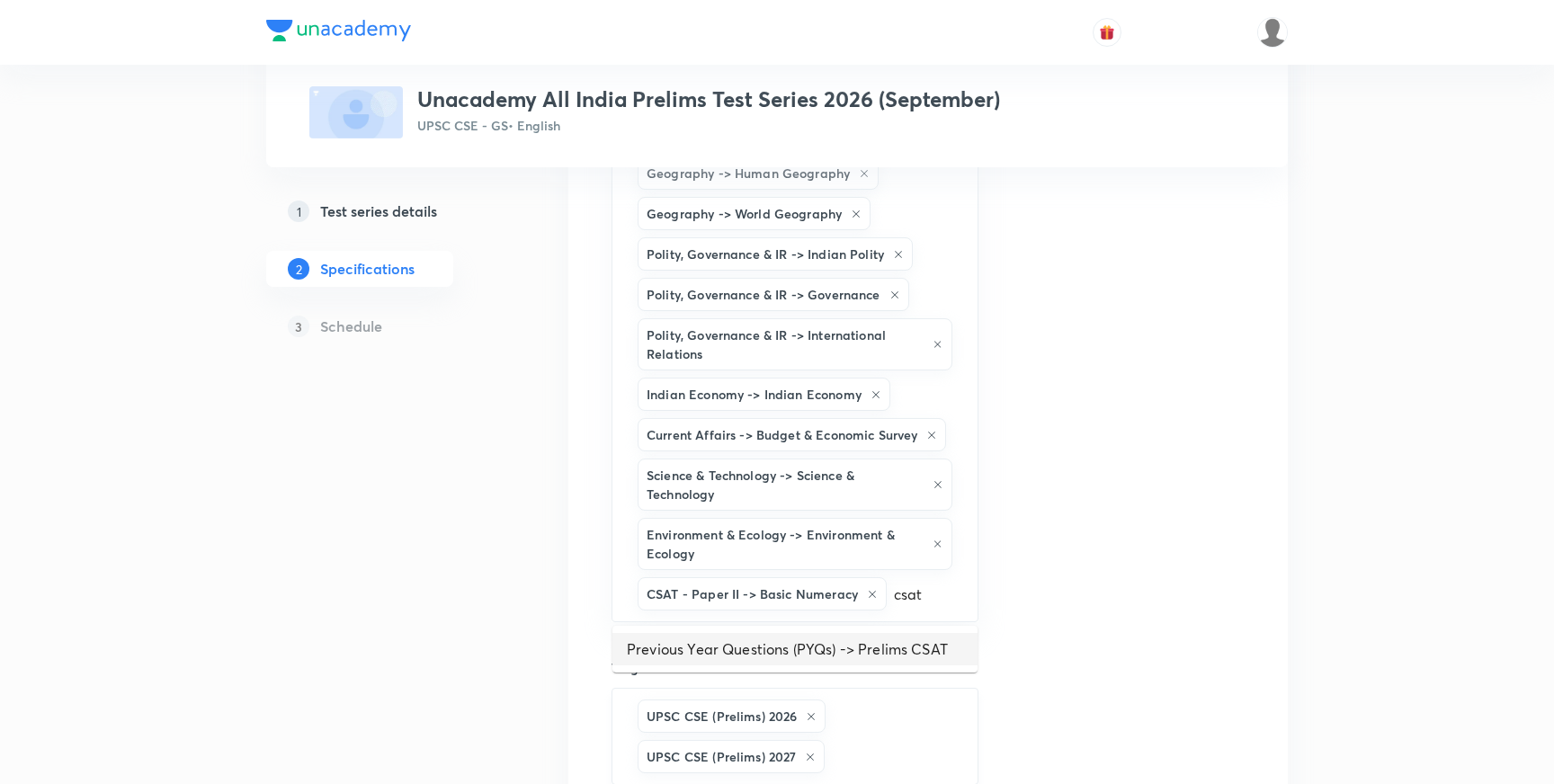
scroll to position [893, 0]
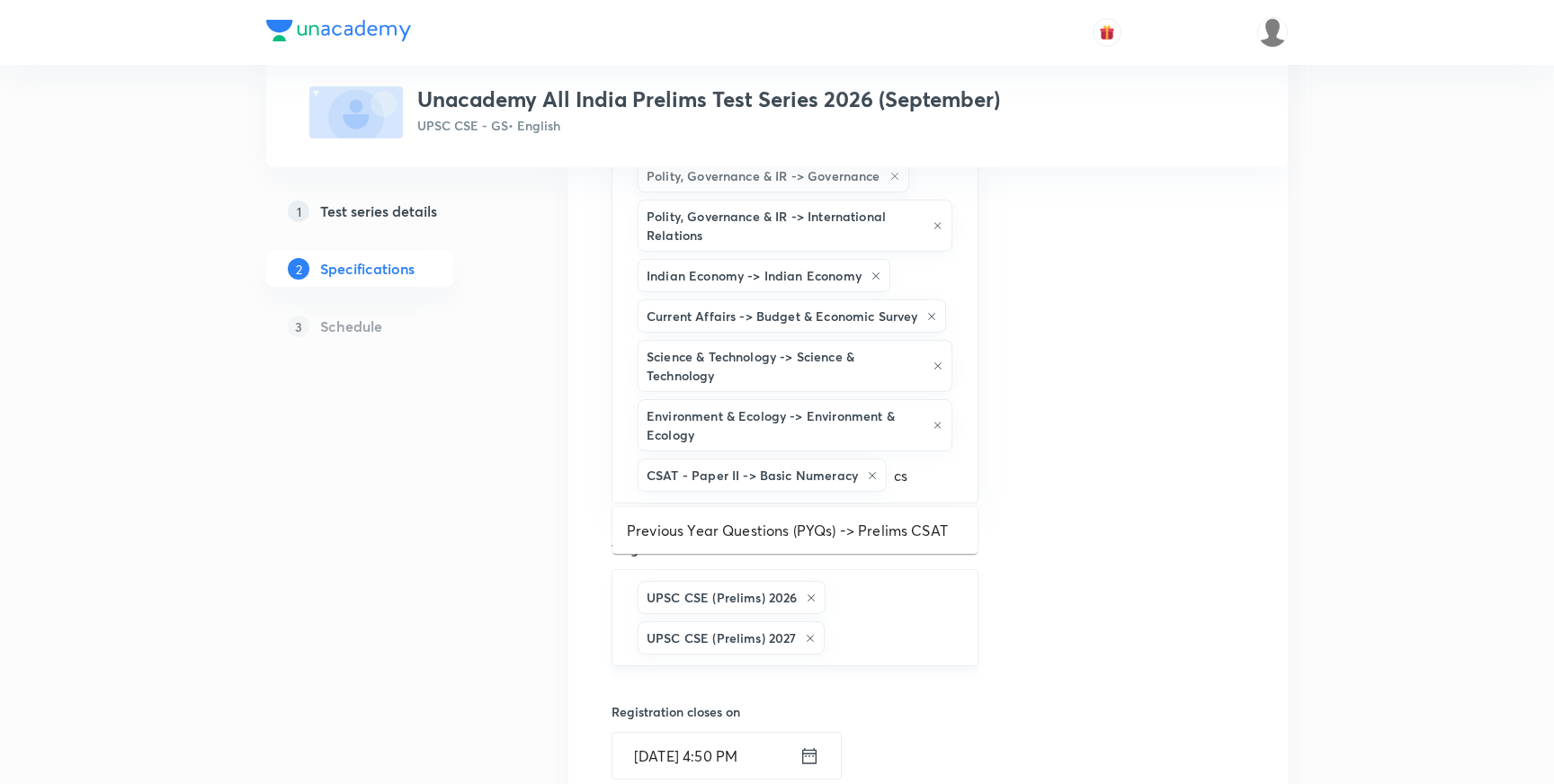
type input "c"
type input "comp"
click at [867, 526] on li "CSAT - Paper II -> Reading Comprehension" at bounding box center [794, 531] width 365 height 33
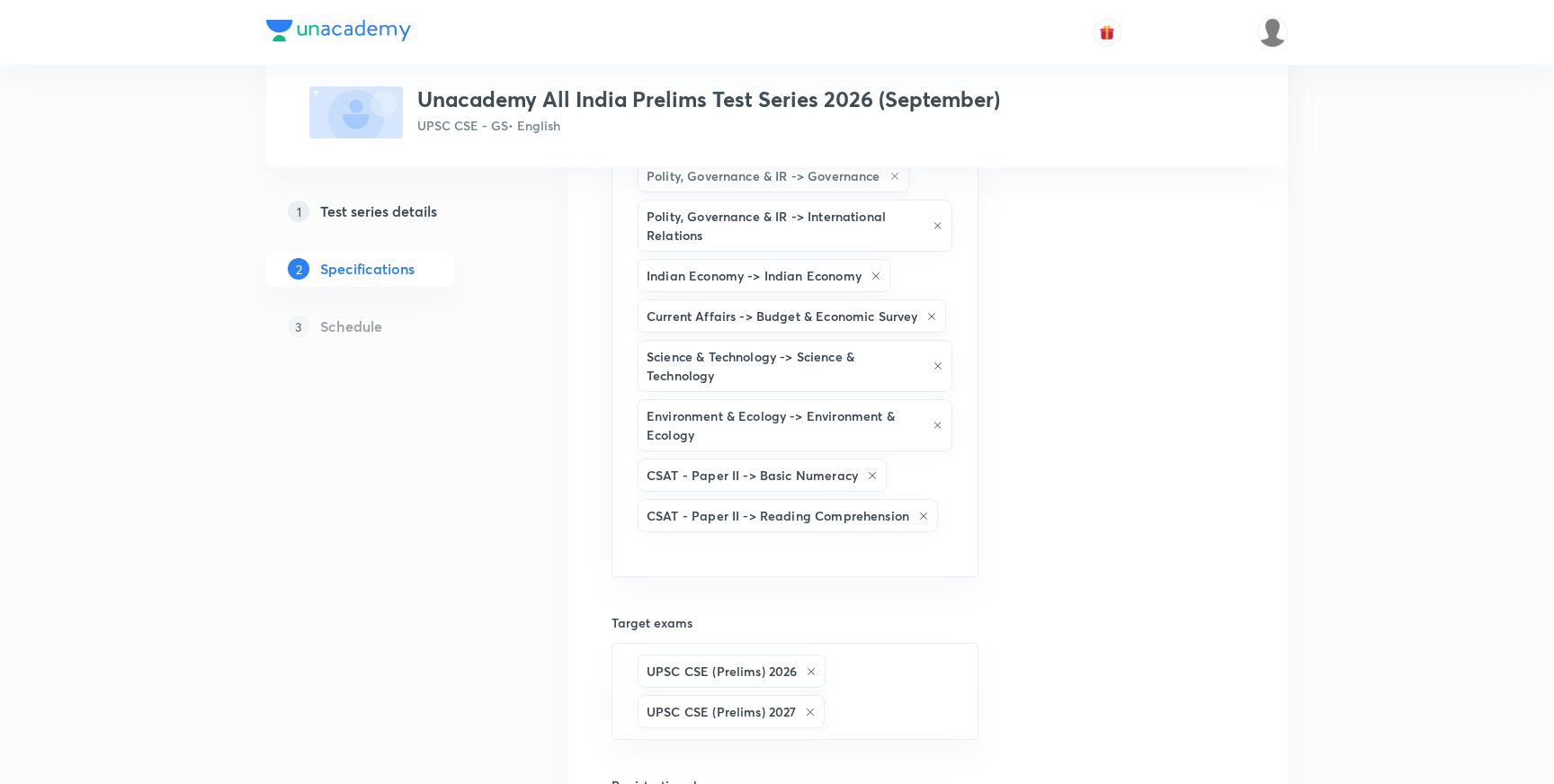
click at [204, 399] on div "Test Series Unacademy All India Prelims Test Series 2026 (September) UPSC CSE -…" at bounding box center [777, 288] width 1554 height 2361
click at [657, 553] on input "text" at bounding box center [794, 552] width 322 height 33
type input "logic"
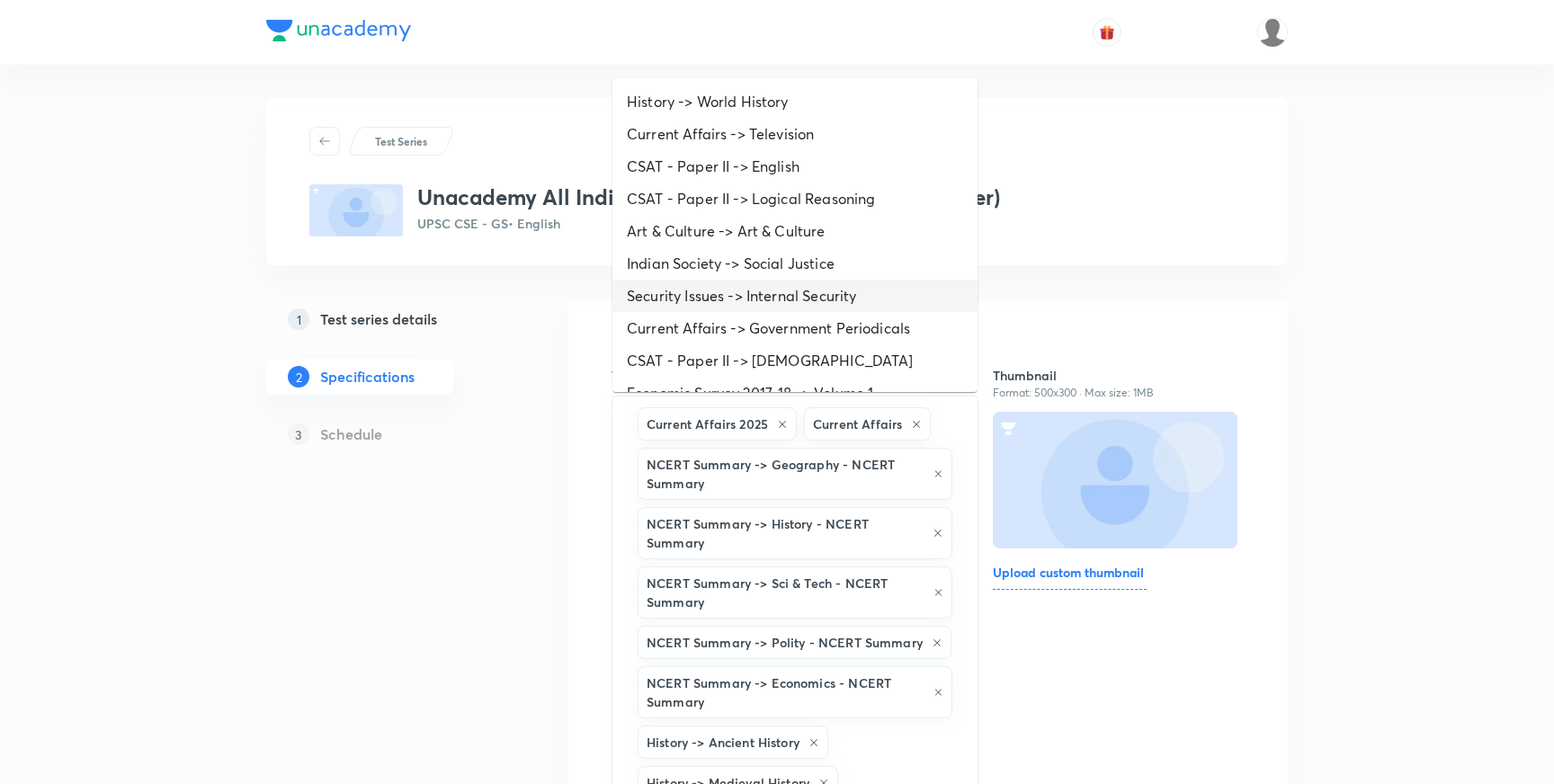
scroll to position [0, 0]
click at [814, 202] on li "CSAT - Paper II -> Logical Reasoning" at bounding box center [794, 202] width 365 height 33
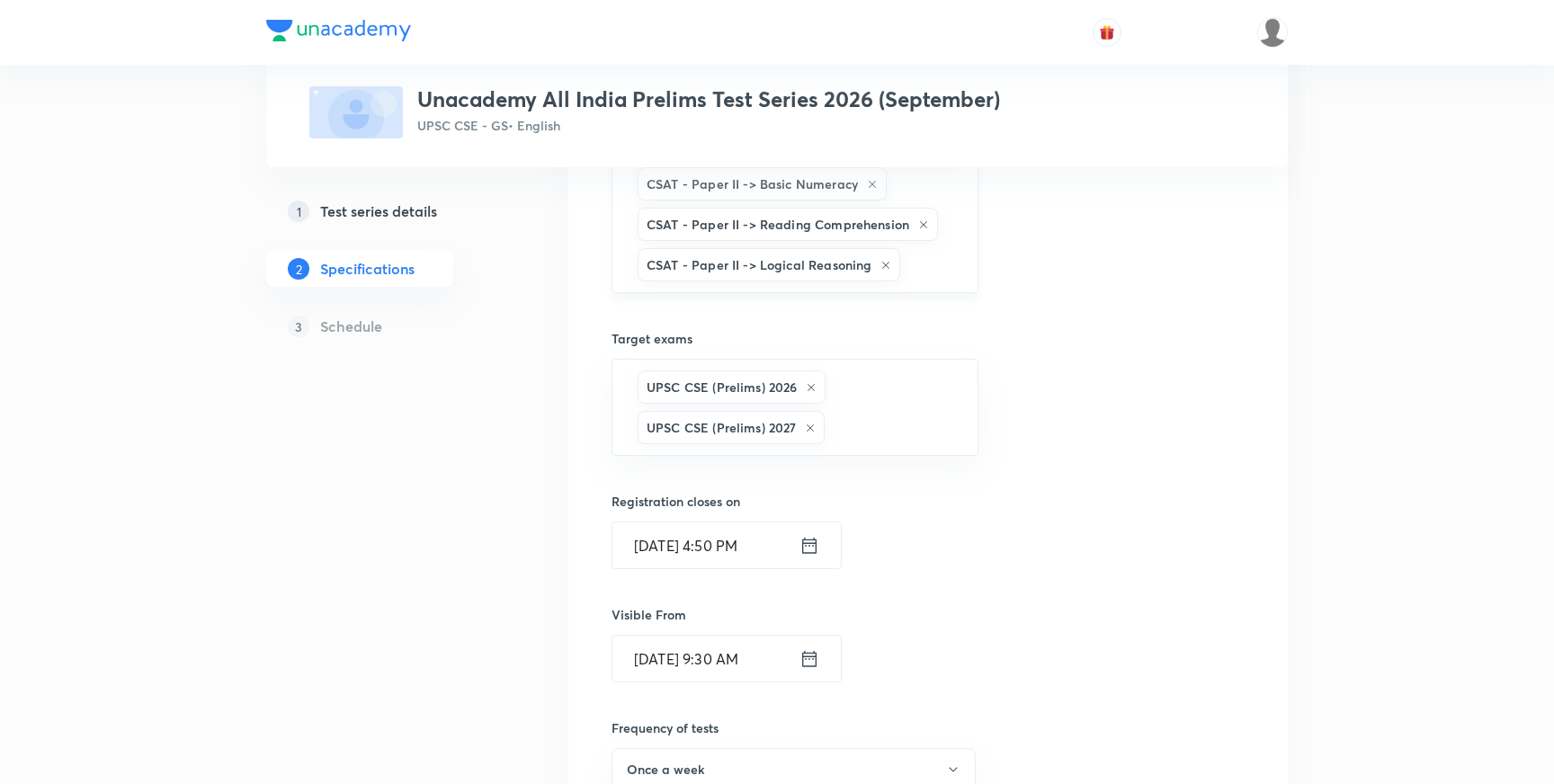
scroll to position [1178, 0]
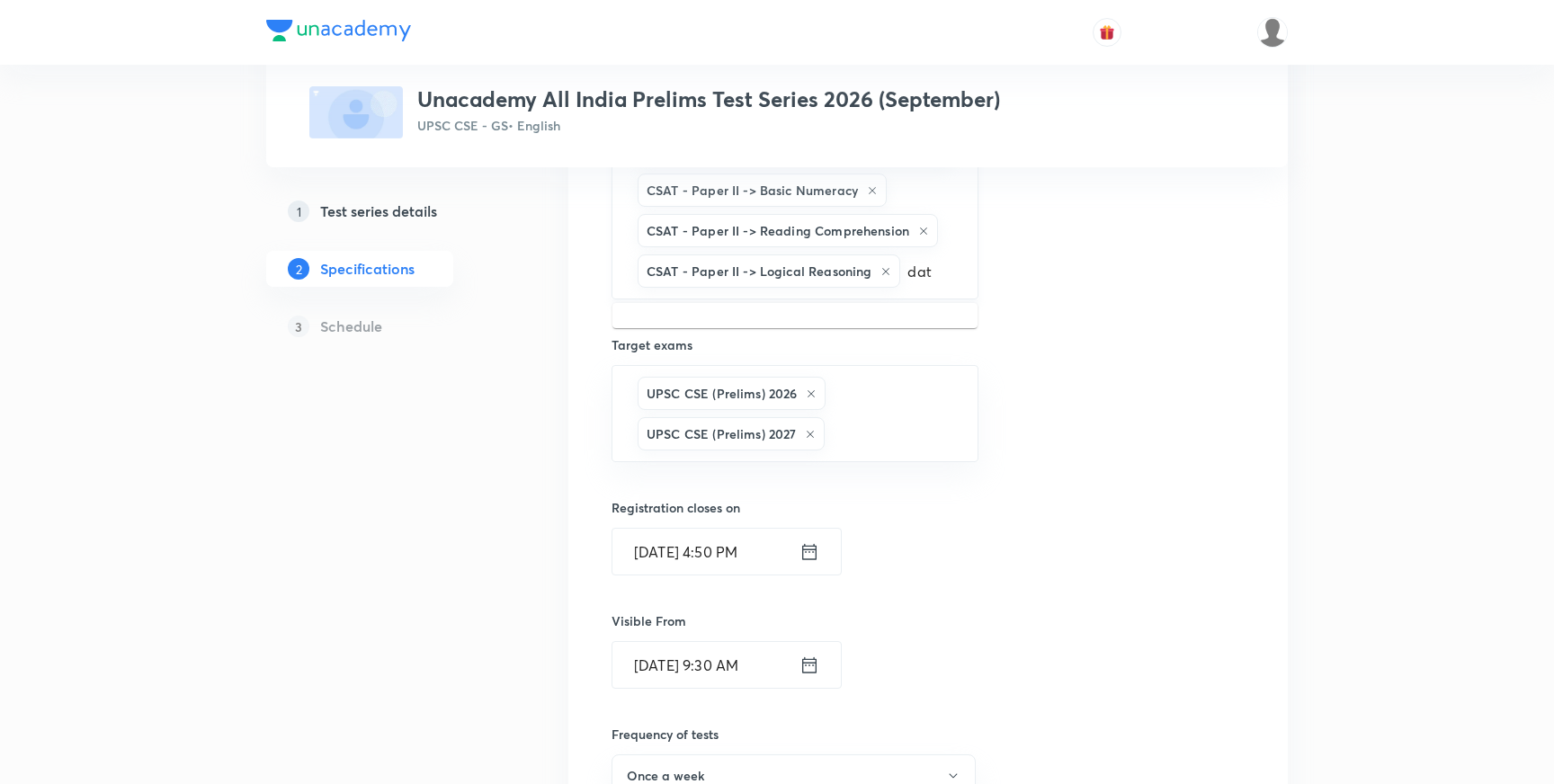
type input "data"
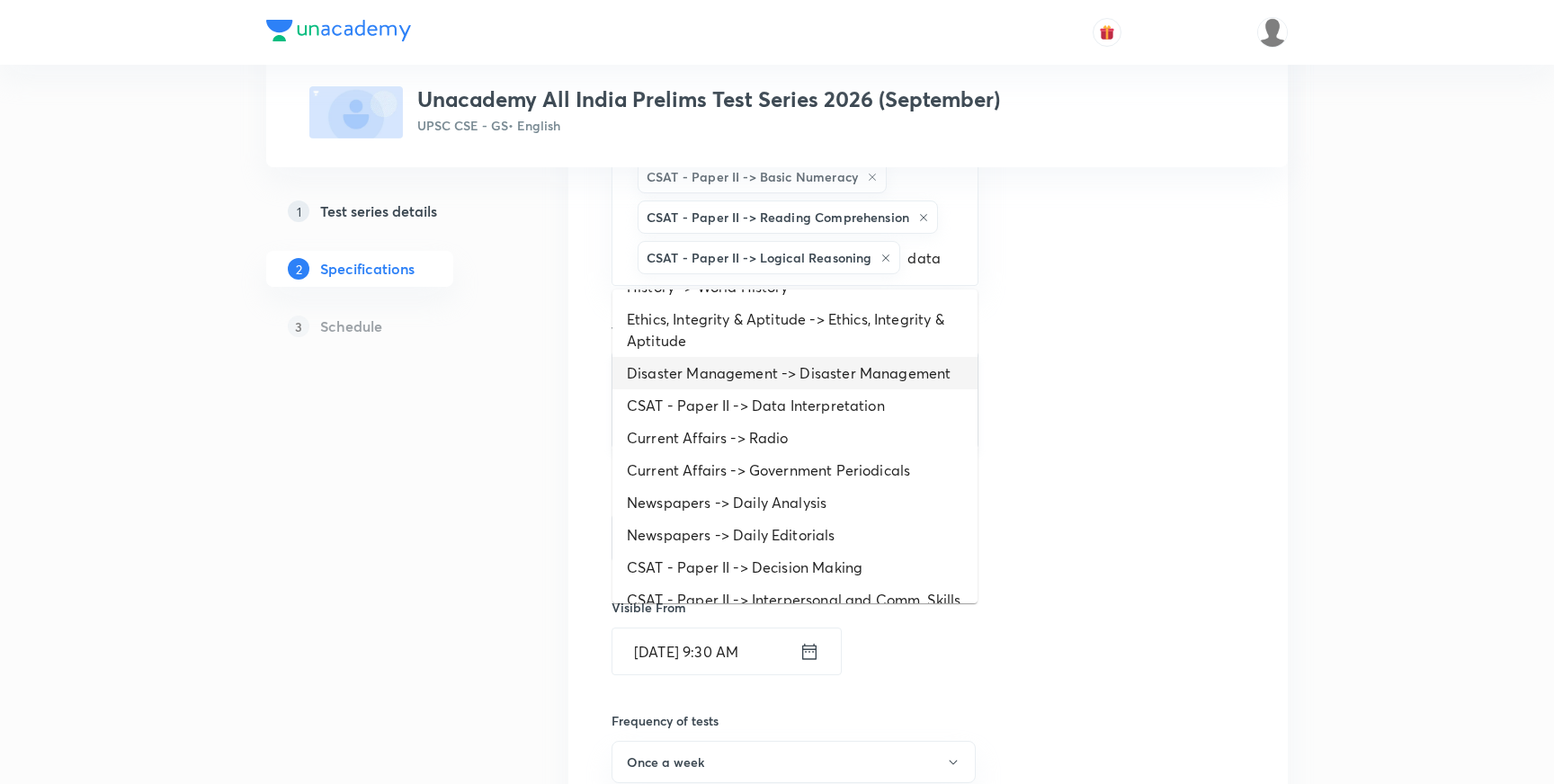
scroll to position [0, 0]
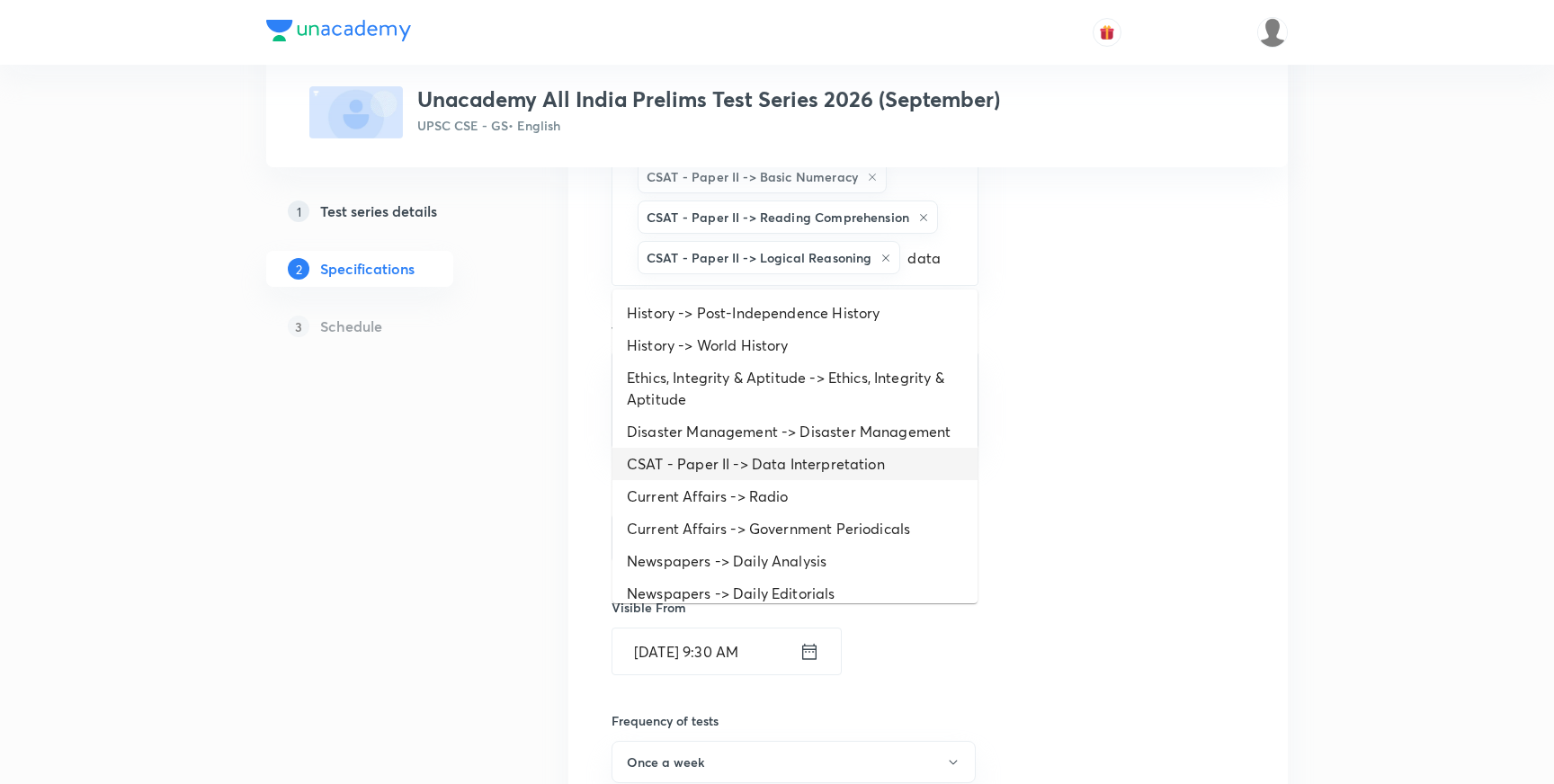
click at [848, 458] on li "CSAT - Paper II -> Data Interpretation" at bounding box center [794, 464] width 365 height 33
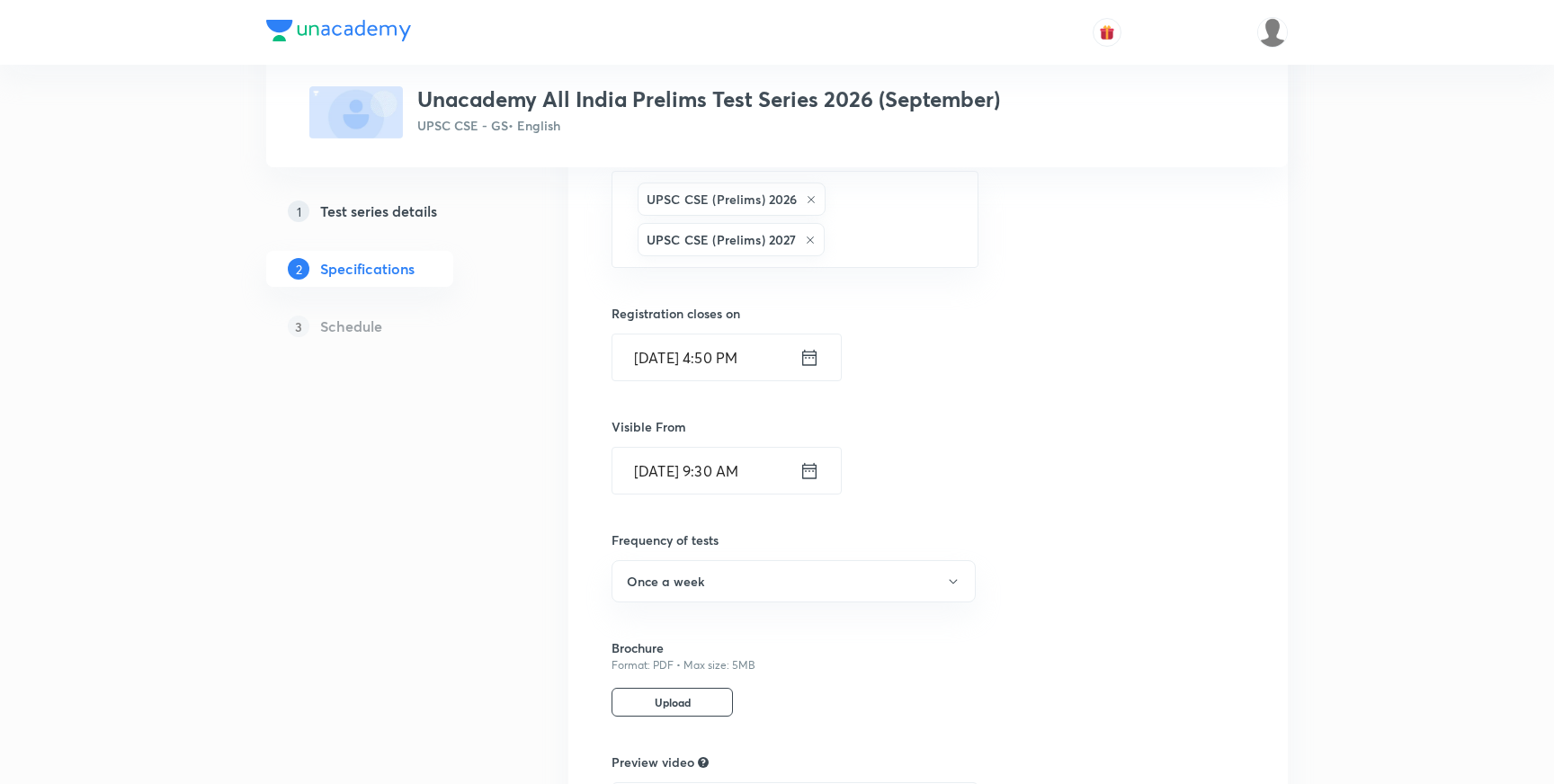
scroll to position [1624, 0]
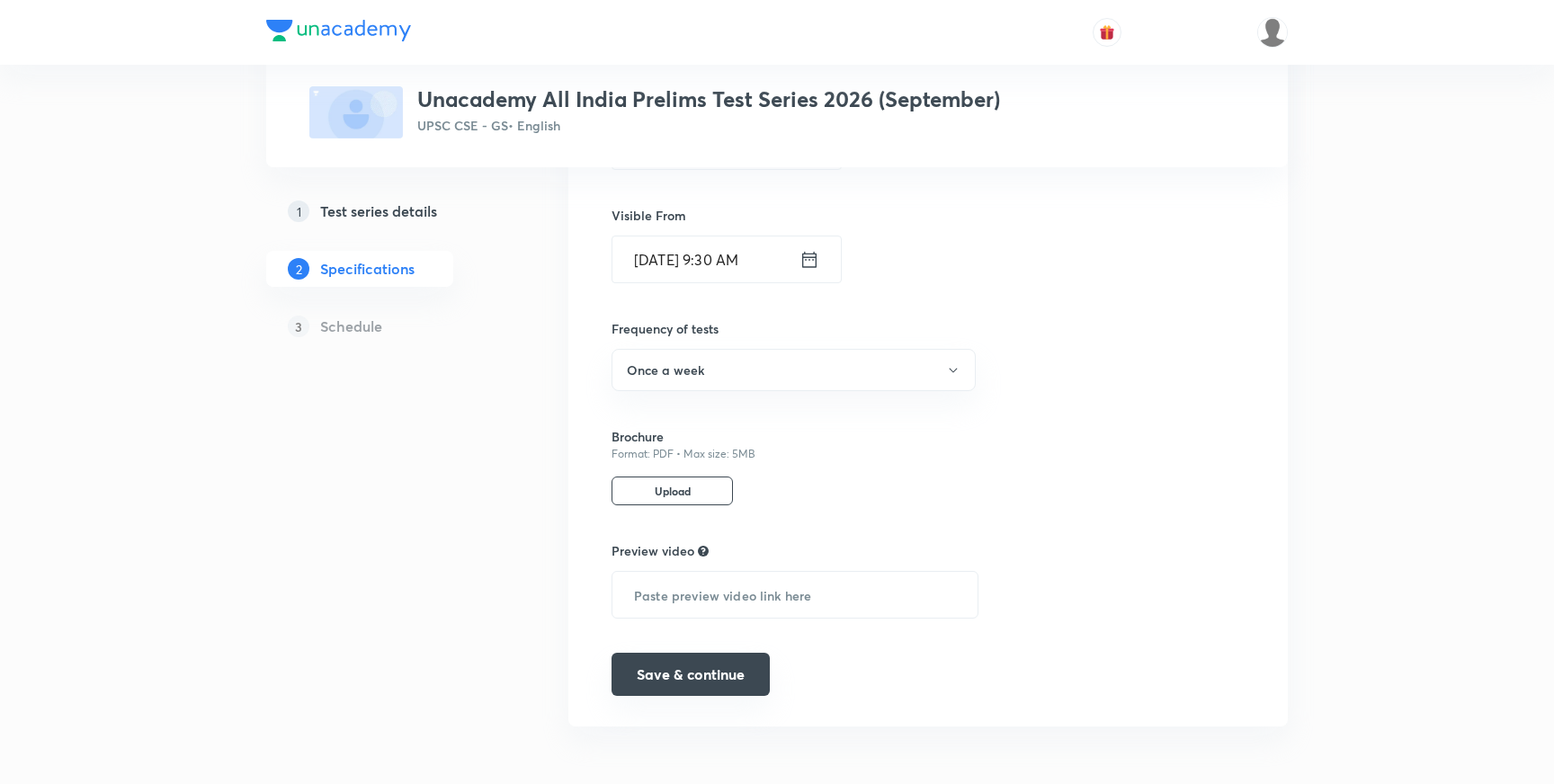
click at [722, 672] on button "Save & continue" at bounding box center [690, 674] width 158 height 43
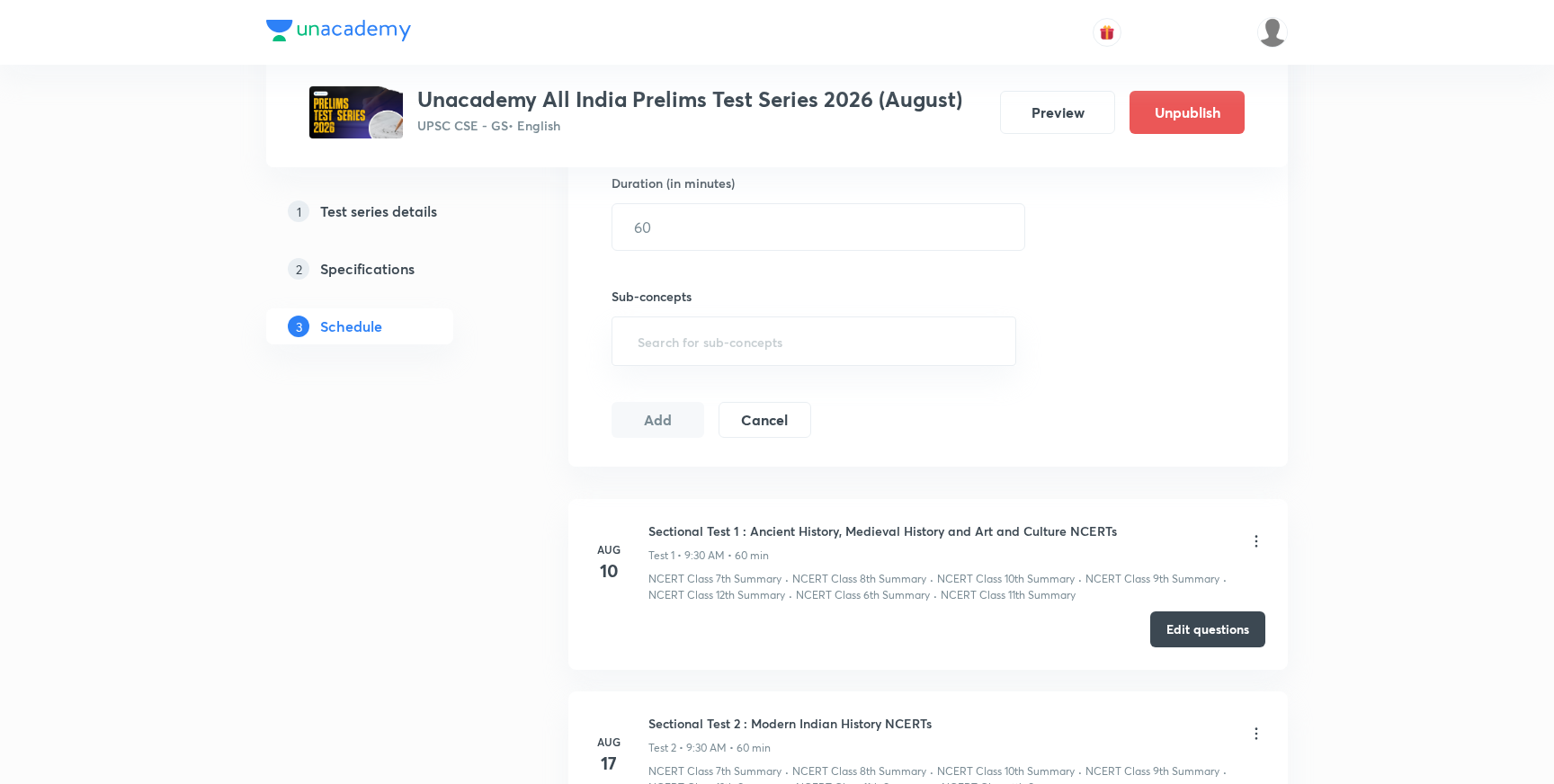
scroll to position [573, 0]
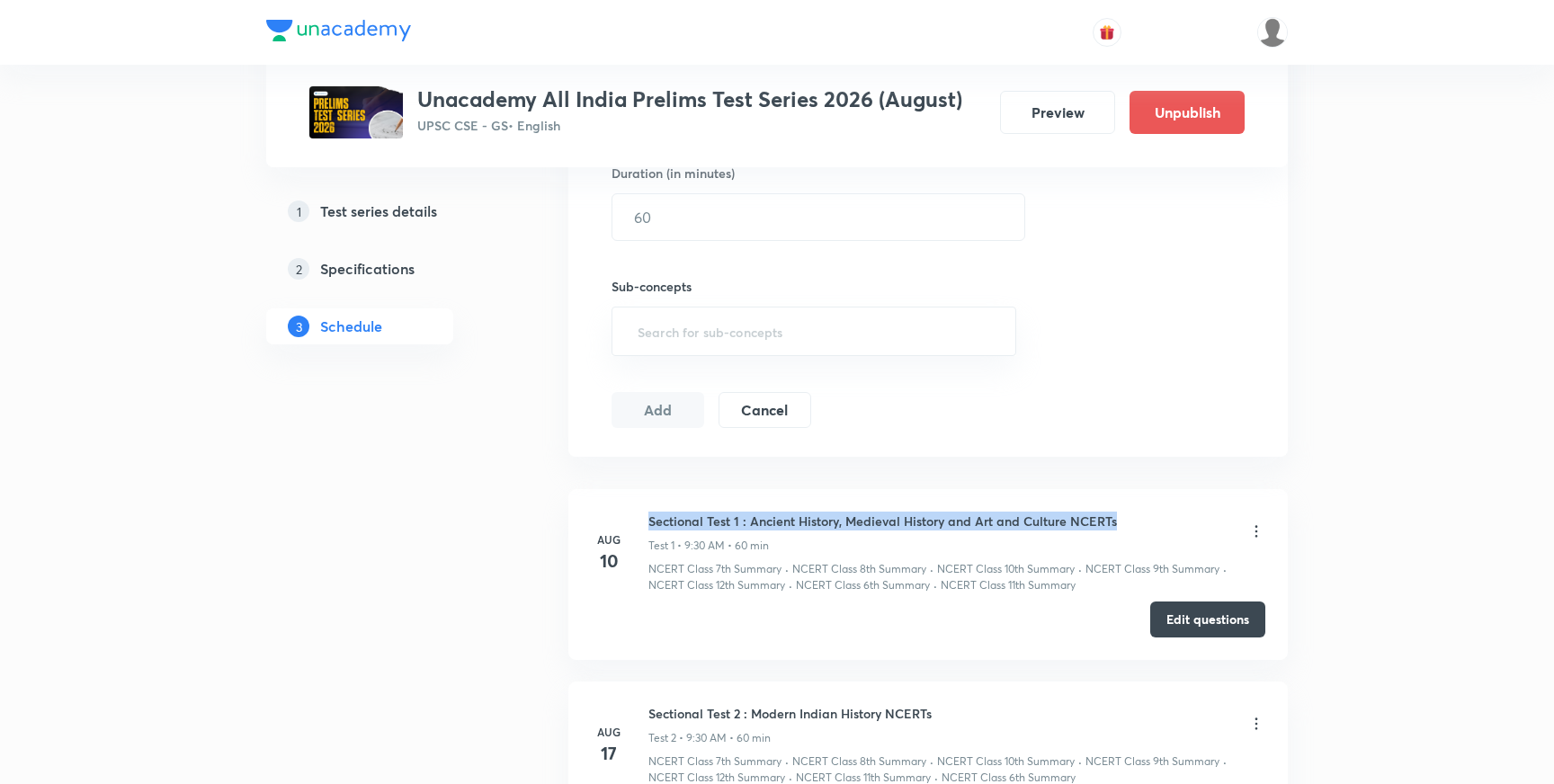
drag, startPoint x: 648, startPoint y: 521, endPoint x: 1120, endPoint y: 525, distance: 472.0
click at [1120, 525] on div "Sectional Test 1 : Ancient History, Medieval History and Art and Culture NCERTs…" at bounding box center [957, 533] width 617 height 42
copy h6 "Sectional Test 1 : Ancient History, Medieval History and Art and Culture NCERTs"
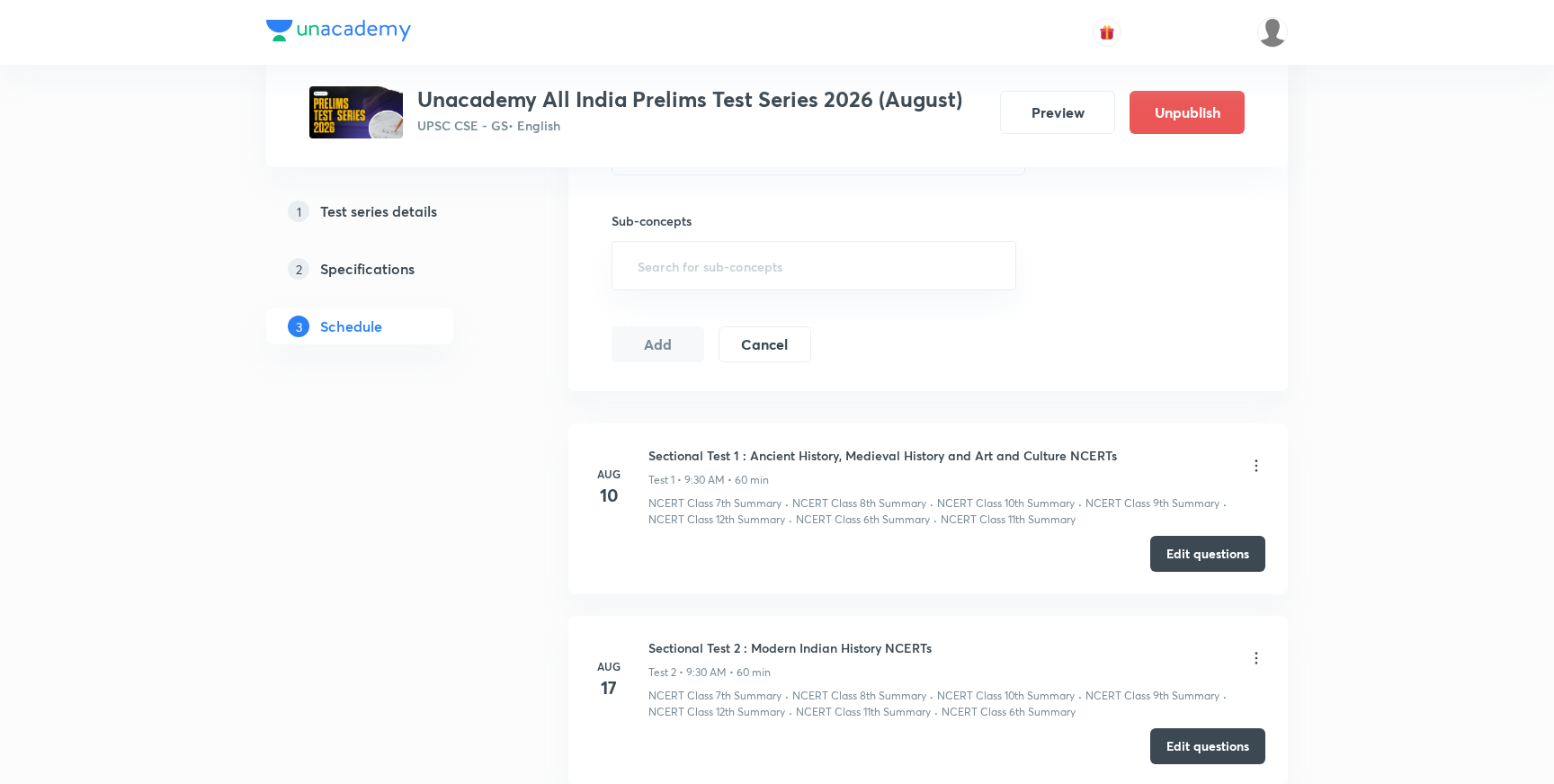
scroll to position [641, 0]
click at [390, 265] on h5 "Specifications" at bounding box center [367, 268] width 95 height 22
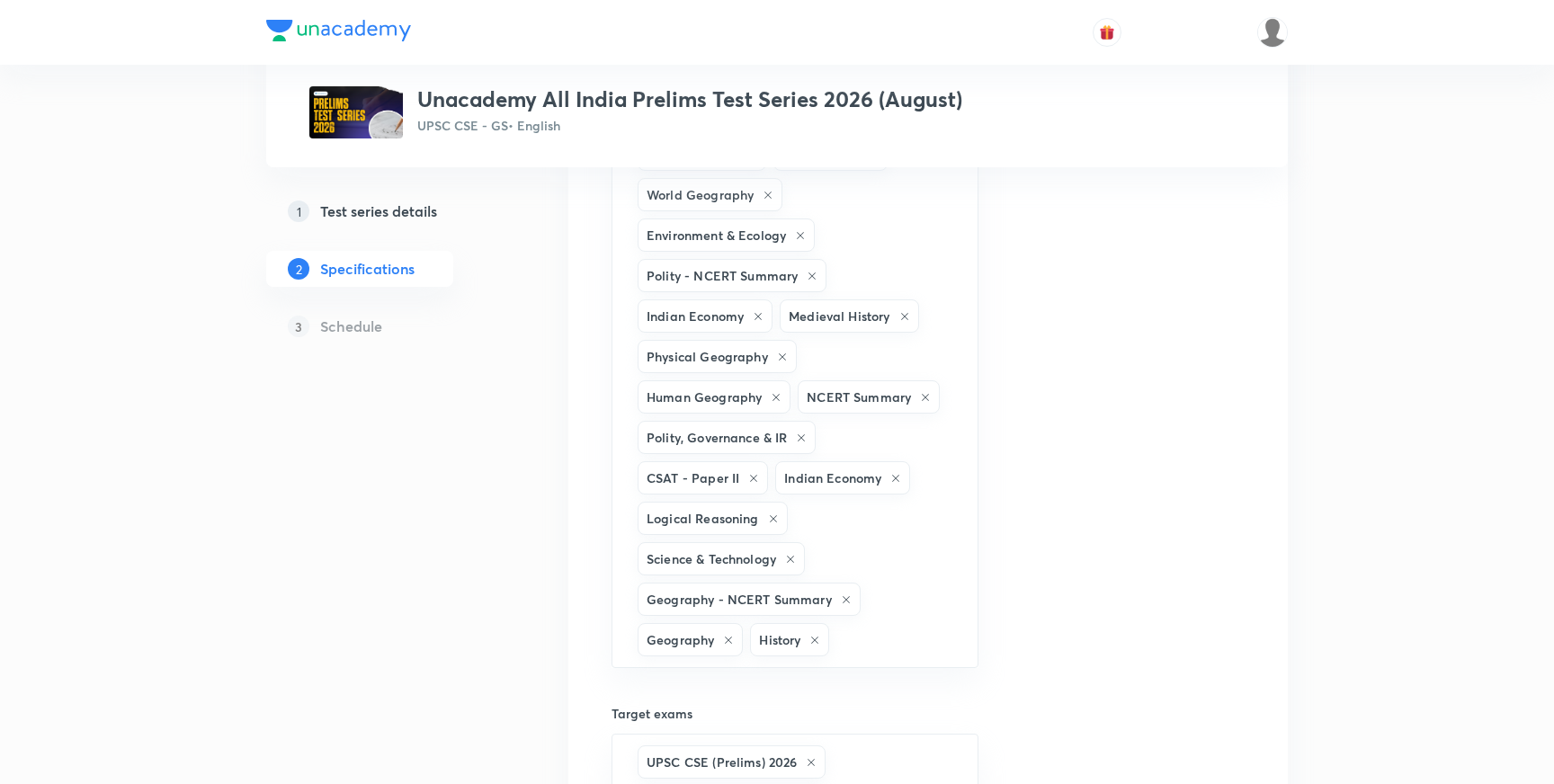
scroll to position [722, 0]
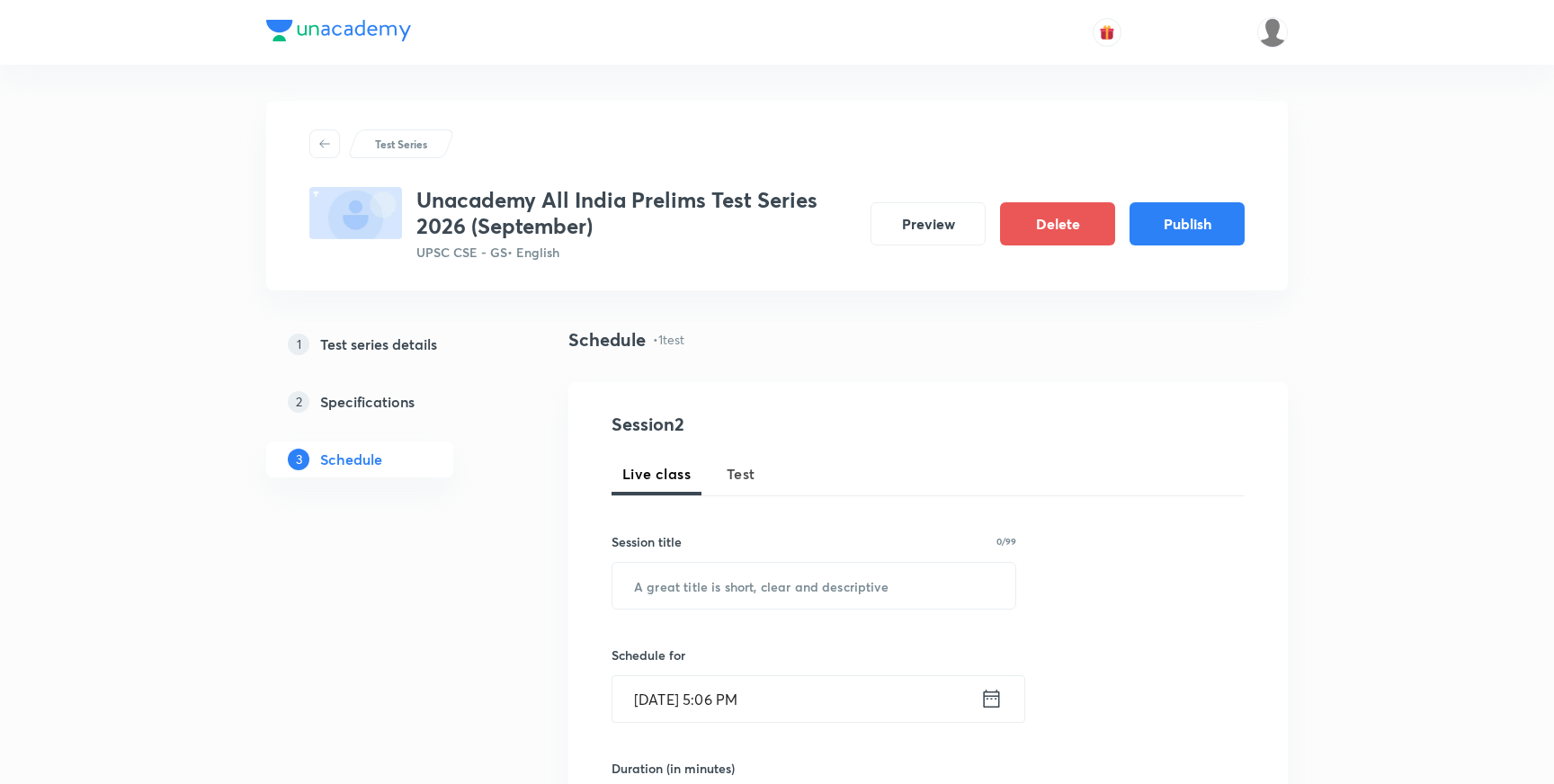
click at [73, 299] on div "Test Series Unacademy All India Prelims Test Series 2026 (September) UPSC CSE -…" at bounding box center [777, 708] width 1554 height 1416
